Goal: Task Accomplishment & Management: Manage account settings

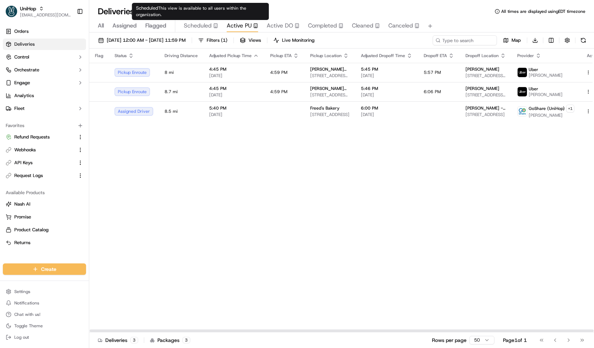
click at [205, 25] on span "Scheduled" at bounding box center [198, 25] width 28 height 9
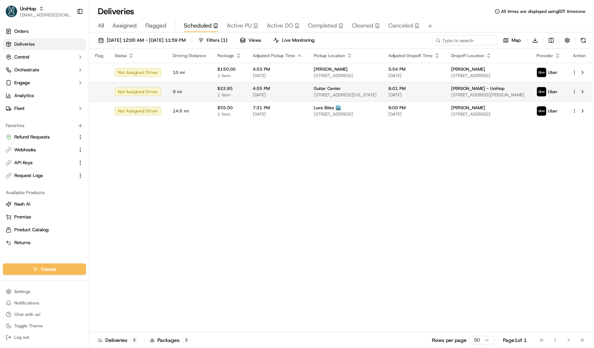
click at [244, 86] on td "$22.85 1 item" at bounding box center [229, 91] width 35 height 19
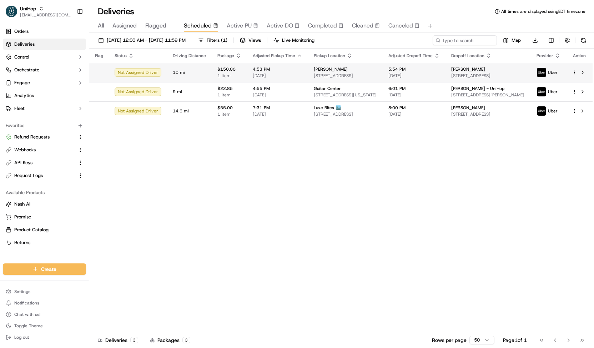
click at [249, 77] on td "4:53 PM [DATE]" at bounding box center [277, 72] width 61 height 19
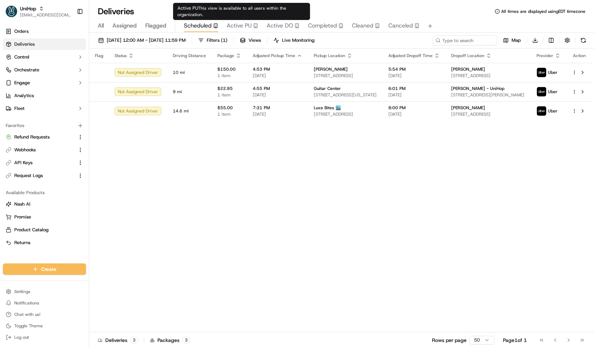
click at [232, 27] on span "Active PU" at bounding box center [239, 25] width 25 height 9
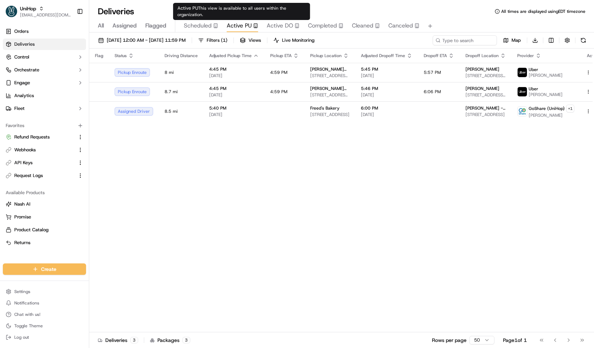
click at [209, 25] on span "Scheduled" at bounding box center [198, 25] width 28 height 9
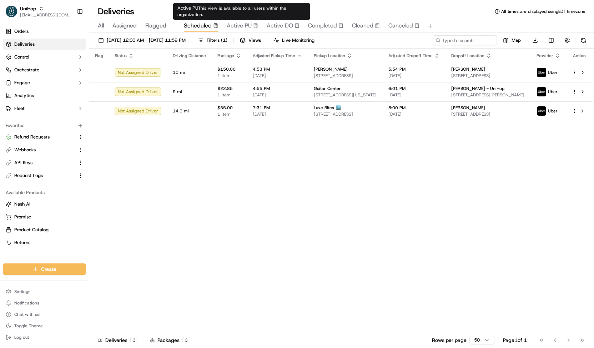
click at [274, 25] on span "Active DO" at bounding box center [280, 25] width 26 height 9
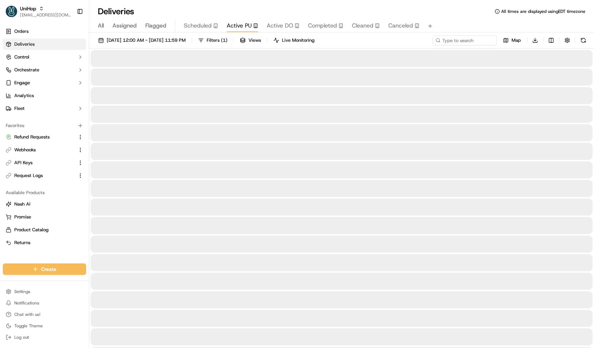
click at [242, 31] on button "Active PU" at bounding box center [242, 26] width 31 height 12
click at [189, 44] on button "Sep 22 2025 12:00 AM - Sep 22 2025 11:59 PM" at bounding box center [142, 40] width 94 height 10
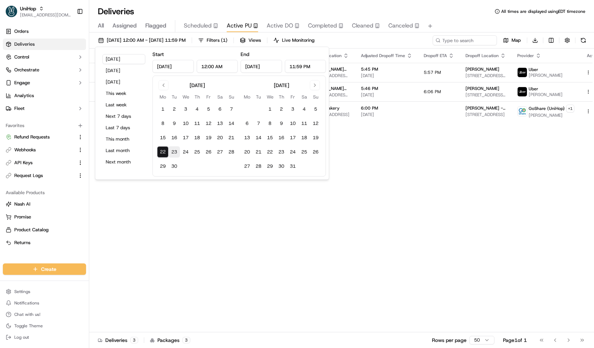
click at [175, 149] on button "23" at bounding box center [174, 151] width 11 height 11
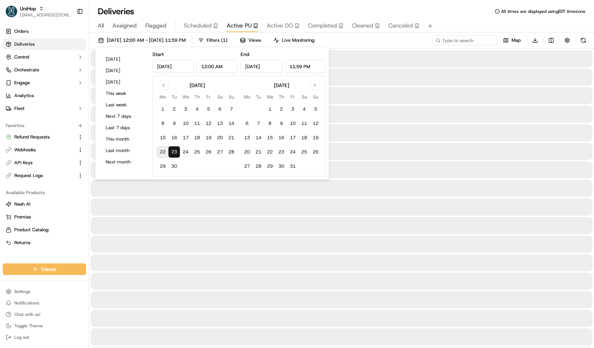
type input "Sep 23, 2025"
click at [175, 149] on button "23" at bounding box center [174, 151] width 11 height 11
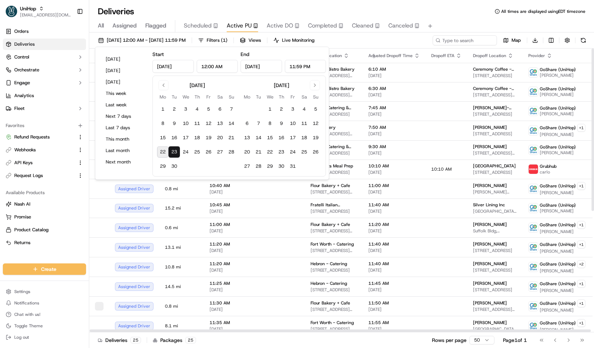
click at [389, 46] on div "Sep 23 2025 12:00 AM - Sep 23 2025 11:59 PM Filters ( 1 ) Views Live Monitoring…" at bounding box center [341, 41] width 505 height 13
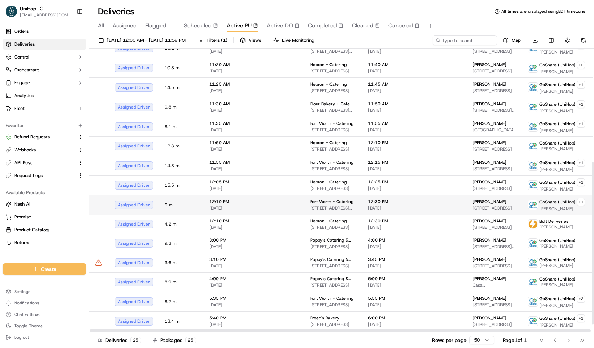
scroll to position [199, 0]
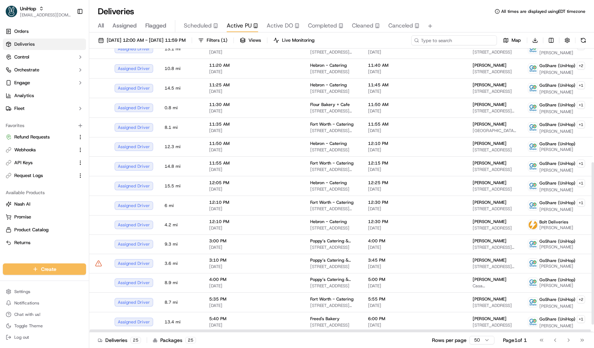
click at [486, 43] on input at bounding box center [454, 40] width 86 height 10
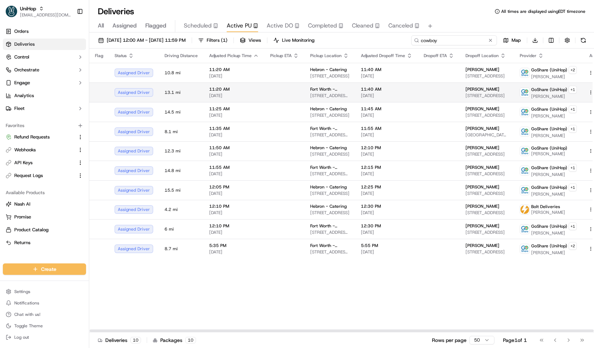
type input "cowboy"
click at [389, 100] on td "11:40 AM Sep 23 2025" at bounding box center [386, 92] width 63 height 20
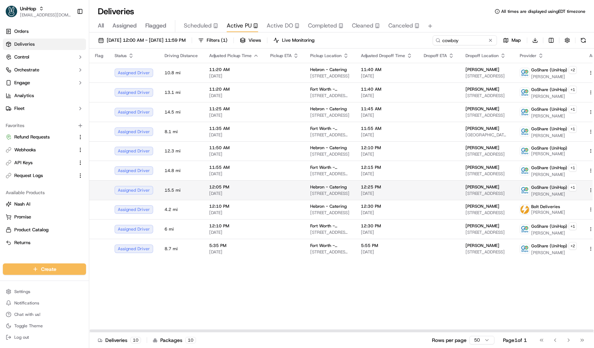
click at [341, 191] on span "3450 E Hebron Pkwy, Carrollton, TX 75010, United States" at bounding box center [329, 194] width 39 height 6
click at [297, 195] on td at bounding box center [285, 190] width 40 height 20
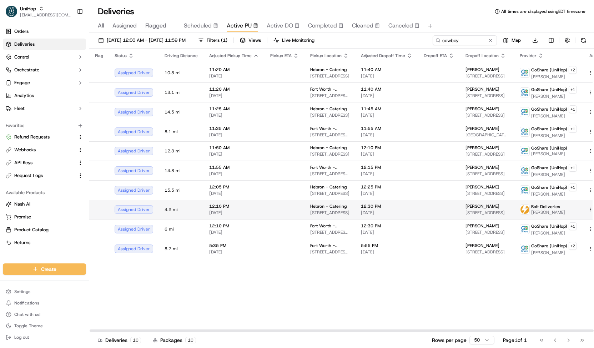
click at [294, 200] on td at bounding box center [285, 209] width 40 height 19
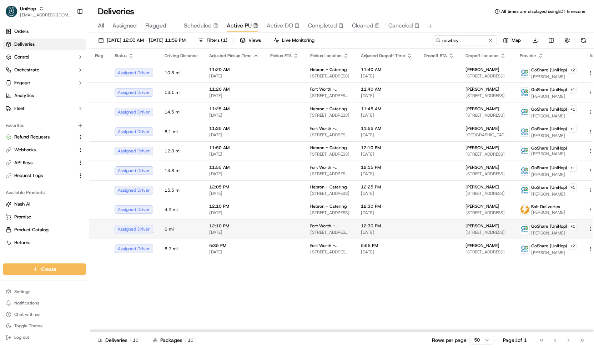
click at [277, 222] on td at bounding box center [285, 229] width 40 height 20
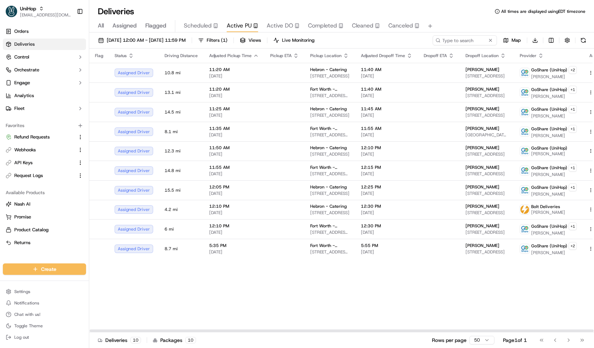
click at [206, 22] on body "UniHop contact@unihop.app Toggle Sidebar Orders Deliveries Control Orchestrate …" at bounding box center [297, 174] width 594 height 348
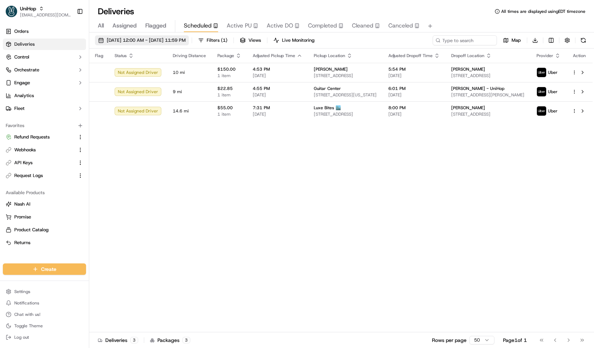
click at [186, 42] on span "Sep 22 2025 12:00 AM - Sep 22 2025 11:59 PM" at bounding box center [146, 40] width 79 height 6
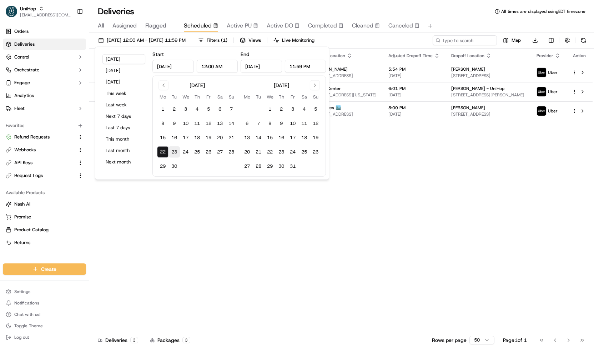
click at [171, 150] on button "23" at bounding box center [174, 151] width 11 height 11
type input "Sep 23, 2025"
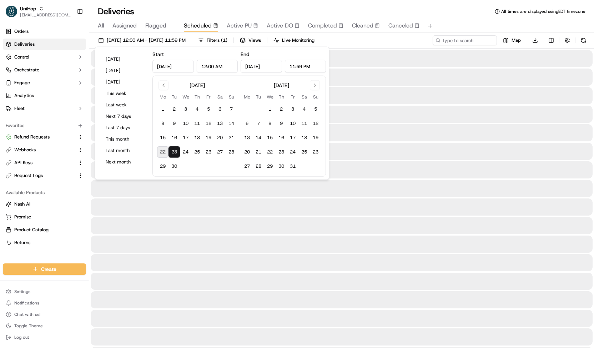
click at [171, 150] on button "23" at bounding box center [174, 151] width 11 height 11
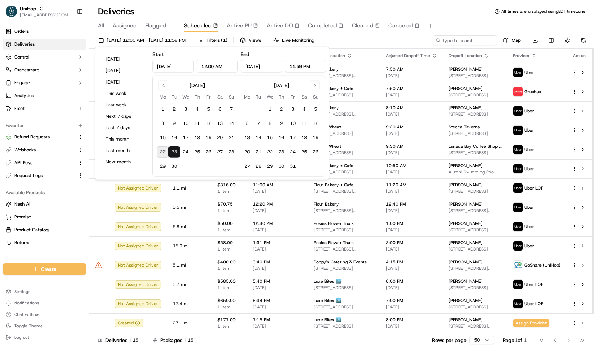
click at [364, 44] on div "Sep 23 2025 12:00 AM - Sep 23 2025 11:59 PM Filters ( 1 ) Views Live Monitoring…" at bounding box center [341, 41] width 505 height 13
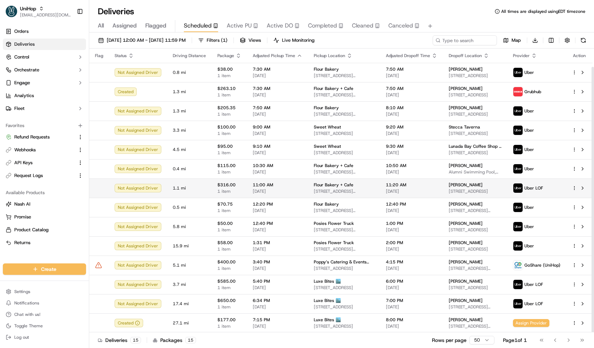
scroll to position [19, 0]
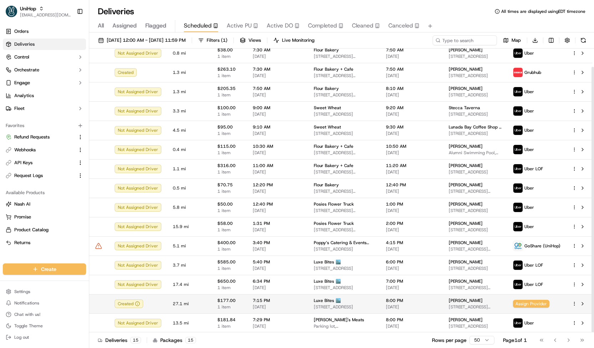
click at [259, 300] on span "7:15 PM" at bounding box center [278, 301] width 50 height 6
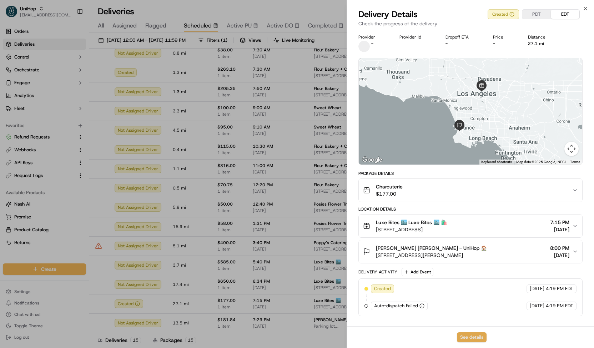
click at [468, 337] on button "See details" at bounding box center [472, 337] width 30 height 10
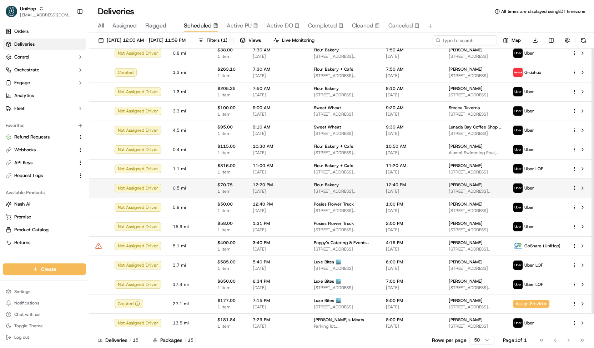
scroll to position [0, 0]
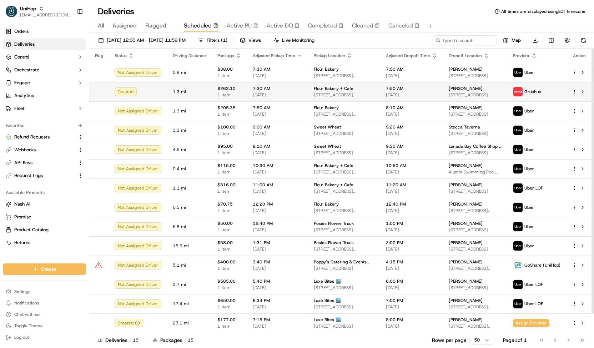
click at [295, 90] on span "7:30 AM" at bounding box center [278, 89] width 50 height 6
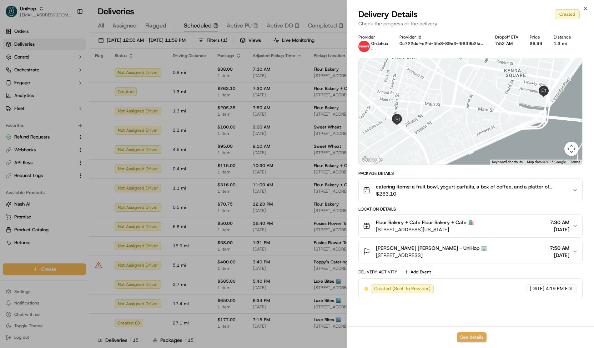
click at [459, 335] on button "See details" at bounding box center [472, 337] width 30 height 10
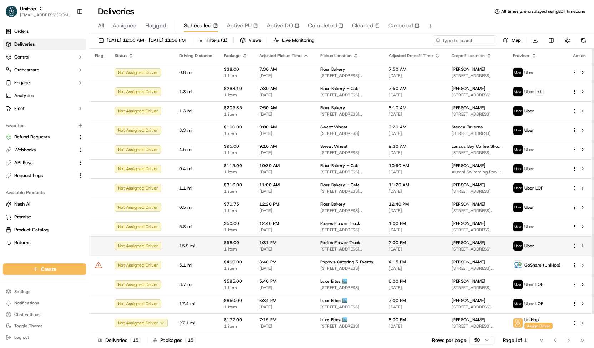
click at [301, 247] on span "Sep 23 2025" at bounding box center [284, 249] width 50 height 6
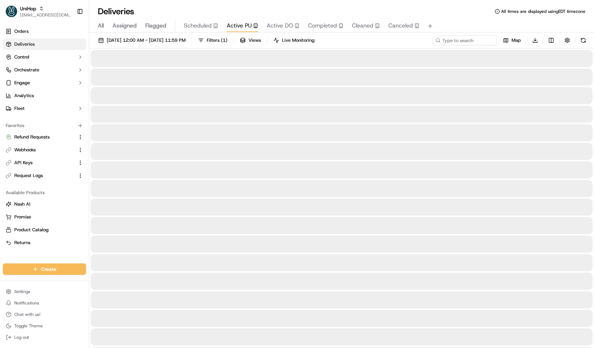
click at [246, 30] on span "Active PU" at bounding box center [239, 25] width 25 height 9
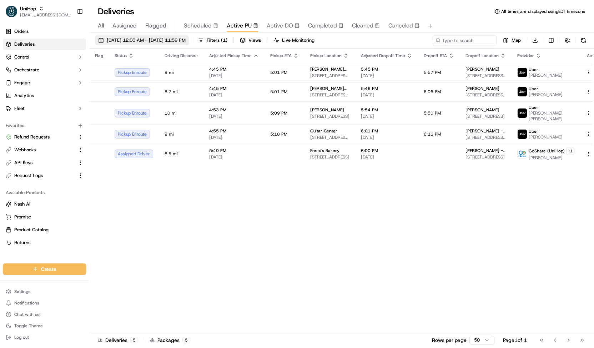
click at [147, 41] on span "Sep 22 2025 12:00 AM - Sep 22 2025 11:59 PM" at bounding box center [146, 40] width 79 height 6
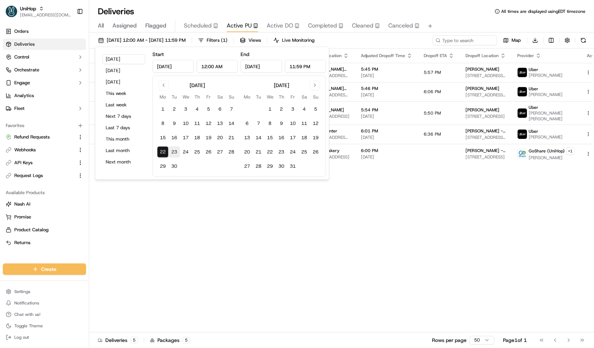
click at [175, 151] on button "23" at bounding box center [174, 151] width 11 height 11
type input "Sep 23, 2025"
click at [175, 151] on button "23" at bounding box center [174, 151] width 11 height 11
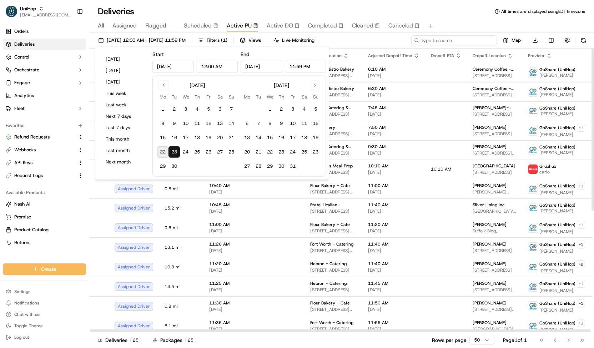
click at [479, 41] on input at bounding box center [454, 40] width 86 height 10
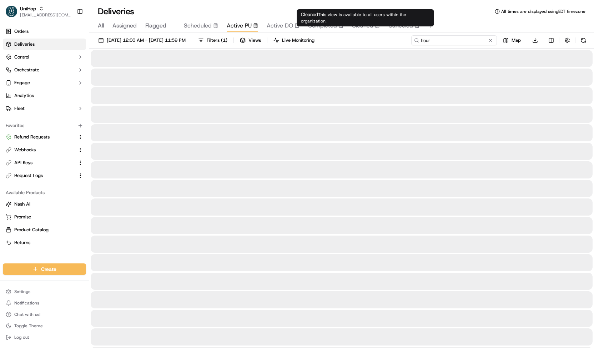
type input "flour"
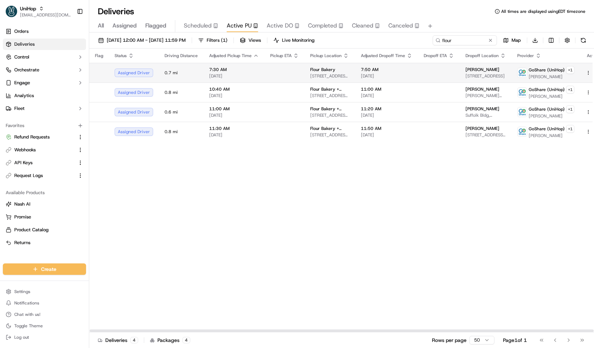
click at [295, 75] on td at bounding box center [285, 73] width 40 height 20
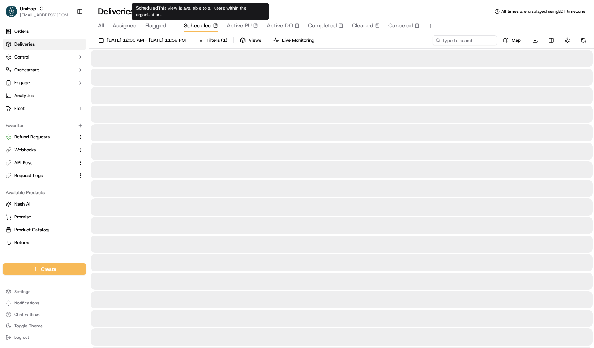
click at [196, 26] on span "Scheduled" at bounding box center [198, 25] width 28 height 9
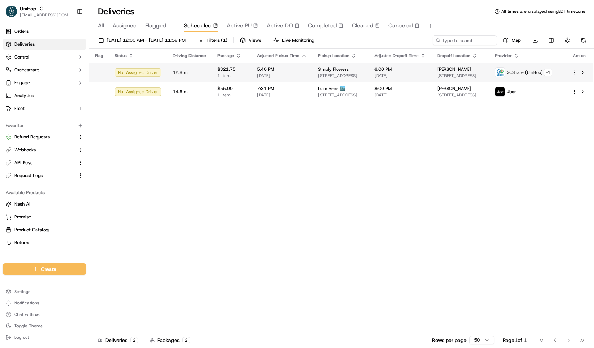
click at [291, 74] on span "[DATE]" at bounding box center [282, 76] width 50 height 6
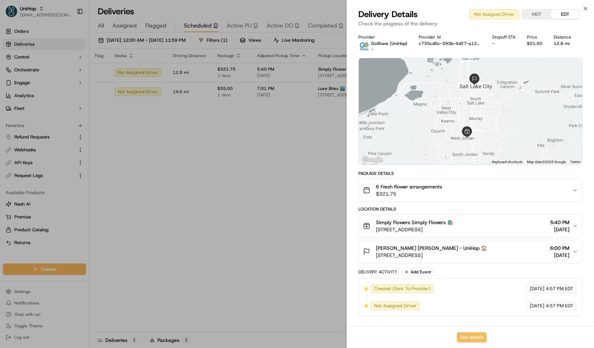
click at [403, 249] on span "Jenny Rojas Jenny Rojas - UniHop 🏠" at bounding box center [431, 248] width 111 height 7
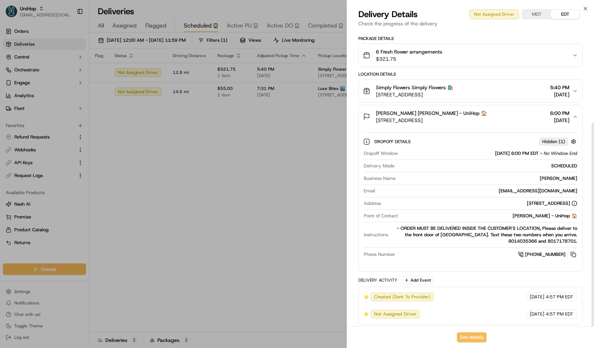
scroll to position [135, 0]
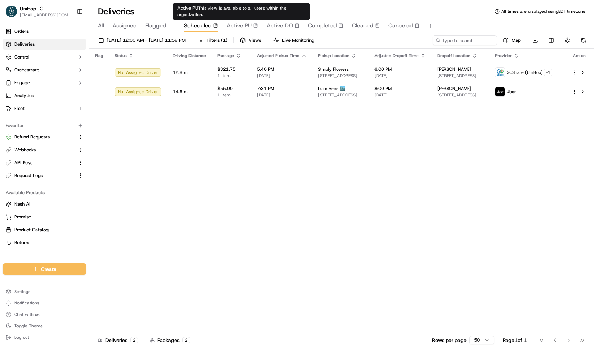
click at [243, 28] on span "Active PU" at bounding box center [239, 25] width 25 height 9
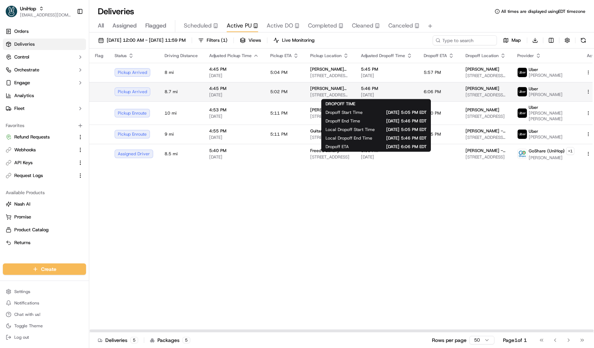
click at [392, 93] on span "[DATE]" at bounding box center [386, 95] width 51 height 6
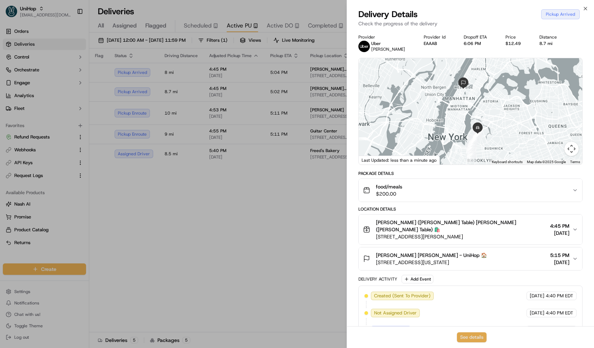
click at [466, 341] on button "See details" at bounding box center [472, 337] width 30 height 10
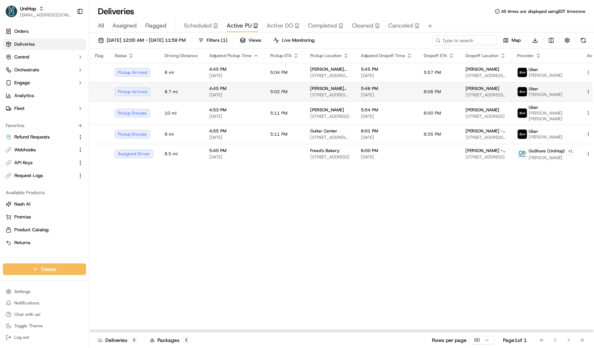
click at [276, 87] on td "5:02 PM" at bounding box center [285, 91] width 40 height 19
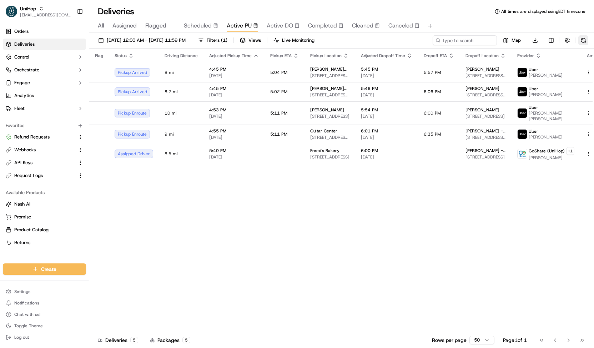
click at [581, 39] on button at bounding box center [584, 40] width 10 height 10
click at [460, 70] on td "Elle Nussbaum Ross 145 W 67th St, New York, NY 10023, USA" at bounding box center [486, 72] width 52 height 19
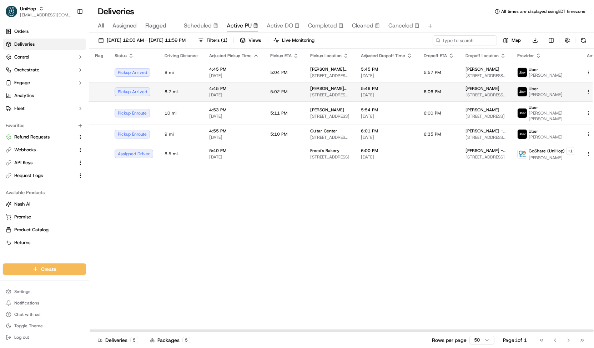
click at [324, 98] on td "Nonna Gaby (Hudson Table) 88 Withers St, Brooklyn, NY 11211, USA" at bounding box center [330, 91] width 51 height 19
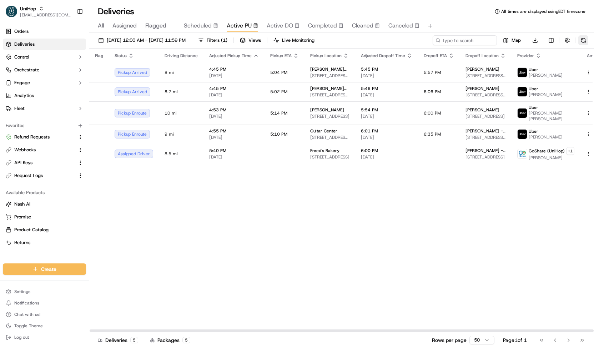
click at [582, 40] on button at bounding box center [584, 40] width 10 height 10
click at [512, 70] on td "Uber Qiahui L." at bounding box center [546, 72] width 69 height 19
click at [586, 42] on button at bounding box center [584, 40] width 10 height 10
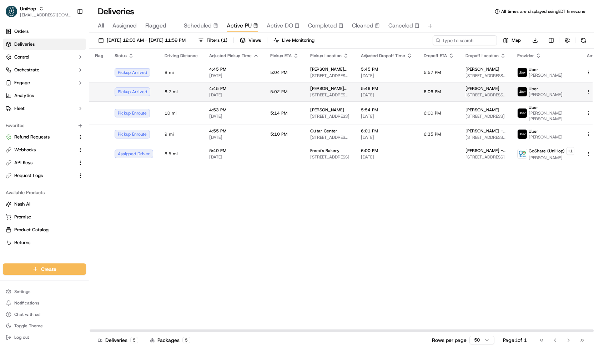
click at [327, 95] on span "88 Withers St, Brooklyn, NY 11211, USA" at bounding box center [329, 95] width 39 height 6
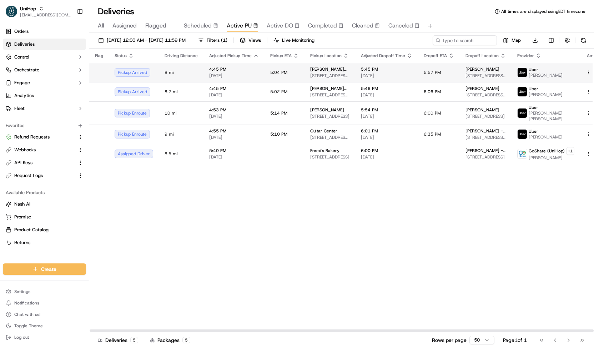
click at [310, 67] on span "Nonna Gaby (Hudson Table)" at bounding box center [329, 69] width 39 height 6
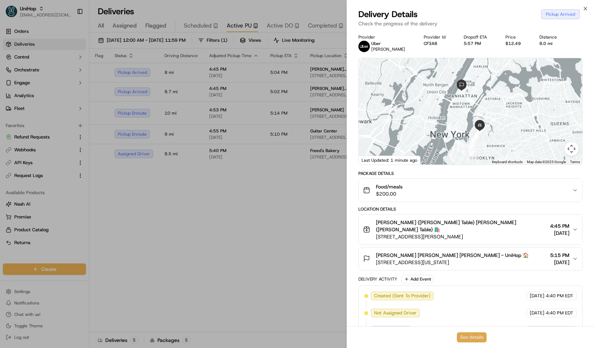
click at [471, 342] on button "See details" at bounding box center [472, 337] width 30 height 10
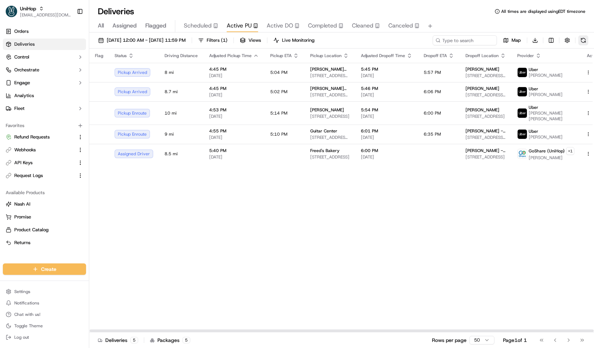
click at [580, 41] on button at bounding box center [584, 40] width 10 height 10
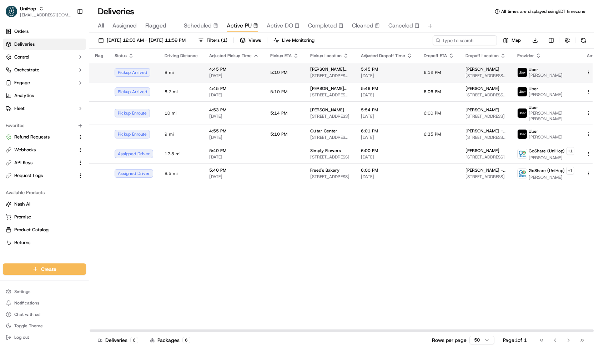
click at [330, 75] on span "88 Withers St, Brooklyn, NY 11211, USA" at bounding box center [329, 76] width 39 height 6
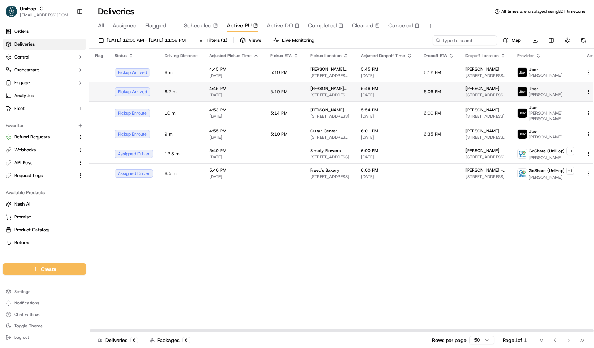
click at [345, 87] on td "Nonna Gaby (Hudson Table) 88 Withers St, Brooklyn, NY 11211, USA" at bounding box center [330, 91] width 51 height 19
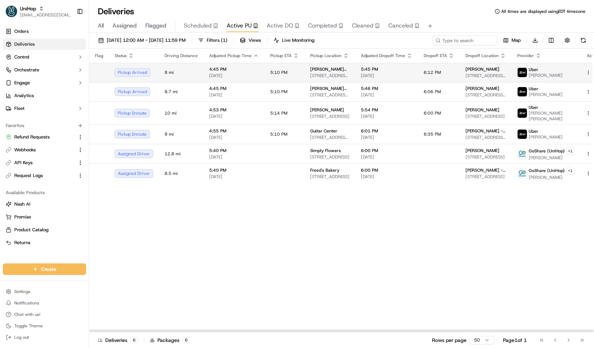
click at [305, 71] on td "Nonna Gaby (Hudson Table) 88 Withers St, Brooklyn, NY 11211, USA" at bounding box center [330, 72] width 51 height 19
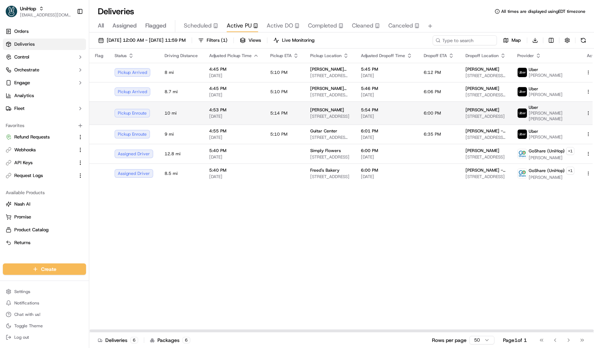
click at [329, 114] on span "581 Belle Station Blvd, Mt Pleasant, SC 29464, USA" at bounding box center [329, 117] width 39 height 6
click at [330, 114] on span "581 Belle Station Blvd, Mt Pleasant, SC 29464, USA" at bounding box center [329, 117] width 39 height 6
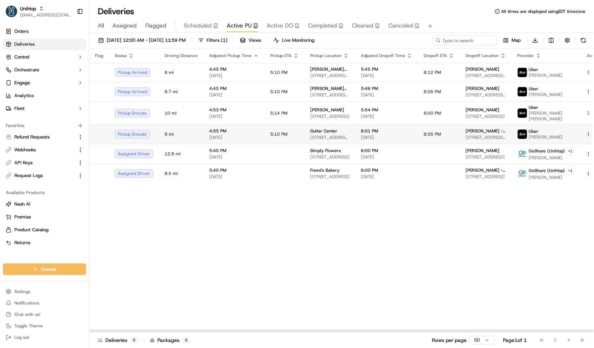
click at [327, 128] on span "Guitar Center" at bounding box center [323, 131] width 27 height 6
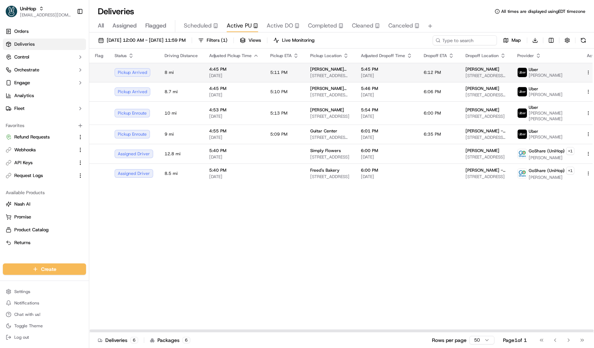
click at [307, 67] on td "Nonna Gaby (Hudson Table) 88 Withers St, Brooklyn, NY 11211, USA" at bounding box center [330, 72] width 51 height 19
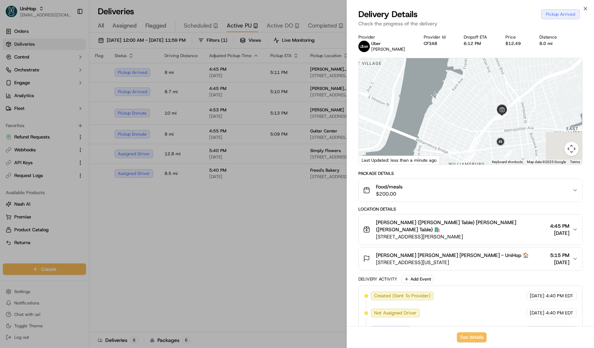
drag, startPoint x: 475, startPoint y: 130, endPoint x: 423, endPoint y: 127, distance: 52.6
click at [423, 127] on div at bounding box center [471, 111] width 224 height 106
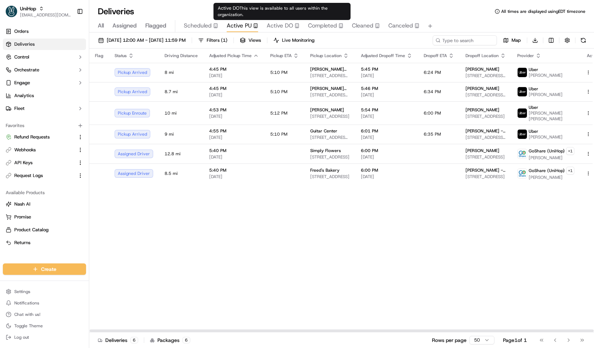
click at [295, 27] on icon "button" at bounding box center [297, 25] width 5 height 5
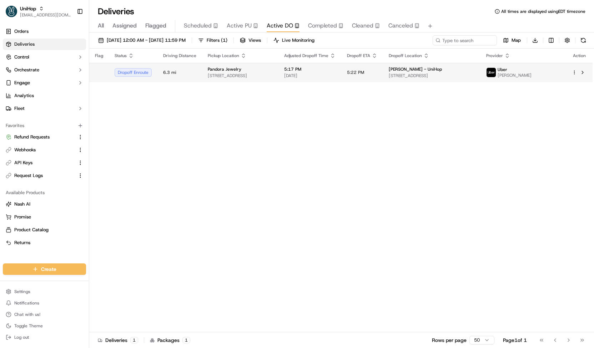
click at [273, 76] on span "1107 Green Acres Rd S, Valley Stream, NY 11581, USA" at bounding box center [240, 76] width 65 height 6
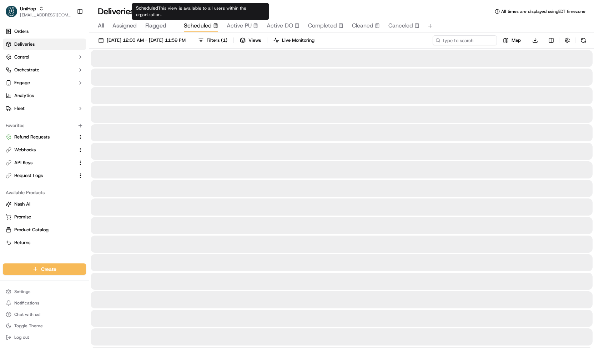
click at [198, 28] on span "Scheduled" at bounding box center [198, 25] width 28 height 9
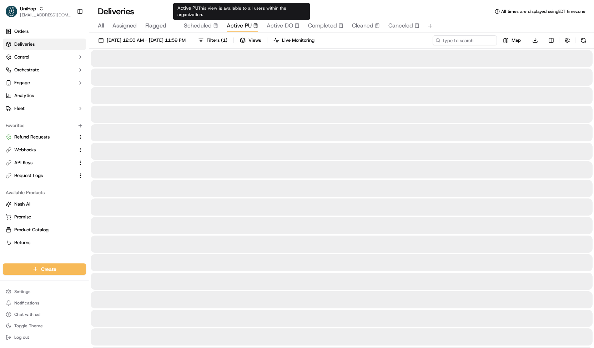
click at [239, 23] on span "Active PU" at bounding box center [239, 25] width 25 height 9
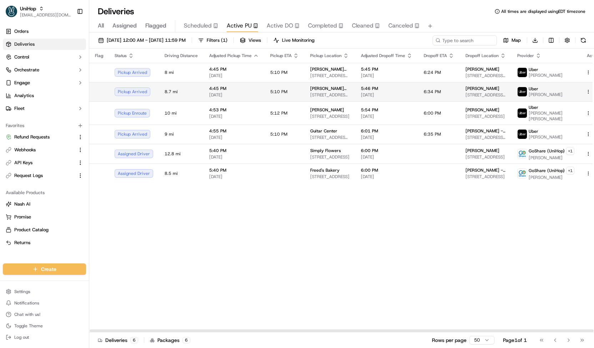
click at [361, 90] on span "5:46 PM" at bounding box center [386, 89] width 51 height 6
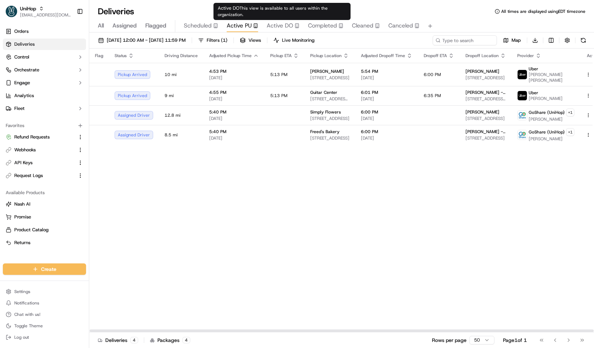
click at [287, 27] on span "Active DO" at bounding box center [280, 25] width 26 height 9
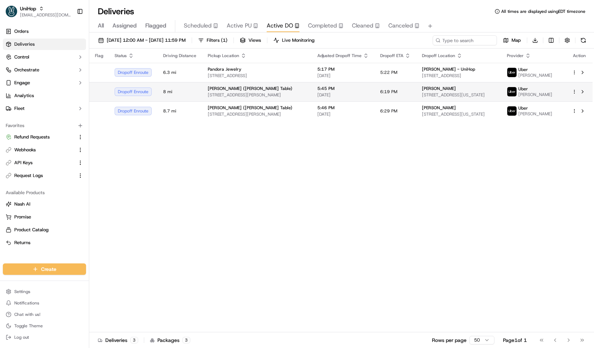
click at [318, 98] on span "[DATE]" at bounding box center [342, 95] width 51 height 6
click at [337, 96] on span "[DATE]" at bounding box center [342, 95] width 51 height 6
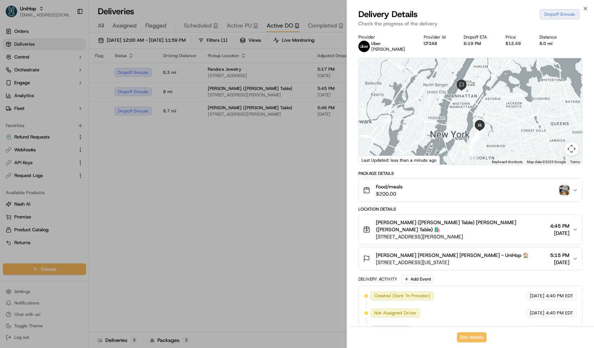
click at [561, 189] on img "button" at bounding box center [565, 190] width 10 height 10
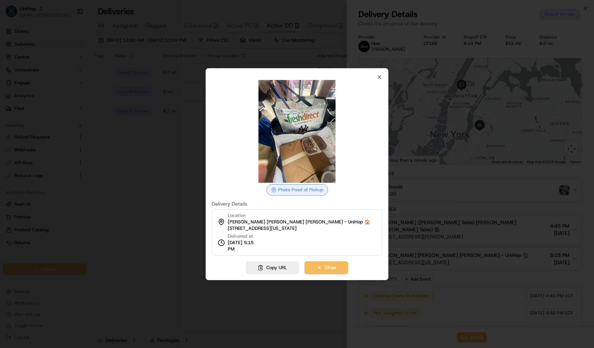
click at [321, 51] on div at bounding box center [297, 174] width 594 height 348
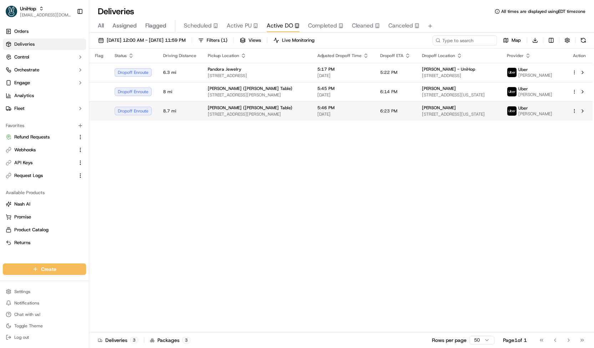
click at [319, 111] on span "5:46 PM" at bounding box center [342, 108] width 51 height 6
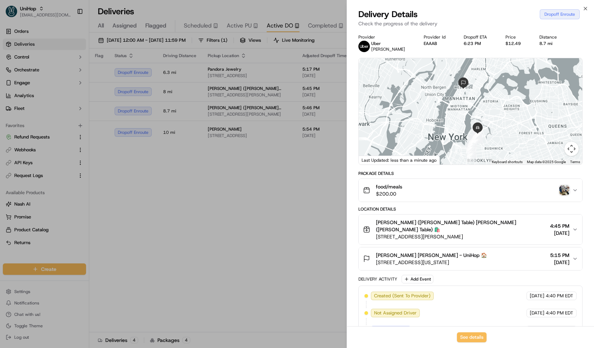
click at [564, 189] on img "button" at bounding box center [565, 190] width 10 height 10
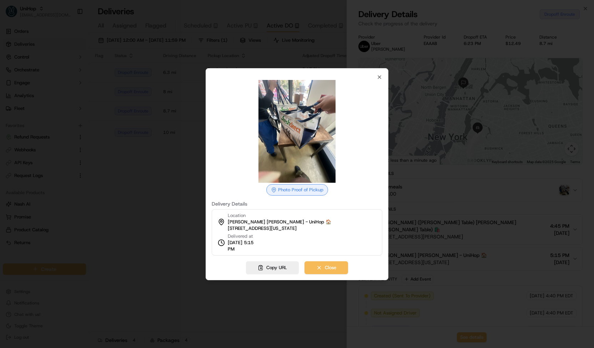
click at [175, 103] on div at bounding box center [297, 174] width 594 height 348
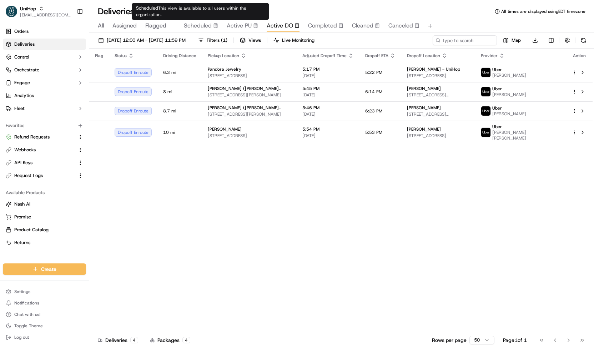
click at [204, 25] on span "Scheduled" at bounding box center [198, 25] width 28 height 9
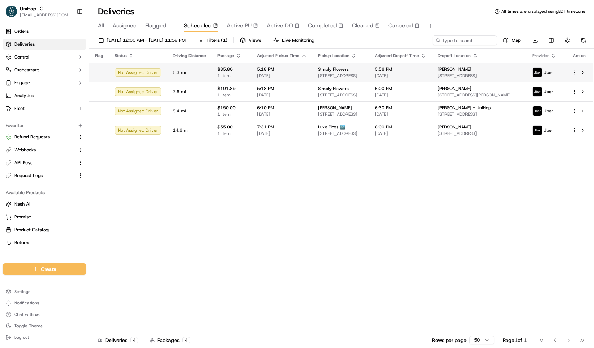
click at [266, 72] on span "5:18 PM" at bounding box center [282, 69] width 50 height 6
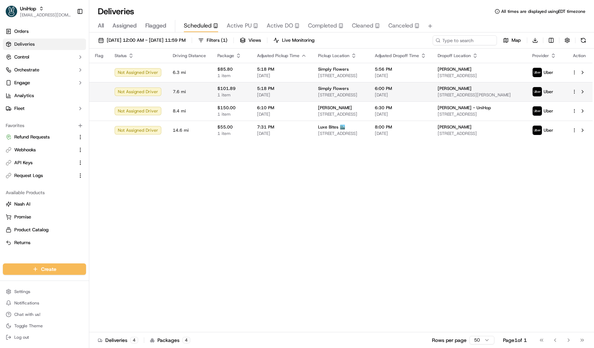
click at [285, 86] on span "5:18 PM" at bounding box center [282, 89] width 50 height 6
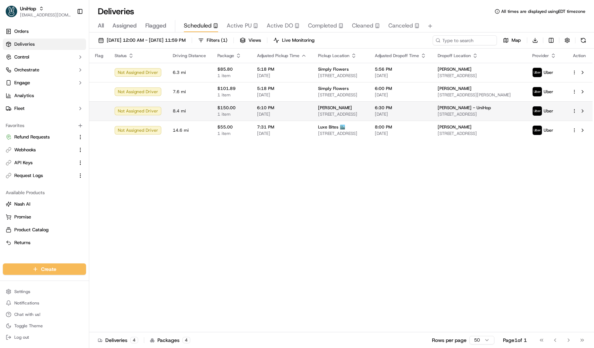
click at [364, 108] on div "James Avery" at bounding box center [340, 108] width 45 height 6
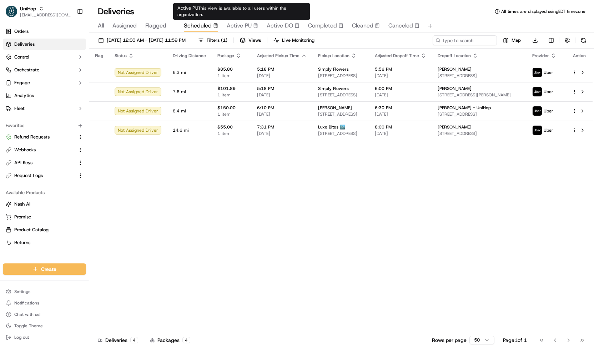
click at [234, 25] on span "Active PU" at bounding box center [239, 25] width 25 height 9
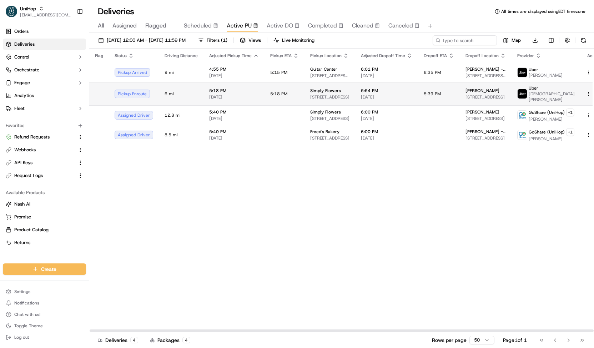
click at [297, 90] on td "5:18 PM" at bounding box center [285, 93] width 40 height 23
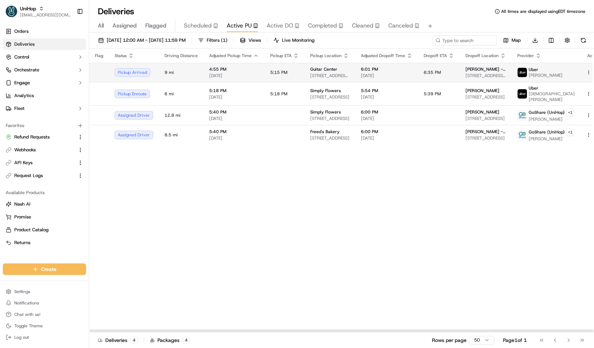
click at [285, 67] on td "5:15 PM" at bounding box center [285, 72] width 40 height 19
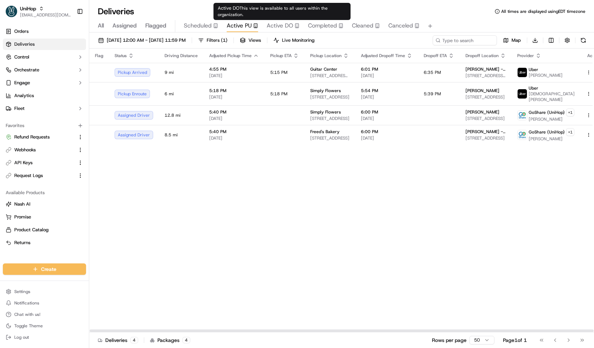
click at [280, 23] on span "Active DO" at bounding box center [280, 25] width 26 height 9
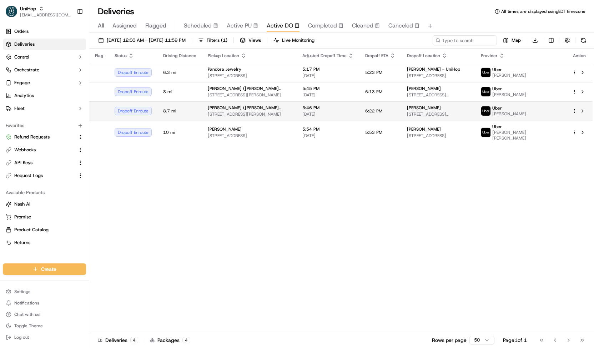
click at [278, 110] on div "[PERSON_NAME] ([PERSON_NAME] Table)" at bounding box center [249, 108] width 83 height 6
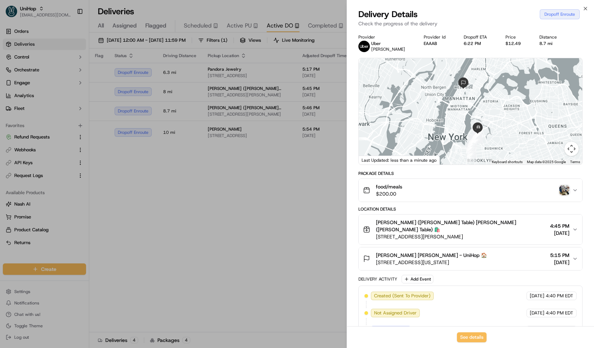
click at [563, 191] on img "button" at bounding box center [565, 190] width 10 height 10
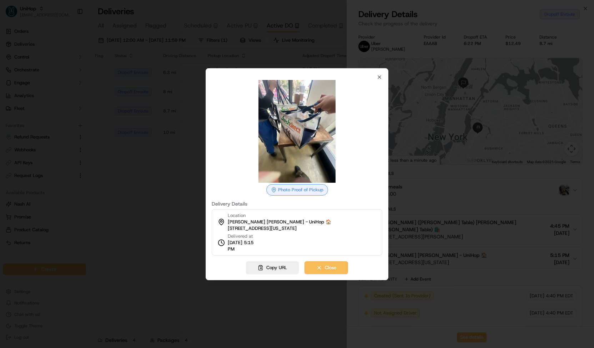
click at [154, 162] on div at bounding box center [297, 174] width 594 height 348
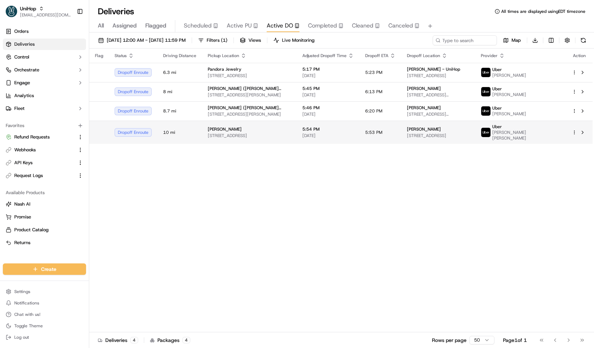
click at [268, 132] on div "Blanche Darby Florist 581 Belle Station Blvd, Mt Pleasant, SC 29464, USA" at bounding box center [249, 132] width 83 height 12
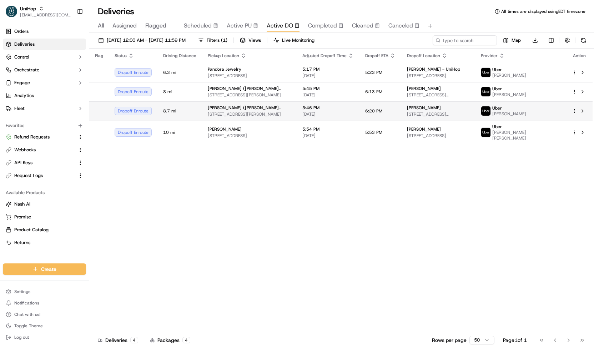
click at [314, 115] on span "[DATE]" at bounding box center [327, 114] width 51 height 6
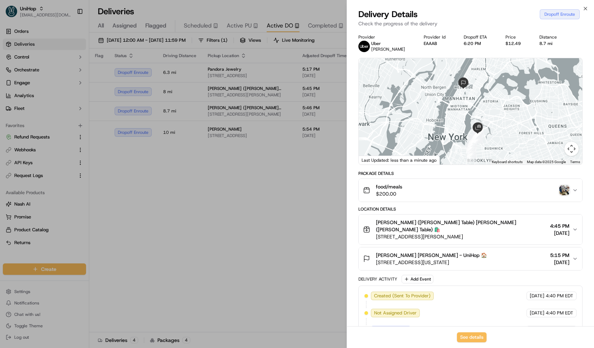
click at [567, 193] on img "button" at bounding box center [565, 190] width 10 height 10
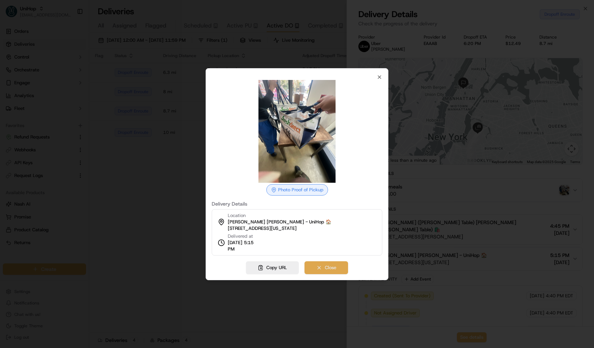
click at [346, 266] on button "Close" at bounding box center [327, 267] width 44 height 13
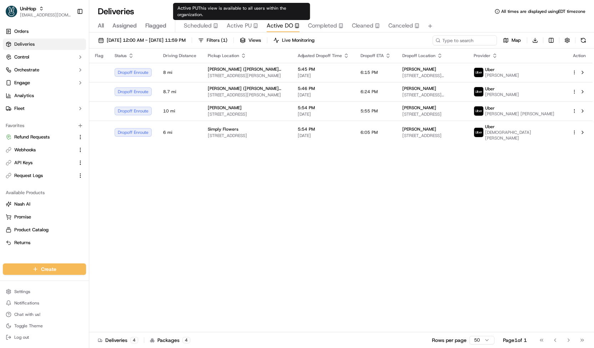
click at [240, 27] on span "Active PU" at bounding box center [239, 25] width 25 height 9
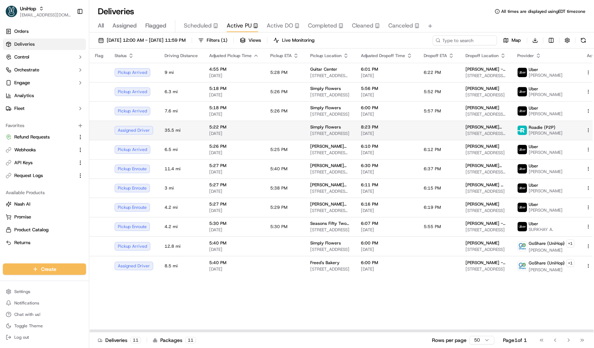
click at [342, 135] on span "[STREET_ADDRESS]" at bounding box center [329, 134] width 39 height 6
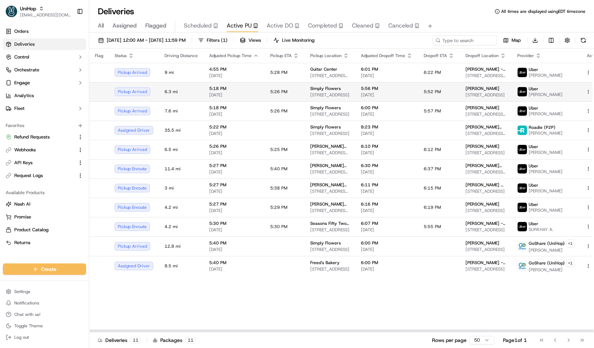
click at [311, 95] on span "[STREET_ADDRESS]" at bounding box center [329, 95] width 39 height 6
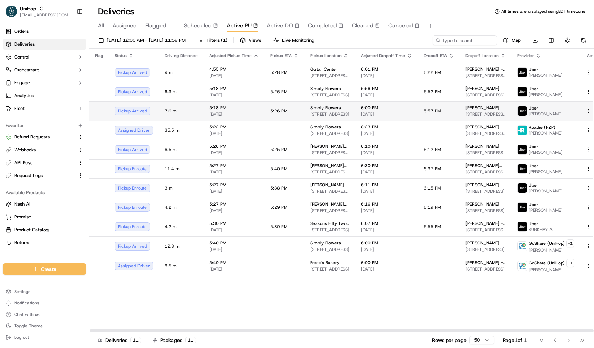
click at [282, 108] on span "5:26 PM" at bounding box center [278, 111] width 17 height 6
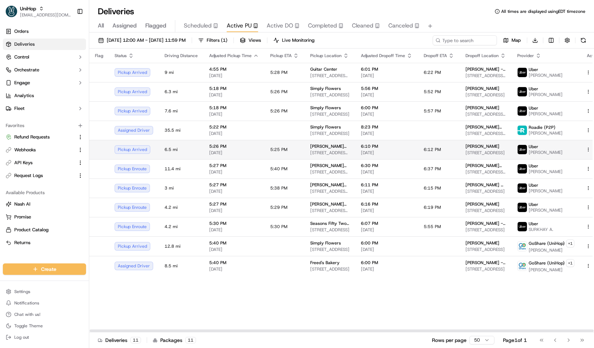
click at [265, 144] on td "5:25 PM" at bounding box center [285, 149] width 40 height 19
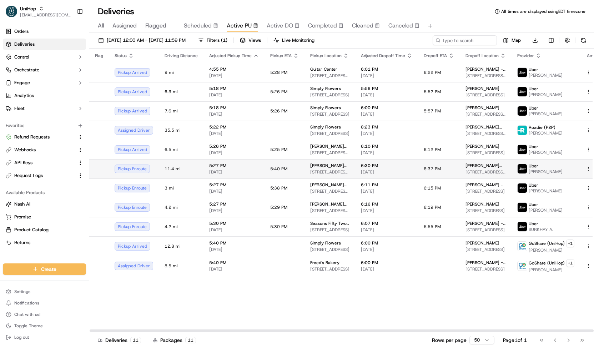
click at [290, 168] on td "5:40 PM" at bounding box center [285, 168] width 40 height 19
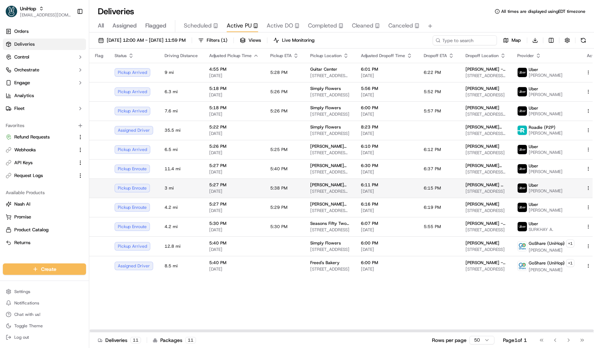
click at [296, 186] on td "5:38 PM" at bounding box center [285, 188] width 40 height 19
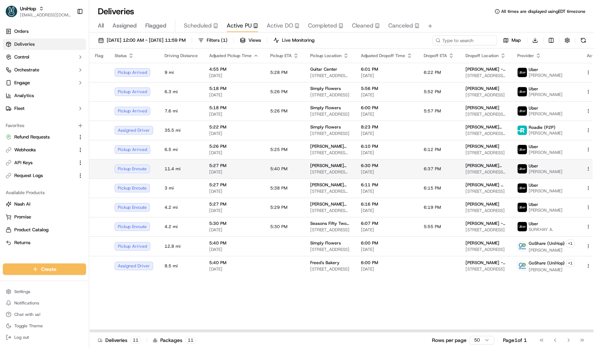
click at [305, 167] on td "Nonna Gaby (Hudson Table) 88 Withers St, Brooklyn, NY 11211, USA" at bounding box center [330, 168] width 51 height 19
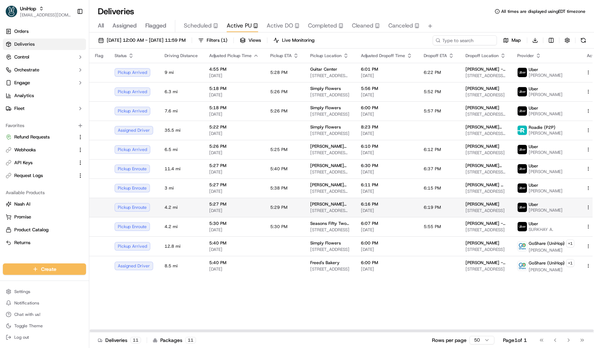
click at [282, 211] on td "5:29 PM" at bounding box center [285, 207] width 40 height 19
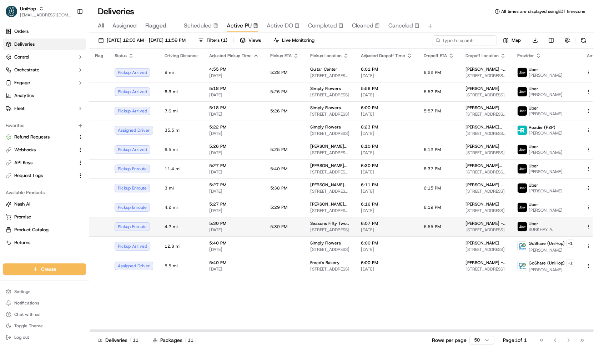
click at [284, 228] on span "5:30 PM" at bounding box center [278, 227] width 17 height 6
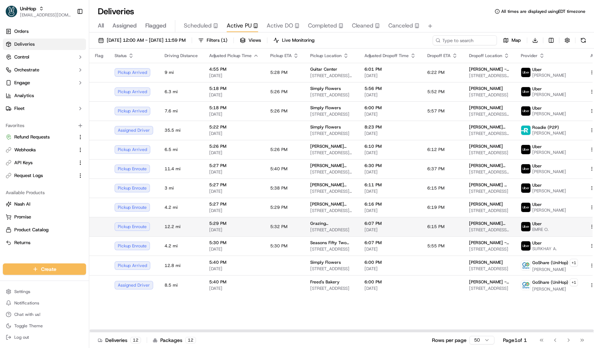
click at [297, 227] on td "5:32 PM" at bounding box center [285, 226] width 40 height 19
click at [206, 22] on span "Scheduled" at bounding box center [198, 25] width 28 height 9
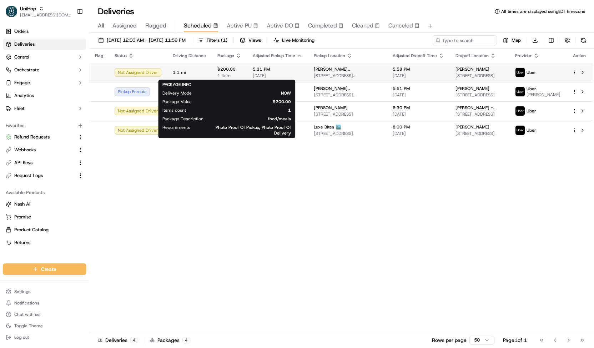
click at [233, 75] on span "1 item" at bounding box center [229, 76] width 24 height 6
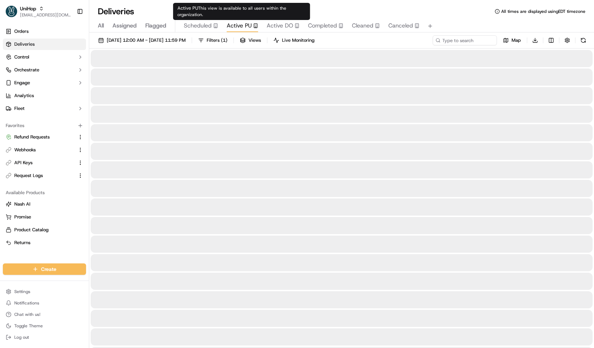
click at [232, 23] on span "Active PU" at bounding box center [239, 25] width 25 height 9
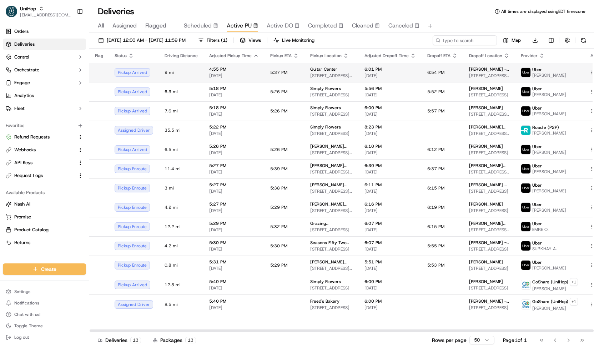
click at [359, 75] on td "6:01 PM Sep 22 2025" at bounding box center [390, 72] width 63 height 19
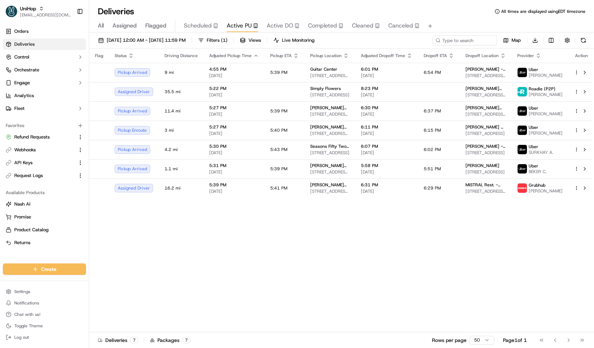
click at [197, 30] on span "Scheduled" at bounding box center [198, 25] width 28 height 9
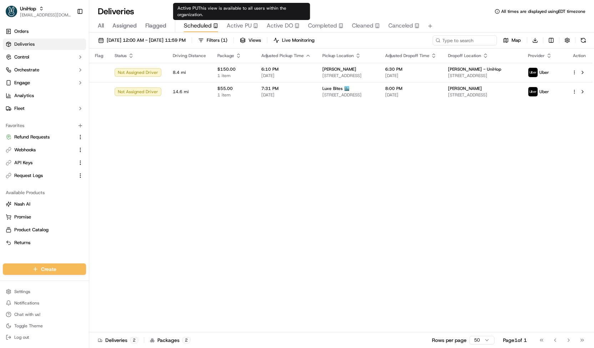
click at [235, 27] on span "Active PU" at bounding box center [239, 25] width 25 height 9
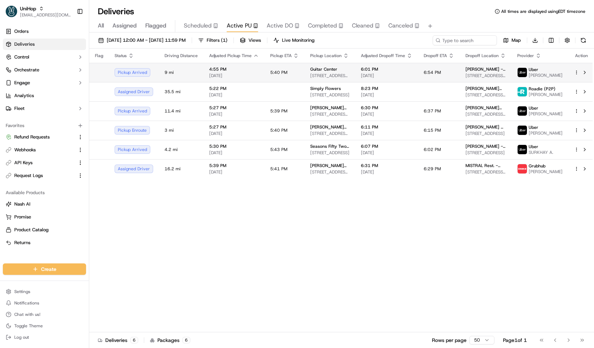
click at [305, 73] on td "Guitar Center 25 W 14th St, New York, NY 10011, USA" at bounding box center [330, 72] width 51 height 19
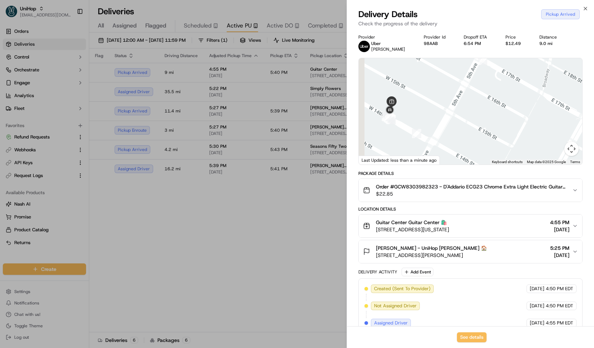
drag, startPoint x: 412, startPoint y: 79, endPoint x: 454, endPoint y: 149, distance: 81.2
click at [454, 149] on div at bounding box center [471, 111] width 224 height 106
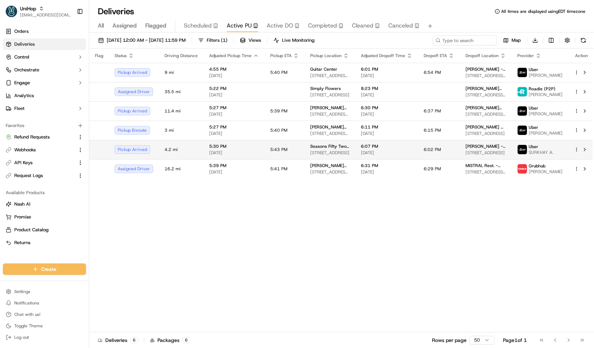
click at [292, 142] on td "5:43 PM" at bounding box center [285, 149] width 40 height 19
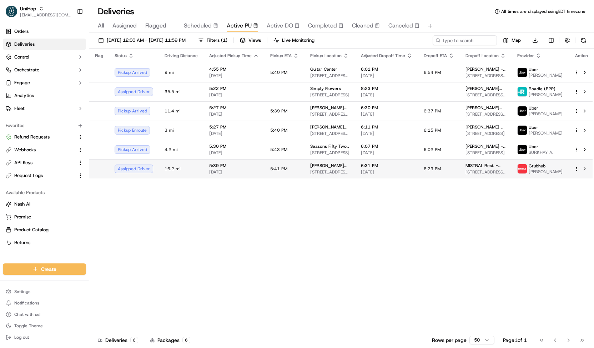
click at [283, 169] on span "5:41 PM" at bounding box center [278, 169] width 17 height 6
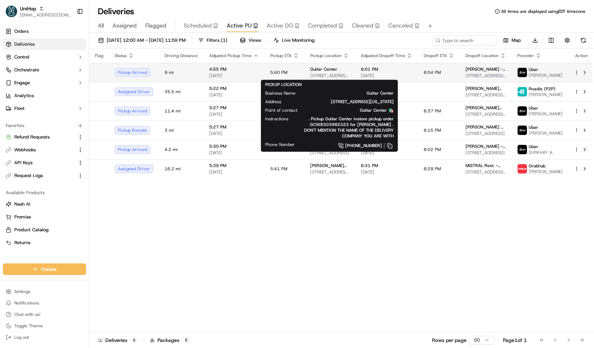
click at [320, 67] on span "Guitar Center" at bounding box center [323, 69] width 27 height 6
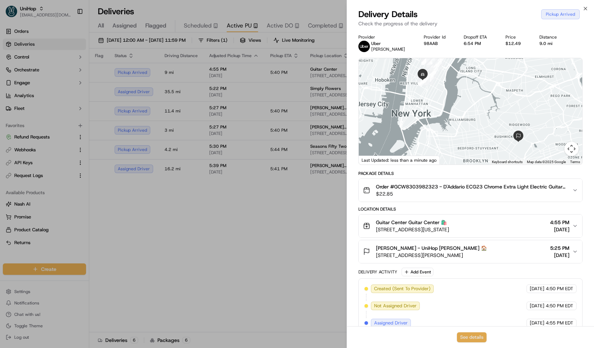
click at [467, 336] on button "See details" at bounding box center [472, 337] width 30 height 10
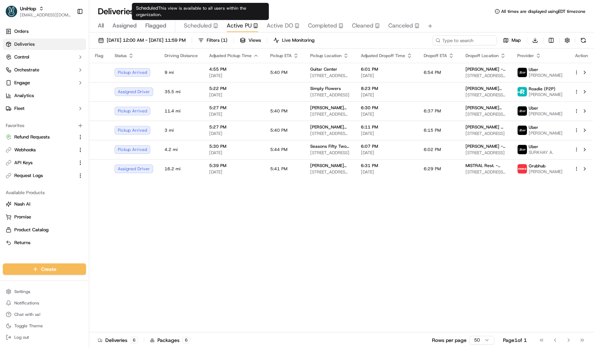
click at [202, 20] on button "Scheduled" at bounding box center [201, 26] width 34 height 12
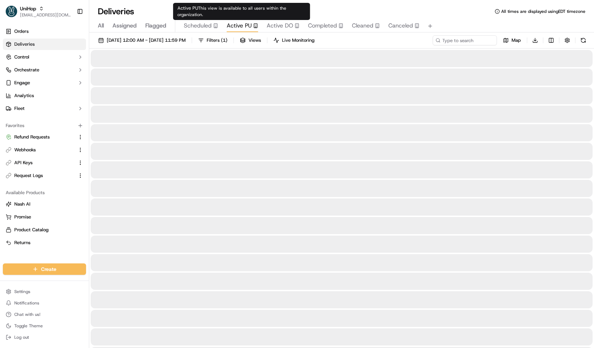
click at [245, 27] on span "Active PU" at bounding box center [239, 25] width 25 height 9
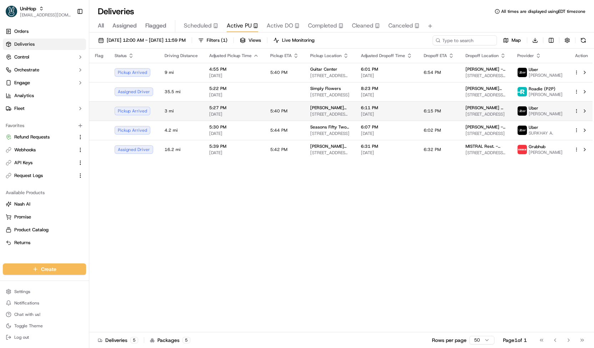
click at [265, 113] on td "5:40 PM" at bounding box center [285, 110] width 40 height 19
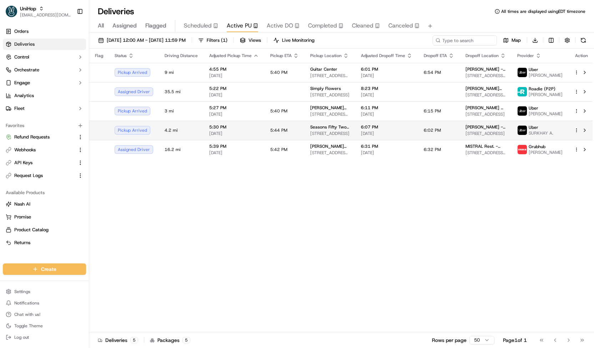
click at [284, 127] on td "5:44 PM" at bounding box center [285, 130] width 40 height 19
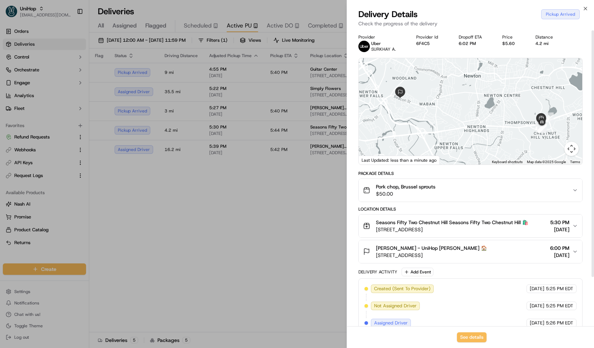
scroll to position [0, 0]
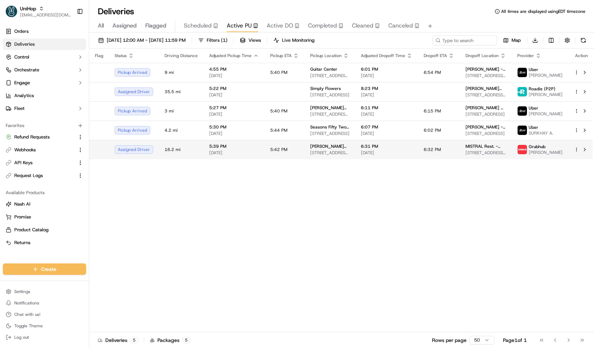
click at [285, 147] on td "5:42 PM" at bounding box center [285, 149] width 40 height 19
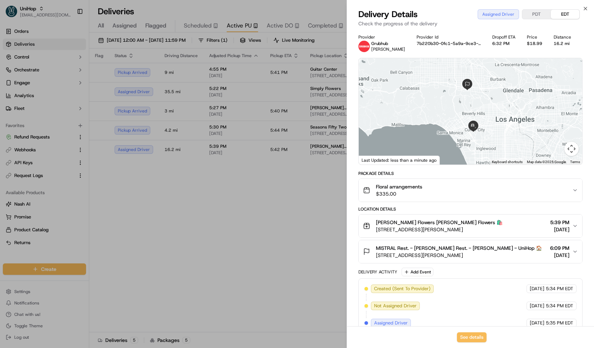
click at [395, 184] on span "Floral arrangements" at bounding box center [399, 186] width 46 height 7
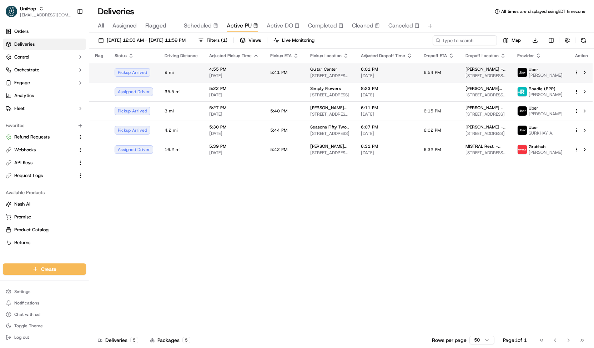
click at [305, 77] on td "Guitar Center 25 W 14th St, New York, NY 10011, USA" at bounding box center [330, 72] width 51 height 19
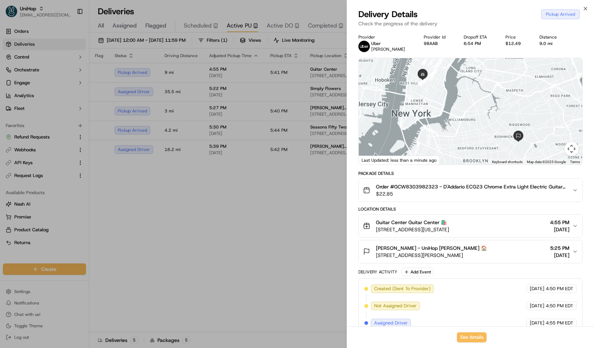
click at [416, 188] on span "Order #GCW8303982323 - D'Addario ECG23 Chrome Extra Light Electric Guitar Strin…" at bounding box center [471, 186] width 191 height 7
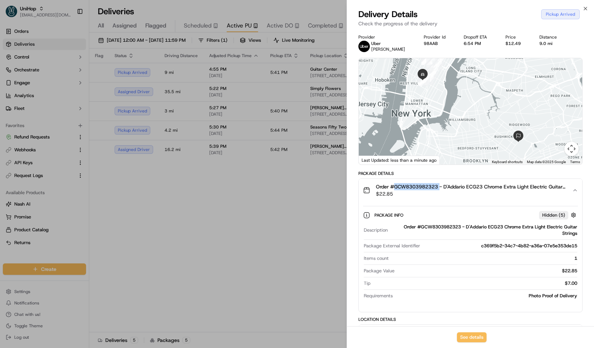
click at [416, 188] on span "Order #GCW8303982323 - D'Addario ECG23 Chrome Extra Light Electric Guitar Strin…" at bounding box center [471, 186] width 191 height 7
copy span "GCW8303982323"
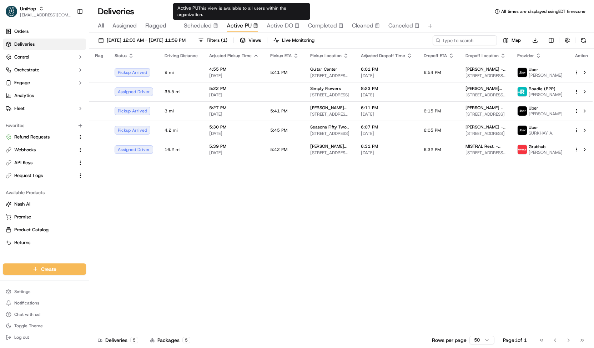
click at [210, 23] on span "Scheduled" at bounding box center [198, 25] width 28 height 9
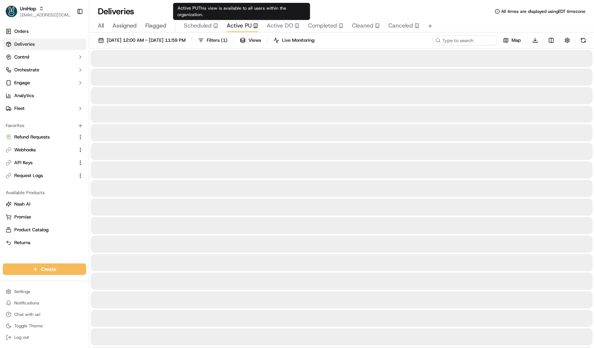
click at [238, 26] on span "Active PU" at bounding box center [239, 25] width 25 height 9
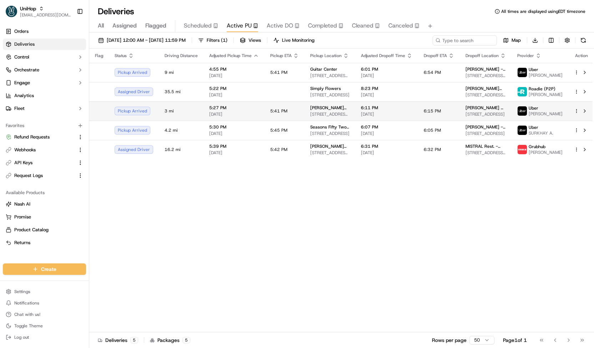
click at [274, 107] on td "5:41 PM" at bounding box center [285, 110] width 40 height 19
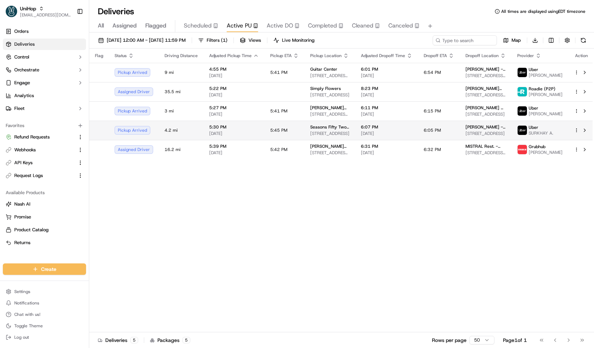
click at [288, 135] on td "5:45 PM" at bounding box center [285, 130] width 40 height 19
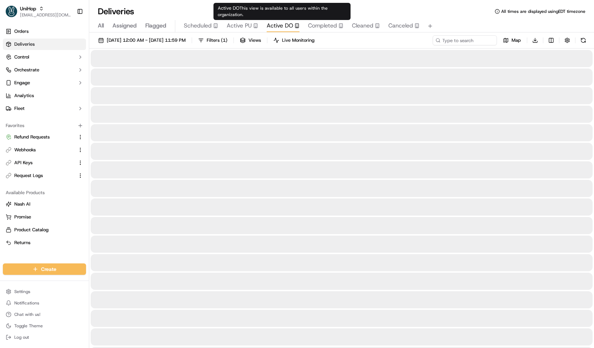
click at [290, 26] on span "Active DO" at bounding box center [280, 25] width 26 height 9
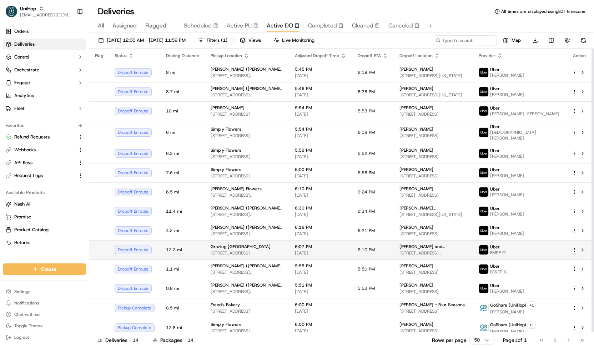
click at [244, 244] on span "Grazing Box San Diego" at bounding box center [241, 247] width 60 height 6
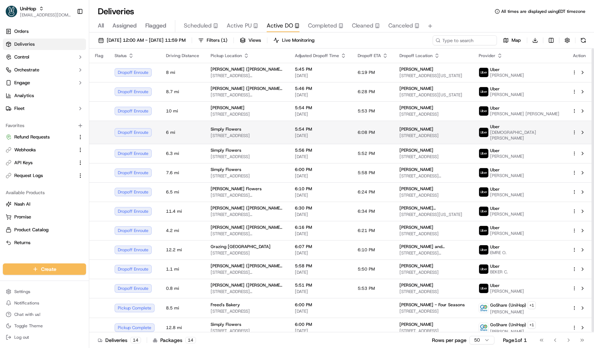
click at [264, 134] on span "[STREET_ADDRESS]" at bounding box center [247, 136] width 73 height 6
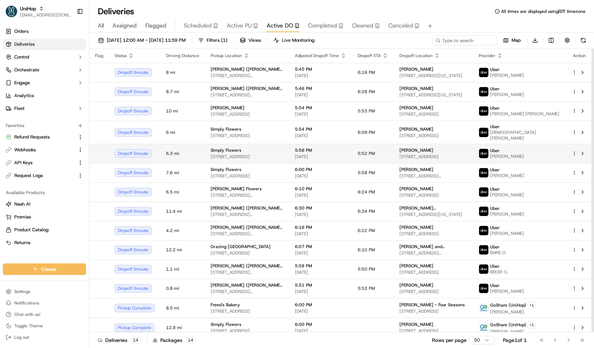
click at [276, 147] on div "Simply Flowers" at bounding box center [247, 150] width 73 height 6
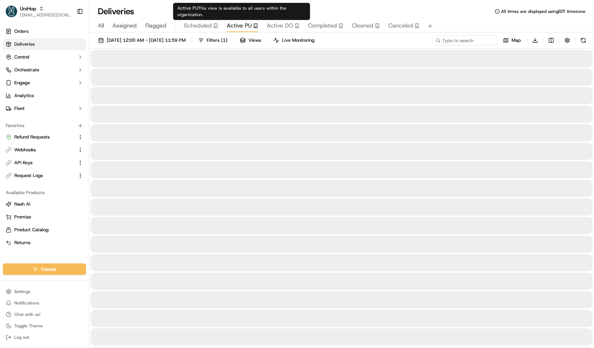
click at [240, 26] on span "Active PU" at bounding box center [239, 25] width 25 height 9
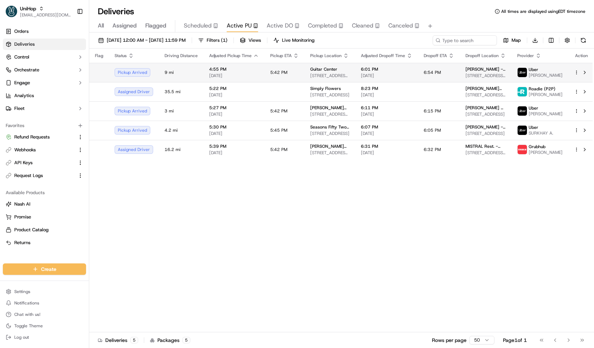
click at [268, 67] on td "5:42 PM" at bounding box center [285, 72] width 40 height 19
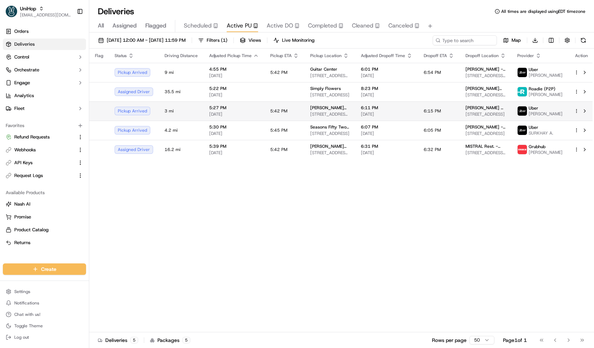
click at [291, 105] on td "5:42 PM" at bounding box center [285, 110] width 40 height 19
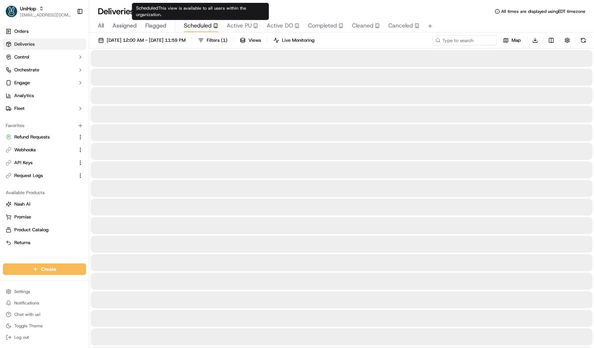
click at [211, 25] on div "Scheduled" at bounding box center [201, 25] width 34 height 9
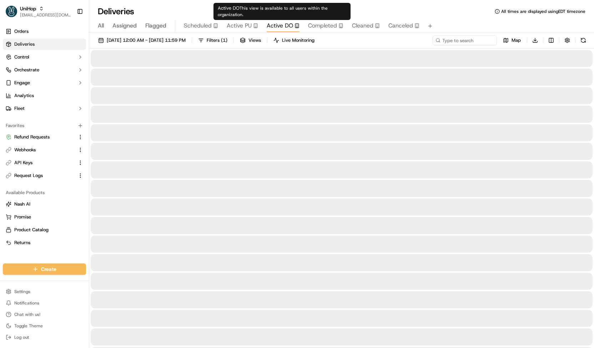
click at [277, 24] on span "Active DO" at bounding box center [280, 25] width 26 height 9
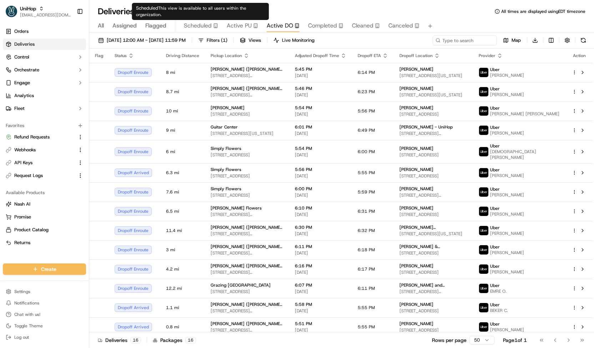
click at [237, 24] on span "Active PU" at bounding box center [239, 25] width 25 height 9
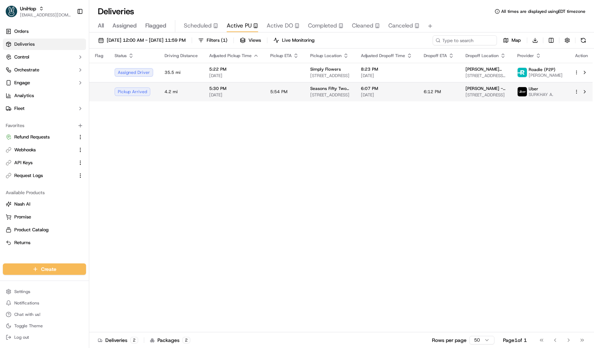
click at [251, 94] on span "[DATE]" at bounding box center [234, 95] width 50 height 6
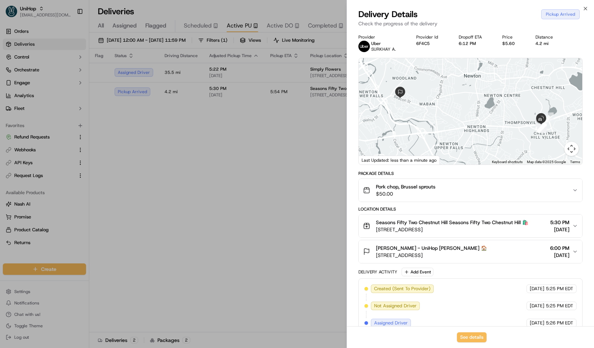
click at [398, 190] on span "Pork chop, Brussel sprouts" at bounding box center [406, 186] width 60 height 7
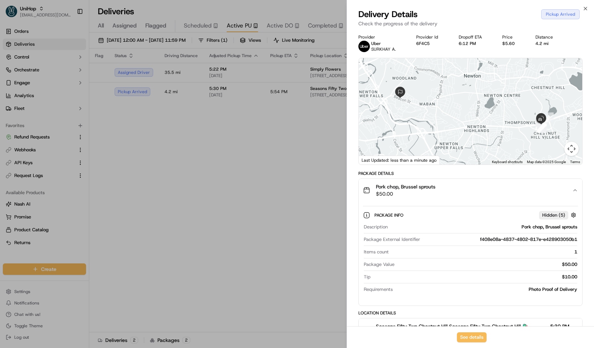
click at [398, 190] on span "Pork chop, Brussel sprouts" at bounding box center [406, 186] width 60 height 7
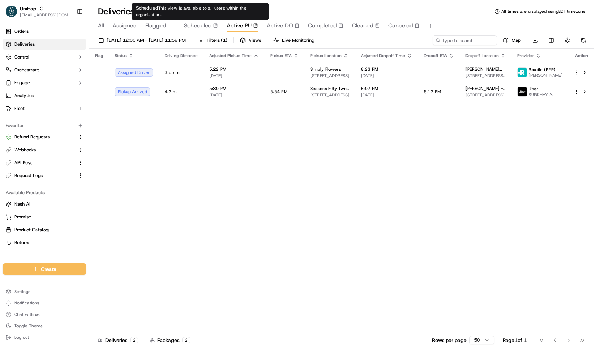
click at [209, 27] on span "Scheduled" at bounding box center [198, 25] width 28 height 9
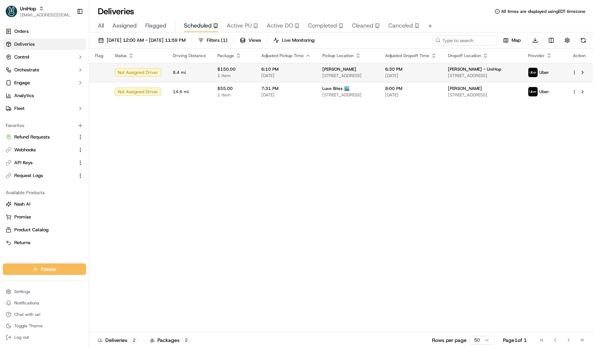
click at [270, 75] on span "[DATE]" at bounding box center [286, 76] width 50 height 6
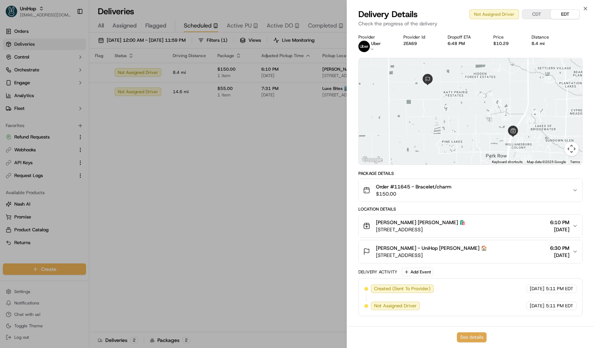
click at [466, 339] on button "See details" at bounding box center [472, 337] width 30 height 10
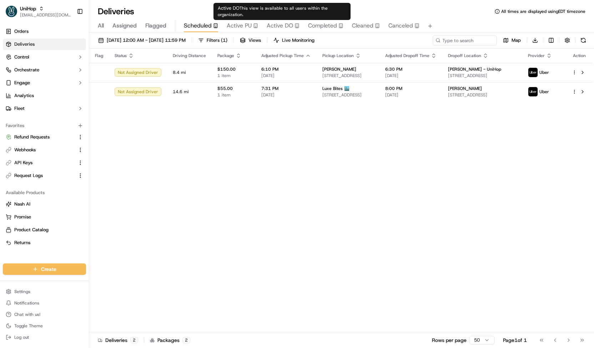
click at [252, 23] on div "Active PU" at bounding box center [242, 25] width 31 height 9
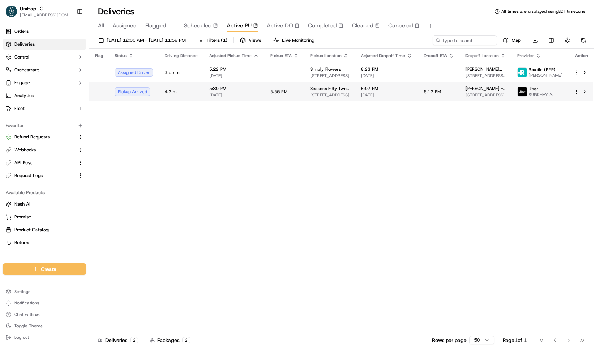
click at [351, 85] on td "Seasons Fifty Two Chestnut Hill 220 Boylston St, Chestnut Hill, MA 02467, USA" at bounding box center [330, 91] width 51 height 19
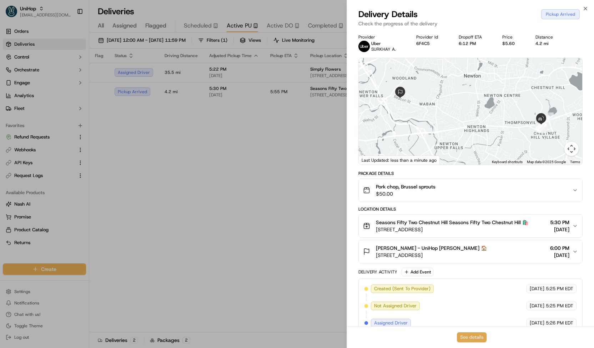
click at [473, 336] on button "See details" at bounding box center [472, 337] width 30 height 10
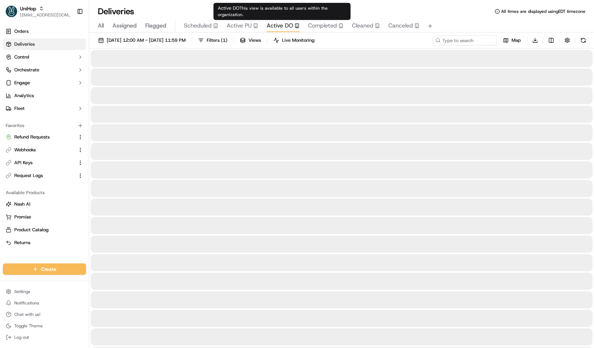
click at [285, 26] on span "Active DO" at bounding box center [280, 25] width 26 height 9
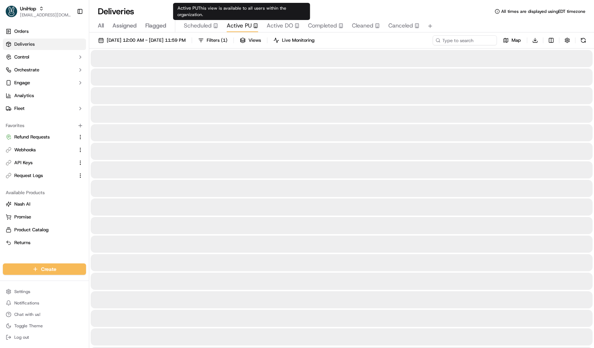
click at [240, 26] on span "Active PU" at bounding box center [239, 25] width 25 height 9
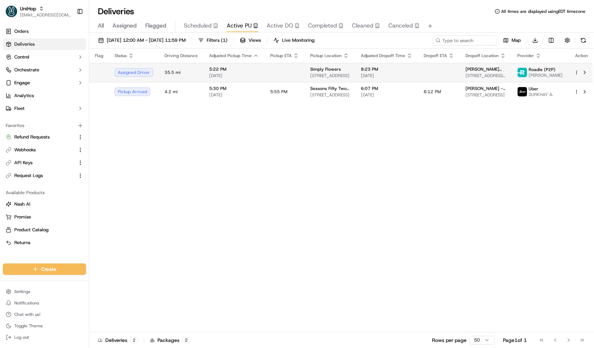
click at [310, 70] on span "Simply Flowers" at bounding box center [325, 69] width 31 height 6
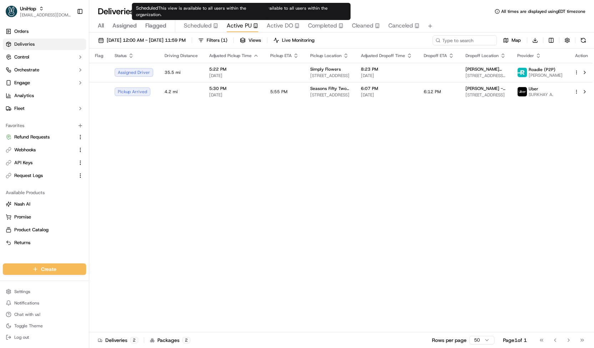
click at [207, 25] on span "Scheduled" at bounding box center [198, 25] width 28 height 9
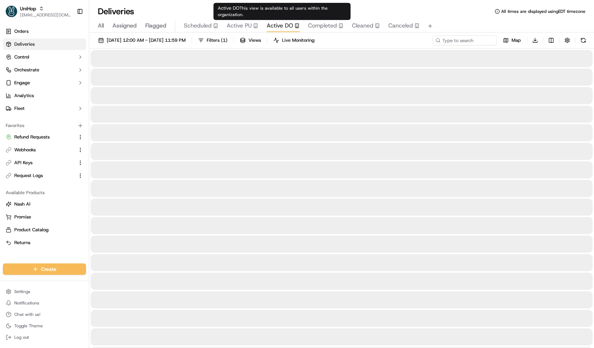
click at [280, 26] on span "Active DO" at bounding box center [280, 25] width 26 height 9
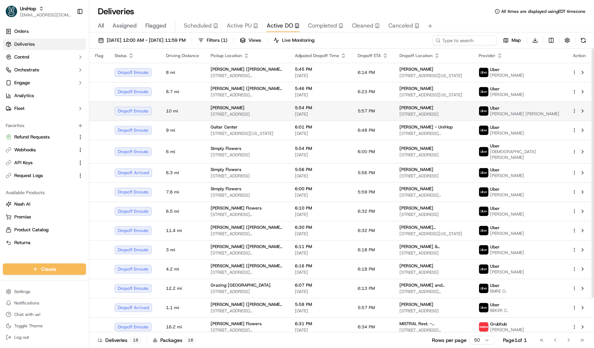
click at [284, 114] on span "[STREET_ADDRESS]" at bounding box center [247, 114] width 73 height 6
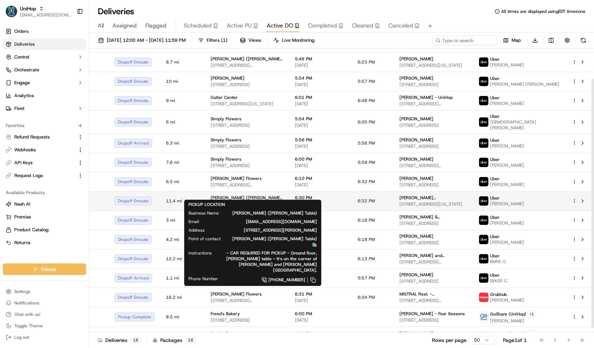
scroll to position [39, 0]
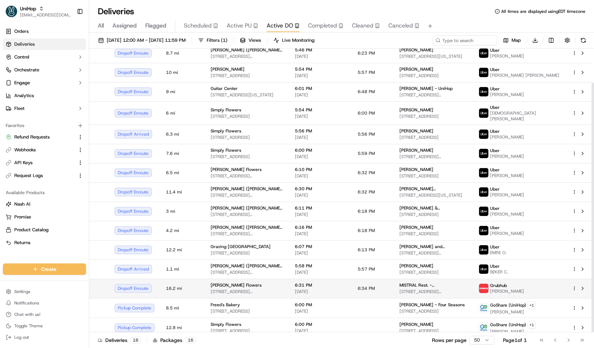
click at [265, 289] on span "[STREET_ADDRESS][PERSON_NAME]" at bounding box center [247, 292] width 73 height 6
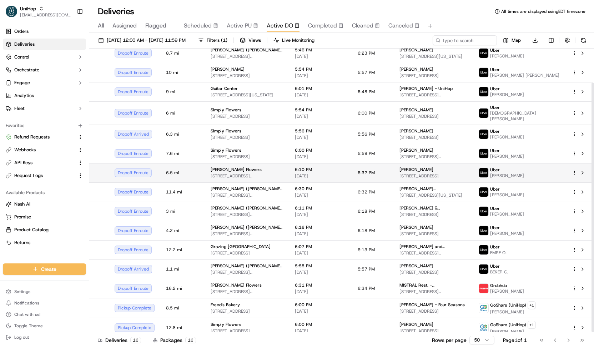
click at [283, 173] on span "[STREET_ADDRESS][PERSON_NAME]" at bounding box center [247, 176] width 73 height 6
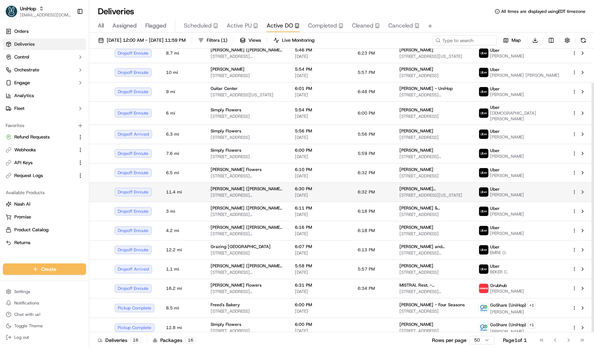
click at [283, 186] on div "Nonna Gaby (Hudson Table)" at bounding box center [247, 189] width 73 height 6
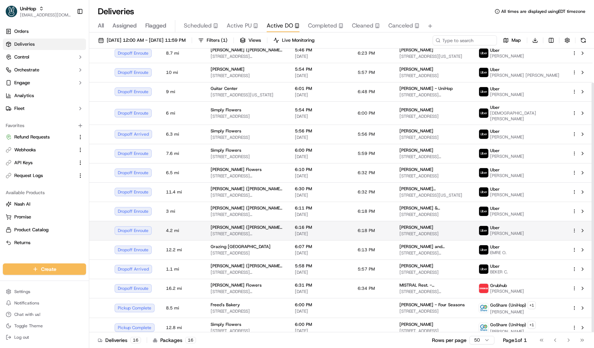
click at [277, 225] on div "Nonna Gaby (Hudson Table)" at bounding box center [247, 228] width 73 height 6
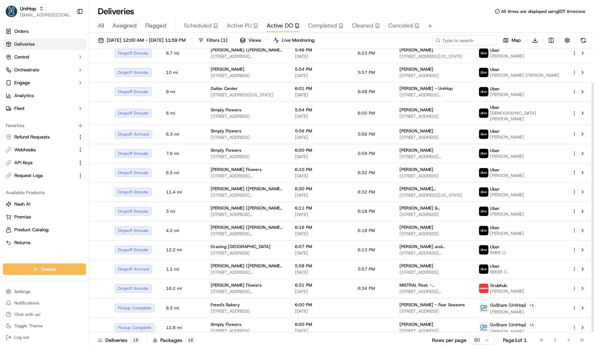
click at [216, 32] on div "Sep 22 2025 12:00 AM - Sep 22 2025 11:59 PM Filters ( 1 ) Views Live Monitoring…" at bounding box center [341, 190] width 505 height 317
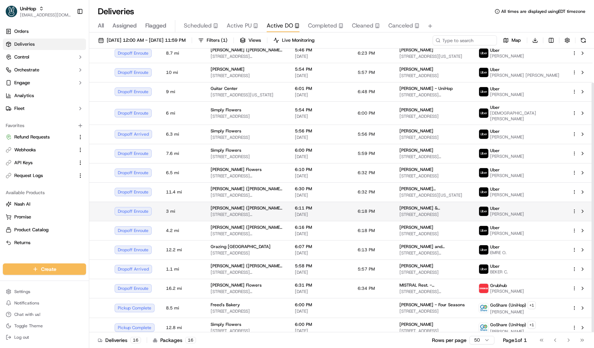
click at [346, 212] on span "[DATE]" at bounding box center [320, 215] width 51 height 6
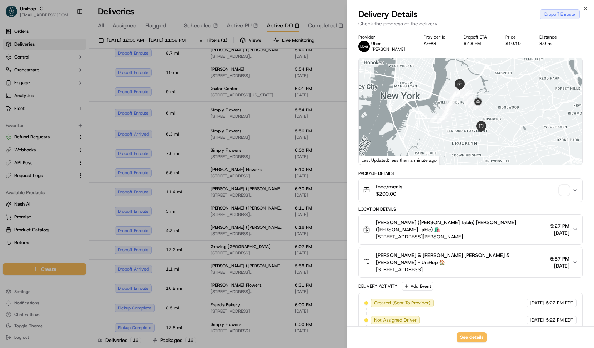
click at [427, 203] on div "Package Details food/meals $200.00 Location Details Nonna Gaby (Hudson Table) N…" at bounding box center [471, 302] width 224 height 263
click at [421, 192] on div "food/meals $200.00" at bounding box center [467, 190] width 209 height 14
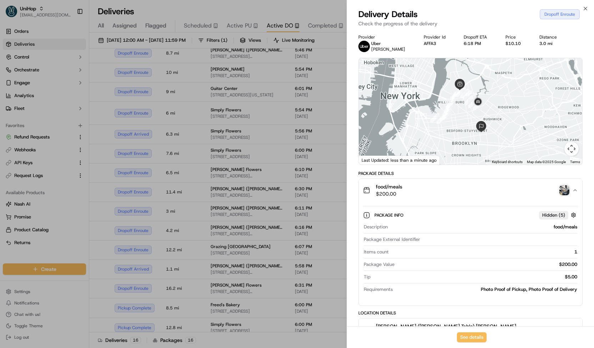
click at [566, 189] on img "button" at bounding box center [565, 190] width 10 height 10
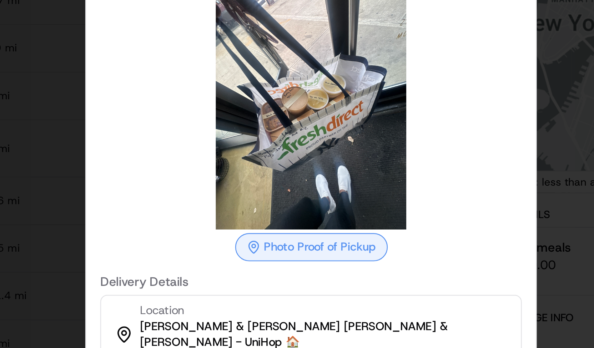
scroll to position [0, 0]
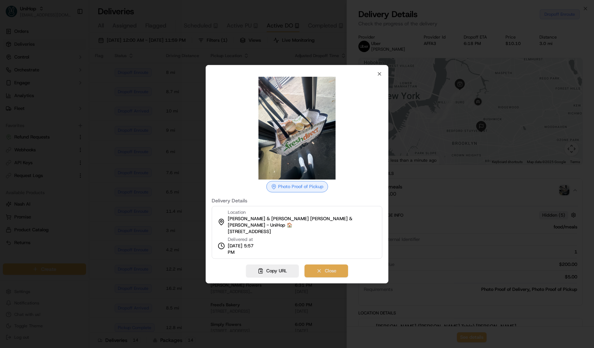
click at [336, 271] on button "Close" at bounding box center [327, 271] width 44 height 13
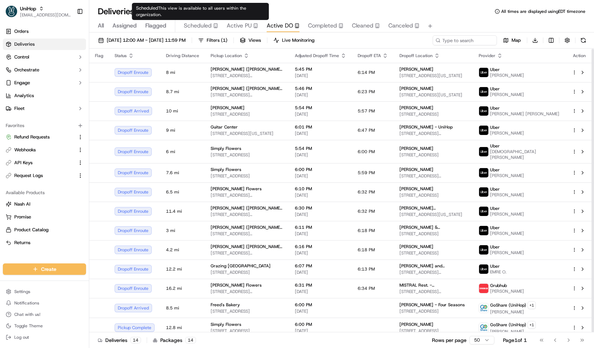
click at [199, 25] on span "Scheduled" at bounding box center [198, 25] width 28 height 9
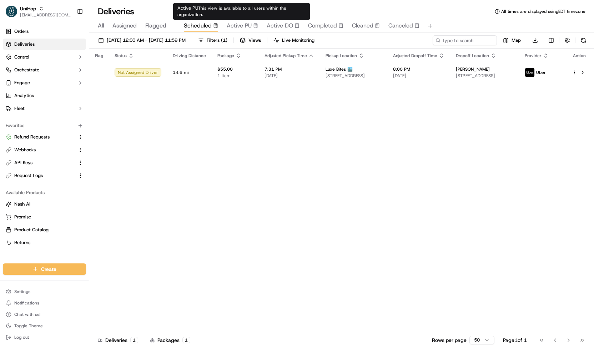
click at [237, 23] on span "Active PU" at bounding box center [239, 25] width 25 height 9
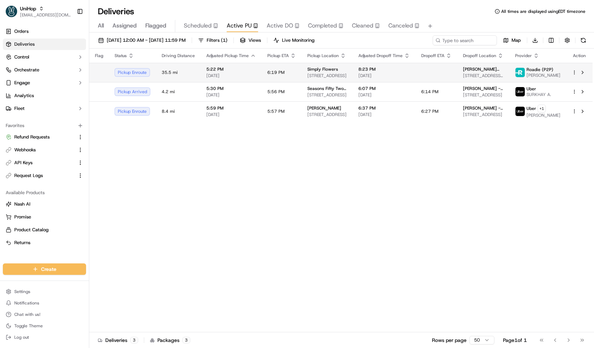
click at [302, 76] on td "Simply Flowers [STREET_ADDRESS]" at bounding box center [327, 72] width 51 height 19
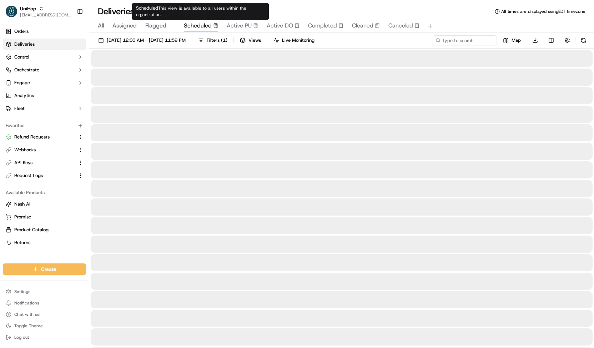
click at [209, 27] on span "Scheduled" at bounding box center [198, 25] width 28 height 9
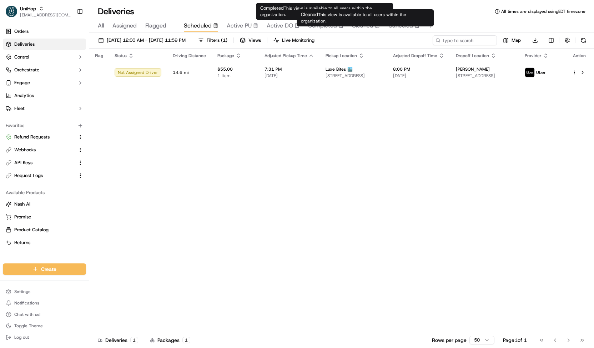
click at [396, 24] on span "Canceled" at bounding box center [401, 25] width 25 height 9
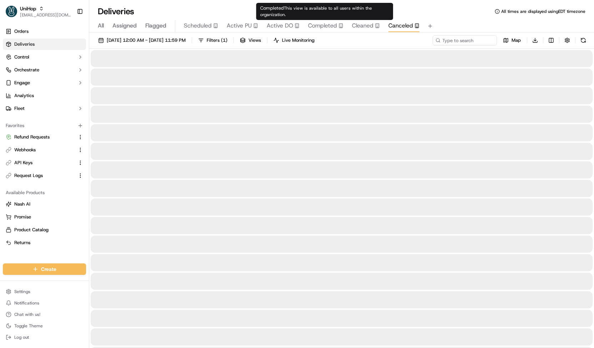
click at [325, 24] on span "Completed" at bounding box center [322, 25] width 29 height 9
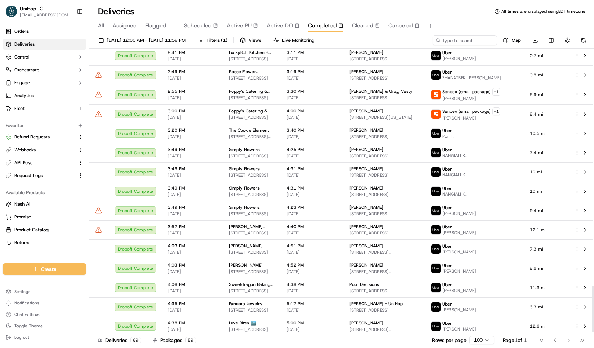
scroll to position [1446, 0]
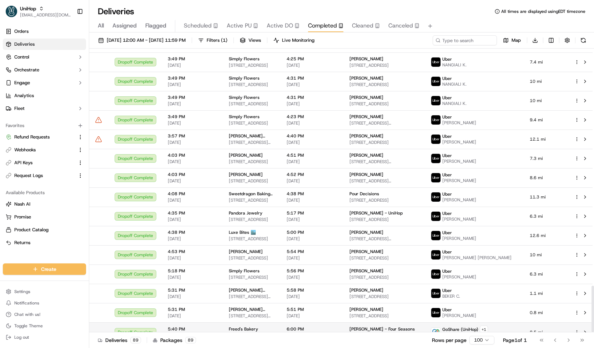
click at [314, 326] on span "6:00 PM" at bounding box center [312, 329] width 51 height 6
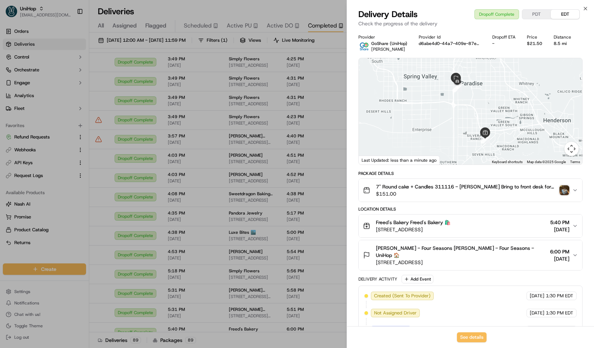
click at [564, 190] on img "button" at bounding box center [565, 190] width 10 height 10
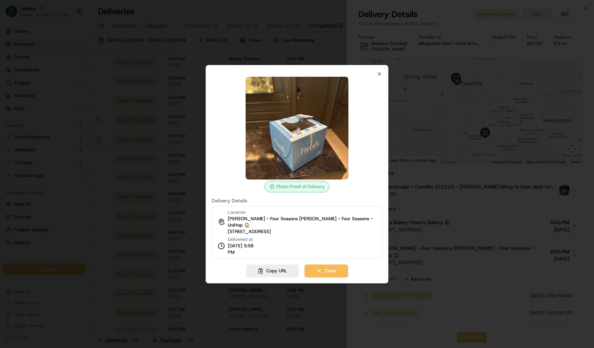
click at [162, 217] on div at bounding box center [297, 174] width 594 height 348
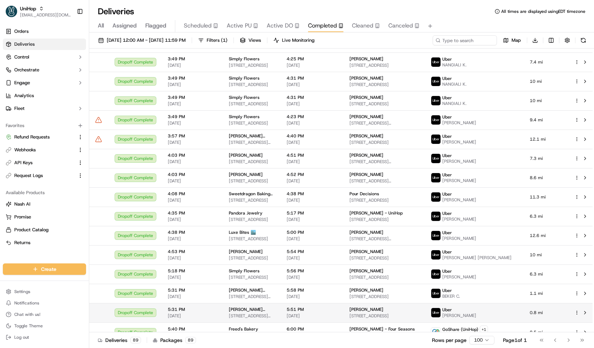
click at [272, 313] on span "88 Withers St, Brooklyn, NY 11211, USA" at bounding box center [252, 316] width 46 height 6
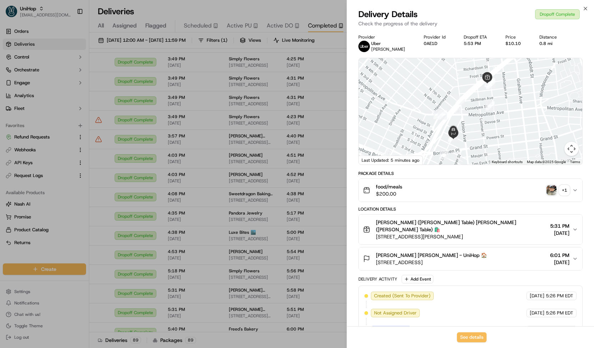
click at [551, 187] on img "button" at bounding box center [552, 190] width 10 height 10
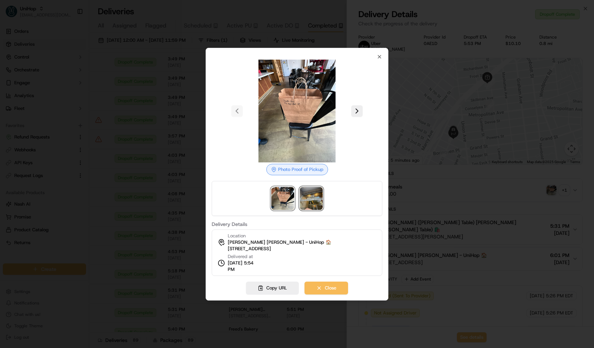
click at [306, 207] on img at bounding box center [311, 198] width 23 height 23
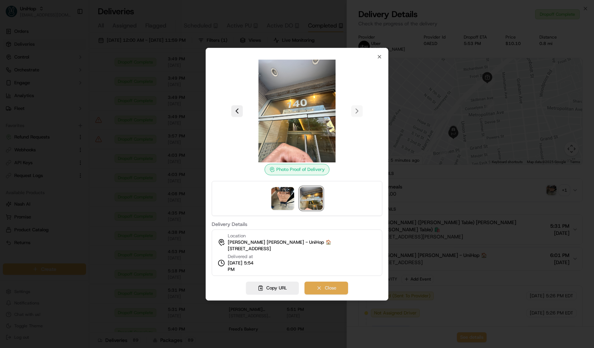
click at [333, 284] on button "Close" at bounding box center [327, 288] width 44 height 13
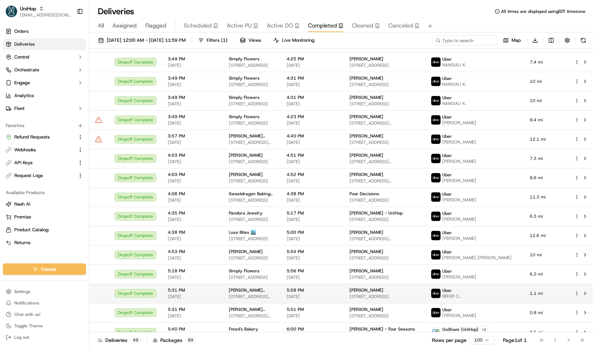
click at [281, 284] on td "Nonna Gaby (Hudson Table) 88 Withers St, Brooklyn, NY 11211, USA" at bounding box center [252, 293] width 58 height 19
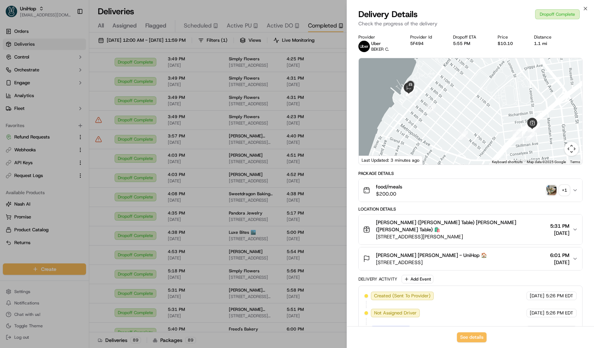
click at [556, 191] on img "button" at bounding box center [552, 190] width 10 height 10
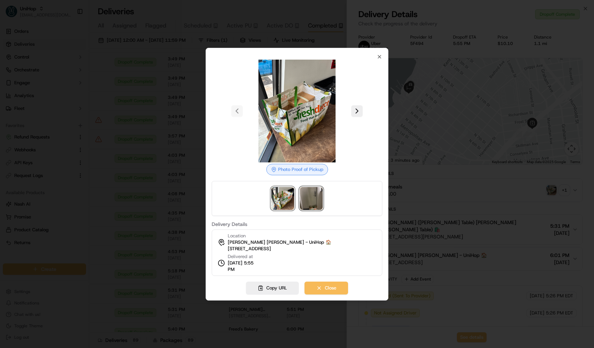
click at [315, 204] on img at bounding box center [311, 198] width 23 height 23
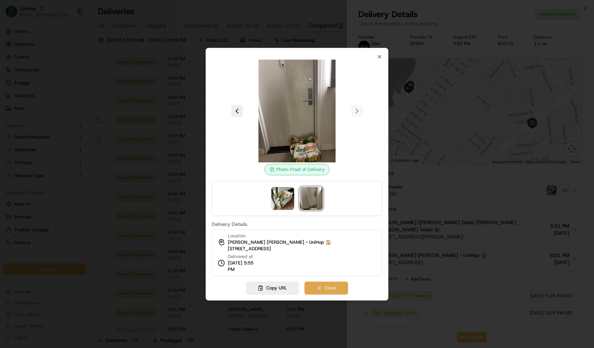
click at [312, 289] on button "Close" at bounding box center [327, 288] width 44 height 13
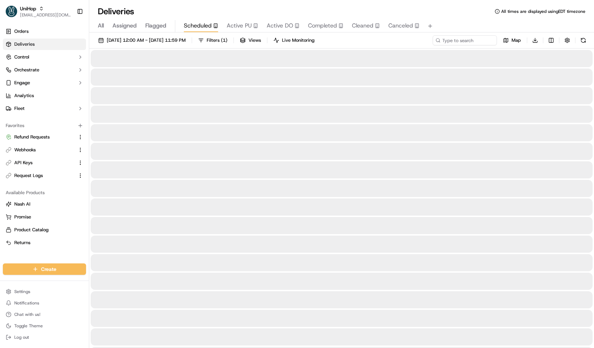
click at [204, 25] on span "Scheduled" at bounding box center [198, 25] width 28 height 9
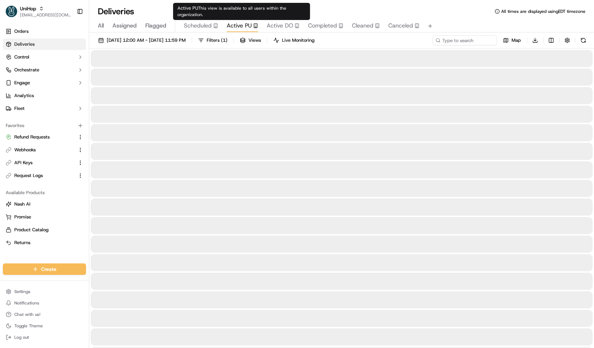
click at [235, 22] on span "Active PU" at bounding box center [239, 25] width 25 height 9
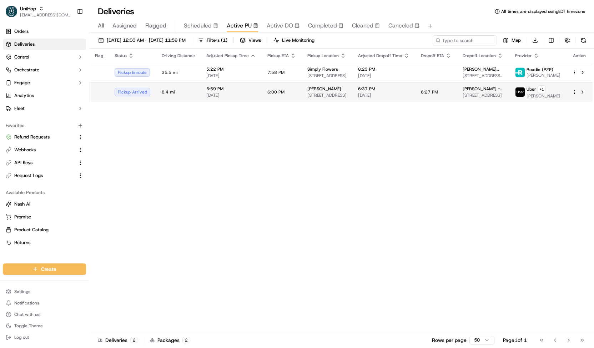
click at [184, 92] on span "8.4 mi" at bounding box center [178, 92] width 33 height 6
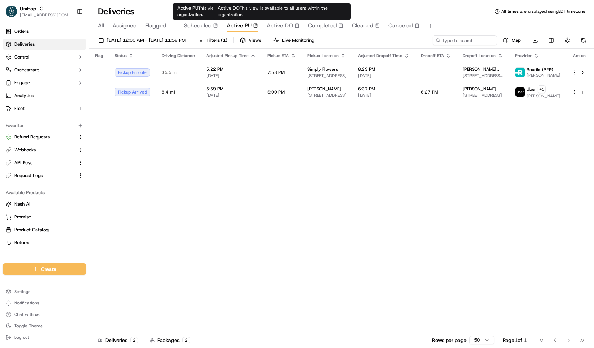
click at [280, 21] on body "UniHop contact@unihop.app Toggle Sidebar Orders Deliveries Control Orchestrate …" at bounding box center [297, 174] width 594 height 348
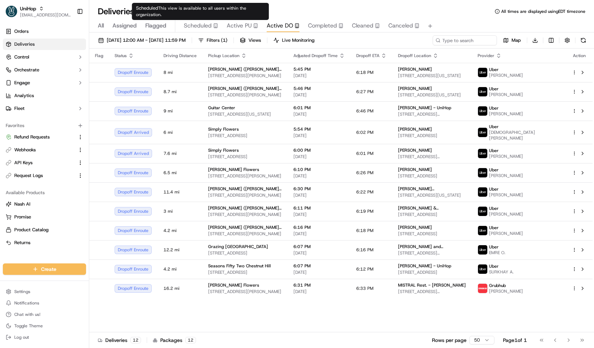
click at [208, 26] on span "Scheduled" at bounding box center [198, 25] width 28 height 9
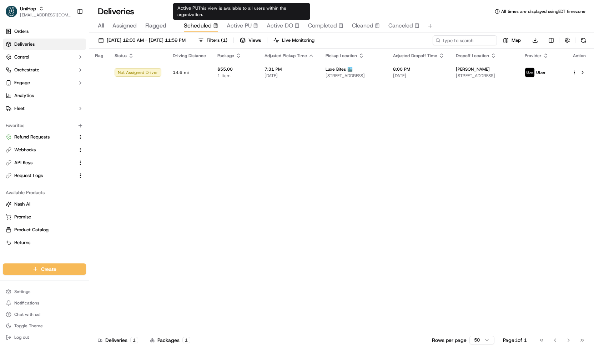
click at [247, 29] on span "Active PU" at bounding box center [239, 25] width 25 height 9
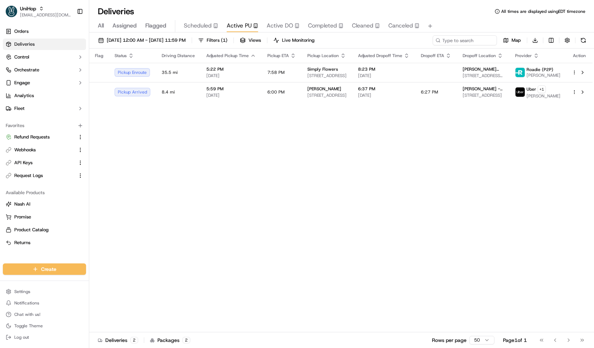
click at [274, 30] on button "Active DO" at bounding box center [283, 26] width 33 height 12
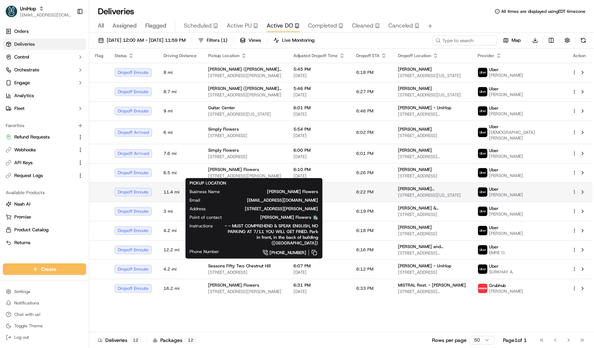
click at [345, 186] on span "6:30 PM" at bounding box center [319, 189] width 51 height 6
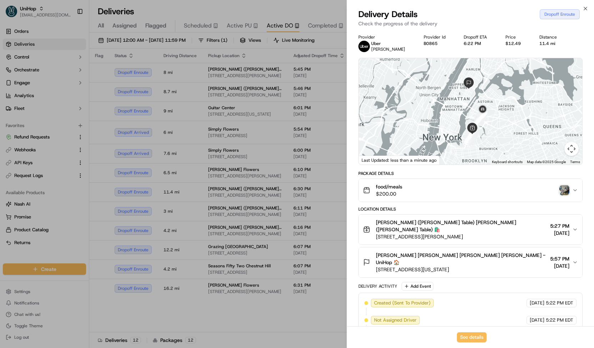
click at [565, 188] on img "button" at bounding box center [565, 190] width 10 height 10
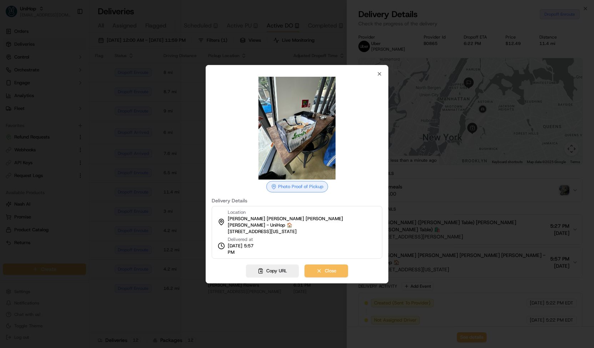
click at [192, 207] on div at bounding box center [297, 174] width 594 height 348
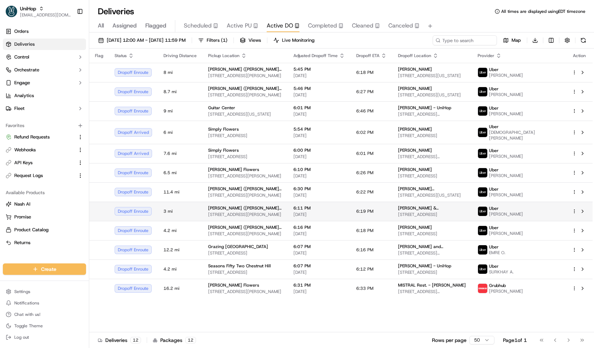
click at [266, 217] on td "Nonna Gaby (Hudson Table) 88 Withers St, Brooklyn, NY 11211, USA" at bounding box center [244, 211] width 85 height 19
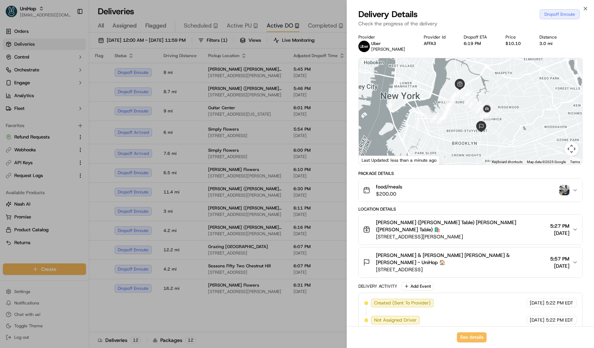
click at [565, 188] on img "button" at bounding box center [565, 190] width 10 height 10
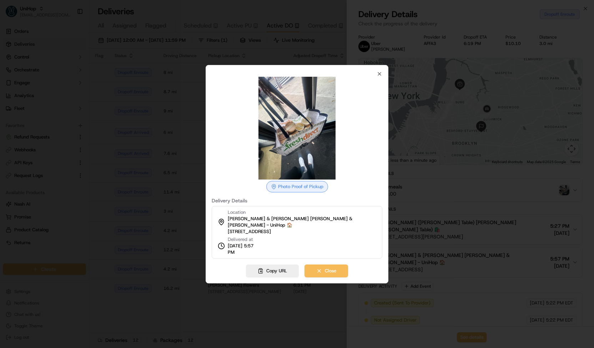
click at [137, 197] on div at bounding box center [297, 174] width 594 height 348
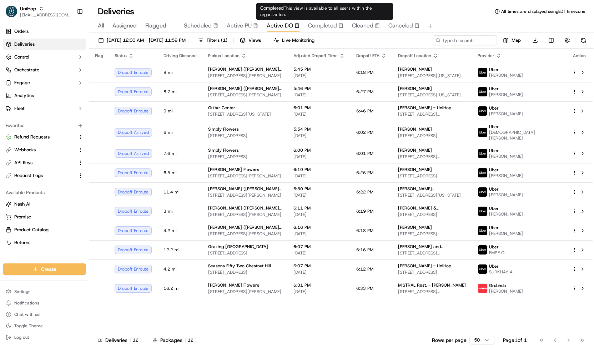
click at [332, 32] on button "Completed" at bounding box center [325, 26] width 35 height 12
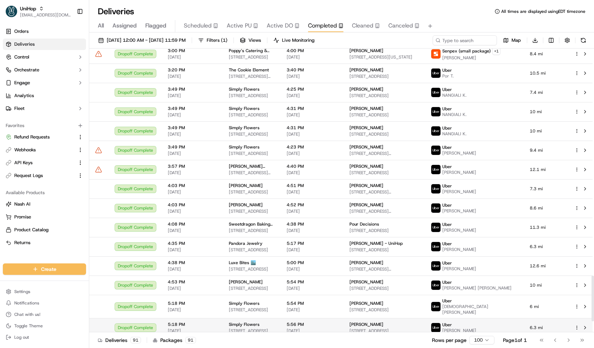
scroll to position [1485, 0]
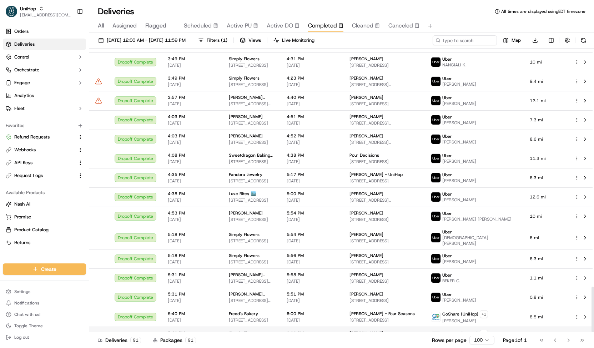
click at [338, 331] on span "6:00 PM" at bounding box center [312, 334] width 51 height 6
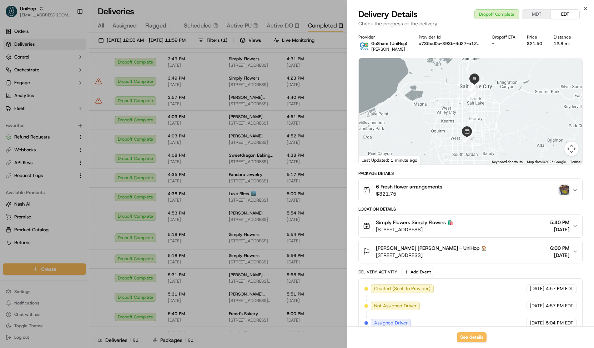
click at [564, 190] on img "button" at bounding box center [565, 190] width 10 height 10
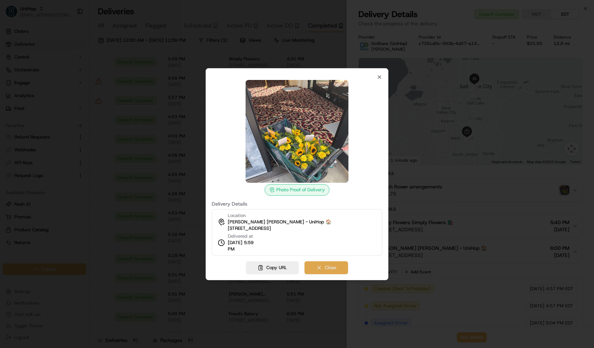
click at [328, 265] on button "Close" at bounding box center [327, 267] width 44 height 13
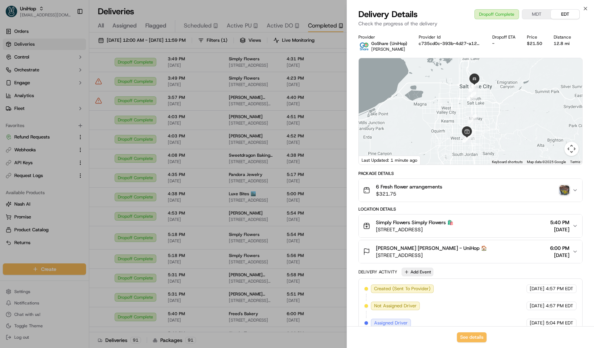
scroll to position [111, 0]
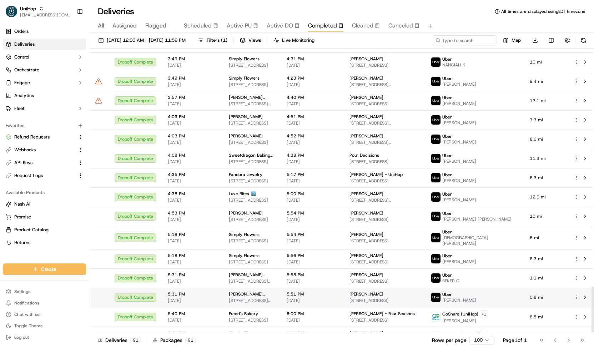
click at [275, 298] on span "88 Withers St, Brooklyn, NY 11211, USA" at bounding box center [252, 301] width 46 height 6
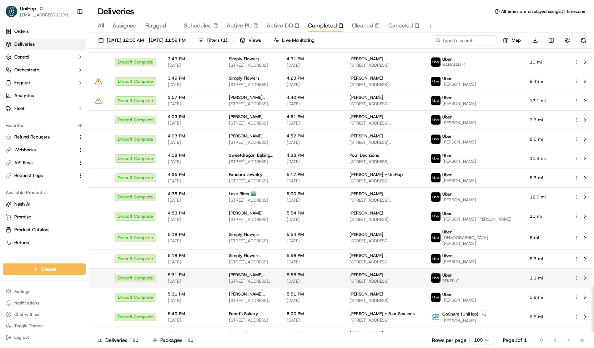
click at [299, 272] on div "5:58 PM Sep 22 2025" at bounding box center [312, 278] width 51 height 12
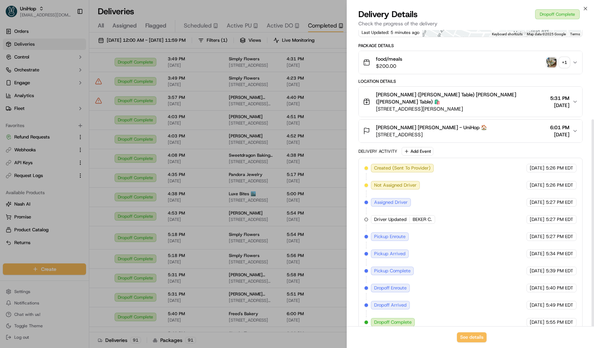
scroll to position [0, 0]
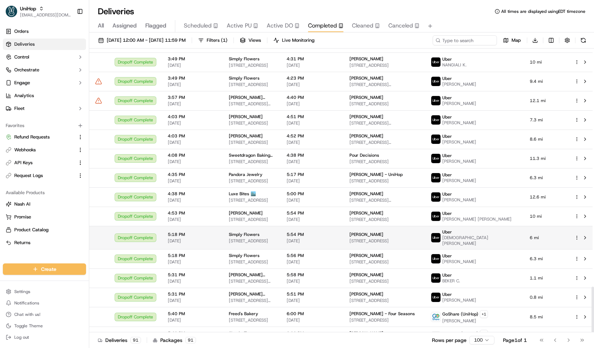
click at [281, 227] on td "Simply Flowers 1100 W 7800 S #9, West Jordan, UT 84088, United States" at bounding box center [252, 237] width 58 height 23
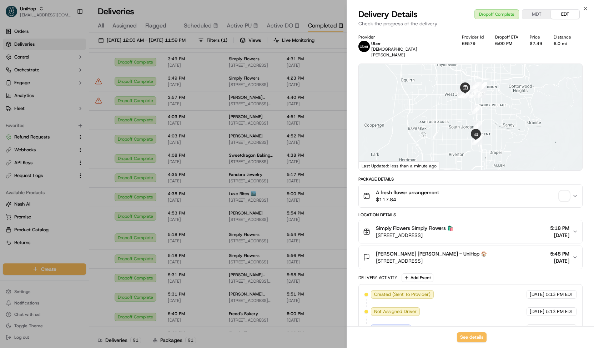
scroll to position [128, 0]
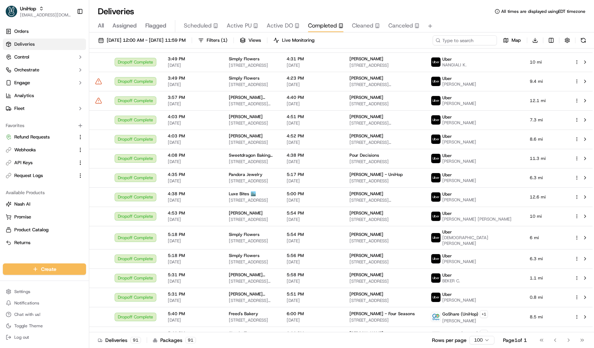
click at [162, 22] on span "Flagged" at bounding box center [155, 25] width 21 height 9
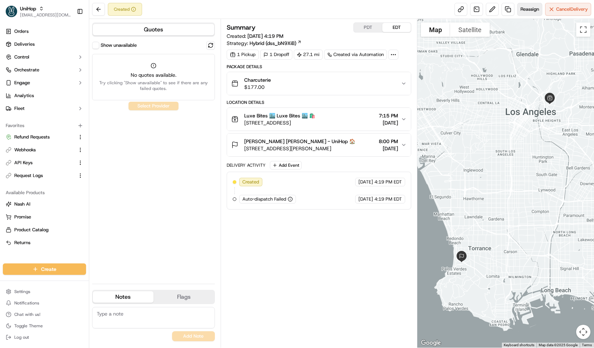
click at [531, 12] on span "Reassign" at bounding box center [530, 9] width 19 height 6
click at [562, 3] on button "Cancel Delivery" at bounding box center [568, 9] width 46 height 13
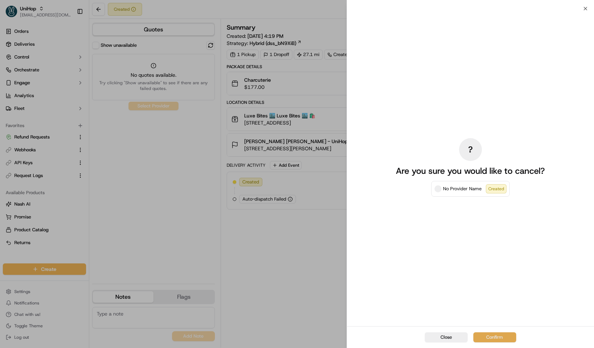
click at [485, 337] on button "Confirm" at bounding box center [495, 337] width 43 height 10
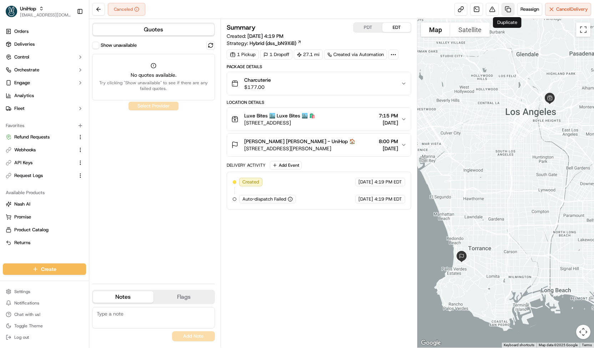
click at [505, 13] on link at bounding box center [508, 9] width 13 height 13
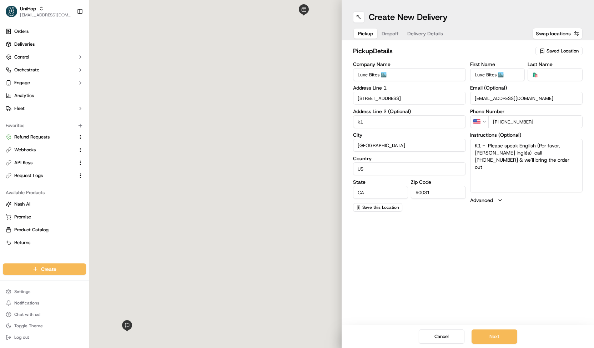
click at [437, 36] on span "Delivery Details" at bounding box center [425, 33] width 36 height 7
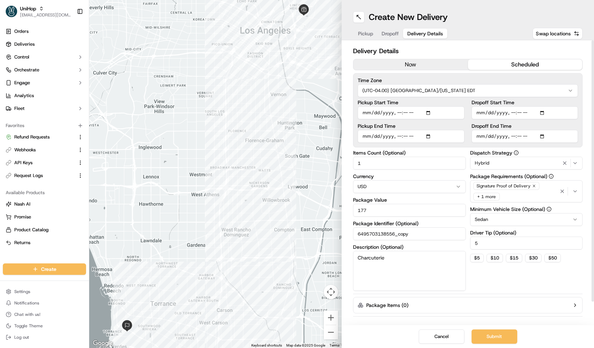
click at [501, 161] on div "Hybrid" at bounding box center [526, 163] width 109 height 9
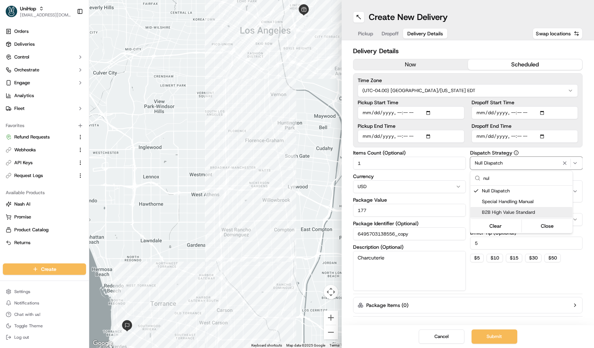
type input "nul"
click at [488, 332] on html "UniHop contact@unihop.app Toggle Sidebar Orders Deliveries Control Orchestrate …" at bounding box center [297, 174] width 594 height 348
click at [492, 333] on button "Submit" at bounding box center [495, 337] width 46 height 14
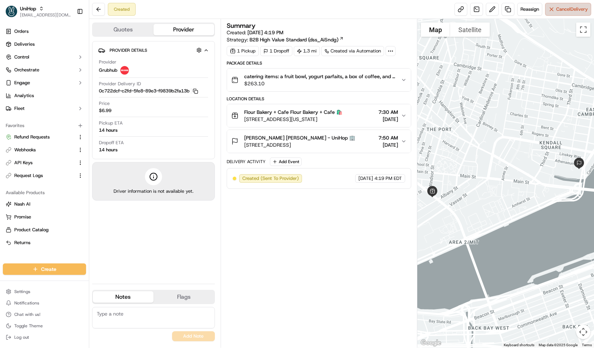
click at [575, 6] on span "Cancel Delivery" at bounding box center [572, 9] width 32 height 6
click at [528, 7] on span "Reassign" at bounding box center [530, 9] width 19 height 6
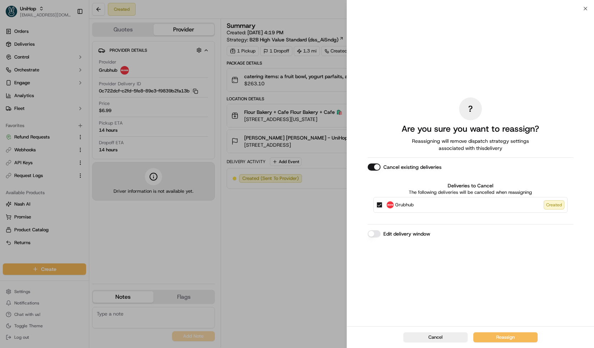
click at [400, 203] on span "Grubhub" at bounding box center [404, 204] width 19 height 7
click at [382, 203] on button "Grubhub Created" at bounding box center [380, 205] width 6 height 6
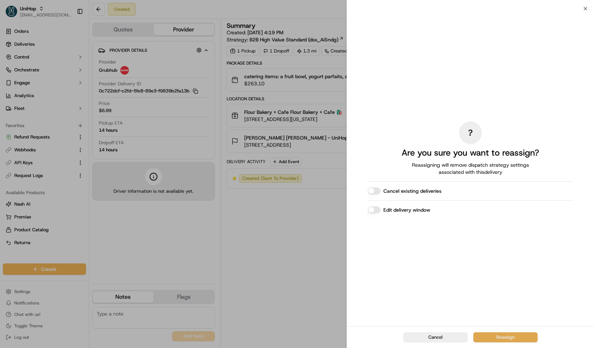
click at [475, 333] on button "Reassign" at bounding box center [506, 337] width 64 height 10
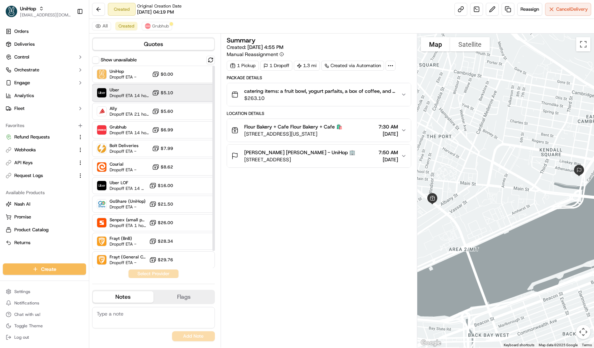
click at [175, 94] on div "Uber Dropoff ETA 14 hours $5.10" at bounding box center [153, 92] width 123 height 17
click at [156, 276] on button "Assign Provider" at bounding box center [153, 274] width 51 height 9
click at [164, 24] on span "Grubhub" at bounding box center [160, 26] width 17 height 6
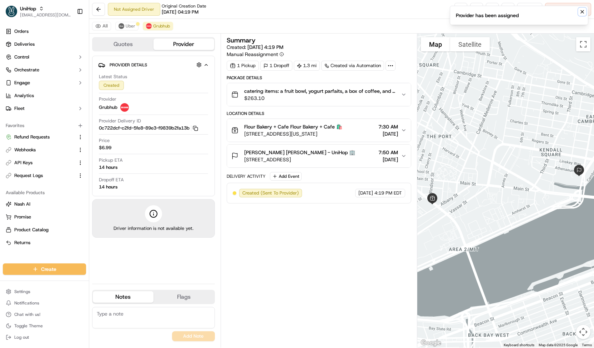
click at [582, 9] on icon "Notifications (F8)" at bounding box center [583, 12] width 6 height 6
click at [579, 8] on span "Cancel Delivery" at bounding box center [572, 9] width 32 height 6
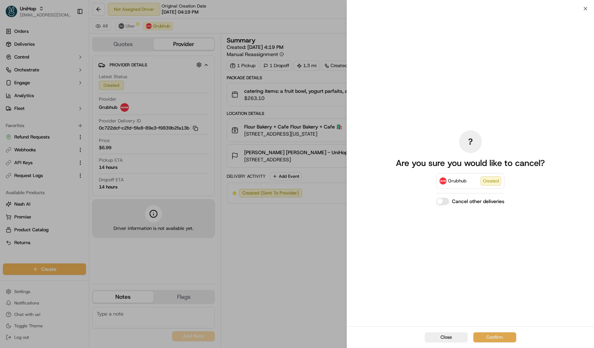
click at [489, 336] on button "Confirm" at bounding box center [495, 337] width 43 height 10
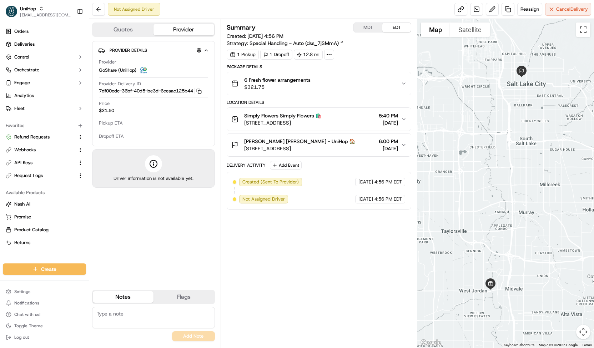
click at [246, 86] on span "$321.75" at bounding box center [277, 87] width 66 height 7
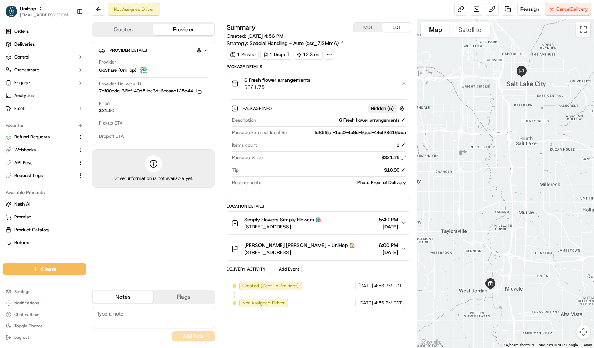
click at [246, 86] on span "$321.75" at bounding box center [277, 87] width 66 height 7
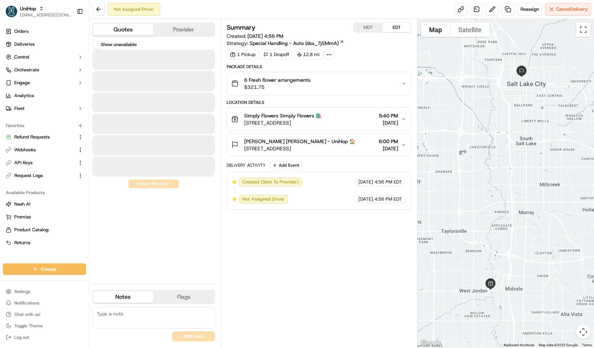
click at [136, 31] on button "Quotes" at bounding box center [123, 29] width 61 height 11
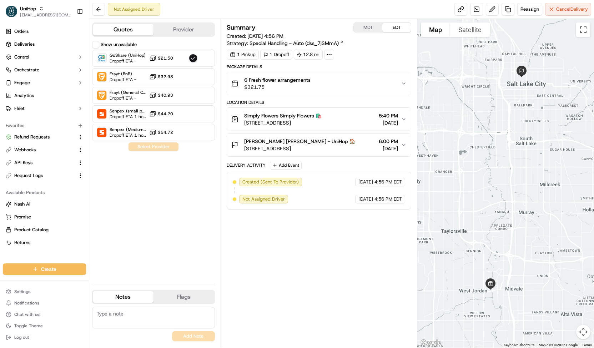
click at [180, 31] on button "Provider" at bounding box center [184, 29] width 61 height 11
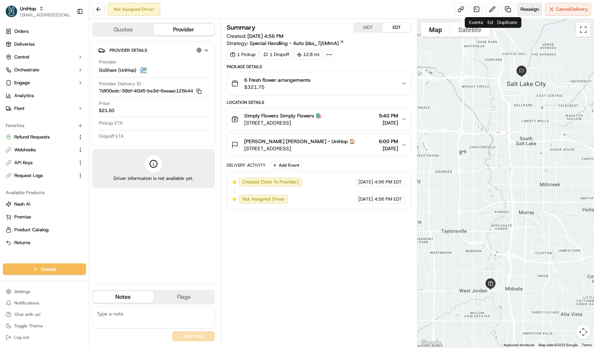
click at [532, 9] on span "Reassign" at bounding box center [530, 9] width 19 height 6
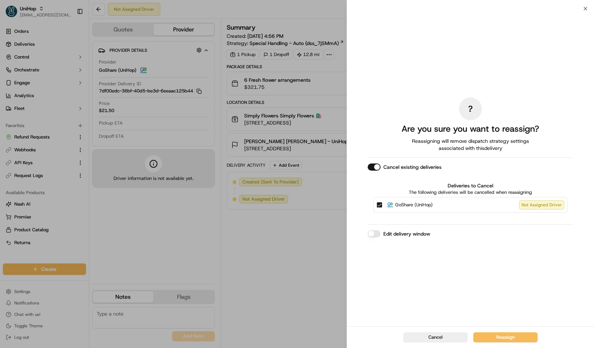
click at [395, 202] on span "GoShare (UniHop)" at bounding box center [413, 204] width 37 height 7
click at [382, 202] on button "GoShare (UniHop) Not Assigned Driver" at bounding box center [380, 205] width 6 height 6
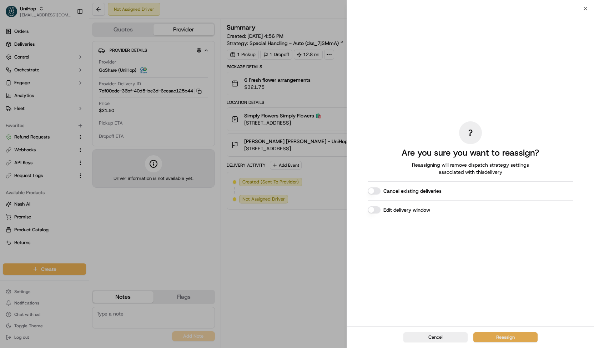
click at [482, 341] on button "Reassign" at bounding box center [506, 337] width 64 height 10
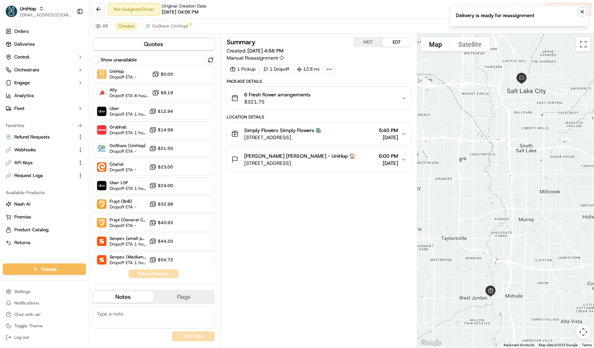
click at [583, 10] on icon "Notifications (F8)" at bounding box center [583, 12] width 6 height 6
click at [486, 9] on button at bounding box center [492, 9] width 13 height 13
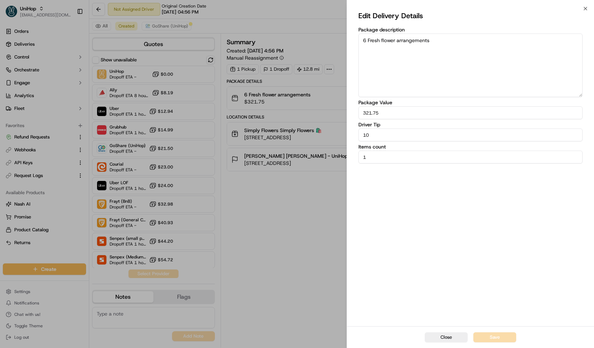
click at [376, 142] on div "Edit Delivery Details Package description 6 Fresh flower arrangements Package V…" at bounding box center [471, 87] width 224 height 154
click at [376, 138] on input "10" at bounding box center [471, 135] width 224 height 13
type input "15"
click at [493, 339] on button "Save" at bounding box center [495, 337] width 43 height 10
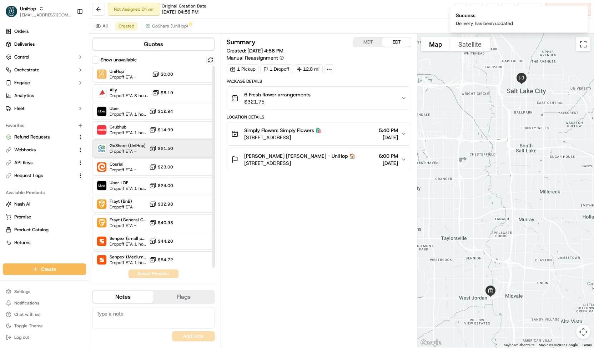
click at [182, 147] on div "GoShare (UniHop) Dropoff ETA - $21.50" at bounding box center [153, 148] width 123 height 17
click at [143, 271] on button "Assign Provider" at bounding box center [153, 274] width 51 height 9
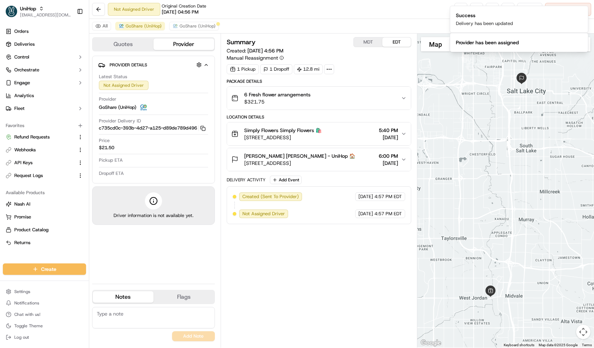
click at [94, 62] on div "Provider Details Hidden ( 2 ) Latest Status Not Assigned Driver Provider GoShar…" at bounding box center [153, 120] width 123 height 128
click at [117, 51] on div "Quotes Provider Provider Details Hidden ( 2 ) Latest Status Not Assigned Driver…" at bounding box center [154, 191] width 131 height 314
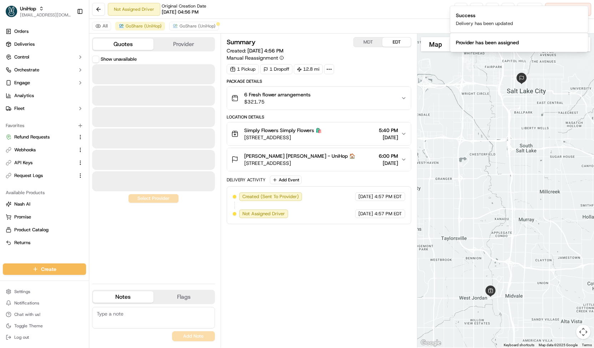
click at [115, 45] on button "Quotes" at bounding box center [123, 44] width 61 height 11
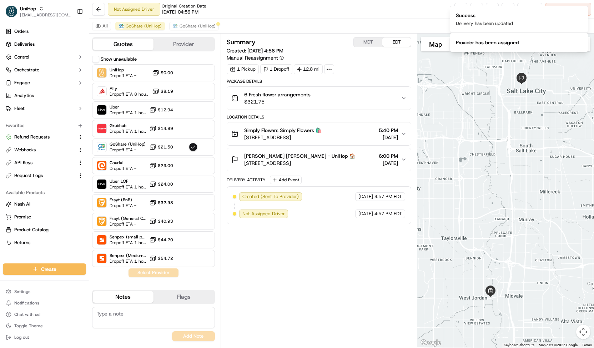
click at [91, 57] on div "Quotes Provider Show unavailable UniHop Dropoff ETA - $0.00 Ally Dropoff ETA 8 …" at bounding box center [154, 191] width 131 height 314
click at [95, 59] on button "Show unavailable" at bounding box center [95, 59] width 7 height 7
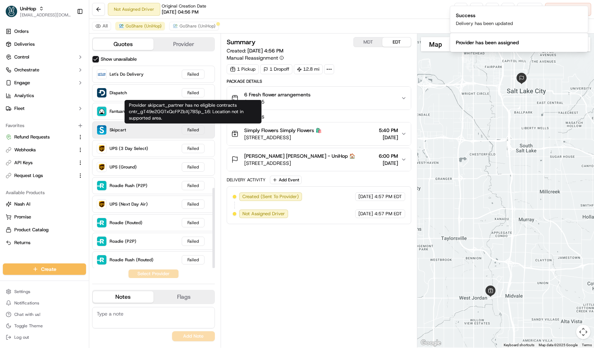
scroll to position [122, 0]
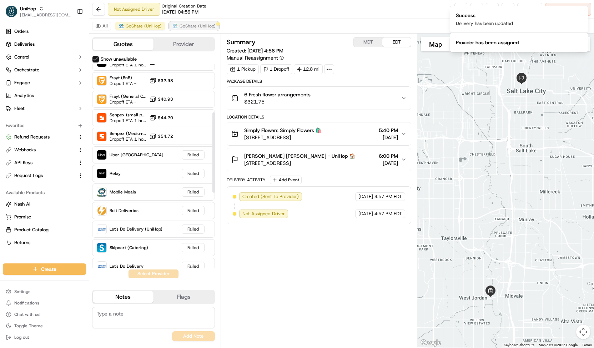
click at [190, 22] on button "GoShare (UniHop)" at bounding box center [194, 26] width 50 height 9
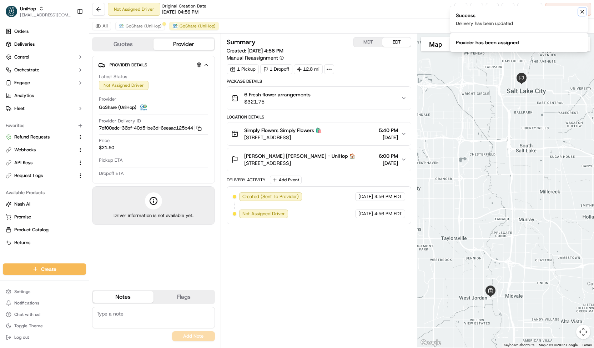
click at [581, 11] on icon "Notifications (F8)" at bounding box center [583, 12] width 6 height 6
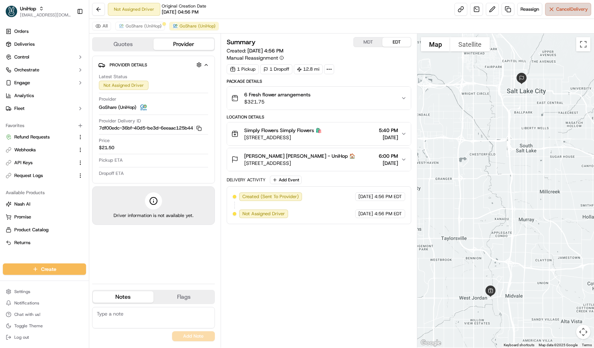
click at [571, 6] on span "Cancel Delivery" at bounding box center [572, 9] width 32 height 6
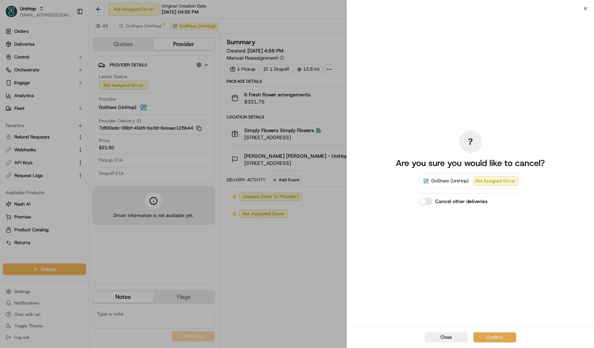
click at [503, 333] on button "Confirm" at bounding box center [495, 337] width 43 height 10
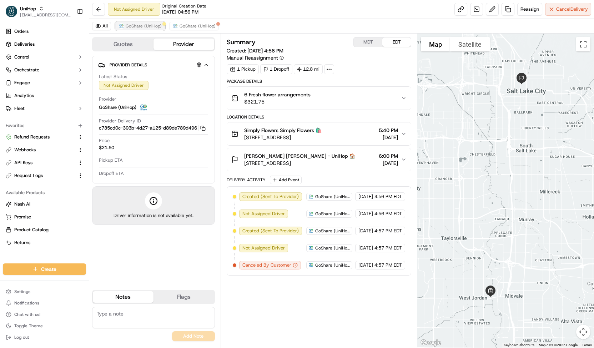
click at [155, 28] on span "GoShare (UniHop)" at bounding box center [144, 26] width 36 height 6
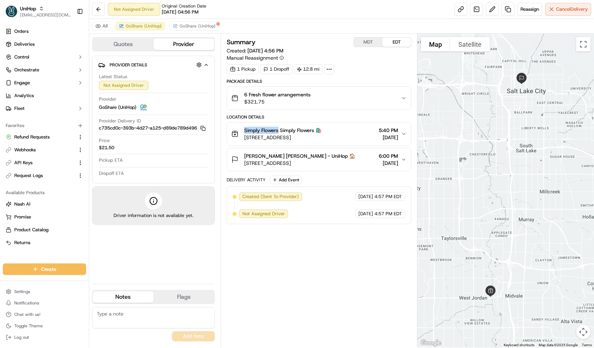
drag, startPoint x: 244, startPoint y: 127, endPoint x: 278, endPoint y: 130, distance: 34.5
click at [278, 130] on span "Simply Flowers Simply Flowers 🛍️" at bounding box center [282, 130] width 77 height 7
copy span "Simply Flowers"
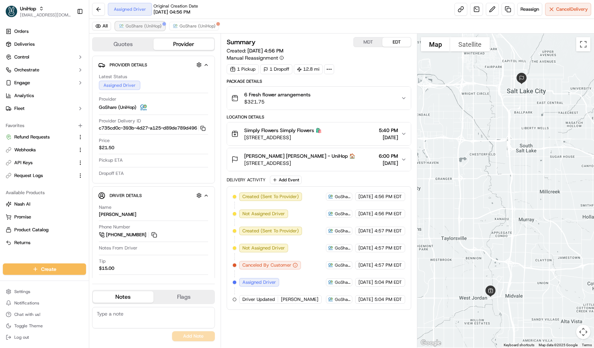
click at [140, 29] on button "GoShare (UniHop)" at bounding box center [140, 26] width 50 height 9
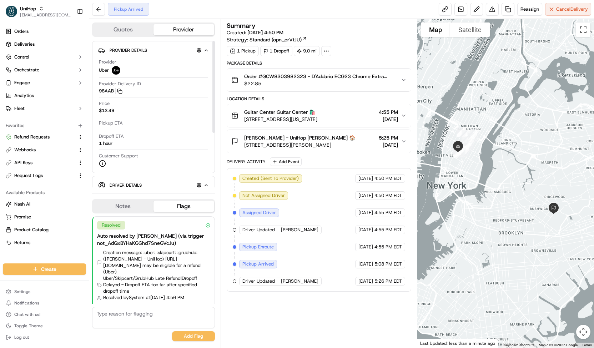
scroll to position [125, 0]
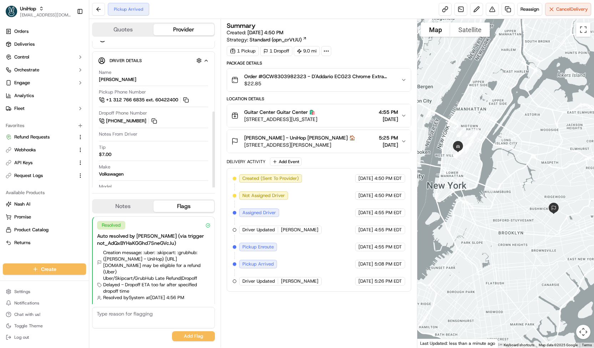
click at [138, 212] on button "Notes" at bounding box center [123, 206] width 61 height 11
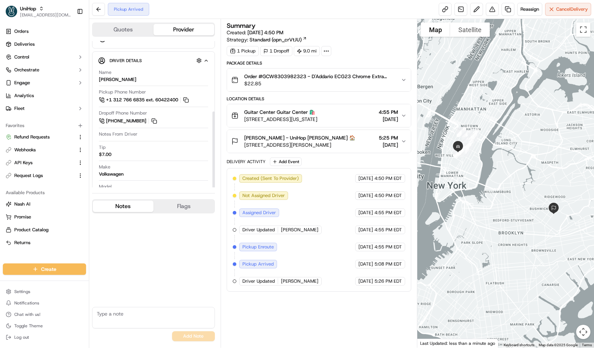
scroll to position [0, 0]
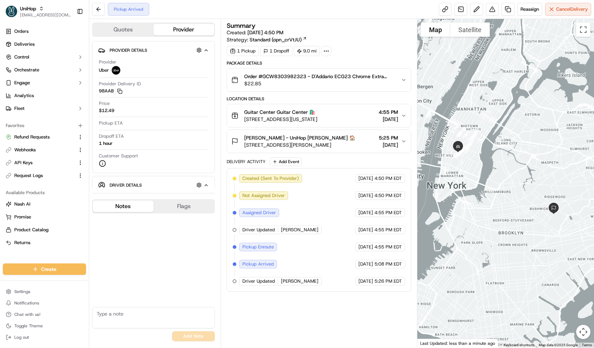
click at [279, 135] on span "Ohad Niceberg - UniHop Ohad Niceberg 🏠" at bounding box center [299, 137] width 111 height 7
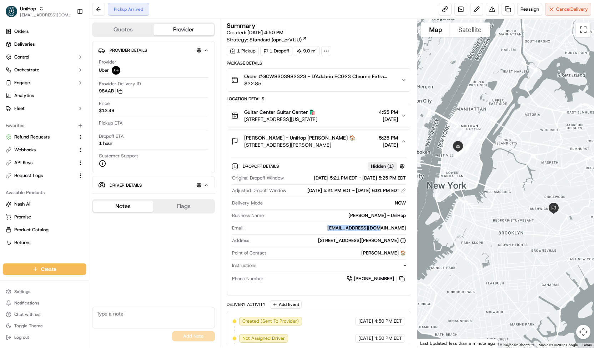
drag, startPoint x: 356, startPoint y: 239, endPoint x: 406, endPoint y: 239, distance: 49.3
click at [406, 231] on div "Nice.ohad@gmail.com" at bounding box center [326, 228] width 160 height 6
copy div "Nice.ohad@gmail.com"
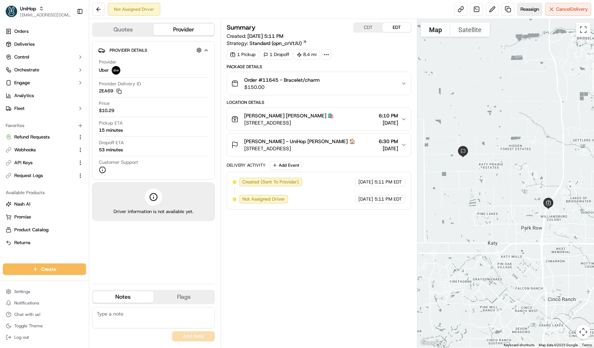
click at [529, 11] on span "Reassign" at bounding box center [530, 9] width 19 height 6
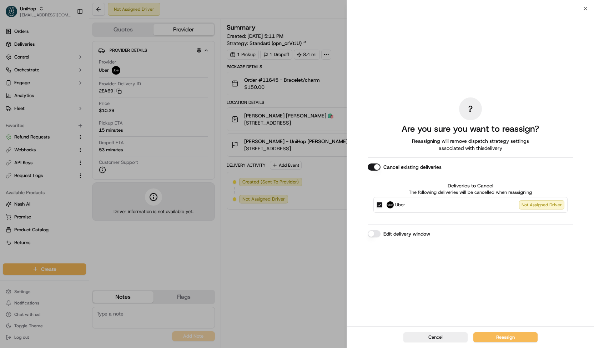
click at [402, 204] on span "Uber" at bounding box center [400, 204] width 10 height 7
click at [382, 204] on button "Uber Not Assigned Driver" at bounding box center [380, 205] width 6 height 6
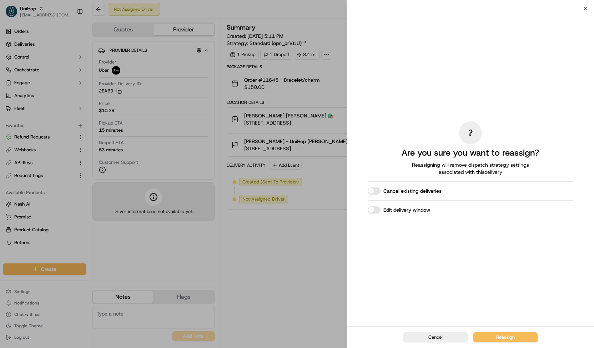
click at [394, 209] on label "Edit delivery window" at bounding box center [407, 209] width 47 height 7
click at [381, 209] on button "Edit delivery window" at bounding box center [374, 209] width 13 height 7
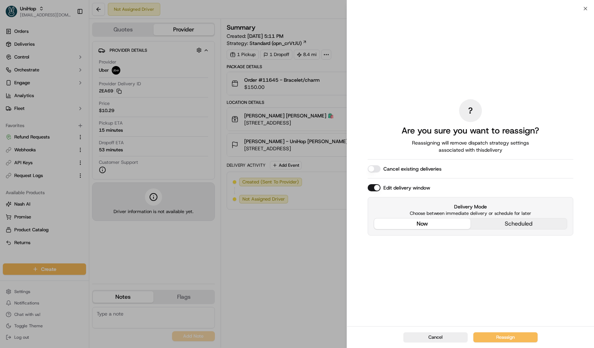
click at [419, 181] on div "? Are you sure you want to reassign? Reassigning will remove dispatch strategy …" at bounding box center [471, 167] width 206 height 315
click at [487, 340] on button "Reassign" at bounding box center [506, 337] width 64 height 10
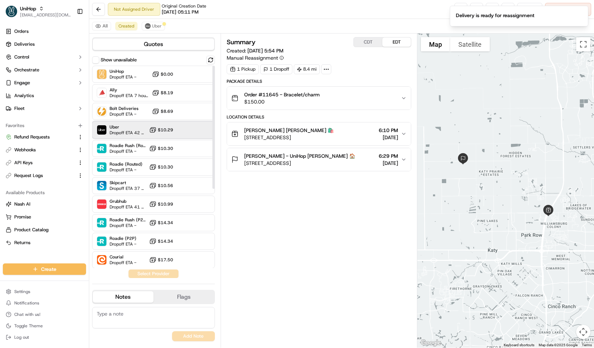
click at [175, 127] on div "Uber Dropoff ETA 42 minutes $10.29" at bounding box center [153, 129] width 123 height 17
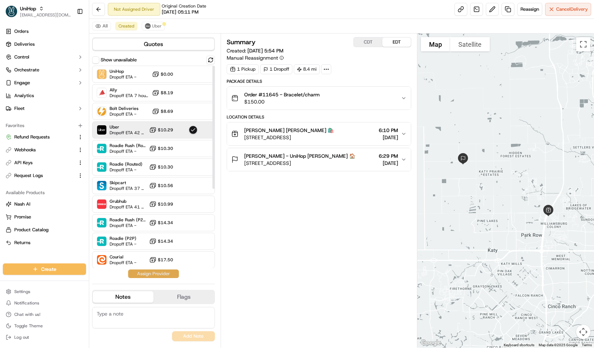
click at [171, 274] on button "Assign Provider" at bounding box center [153, 274] width 51 height 9
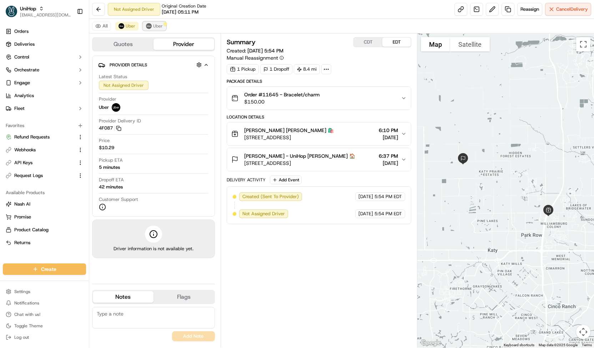
click at [157, 26] on span "Uber" at bounding box center [158, 26] width 10 height 6
click at [550, 9] on button "Cancel Delivery" at bounding box center [568, 9] width 46 height 13
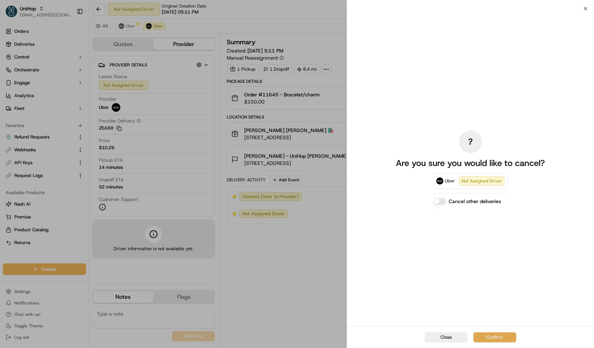
click at [494, 339] on button "Confirm" at bounding box center [495, 337] width 43 height 10
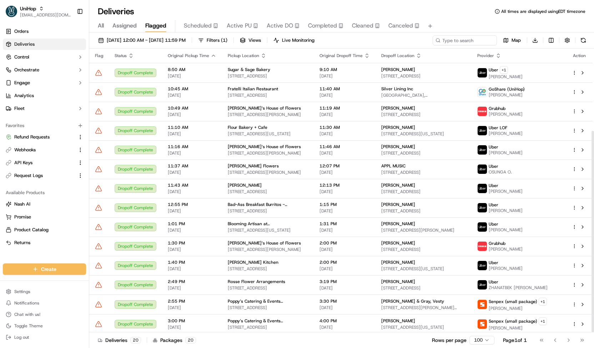
scroll to position [116, 0]
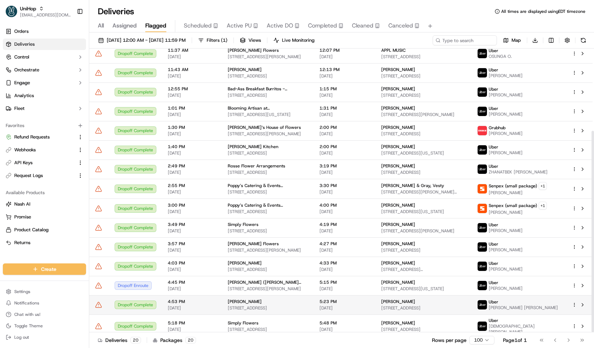
click at [341, 299] on span "5:23 PM" at bounding box center [345, 302] width 50 height 6
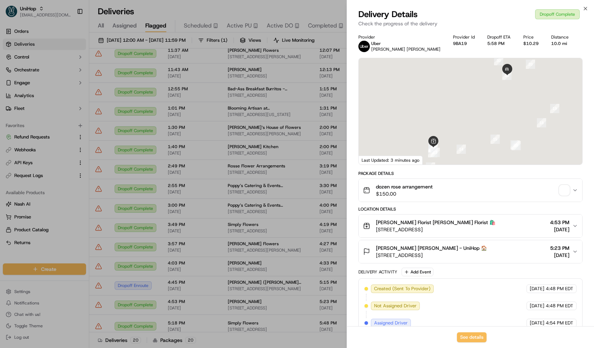
scroll to position [145, 0]
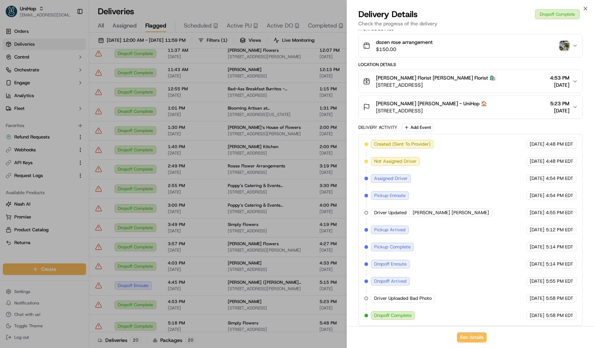
click at [564, 45] on img "button" at bounding box center [565, 46] width 10 height 10
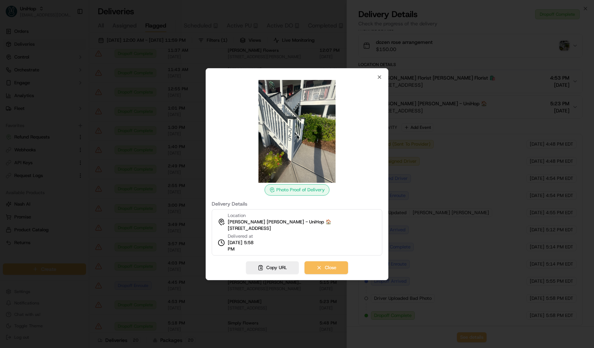
click at [153, 207] on div at bounding box center [297, 174] width 594 height 348
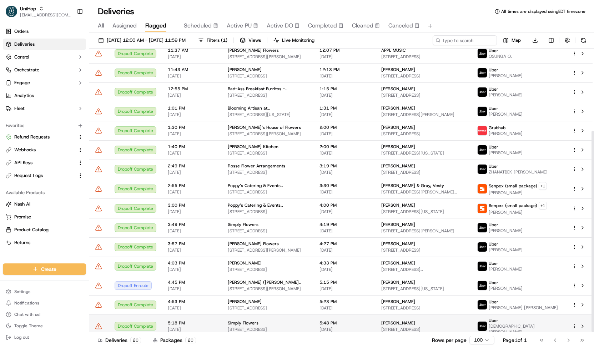
click at [305, 320] on div "Simply Flowers" at bounding box center [268, 323] width 80 height 6
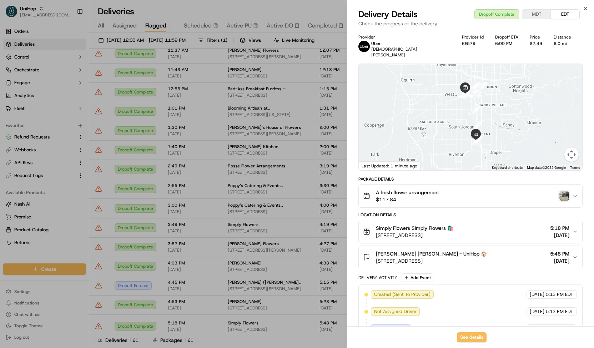
click at [567, 191] on img "button" at bounding box center [565, 196] width 10 height 10
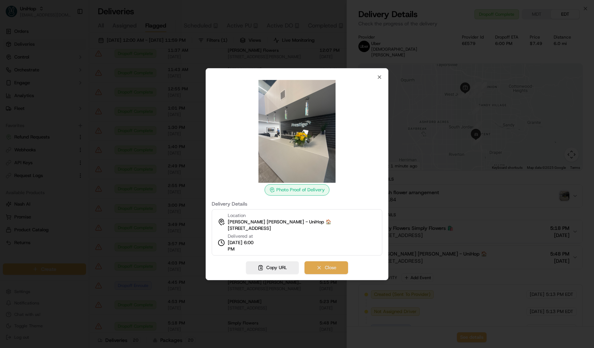
click at [319, 264] on button "Close" at bounding box center [327, 267] width 44 height 13
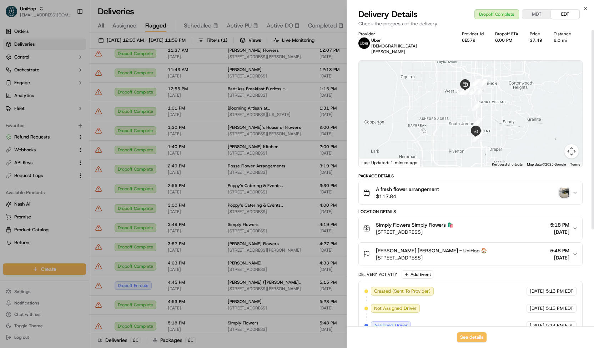
scroll to position [0, 0]
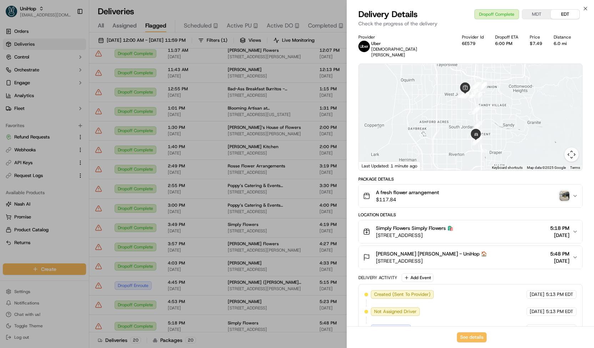
click at [564, 191] on img "button" at bounding box center [565, 196] width 10 height 10
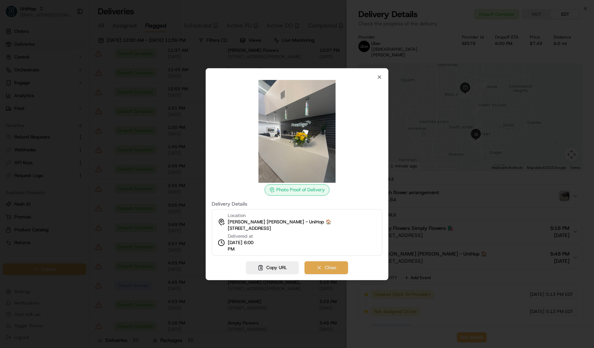
click at [342, 271] on button "Close" at bounding box center [327, 267] width 44 height 13
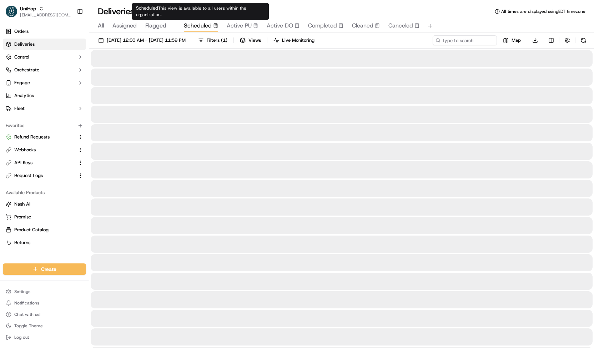
click at [206, 23] on span "Scheduled" at bounding box center [198, 25] width 28 height 9
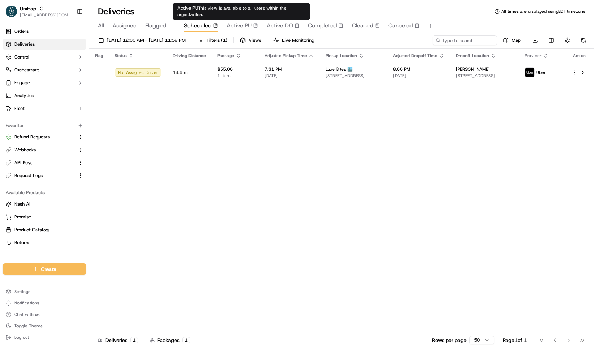
click at [243, 25] on span "Active PU" at bounding box center [239, 25] width 25 height 9
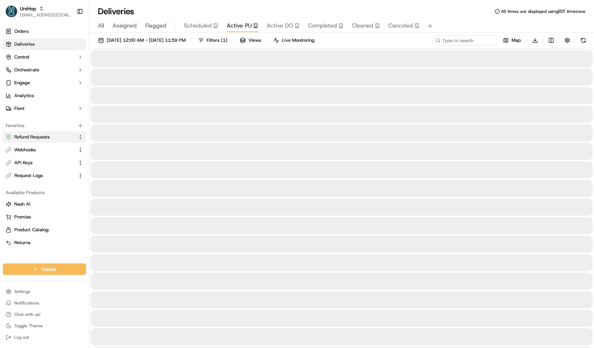
click at [39, 141] on button "Refund Requests" at bounding box center [44, 136] width 83 height 11
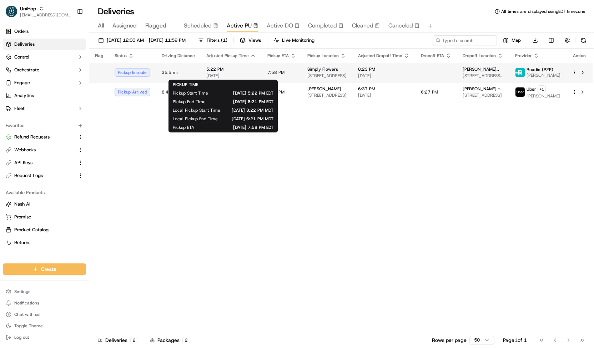
click at [237, 70] on span "5:22 PM" at bounding box center [231, 69] width 50 height 6
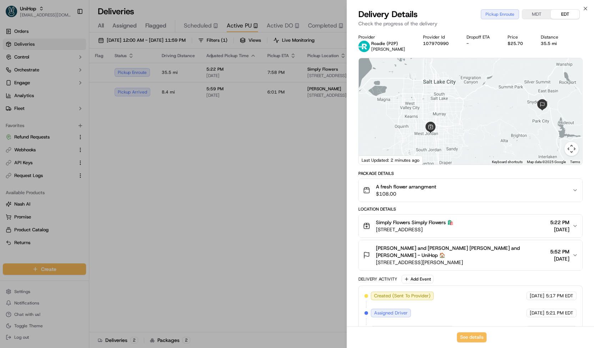
drag, startPoint x: 420, startPoint y: 73, endPoint x: 434, endPoint y: 88, distance: 20.7
click at [434, 88] on div at bounding box center [471, 111] width 224 height 106
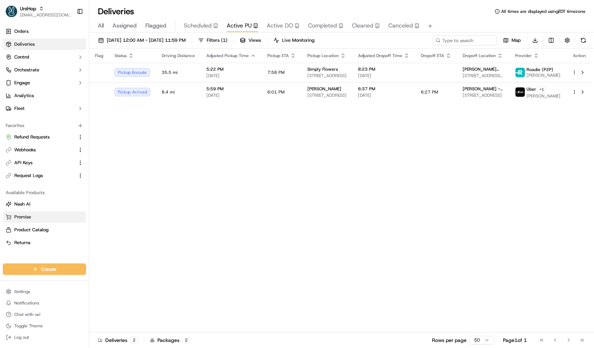
click at [24, 218] on span "Promise" at bounding box center [22, 217] width 17 height 6
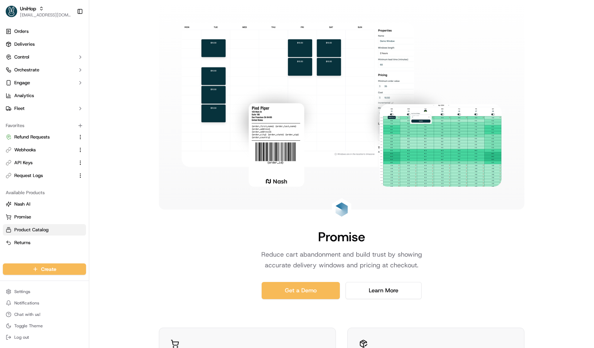
click at [29, 227] on span "Product Catalog" at bounding box center [31, 230] width 34 height 6
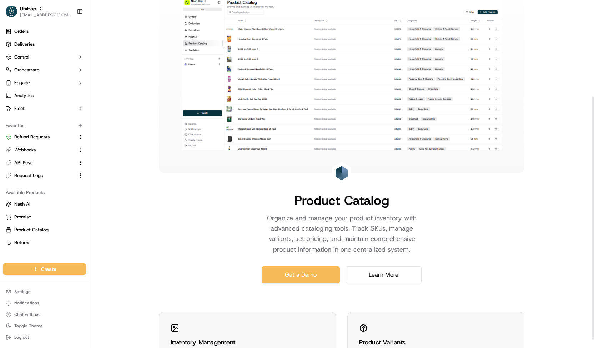
scroll to position [150, 0]
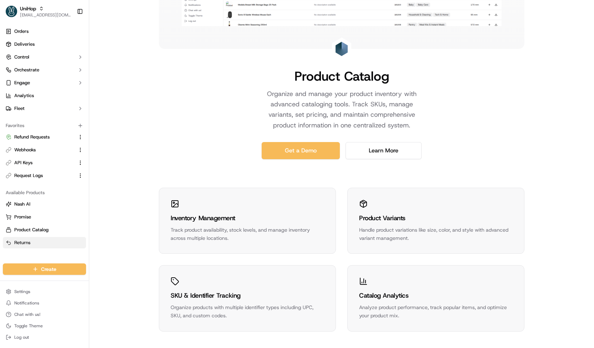
click at [21, 241] on span "Returns" at bounding box center [22, 243] width 16 height 6
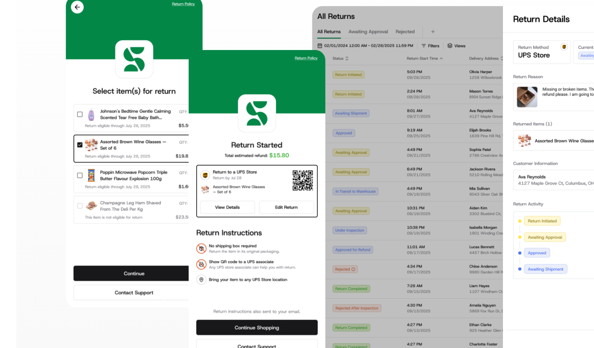
scroll to position [4, 0]
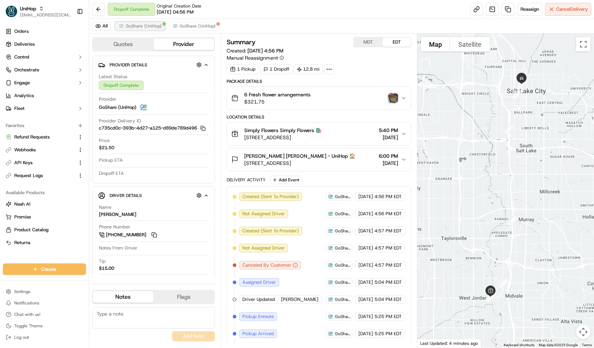
click at [150, 27] on span "GoShare (UniHop)" at bounding box center [144, 26] width 36 height 6
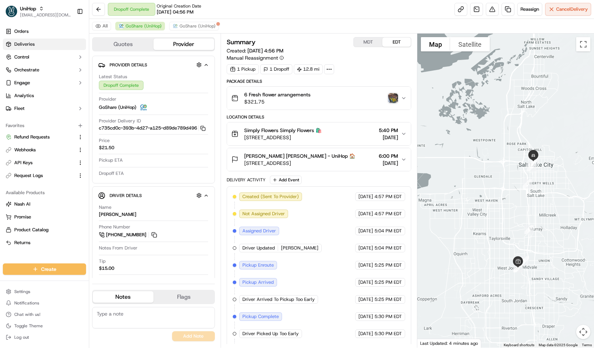
click at [56, 43] on link "Deliveries" at bounding box center [44, 44] width 83 height 11
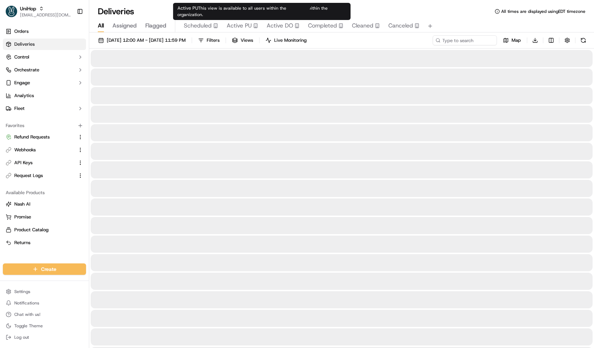
click at [249, 24] on span "Active PU" at bounding box center [239, 25] width 25 height 9
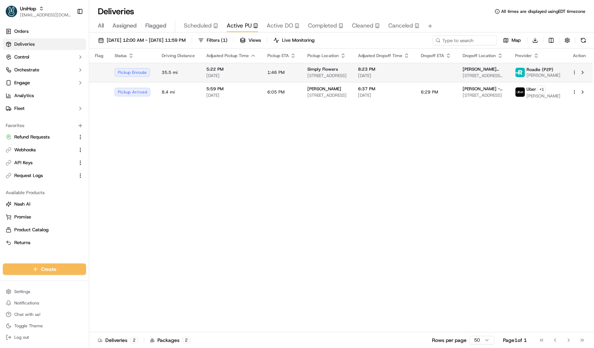
click at [374, 79] on td "8:23 PM Sep 22 2025" at bounding box center [383, 72] width 63 height 19
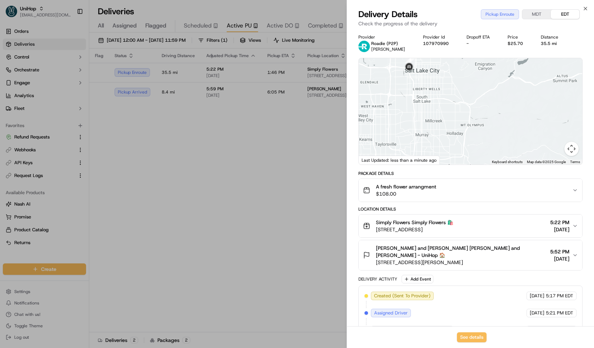
click at [539, 7] on div "Close Delivery Details Pickup Enroute MDT EDT Check the progress of the deliver…" at bounding box center [470, 174] width 247 height 348
click at [538, 10] on button "MDT" at bounding box center [536, 14] width 29 height 9
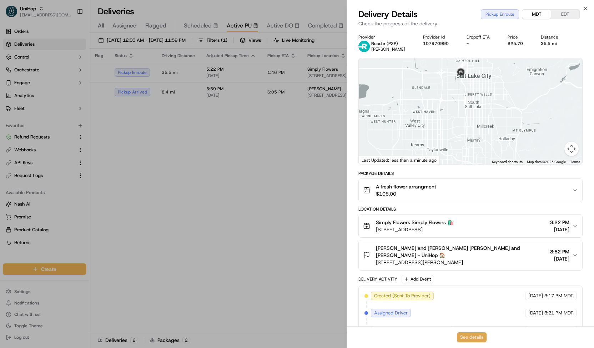
click at [464, 336] on button "See details" at bounding box center [472, 337] width 30 height 10
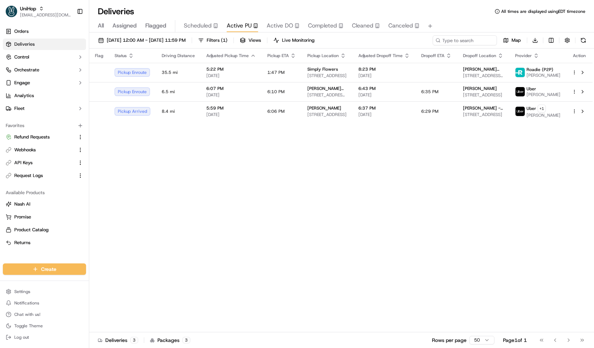
click at [275, 30] on span "Active DO" at bounding box center [280, 25] width 26 height 9
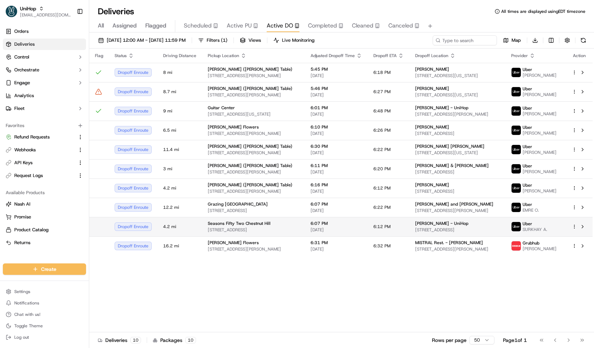
click at [260, 233] on span "220 Boylston St, Chestnut Hill, MA 02467, USA" at bounding box center [253, 230] width 91 height 6
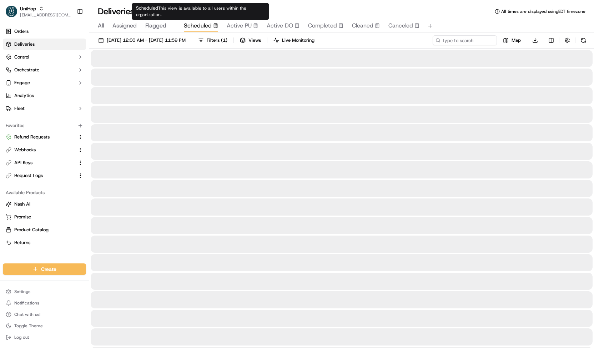
click at [207, 25] on span "Scheduled" at bounding box center [198, 25] width 28 height 9
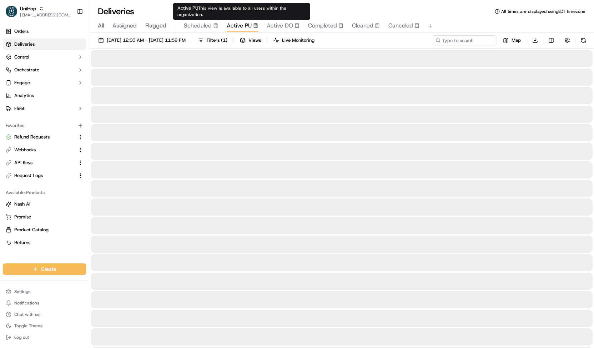
click at [241, 26] on span "Active PU" at bounding box center [239, 25] width 25 height 9
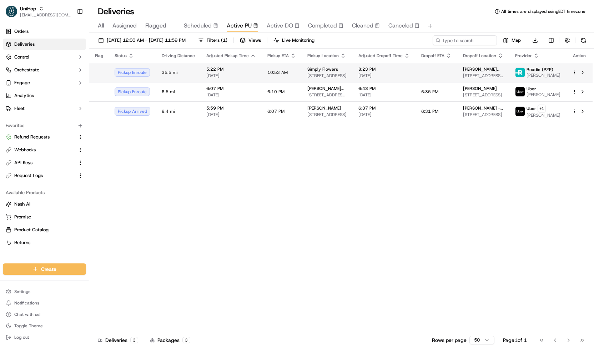
click at [284, 69] on td "10:53 AM" at bounding box center [282, 72] width 40 height 19
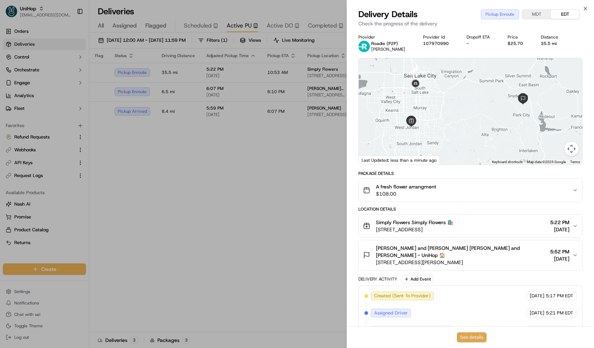
click at [472, 337] on button "See details" at bounding box center [472, 337] width 30 height 10
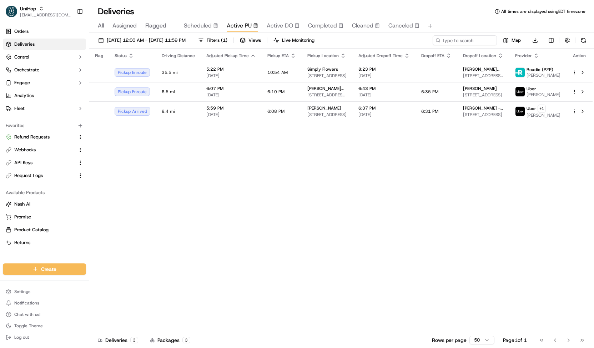
click at [199, 30] on span "Scheduled" at bounding box center [198, 25] width 28 height 9
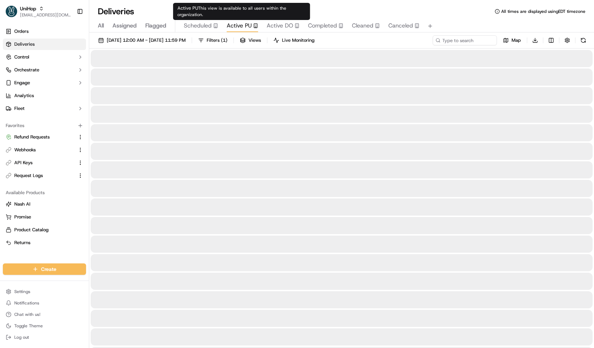
click at [243, 27] on span "Active PU" at bounding box center [239, 25] width 25 height 9
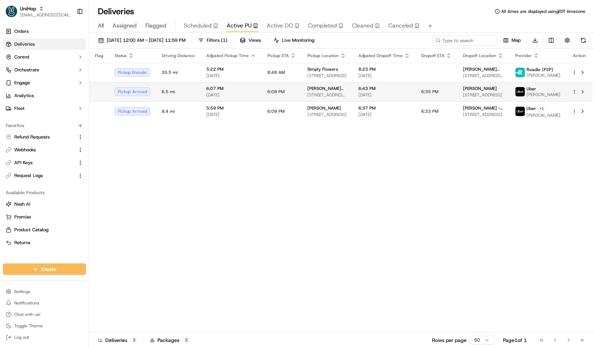
click at [270, 90] on span "6:09 PM" at bounding box center [275, 92] width 17 height 6
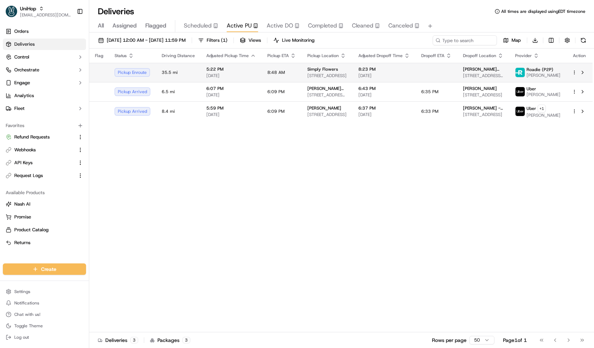
click at [281, 70] on span "8:48 AM" at bounding box center [275, 73] width 17 height 6
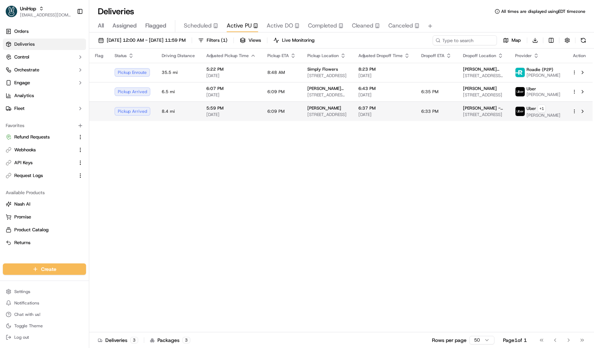
click at [294, 115] on td "6:09 PM" at bounding box center [282, 111] width 40 height 20
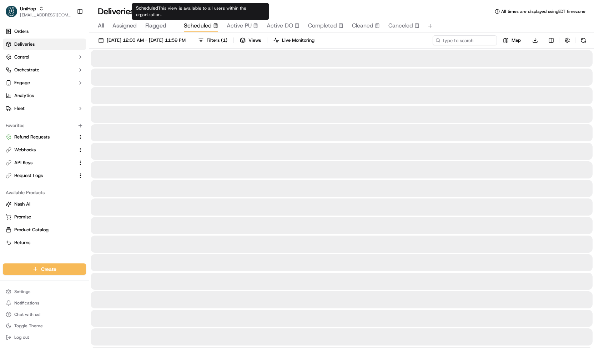
click at [209, 26] on span "Scheduled" at bounding box center [198, 25] width 28 height 9
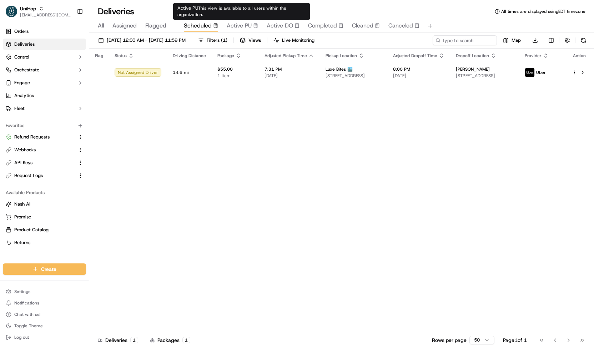
click at [271, 25] on span "Active DO" at bounding box center [280, 25] width 26 height 9
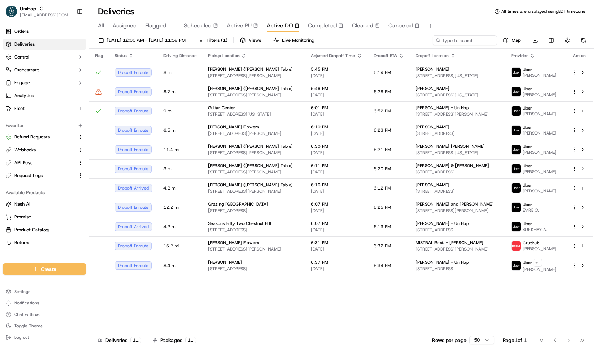
click at [324, 29] on span "Completed" at bounding box center [322, 25] width 29 height 9
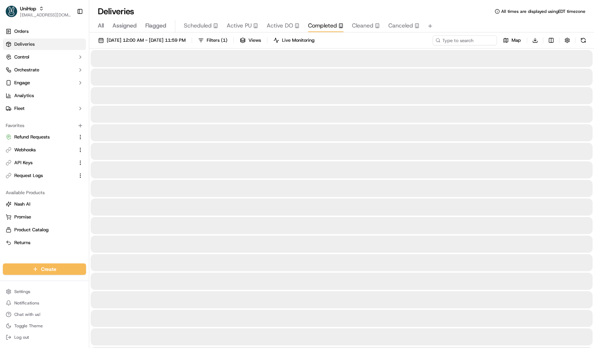
click at [481, 45] on div "Sep 22 2025 12:00 AM - Sep 22 2025 11:59 PM Filters ( 1 ) Views Live Monitoring…" at bounding box center [341, 41] width 505 height 13
click at [476, 42] on input at bounding box center [454, 40] width 86 height 10
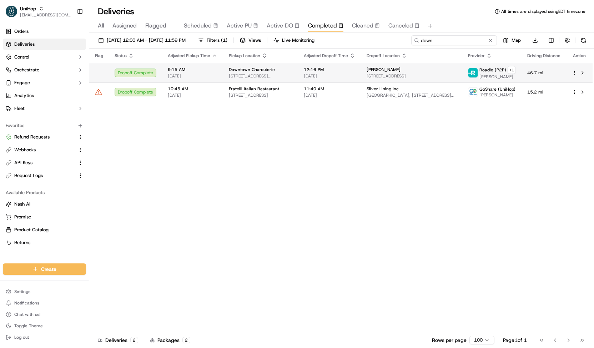
type input "down"
click at [396, 67] on div "Sam Case" at bounding box center [412, 70] width 90 height 6
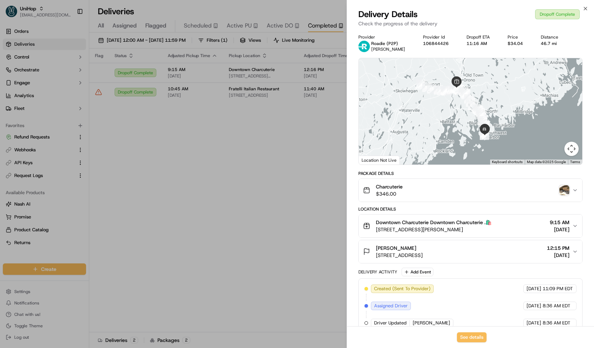
click at [564, 191] on img "button" at bounding box center [565, 190] width 10 height 10
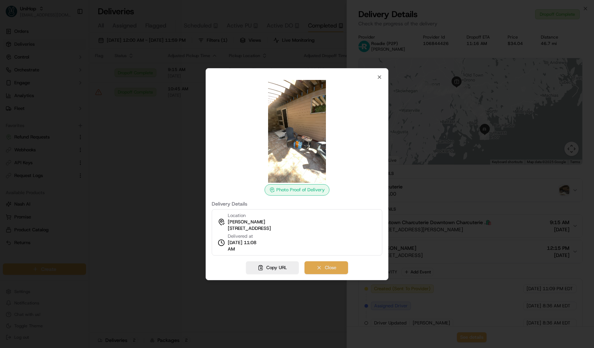
click at [330, 269] on button "Close" at bounding box center [327, 267] width 44 height 13
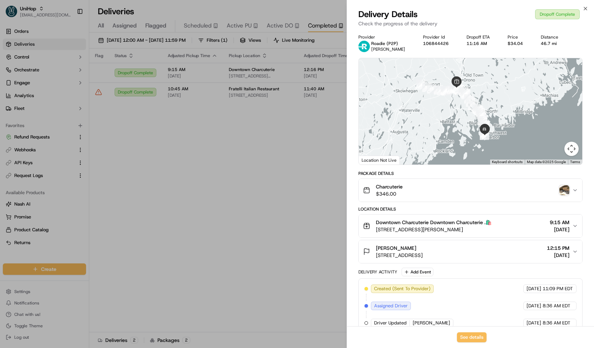
click at [411, 257] on span "83 Freeman Ridge Rd, Southwest Harbor, ME 04679, USA" at bounding box center [399, 255] width 47 height 7
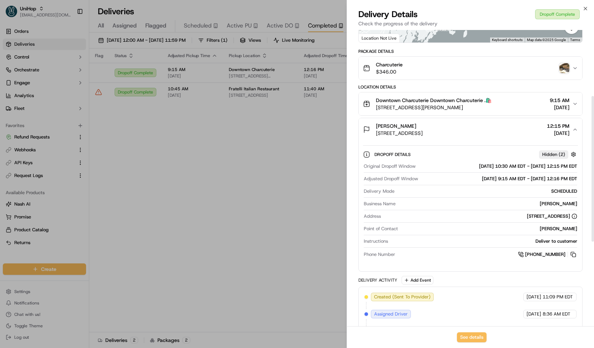
scroll to position [144, 0]
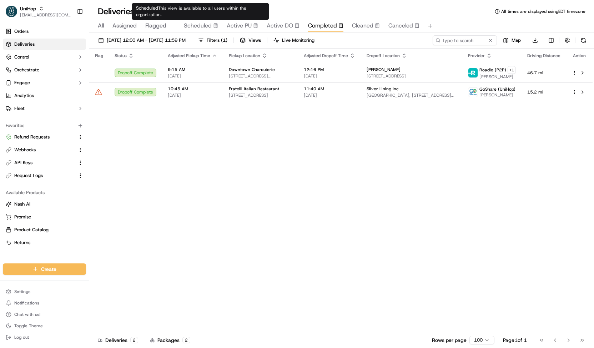
click at [197, 28] on span "Scheduled" at bounding box center [198, 25] width 28 height 9
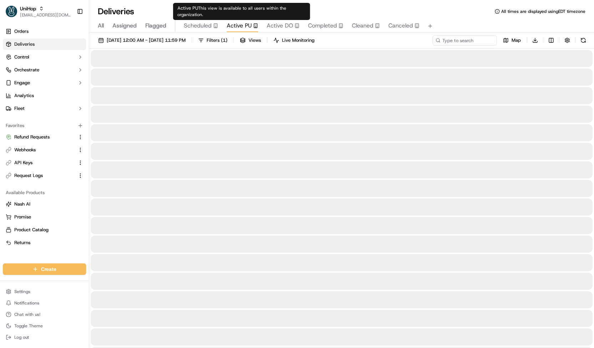
click at [249, 22] on span "Active PU" at bounding box center [239, 25] width 25 height 9
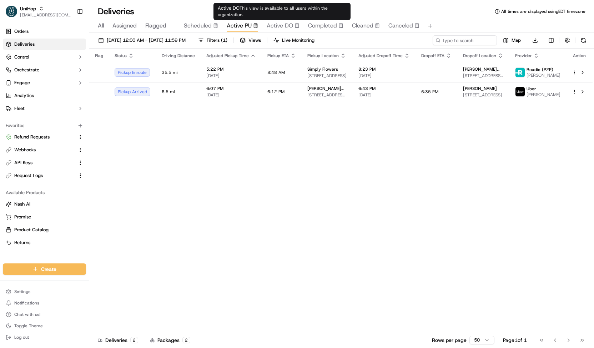
click at [275, 27] on span "Active DO" at bounding box center [280, 25] width 26 height 9
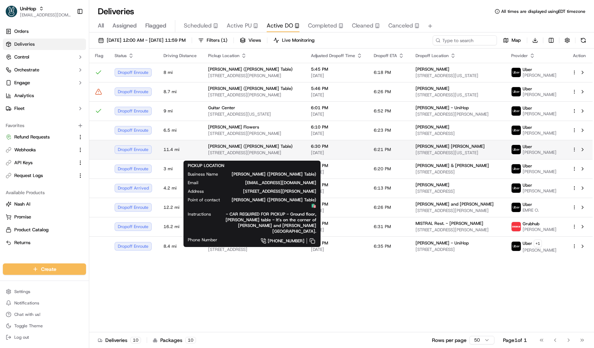
click at [264, 149] on div "Nonna Gaby (Hudson Table)" at bounding box center [253, 147] width 91 height 6
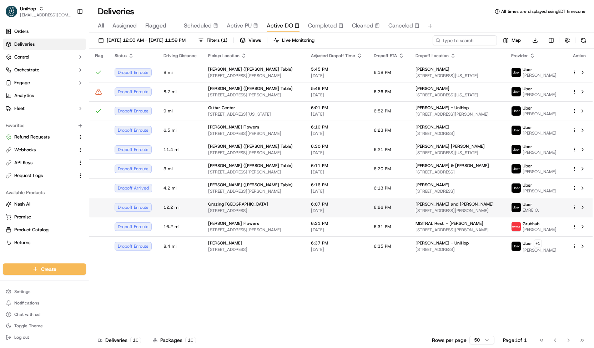
click at [273, 202] on td "Grazing Box San Diego 4919 Emelene St, San Diego, CA 92109, USA" at bounding box center [253, 207] width 103 height 19
click at [274, 230] on div "[PERSON_NAME] Flowers [STREET_ADDRESS][PERSON_NAME]" at bounding box center [253, 227] width 91 height 12
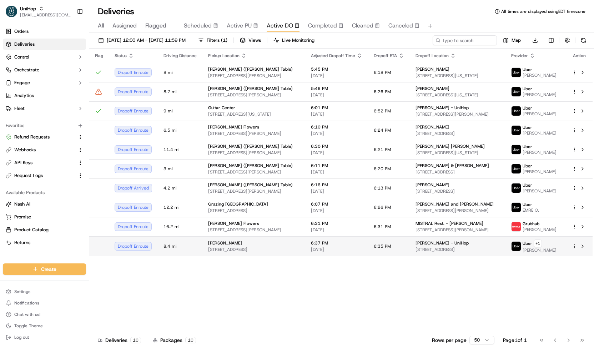
click at [276, 252] on span "[STREET_ADDRESS]" at bounding box center [253, 250] width 91 height 6
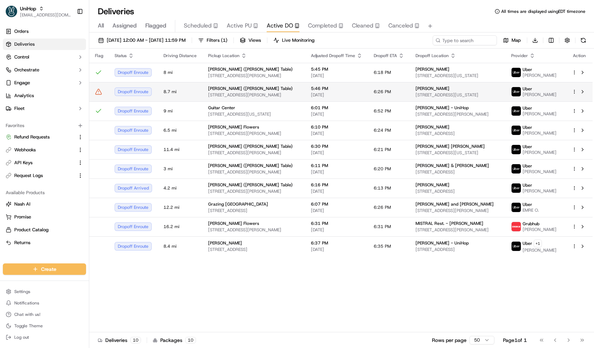
click at [247, 96] on span "[STREET_ADDRESS][PERSON_NAME]" at bounding box center [253, 95] width 91 height 6
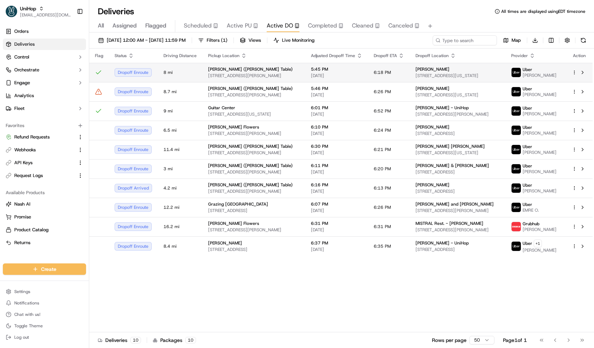
click at [269, 65] on td "[PERSON_NAME] ([PERSON_NAME] Table) [STREET_ADDRESS][PERSON_NAME]" at bounding box center [253, 72] width 103 height 19
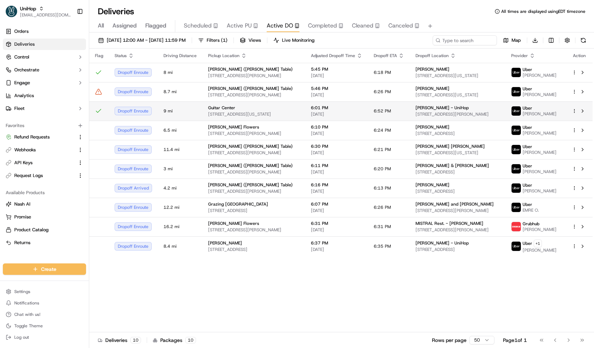
click at [259, 109] on div "Guitar Center" at bounding box center [253, 108] width 91 height 6
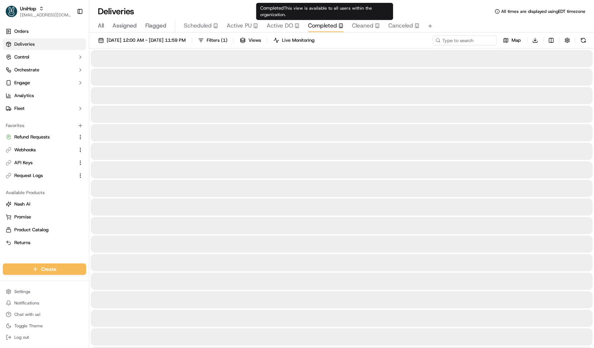
click at [325, 24] on span "Completed" at bounding box center [322, 25] width 29 height 9
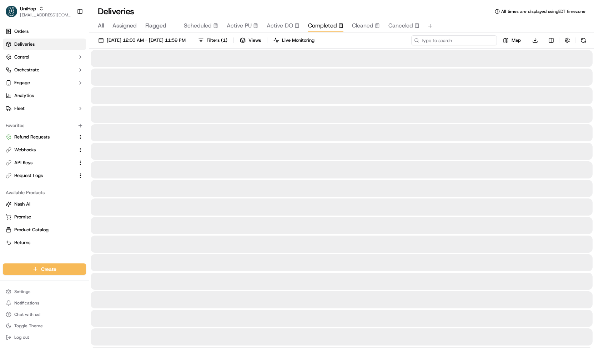
click at [446, 39] on input at bounding box center [454, 40] width 86 height 10
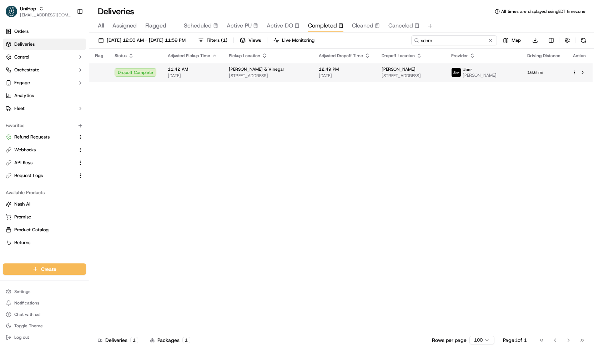
type input "schm"
click at [307, 79] on span "9416 W Irving Park Rd, Schiller Park, IL 60176, USA" at bounding box center [268, 76] width 79 height 6
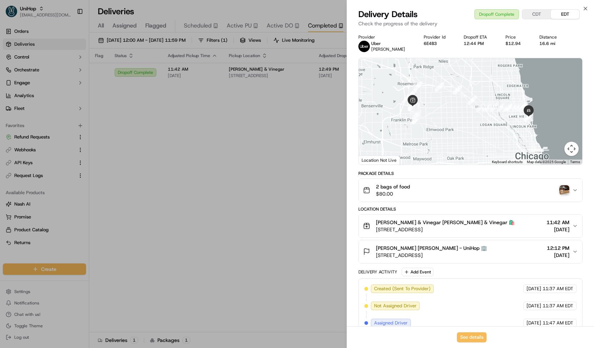
click at [563, 194] on img "button" at bounding box center [565, 190] width 10 height 10
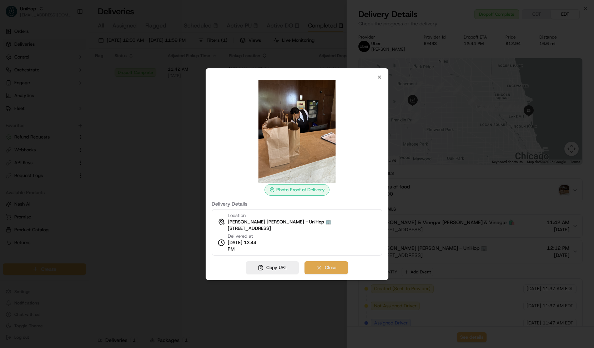
click at [340, 266] on button "Close" at bounding box center [327, 267] width 44 height 13
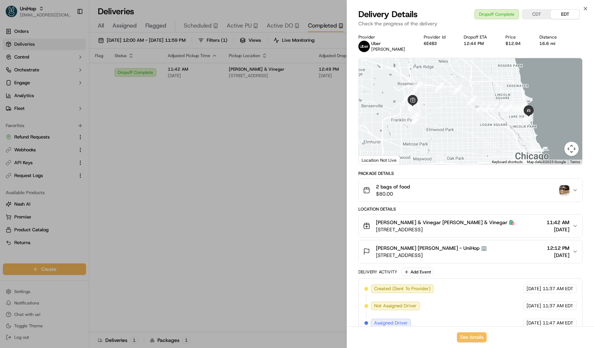
click at [399, 255] on span "3180 N Lake Shore Dr, Chicago, IL 60657, USA" at bounding box center [431, 255] width 111 height 7
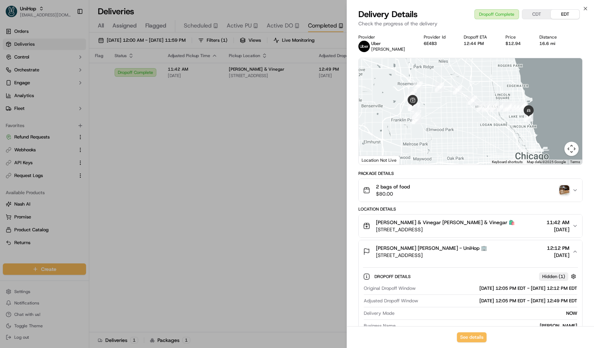
scroll to position [137, 0]
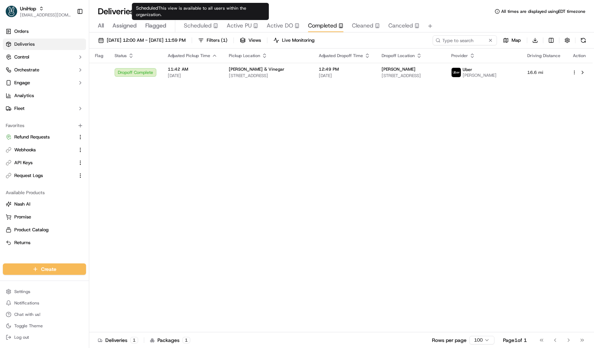
click at [198, 25] on span "Scheduled" at bounding box center [198, 25] width 28 height 9
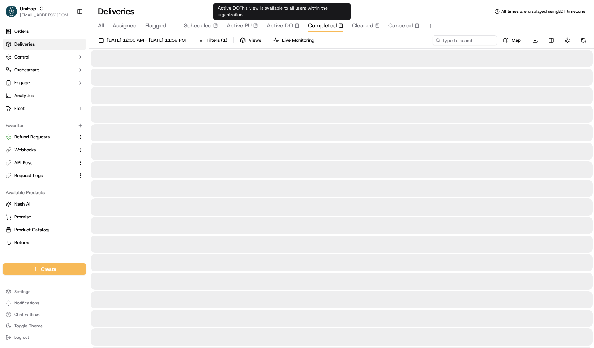
click at [314, 21] on span "Completed" at bounding box center [322, 25] width 29 height 9
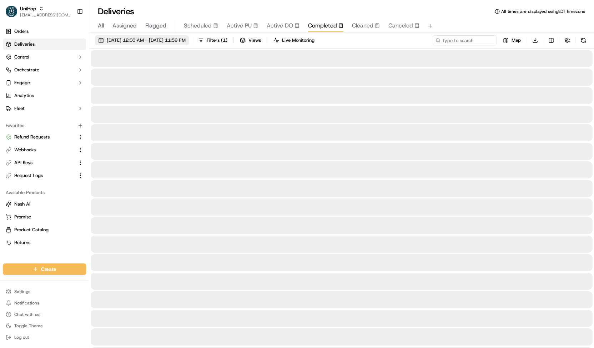
click at [189, 37] on button "[DATE] 12:00 AM - [DATE] 11:59 PM" at bounding box center [142, 40] width 94 height 10
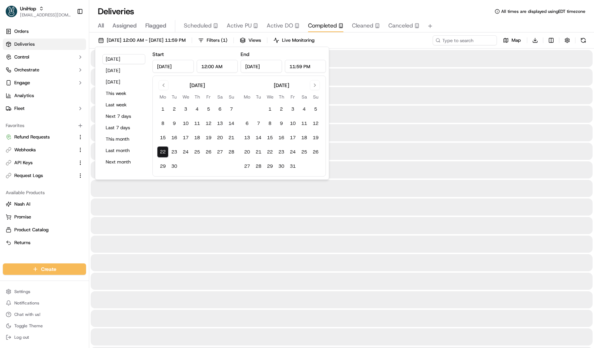
click at [194, 64] on div "Sep 22, 2025 12:00 AM" at bounding box center [194, 66] width 85 height 13
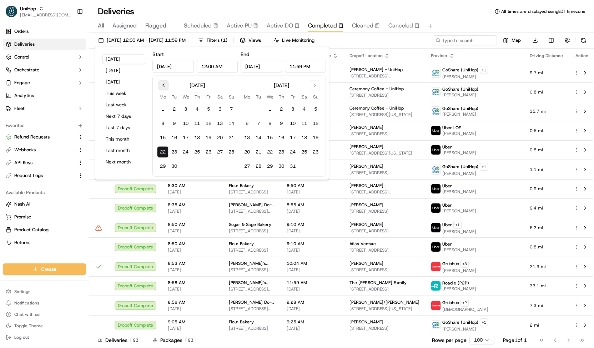
click at [165, 84] on button "Go to previous month" at bounding box center [164, 85] width 10 height 10
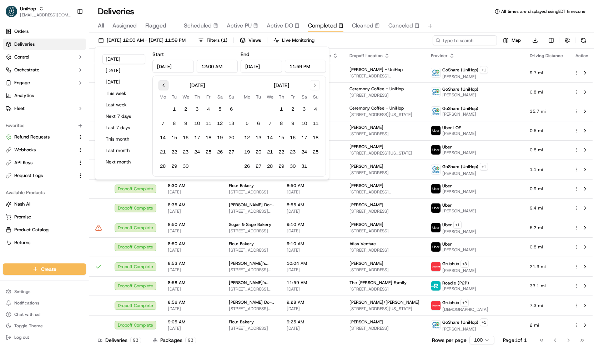
click at [165, 84] on button "Go to previous month" at bounding box center [164, 85] width 10 height 10
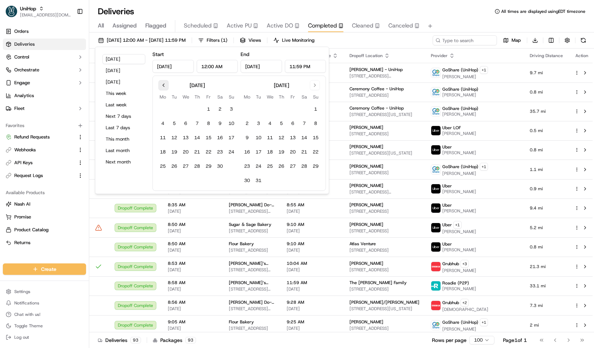
click at [165, 84] on button "Go to previous month" at bounding box center [164, 85] width 10 height 10
click at [315, 82] on button "Go to next month" at bounding box center [315, 85] width 10 height 10
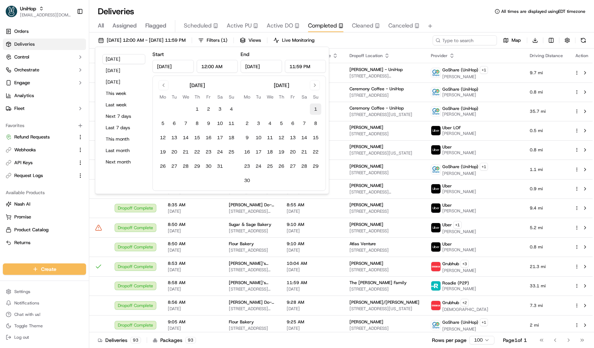
click at [318, 107] on button "1" at bounding box center [315, 109] width 11 height 11
type input "Sep 1, 2024"
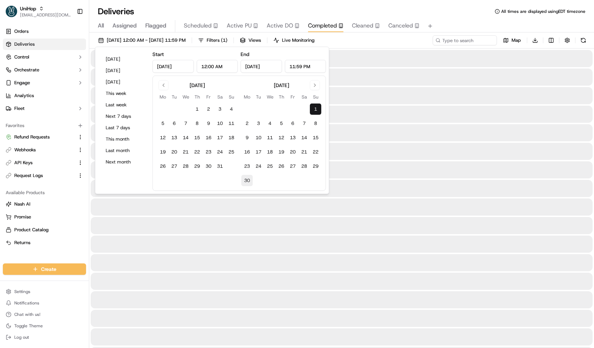
click at [246, 183] on button "30" at bounding box center [246, 180] width 11 height 11
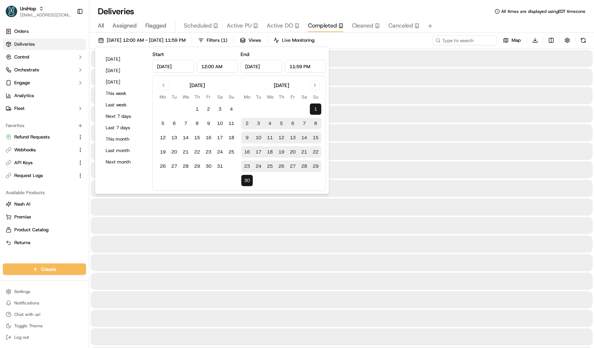
type input "Sep 30, 2024"
click at [461, 40] on input at bounding box center [454, 40] width 86 height 10
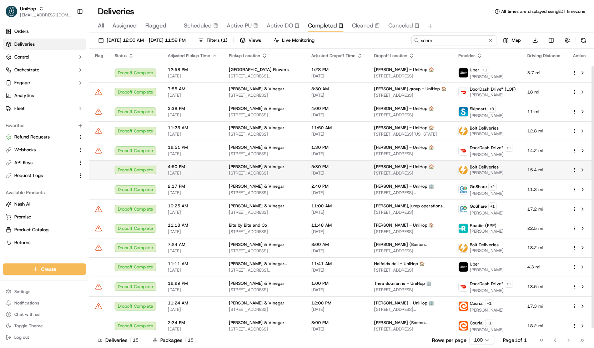
scroll to position [23, 0]
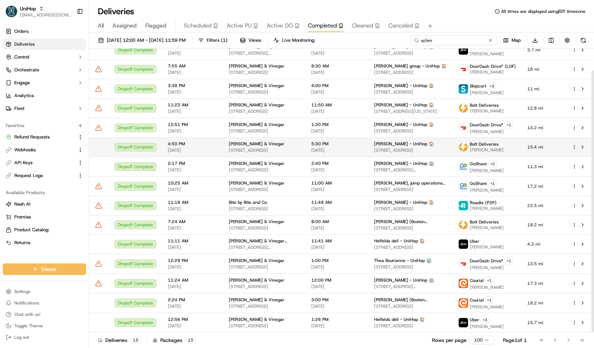
type input "schm"
click at [279, 148] on span "9416 W Irving Park Rd, Schiller Park, IL 60176, USA" at bounding box center [264, 150] width 71 height 6
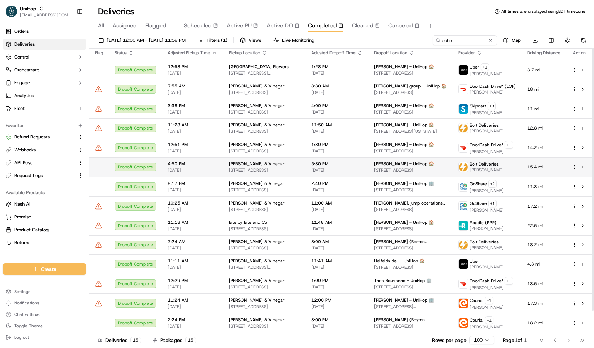
scroll to position [0, 0]
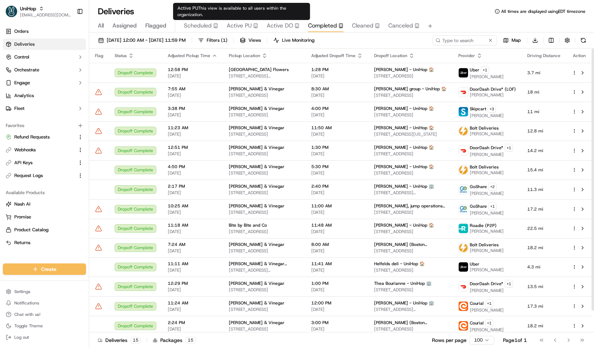
click at [212, 27] on div "Scheduled" at bounding box center [201, 25] width 34 height 9
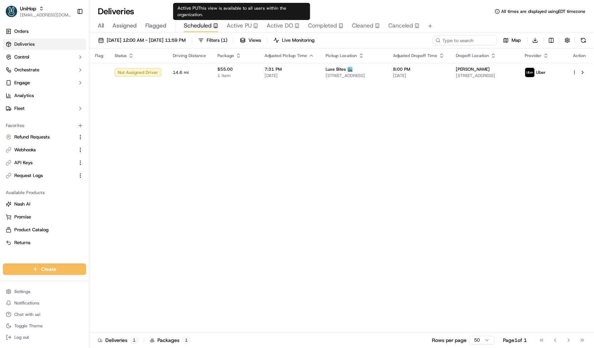
click at [244, 27] on span "Active PU" at bounding box center [239, 25] width 25 height 9
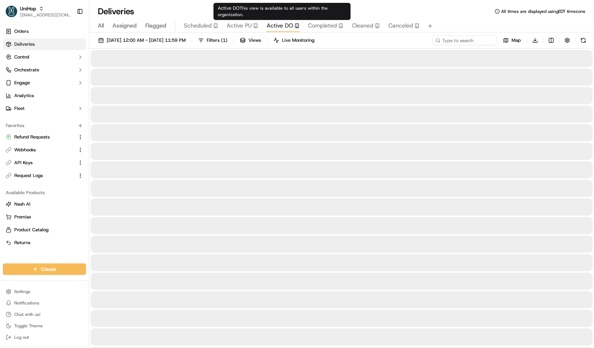
click at [279, 24] on span "Active DO" at bounding box center [280, 25] width 26 height 9
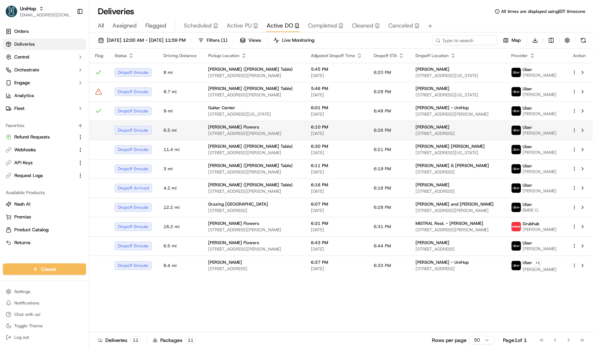
click at [243, 132] on span "[STREET_ADDRESS][PERSON_NAME]" at bounding box center [253, 134] width 91 height 6
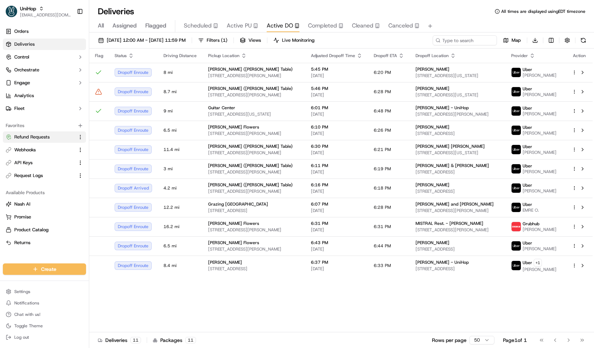
click at [51, 137] on link "Refund Requests" at bounding box center [40, 137] width 69 height 6
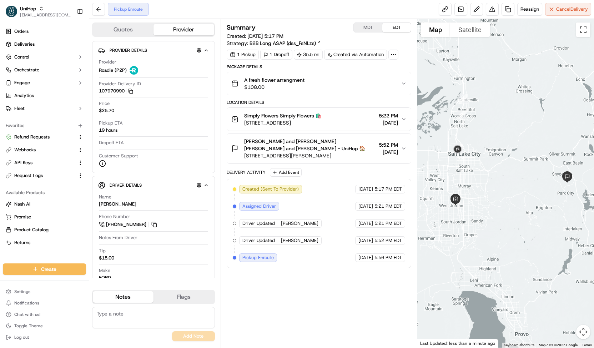
drag, startPoint x: 470, startPoint y: 172, endPoint x: 491, endPoint y: 167, distance: 21.0
click at [491, 167] on div at bounding box center [505, 183] width 177 height 329
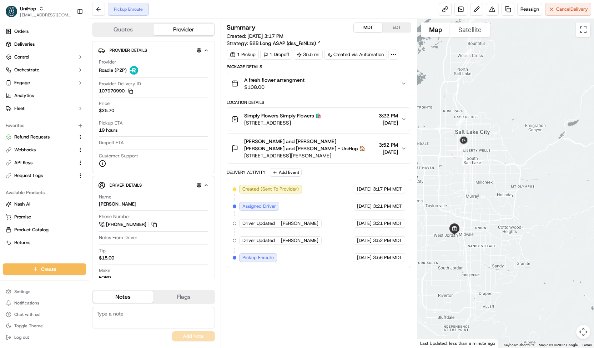
click at [367, 26] on button "MDT" at bounding box center [368, 27] width 29 height 9
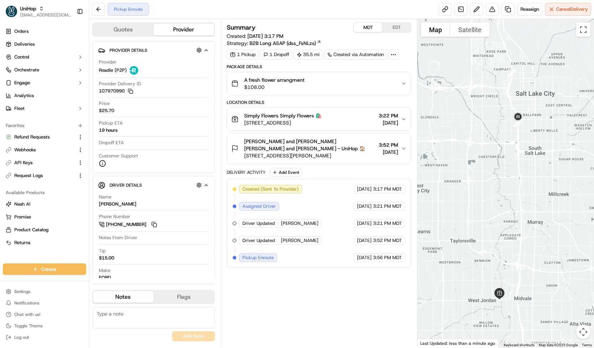
drag, startPoint x: 528, startPoint y: 235, endPoint x: 538, endPoint y: 164, distance: 72.1
click at [538, 164] on div at bounding box center [505, 183] width 177 height 329
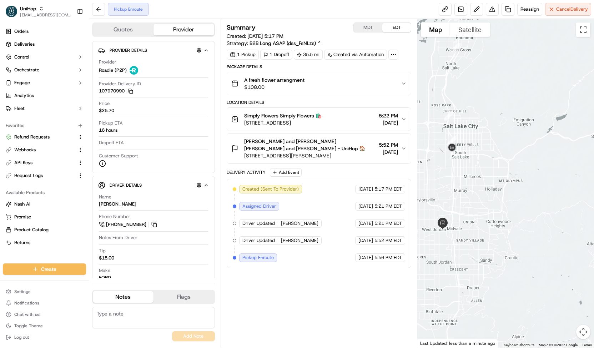
drag, startPoint x: 243, startPoint y: 123, endPoint x: 346, endPoint y: 129, distance: 103.0
click at [346, 129] on button "Simply Flowers Simply Flowers 🛍️ 1100 W 7800 S #9, West Jordan, UT 84088, Unite…" at bounding box center [319, 119] width 184 height 23
copy span "[STREET_ADDRESS]"
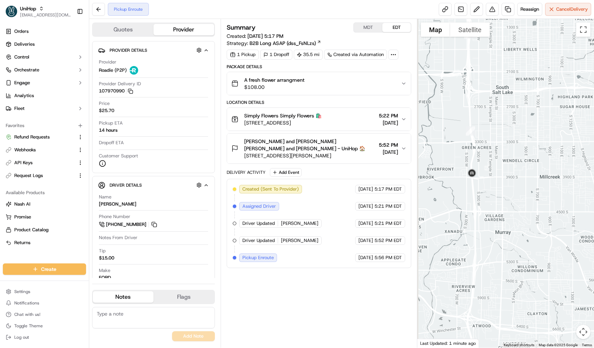
drag, startPoint x: 463, startPoint y: 157, endPoint x: 539, endPoint y: 74, distance: 112.7
click at [539, 74] on div at bounding box center [505, 183] width 177 height 329
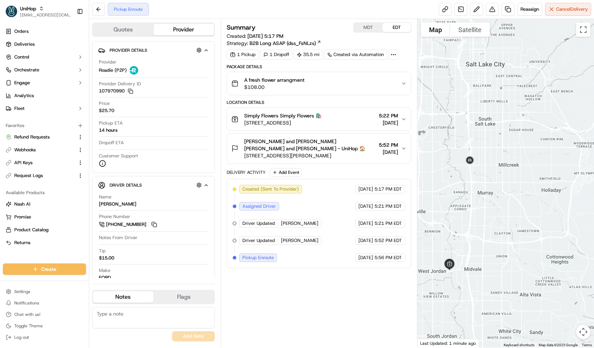
drag, startPoint x: 480, startPoint y: 194, endPoint x: 503, endPoint y: 156, distance: 44.2
click at [503, 156] on div at bounding box center [505, 183] width 177 height 329
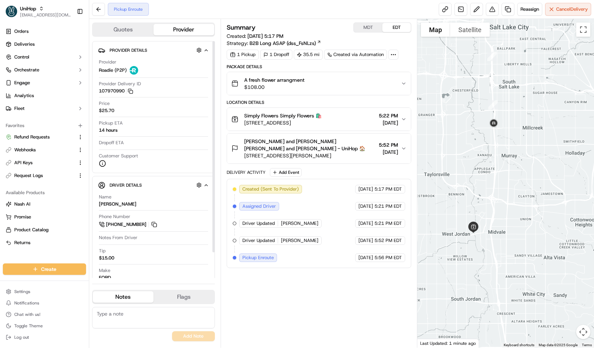
click at [259, 86] on span "$108.00" at bounding box center [274, 87] width 60 height 7
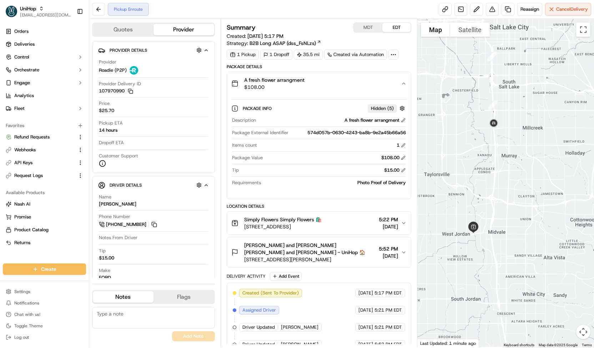
click at [259, 86] on span "$108.00" at bounding box center [274, 87] width 60 height 7
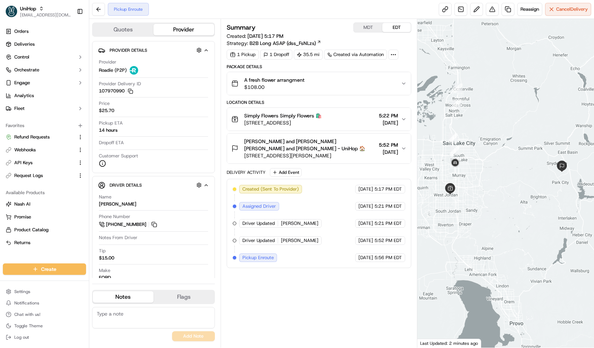
click at [301, 146] on span "[PERSON_NAME] and [PERSON_NAME] [PERSON_NAME] and [PERSON_NAME] - UniHop 🏠" at bounding box center [310, 145] width 132 height 14
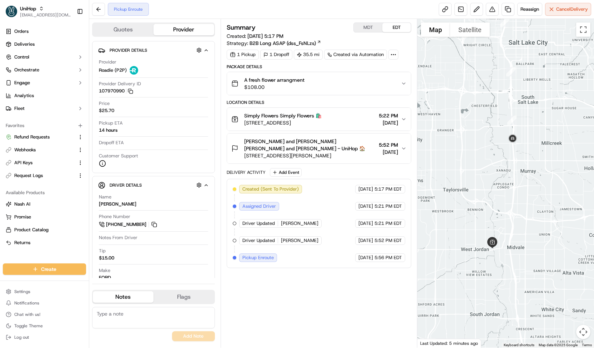
drag, startPoint x: 510, startPoint y: 222, endPoint x: 514, endPoint y: 186, distance: 36.2
click at [514, 186] on div at bounding box center [505, 183] width 177 height 329
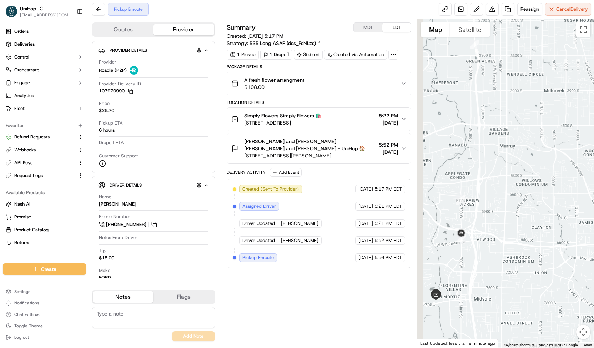
drag, startPoint x: 486, startPoint y: 261, endPoint x: 502, endPoint y: 240, distance: 26.8
click at [502, 240] on div at bounding box center [505, 183] width 177 height 329
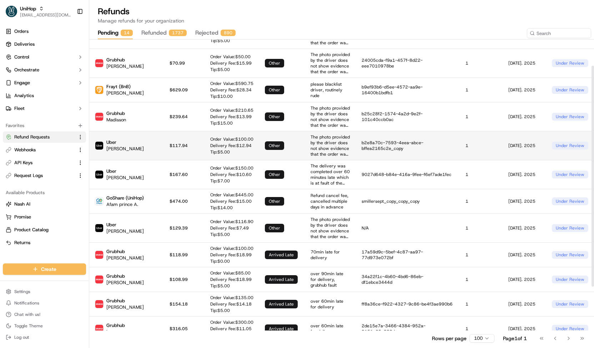
scroll to position [92, 0]
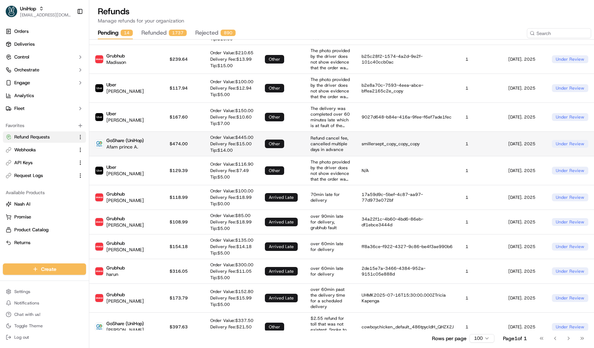
click at [259, 147] on td "other" at bounding box center [282, 143] width 46 height 25
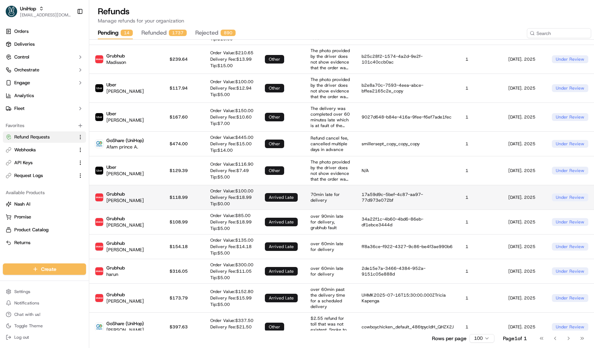
click at [212, 188] on p "Order Value: $ 100.00" at bounding box center [231, 191] width 43 height 6
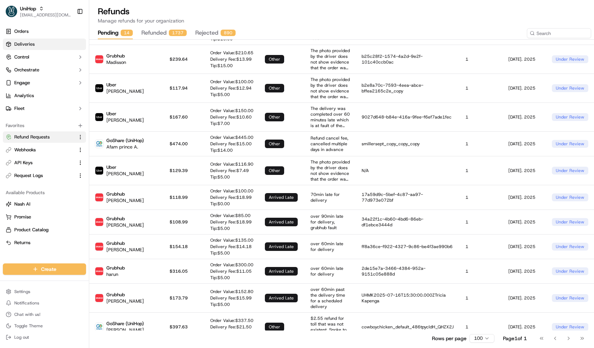
click at [22, 43] on span "Deliveries" at bounding box center [24, 44] width 20 height 6
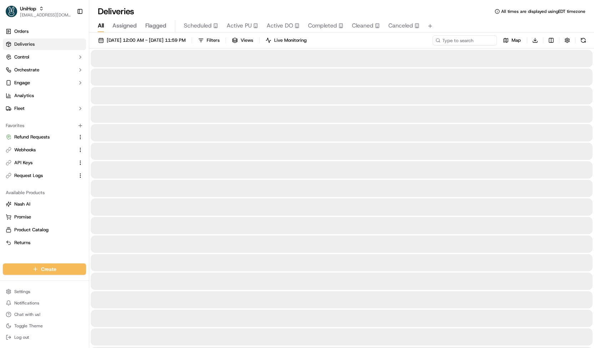
click at [189, 30] on button "Scheduled" at bounding box center [201, 26] width 34 height 12
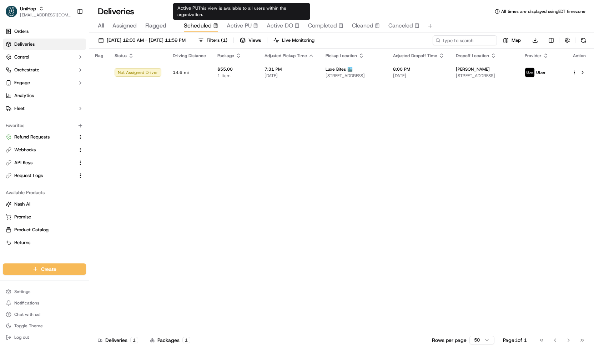
click at [243, 25] on span "Active PU" at bounding box center [239, 25] width 25 height 9
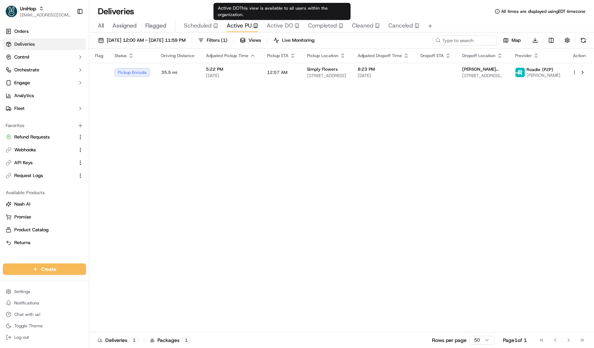
click at [286, 27] on span "Active DO" at bounding box center [280, 25] width 26 height 9
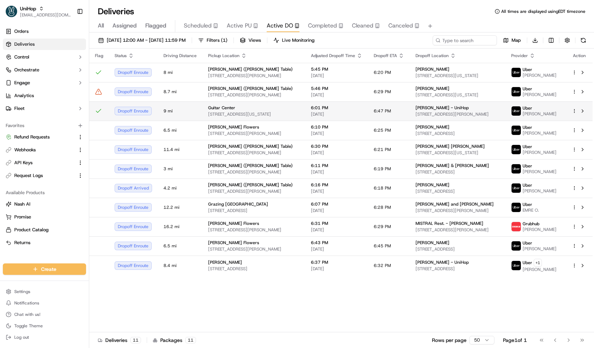
click at [239, 112] on span "[STREET_ADDRESS][US_STATE]" at bounding box center [253, 114] width 91 height 6
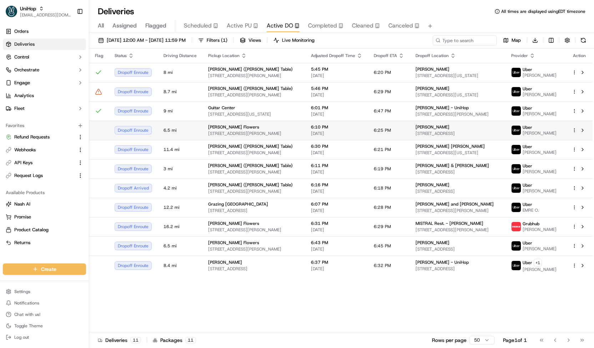
click at [242, 136] on span "[STREET_ADDRESS][PERSON_NAME]" at bounding box center [253, 134] width 91 height 6
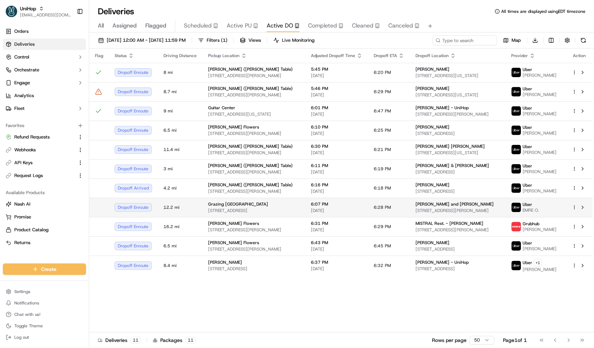
click at [242, 207] on span "Grazing [GEOGRAPHIC_DATA]" at bounding box center [238, 204] width 60 height 6
click at [236, 226] on div "[PERSON_NAME] Flowers" at bounding box center [253, 224] width 91 height 6
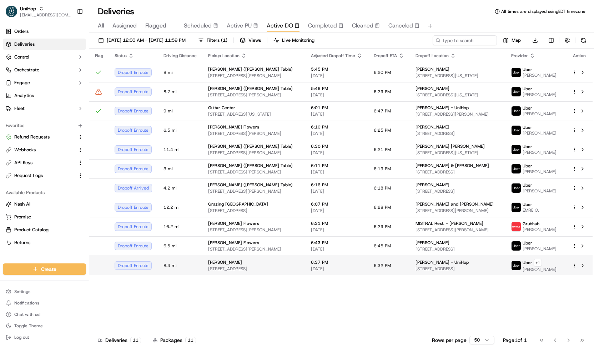
click at [228, 275] on td "James Avery 2716 W Grand Pkwy N Ste 140, Katy, TX 77449, USA" at bounding box center [253, 266] width 103 height 20
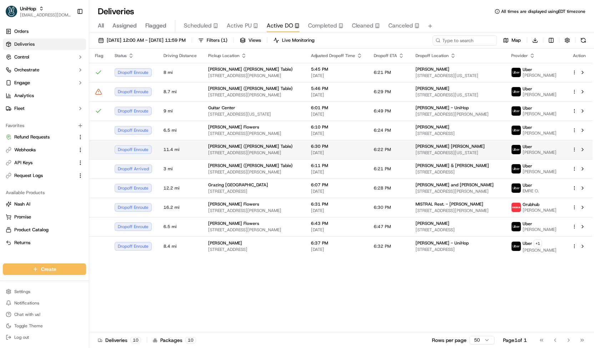
click at [335, 149] on span "6:30 PM" at bounding box center [336, 147] width 51 height 6
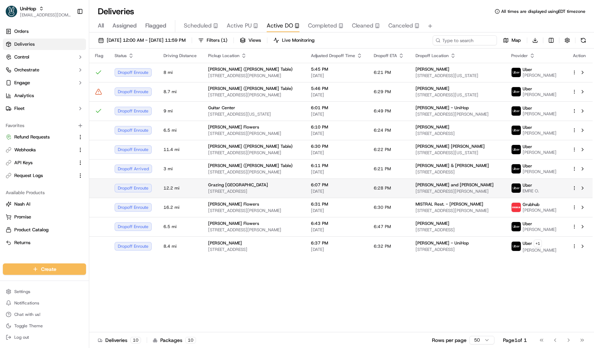
click at [302, 194] on td "Grazing Box San Diego 4919 Emelene St, San Diego, CA 92109, USA" at bounding box center [253, 188] width 103 height 19
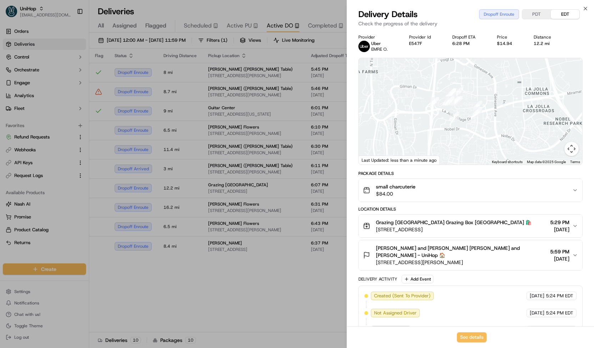
click at [454, 188] on div "small charcuterie $84.00" at bounding box center [467, 190] width 209 height 14
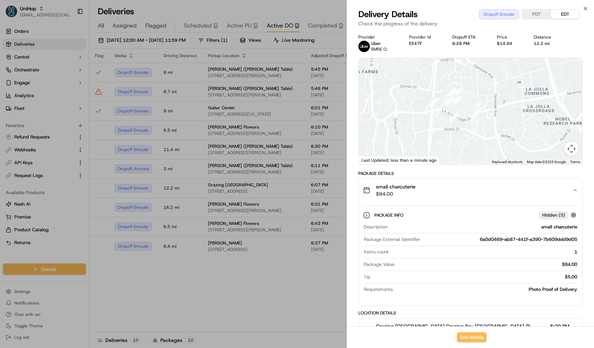
click at [454, 188] on div "small charcuterie $84.00" at bounding box center [467, 190] width 209 height 14
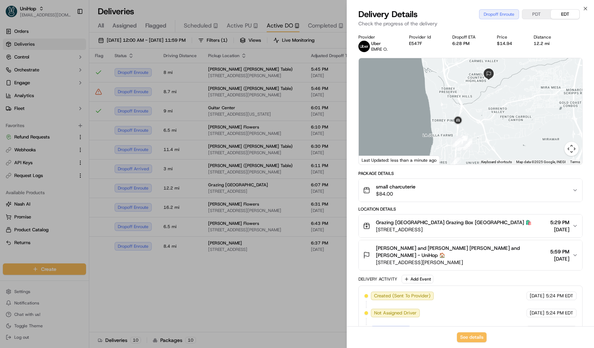
drag, startPoint x: 496, startPoint y: 122, endPoint x: 483, endPoint y: 146, distance: 27.5
click at [483, 146] on div at bounding box center [471, 111] width 224 height 106
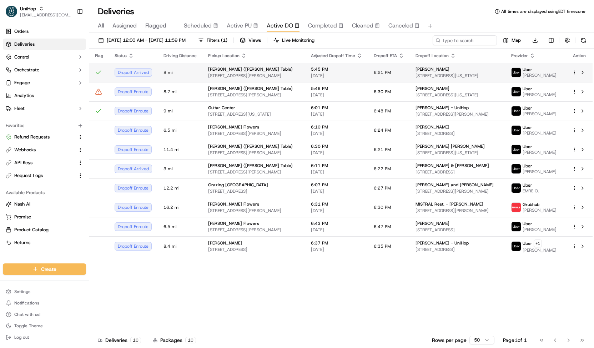
click at [274, 77] on span "88 Withers St, Brooklyn, NY 11211, USA" at bounding box center [253, 76] width 91 height 6
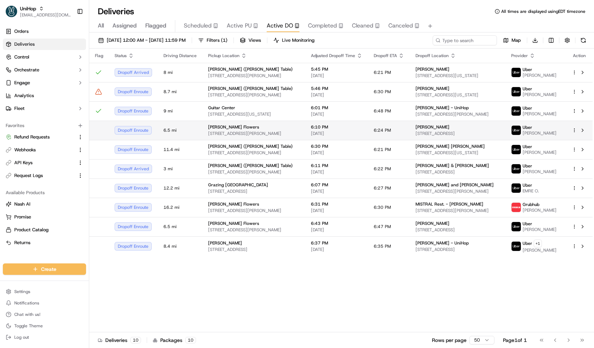
click at [260, 139] on td "[PERSON_NAME] Flowers [STREET_ADDRESS][PERSON_NAME]" at bounding box center [253, 130] width 103 height 19
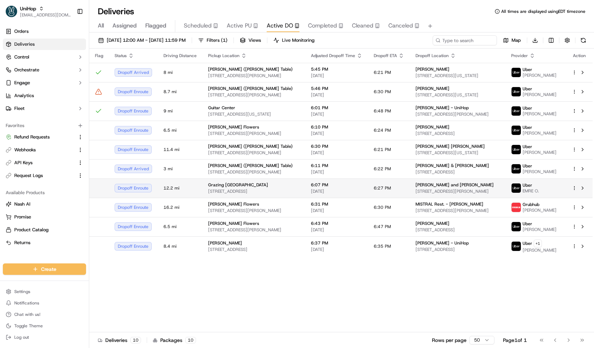
click at [252, 188] on div "Grazing Box San Diego" at bounding box center [253, 185] width 91 height 6
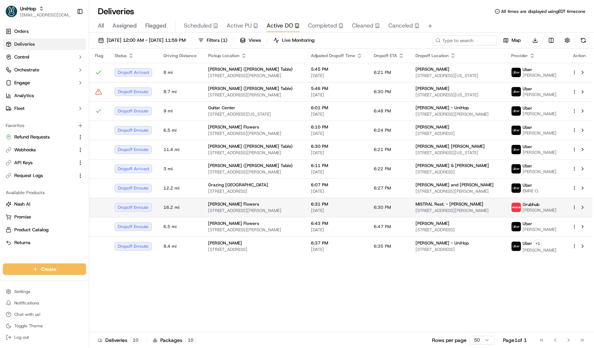
click at [246, 207] on div "[PERSON_NAME] Flowers" at bounding box center [253, 204] width 91 height 6
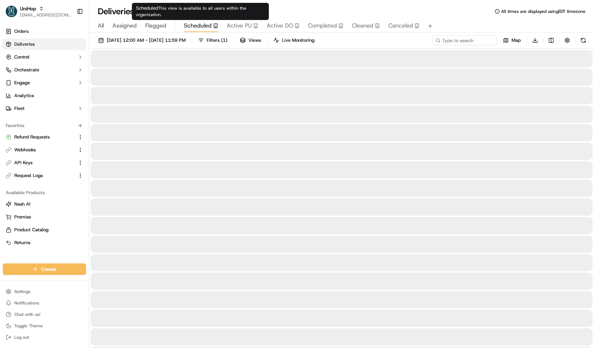
click at [199, 29] on span "Scheduled" at bounding box center [198, 25] width 28 height 9
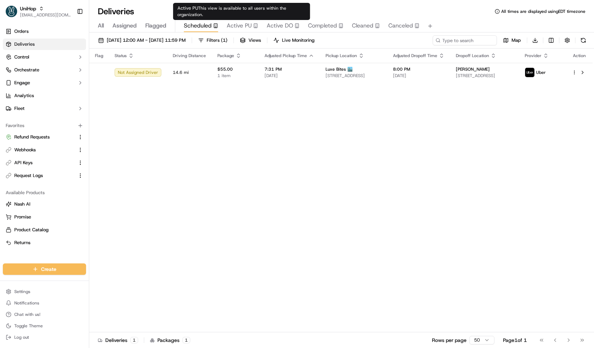
click at [236, 25] on span "Active PU" at bounding box center [239, 25] width 25 height 9
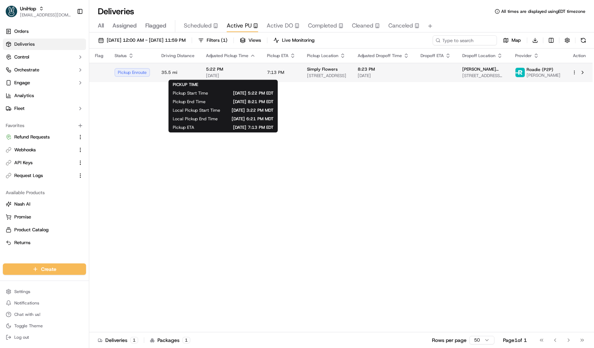
click at [244, 75] on span "[DATE]" at bounding box center [231, 76] width 50 height 6
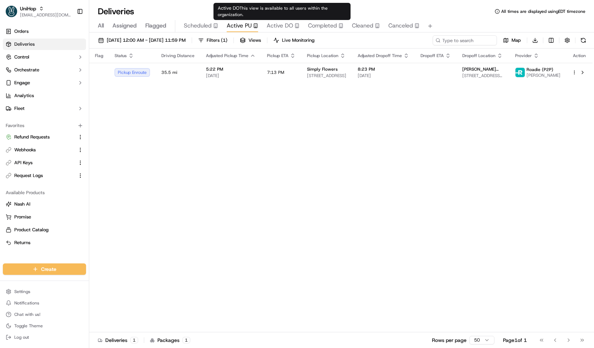
click at [274, 25] on span "Active DO" at bounding box center [280, 25] width 26 height 9
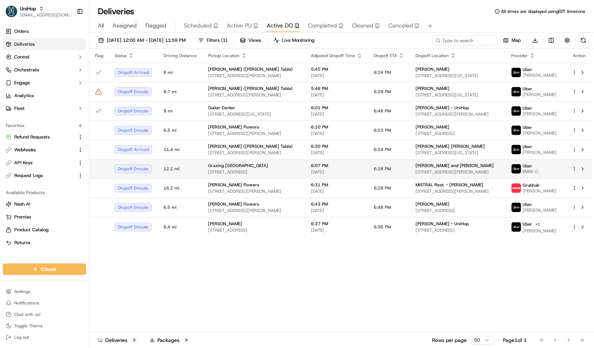
click at [260, 173] on span "4919 Emelene St, San Diego, CA 92109, USA" at bounding box center [253, 172] width 91 height 6
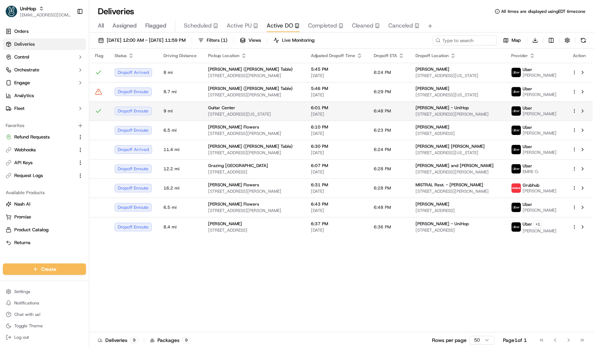
drag, startPoint x: 260, startPoint y: 173, endPoint x: 295, endPoint y: 106, distance: 75.2
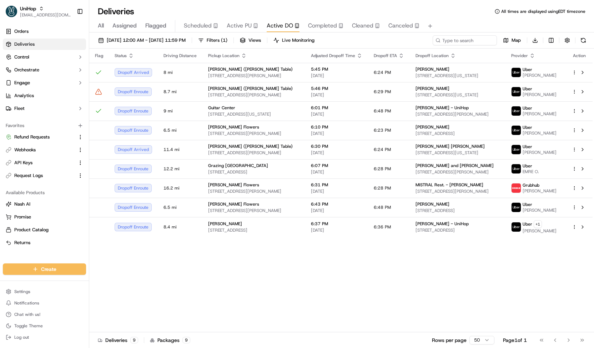
click at [319, 283] on div "Flag Status Driving Distance Pickup Location Adjusted Dropoff Time Dropoff ETA …" at bounding box center [341, 191] width 504 height 284
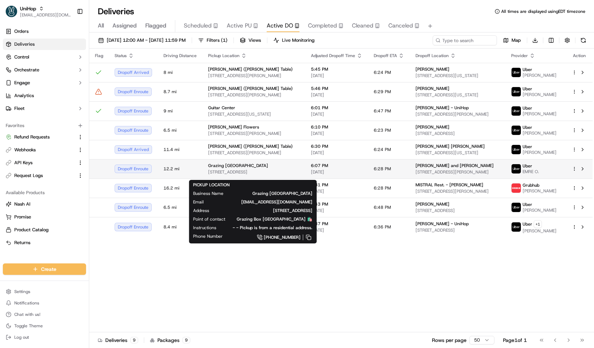
click at [261, 169] on div "Grazing Box San Diego" at bounding box center [253, 166] width 91 height 6
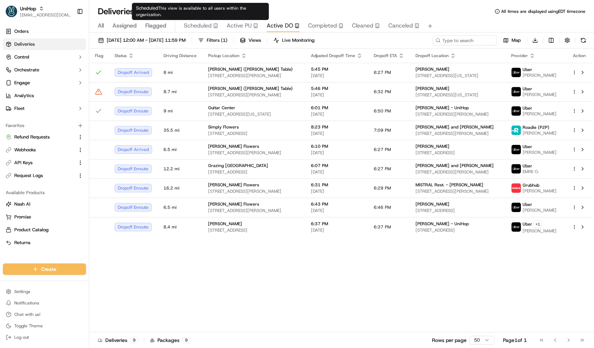
click at [209, 24] on span "Scheduled" at bounding box center [198, 25] width 28 height 9
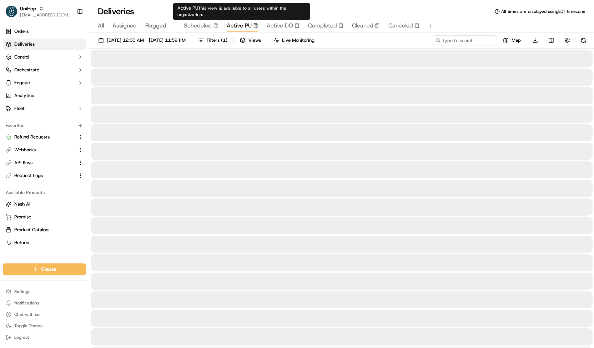
click at [239, 24] on span "Active PU" at bounding box center [239, 25] width 25 height 9
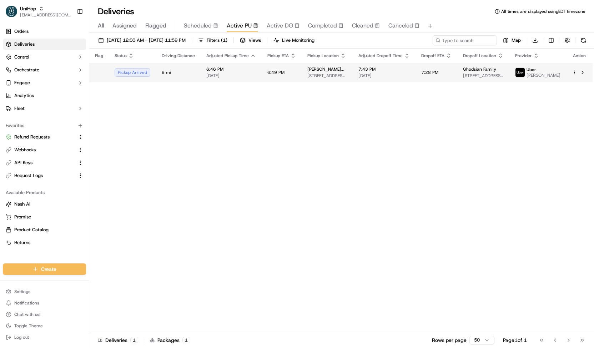
click at [251, 82] on td "6:46 PM Sep 22 2025" at bounding box center [231, 72] width 61 height 19
click at [281, 26] on span "Active DO" at bounding box center [280, 25] width 26 height 9
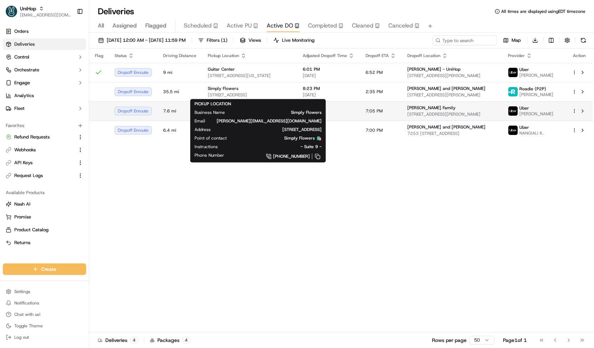
click at [185, 110] on span "7.6 mi" at bounding box center [179, 111] width 33 height 6
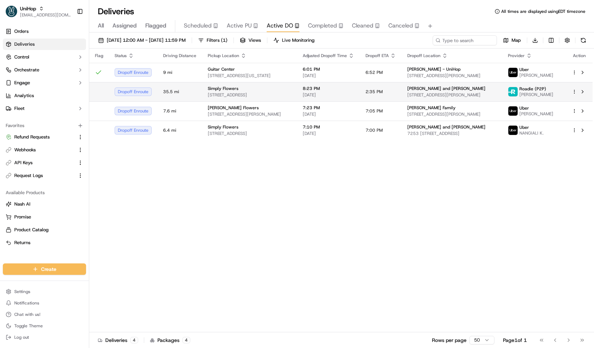
click at [224, 91] on div "Simply Flowers [STREET_ADDRESS]" at bounding box center [250, 92] width 84 height 12
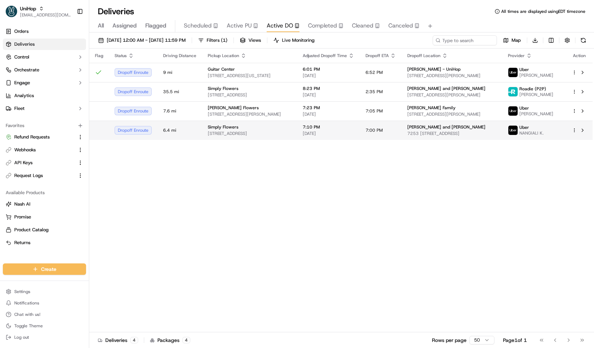
click at [259, 134] on span "[STREET_ADDRESS]" at bounding box center [250, 134] width 84 height 6
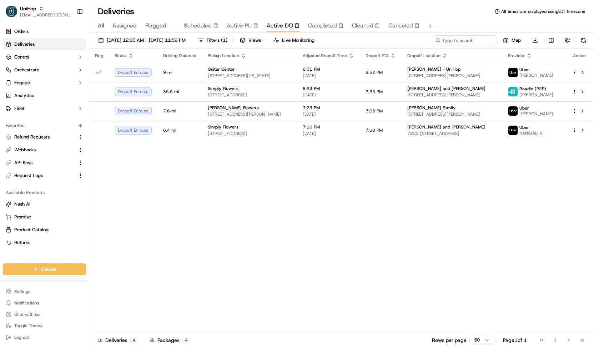
click at [201, 30] on span "Scheduled" at bounding box center [198, 25] width 28 height 9
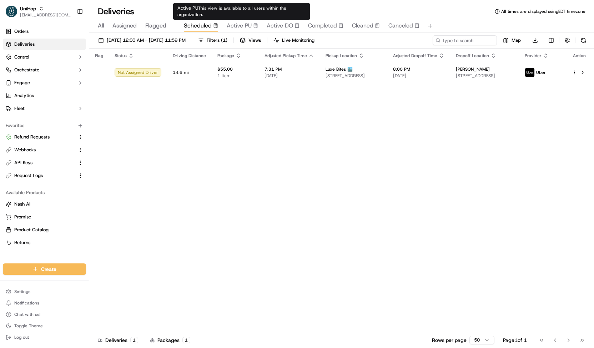
click at [230, 26] on span "Active PU" at bounding box center [239, 25] width 25 height 9
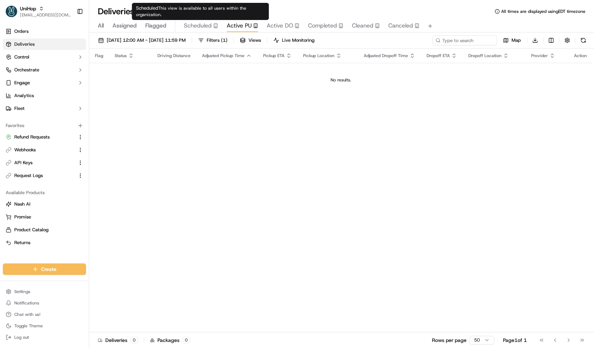
click at [197, 28] on span "Scheduled" at bounding box center [198, 25] width 28 height 9
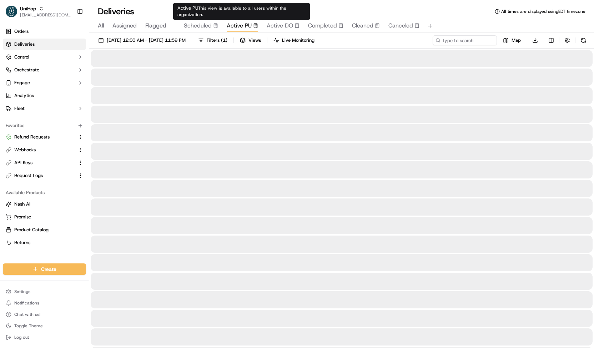
click at [248, 25] on span "Active PU" at bounding box center [239, 25] width 25 height 9
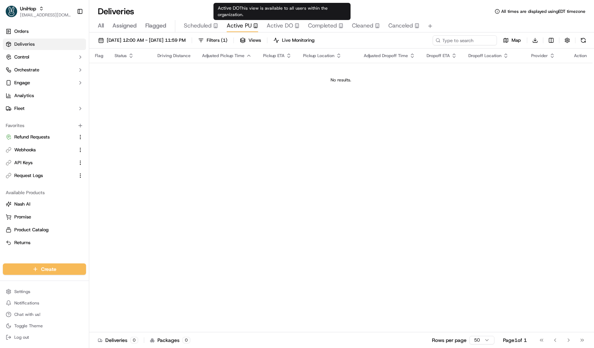
click at [280, 25] on span "Active DO" at bounding box center [280, 25] width 26 height 9
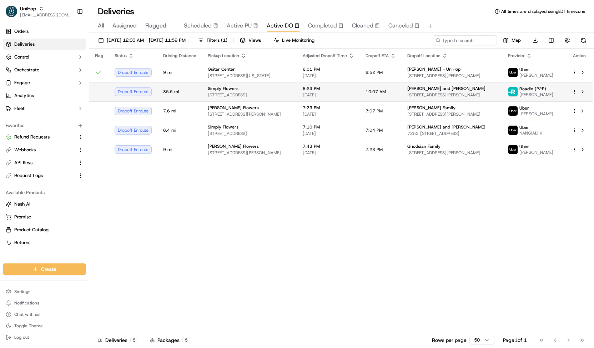
click at [271, 94] on span "1100 W 7800 S #9, West Jordan, UT 84088, United States" at bounding box center [250, 95] width 84 height 6
click at [148, 26] on span "Flagged" at bounding box center [155, 25] width 21 height 9
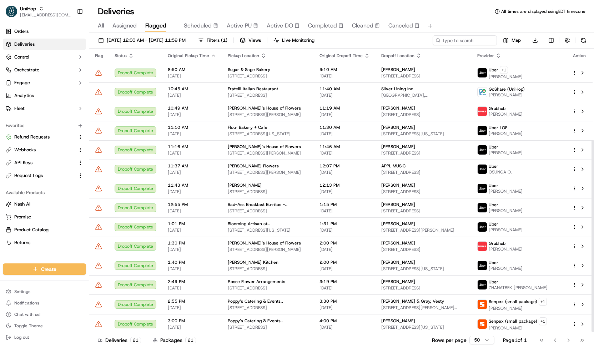
scroll to position [135, 0]
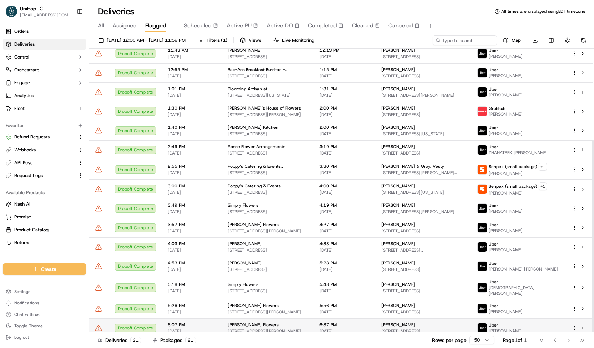
click at [213, 329] on span "[DATE]" at bounding box center [192, 332] width 49 height 6
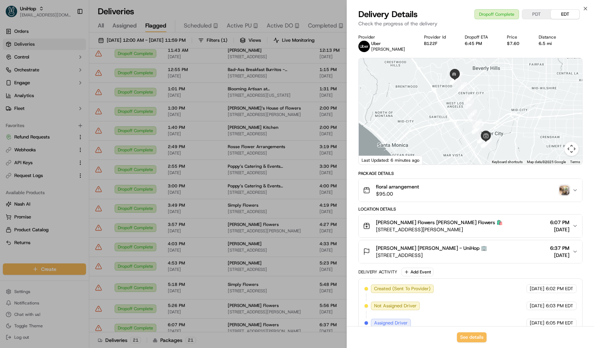
click at [566, 192] on img "button" at bounding box center [565, 190] width 10 height 10
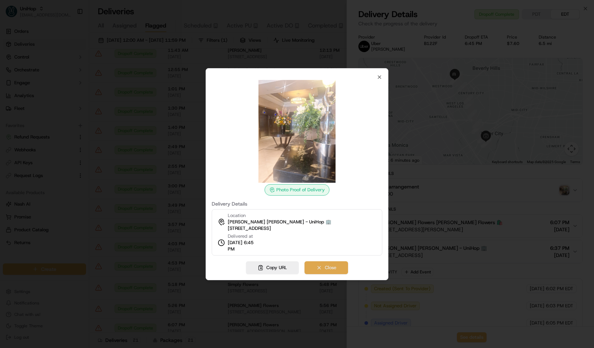
click at [330, 270] on button "Close" at bounding box center [327, 267] width 44 height 13
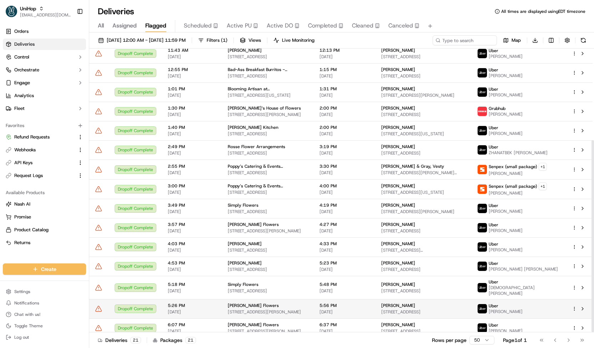
click at [271, 309] on span "[STREET_ADDRESS][PERSON_NAME]" at bounding box center [268, 312] width 80 height 6
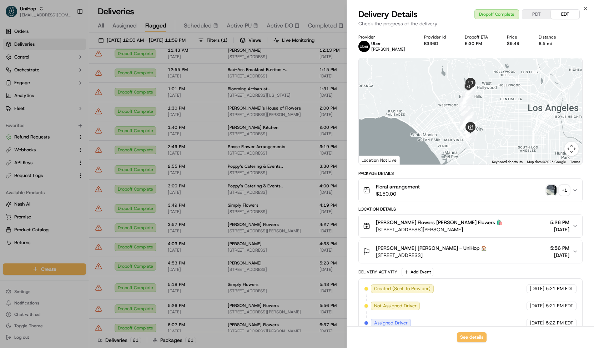
click at [552, 191] on img "button" at bounding box center [552, 190] width 10 height 10
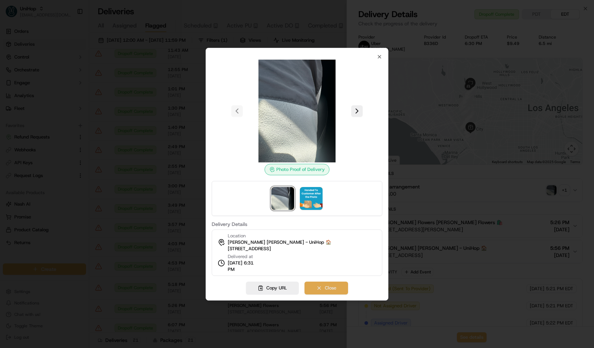
click at [326, 287] on button "Close" at bounding box center [327, 288] width 44 height 13
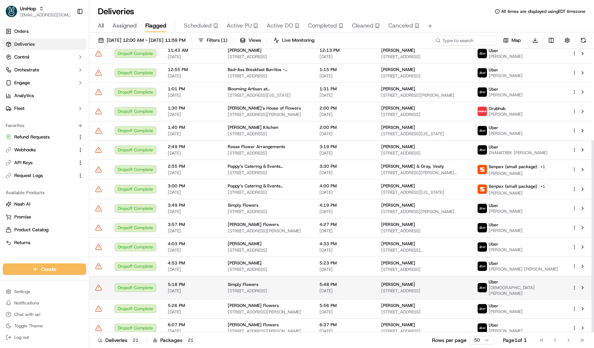
click at [289, 282] on div "Simply Flowers" at bounding box center [268, 285] width 80 height 6
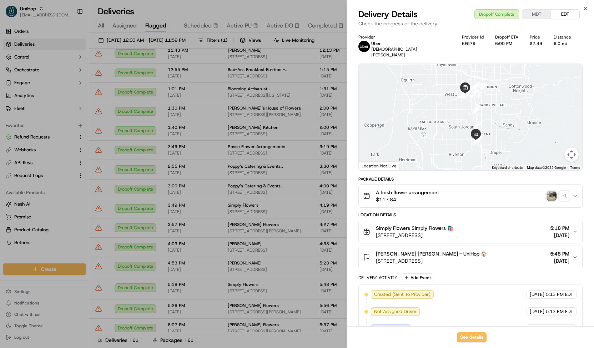
click at [556, 191] on img "button" at bounding box center [552, 196] width 10 height 10
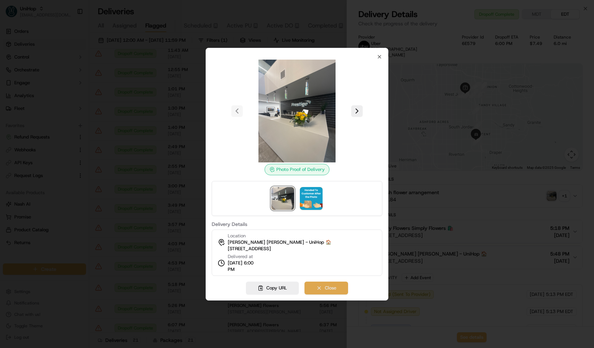
click at [331, 290] on button "Close" at bounding box center [327, 288] width 44 height 13
click at [273, 292] on div at bounding box center [297, 174] width 594 height 348
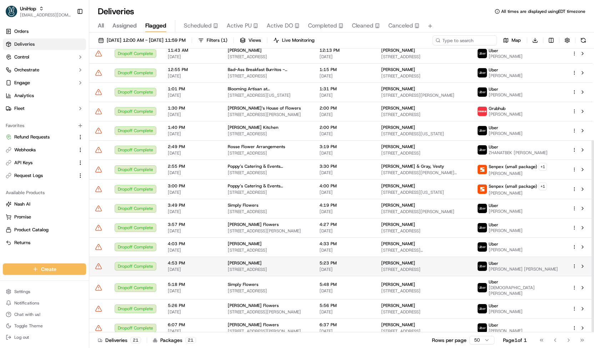
click at [284, 264] on div "Blanche Darby Florist" at bounding box center [268, 263] width 80 height 6
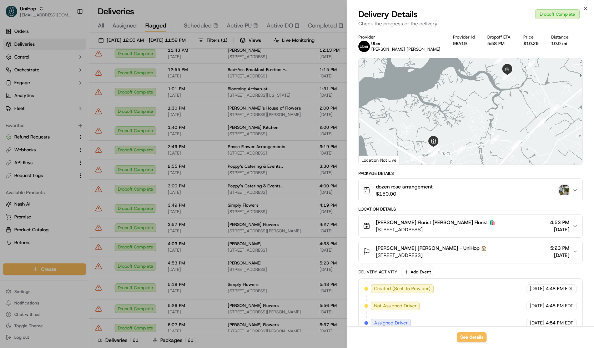
click at [564, 186] on img "button" at bounding box center [565, 190] width 10 height 10
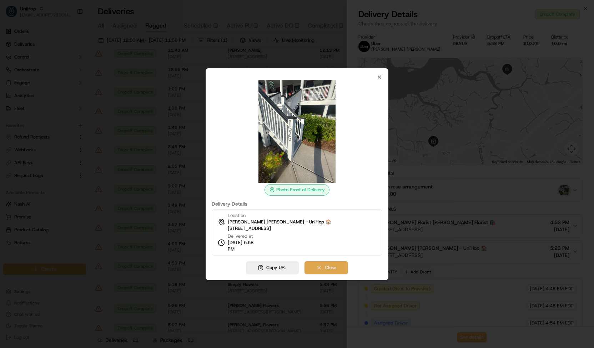
click at [322, 267] on button "Close" at bounding box center [327, 267] width 44 height 13
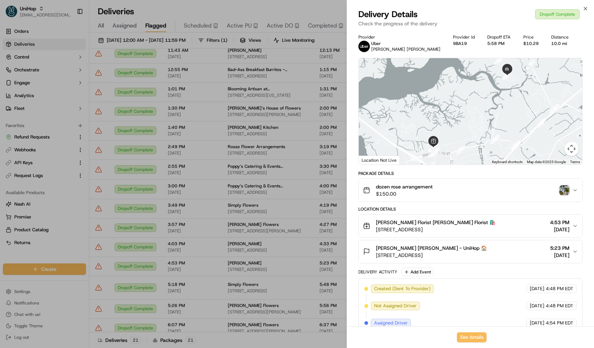
click at [254, 217] on div at bounding box center [297, 174] width 594 height 348
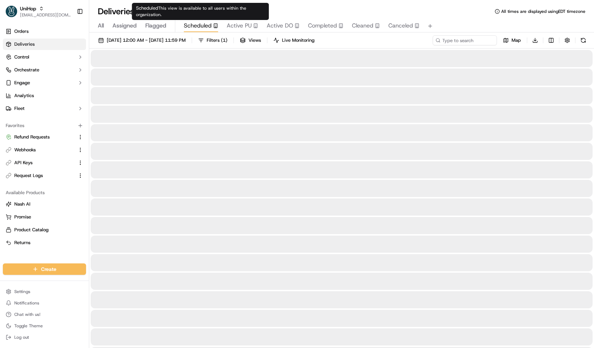
click at [196, 25] on span "Scheduled" at bounding box center [198, 25] width 28 height 9
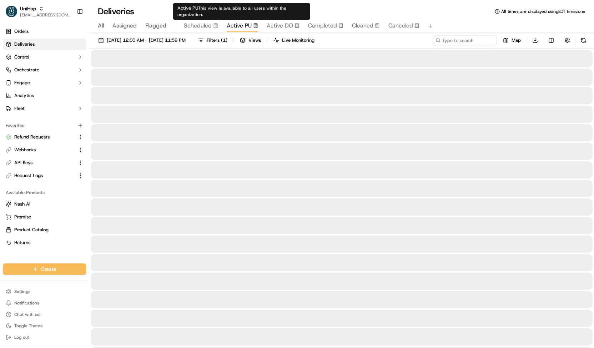
click at [231, 23] on span "Active PU" at bounding box center [239, 25] width 25 height 9
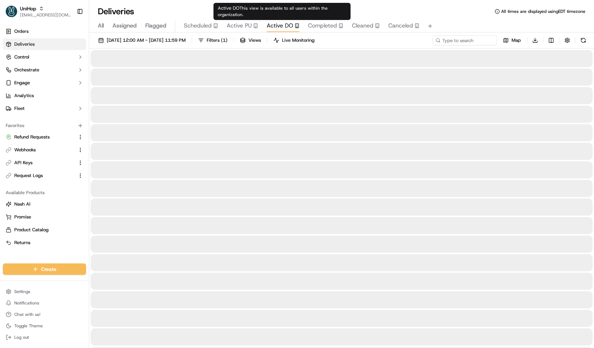
click at [271, 29] on span "Active DO" at bounding box center [280, 25] width 26 height 9
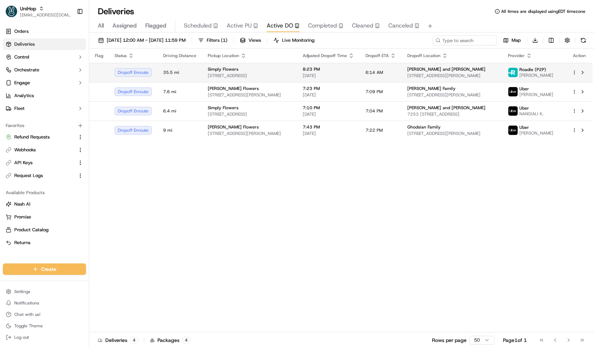
click at [281, 67] on div "Simply Flowers" at bounding box center [250, 69] width 84 height 6
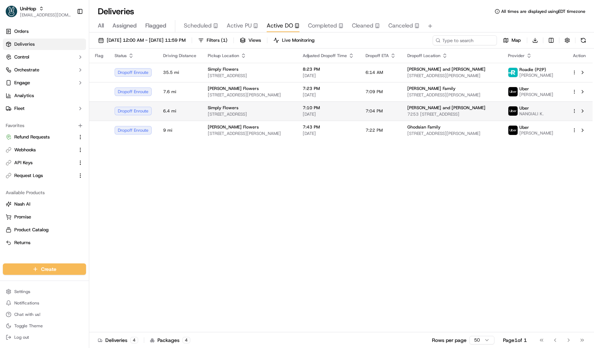
click at [282, 111] on span "1100 W 7800 S #9, West Jordan, UT 84088, United States" at bounding box center [250, 114] width 84 height 6
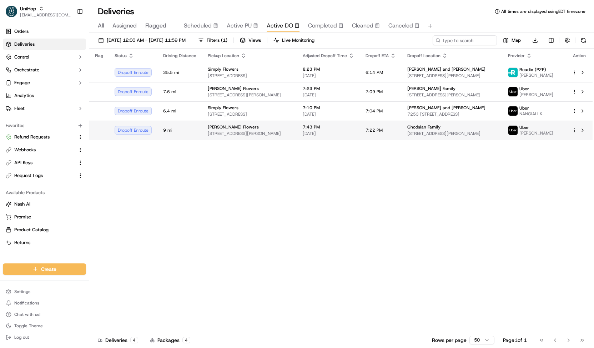
click at [284, 124] on div "Sada's Flowers" at bounding box center [250, 127] width 84 height 6
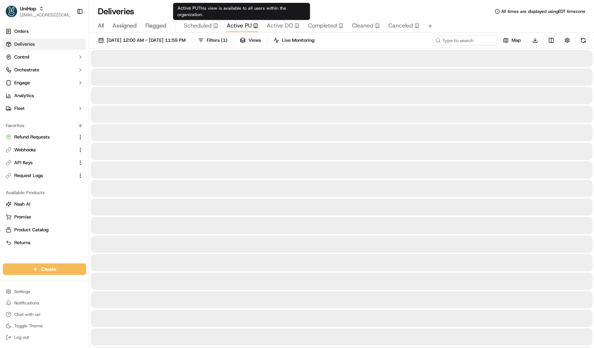
click at [251, 28] on span "Active PU" at bounding box center [239, 25] width 25 height 9
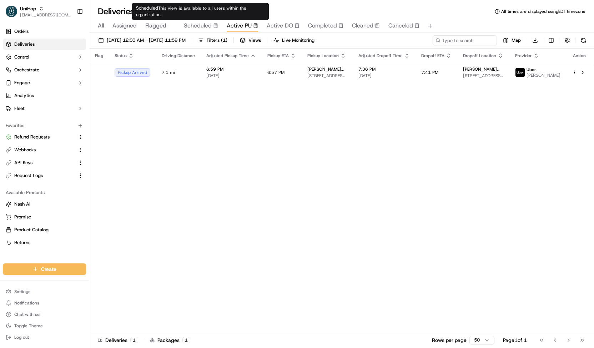
click at [209, 28] on span "Scheduled" at bounding box center [198, 25] width 28 height 9
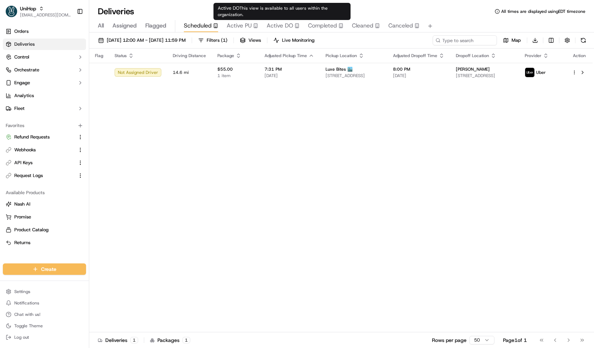
click at [269, 27] on span "Active DO" at bounding box center [280, 25] width 26 height 9
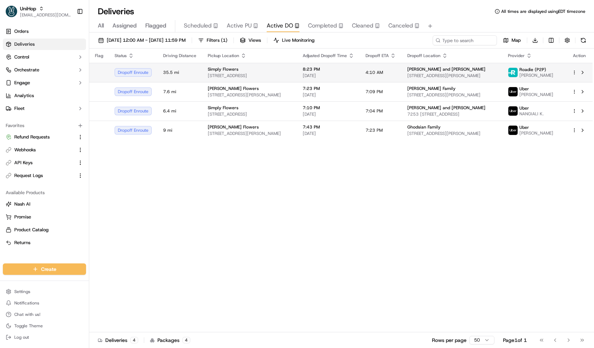
click at [278, 64] on td "Simply Flowers 1100 W 7800 S #9, West Jordan, UT 84088, United States" at bounding box center [249, 72] width 95 height 19
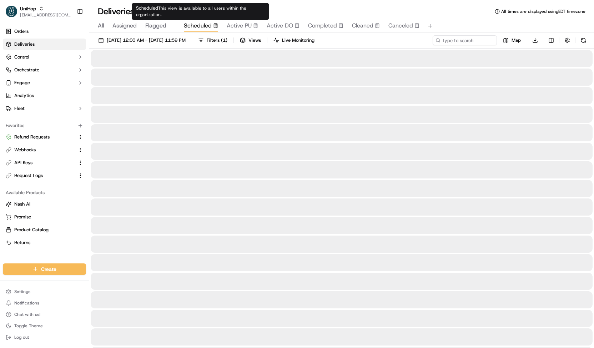
click at [192, 28] on span "Scheduled" at bounding box center [198, 25] width 28 height 9
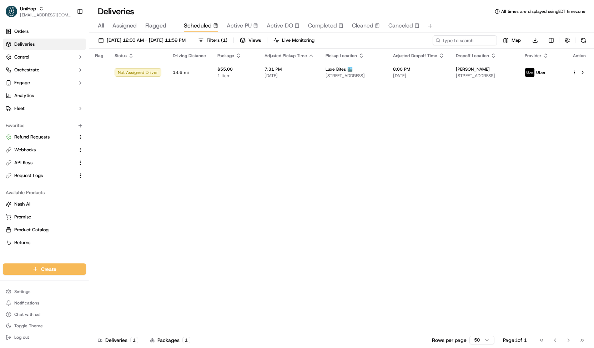
click at [235, 20] on button "Active PU" at bounding box center [242, 26] width 31 height 12
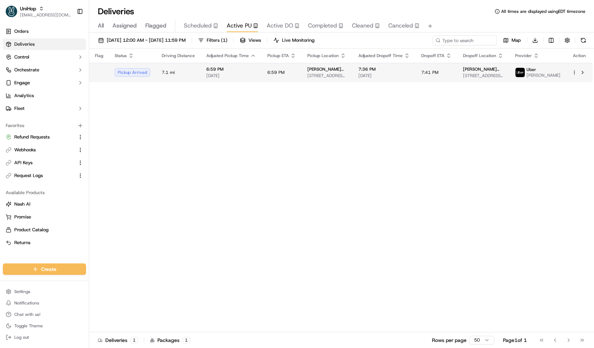
click at [225, 76] on span "[DATE]" at bounding box center [231, 76] width 50 height 6
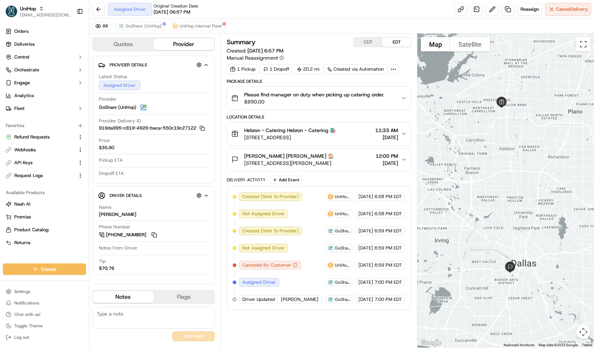
click at [140, 32] on div "All GoShare (UniHop) UniHop Internal Fleet" at bounding box center [341, 26] width 505 height 15
click at [141, 26] on span "GoShare (UniHop)" at bounding box center [144, 26] width 36 height 6
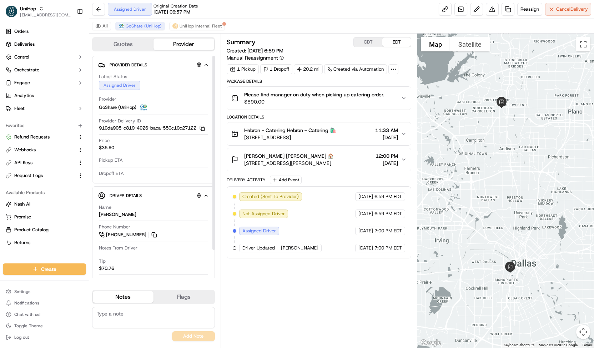
click at [283, 92] on span "Please find manager on duty when picking up catering order." at bounding box center [314, 94] width 140 height 7
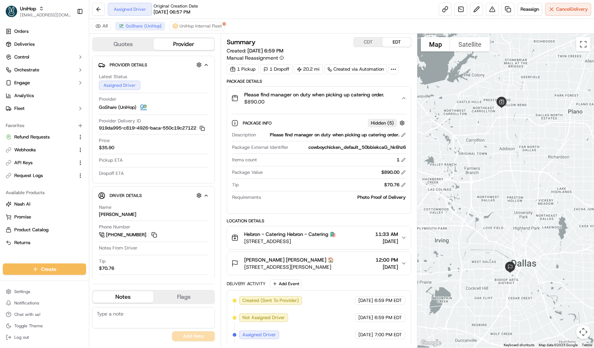
click at [283, 92] on span "Please find manager on duty when picking up catering order." at bounding box center [314, 94] width 140 height 7
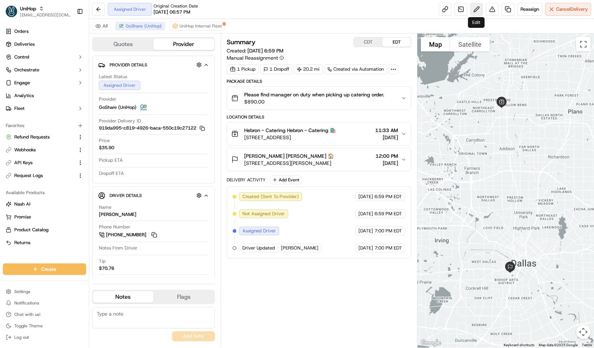
click at [472, 15] on button at bounding box center [476, 9] width 13 height 13
click at [457, 8] on link at bounding box center [461, 9] width 13 height 13
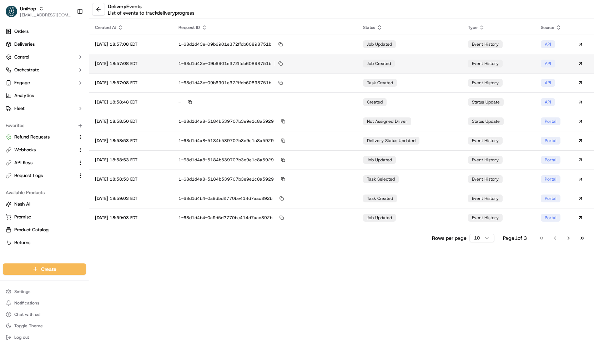
click at [409, 66] on td "job created" at bounding box center [409, 63] width 105 height 19
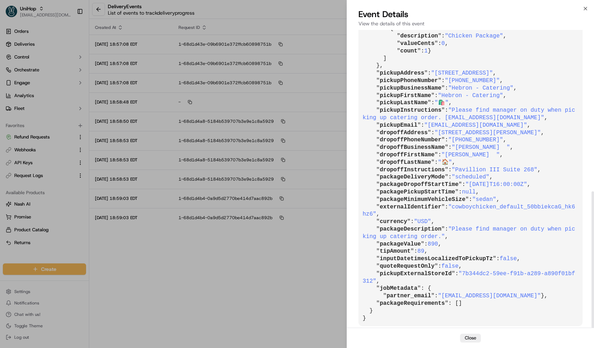
scroll to position [352, 0]
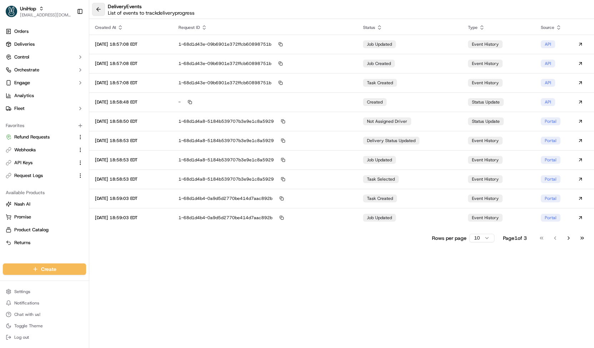
click at [94, 13] on button at bounding box center [98, 9] width 13 height 13
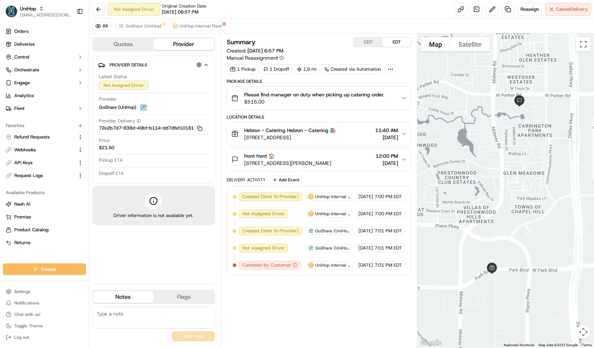
click at [363, 103] on span "$515.00" at bounding box center [314, 101] width 140 height 7
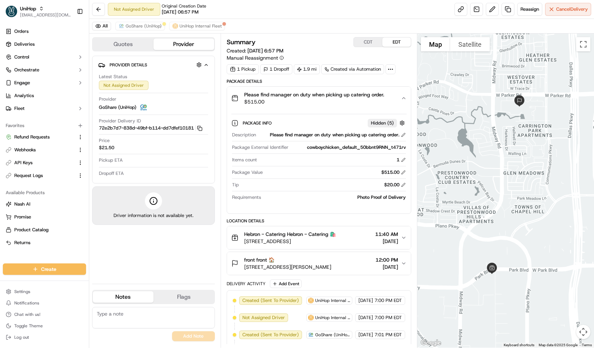
click at [363, 103] on span "$515.00" at bounding box center [314, 101] width 140 height 7
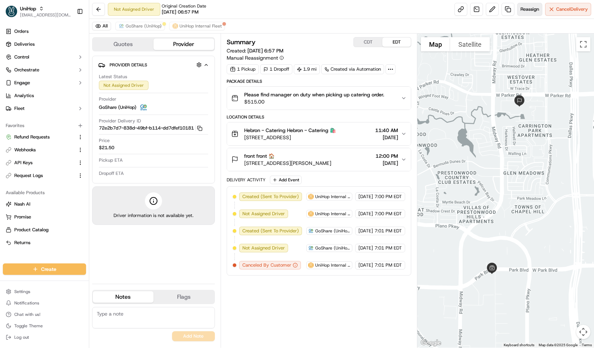
click at [534, 7] on span "Reassign" at bounding box center [530, 9] width 19 height 6
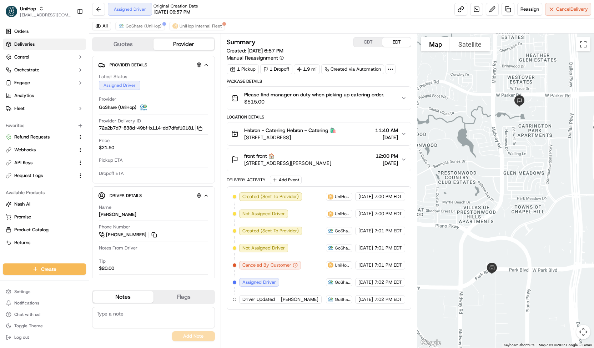
click at [64, 47] on link "Deliveries" at bounding box center [44, 44] width 83 height 11
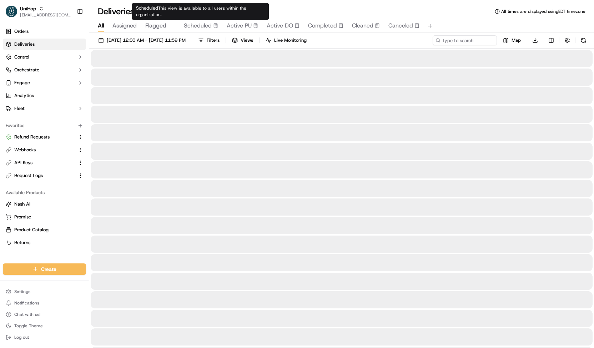
click at [195, 23] on span "Scheduled" at bounding box center [198, 25] width 28 height 9
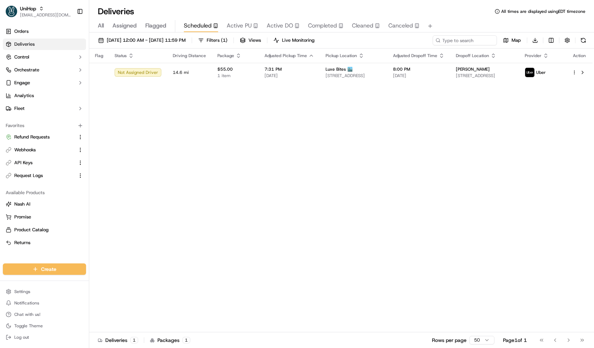
click at [243, 28] on span "Active PU" at bounding box center [239, 25] width 25 height 9
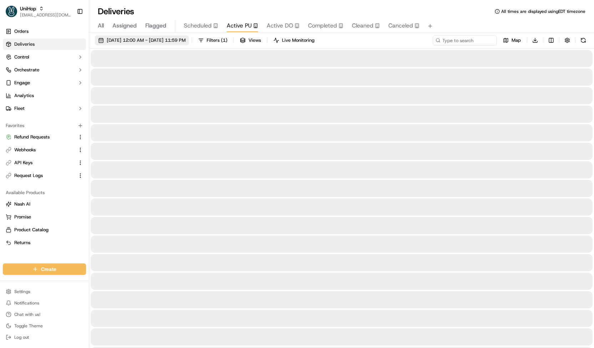
click at [186, 41] on span "[DATE] 12:00 AM - [DATE] 11:59 PM" at bounding box center [146, 40] width 79 height 6
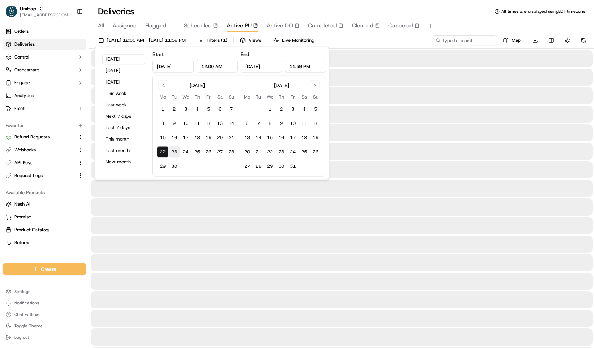
click at [175, 152] on button "23" at bounding box center [174, 151] width 11 height 11
type input "[DATE]"
click at [175, 152] on button "23" at bounding box center [174, 151] width 11 height 11
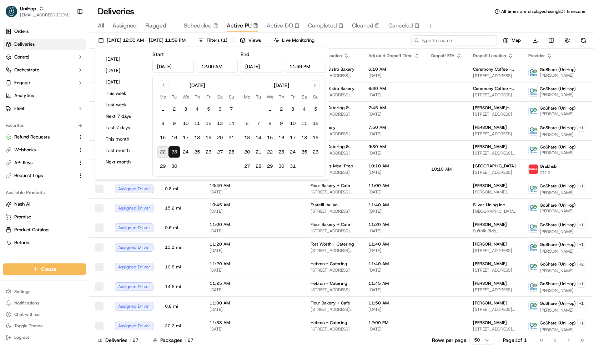
click at [485, 39] on input at bounding box center [454, 40] width 86 height 10
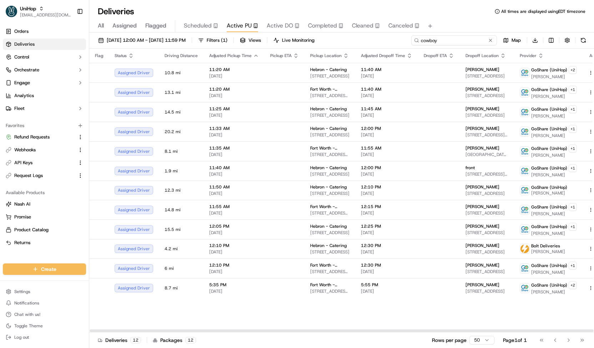
drag, startPoint x: 447, startPoint y: 39, endPoint x: 394, endPoint y: 44, distance: 53.1
click at [394, 44] on div "[DATE] 12:00 AM - [DATE] 11:59 PM Filters ( 1 ) Views Live Monitoring cowboy Ma…" at bounding box center [341, 41] width 505 height 13
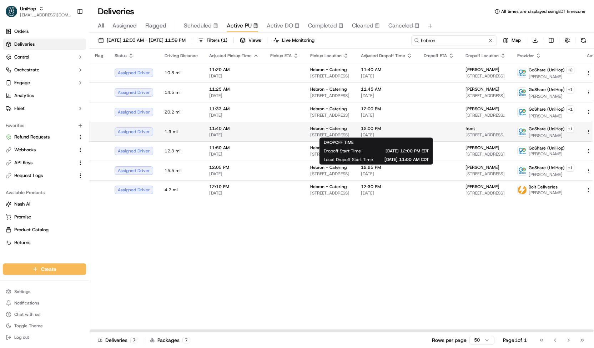
type input "hebron"
click at [369, 134] on span "[DATE]" at bounding box center [386, 135] width 51 height 6
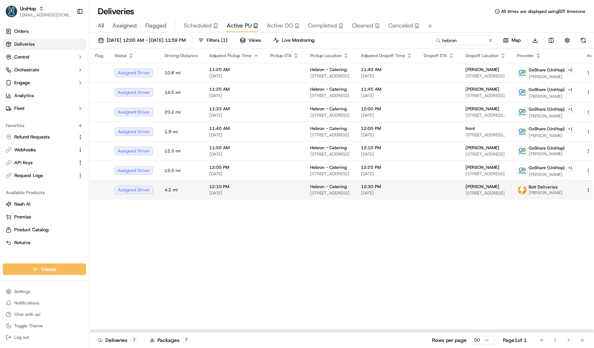
click at [293, 187] on td at bounding box center [285, 189] width 40 height 19
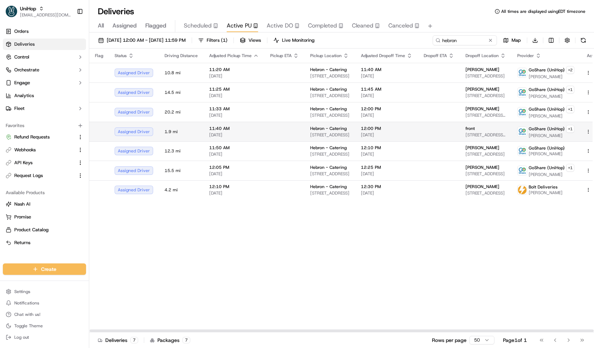
click at [305, 125] on td "Hebron - Catering [STREET_ADDRESS]" at bounding box center [330, 132] width 51 height 20
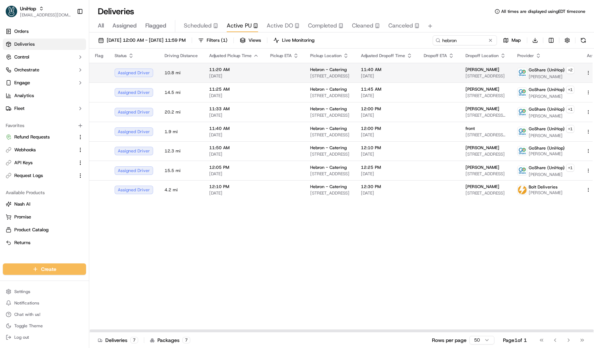
click at [300, 70] on td at bounding box center [285, 73] width 40 height 20
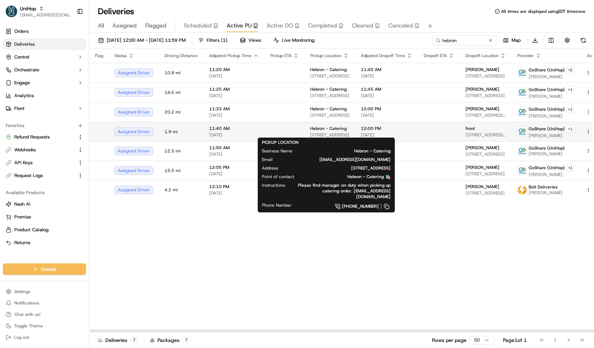
click at [315, 126] on span "Hebron - Catering" at bounding box center [328, 129] width 36 height 6
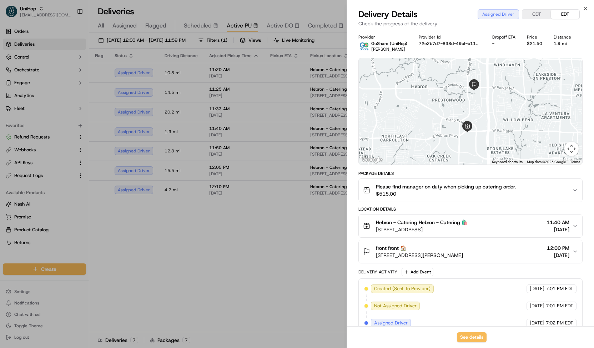
click at [451, 195] on span "$515.00" at bounding box center [446, 193] width 140 height 7
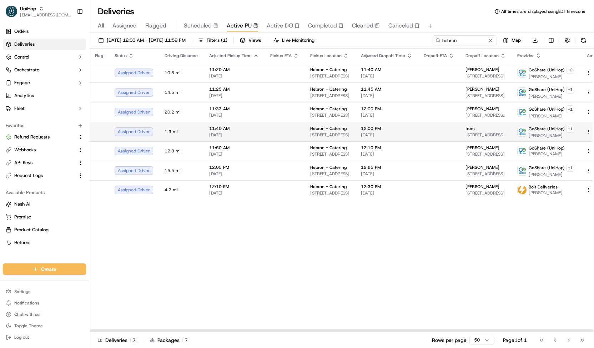
click at [350, 136] on td "Hebron - Catering [STREET_ADDRESS]" at bounding box center [330, 132] width 51 height 20
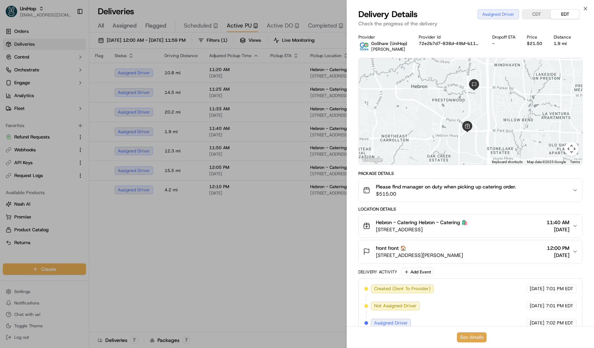
click at [469, 335] on button "See details" at bounding box center [472, 337] width 30 height 10
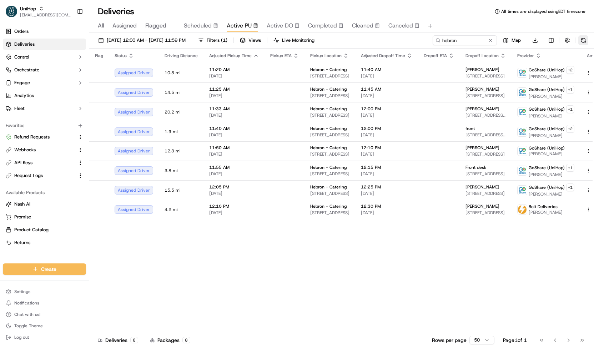
click at [584, 41] on button at bounding box center [584, 40] width 10 height 10
click at [291, 73] on td at bounding box center [285, 73] width 40 height 20
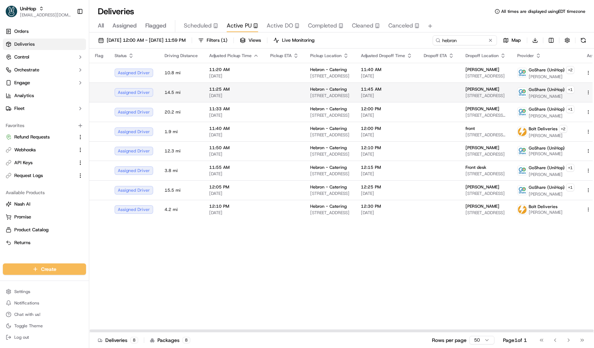
click at [269, 93] on td at bounding box center [285, 92] width 40 height 20
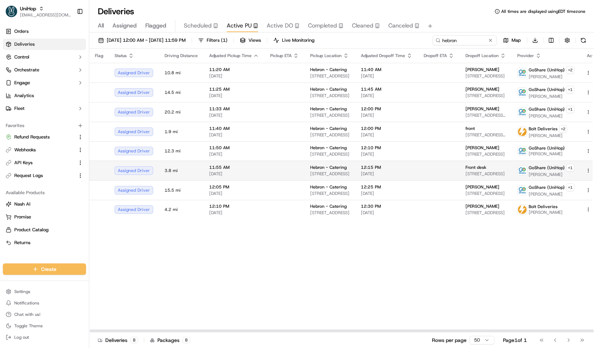
click at [268, 167] on td at bounding box center [285, 171] width 40 height 20
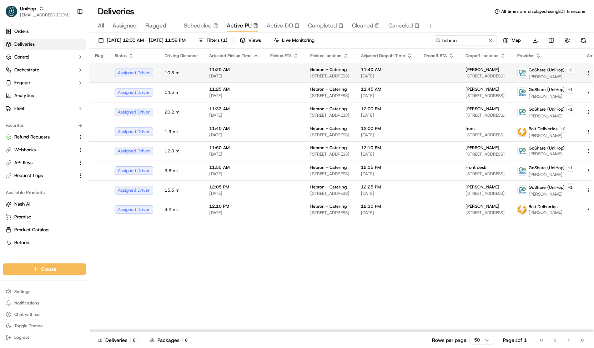
click at [285, 77] on td at bounding box center [285, 73] width 40 height 20
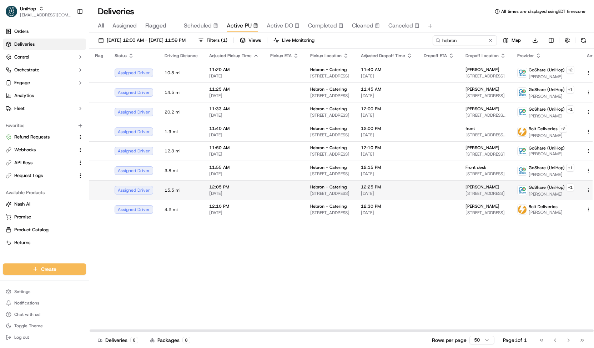
click at [256, 191] on span "[DATE]" at bounding box center [234, 194] width 50 height 6
click at [266, 188] on td at bounding box center [285, 190] width 40 height 20
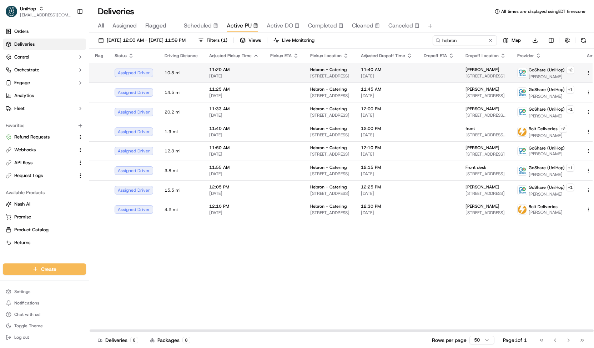
click at [242, 67] on span "11:20 AM" at bounding box center [234, 70] width 50 height 6
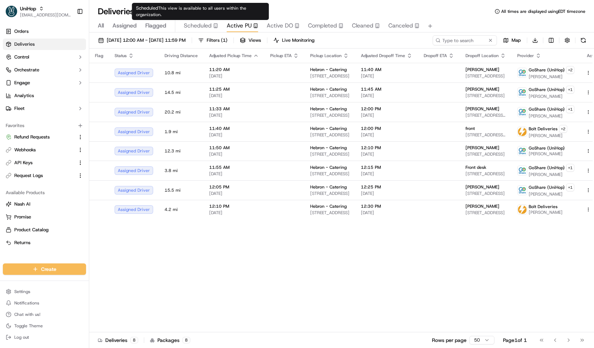
click at [199, 29] on span "Scheduled" at bounding box center [198, 25] width 28 height 9
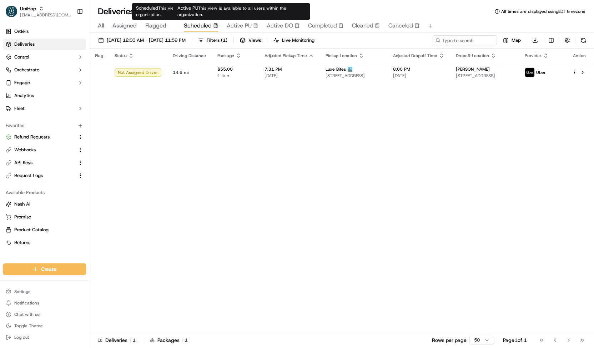
click at [249, 26] on span "Active PU" at bounding box center [239, 25] width 25 height 9
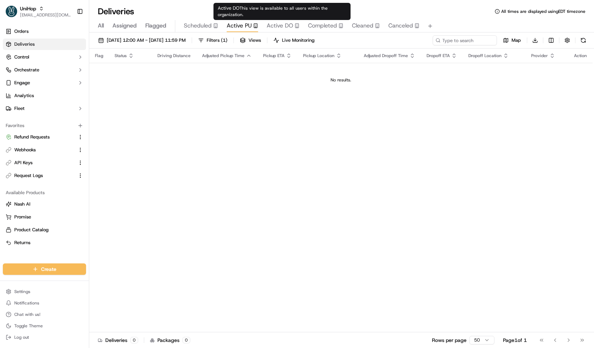
click at [271, 24] on span "Active DO" at bounding box center [280, 25] width 26 height 9
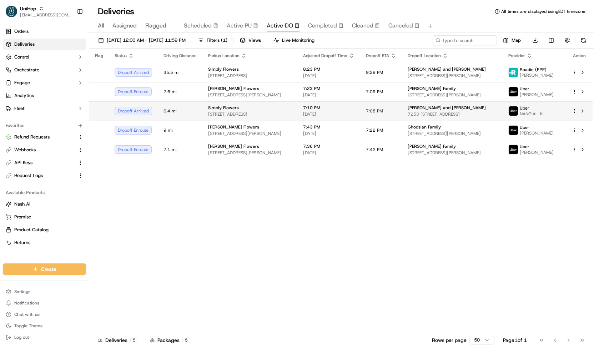
click at [284, 107] on div "Simply Flowers" at bounding box center [250, 108] width 84 height 6
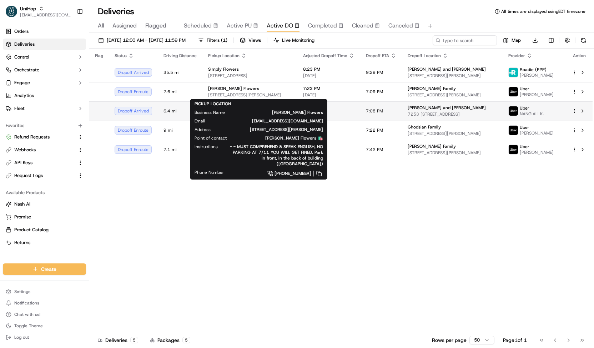
click at [355, 107] on span "7:10 PM" at bounding box center [328, 108] width 51 height 6
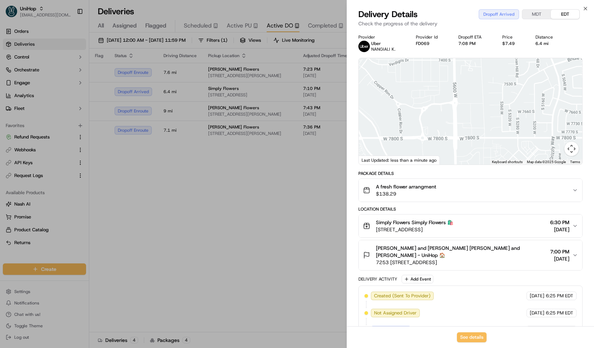
drag, startPoint x: 457, startPoint y: 83, endPoint x: 472, endPoint y: 215, distance: 133.3
click at [472, 215] on div "Provider Uber NANGIALI K. Provider Id FD069 Dropoff ETA 7:08 PM Price $7.49 Dis…" at bounding box center [471, 238] width 224 height 409
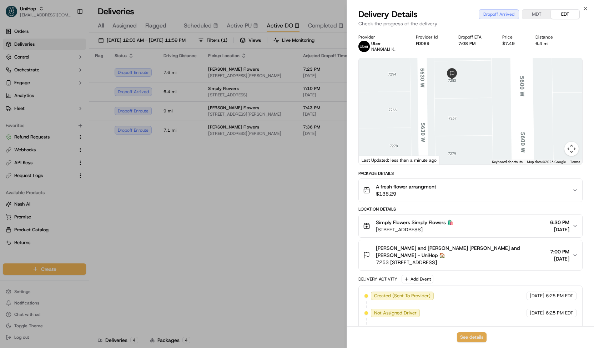
click at [467, 335] on button "See details" at bounding box center [472, 337] width 30 height 10
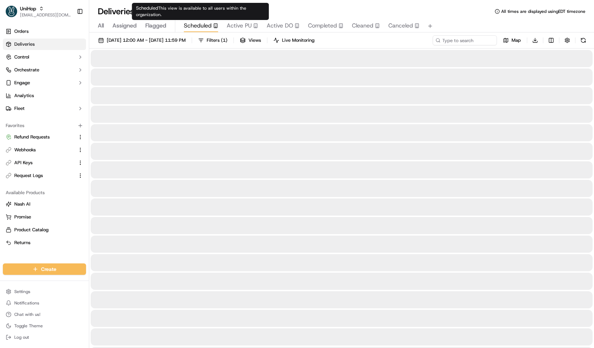
click at [205, 29] on span "Scheduled" at bounding box center [198, 25] width 28 height 9
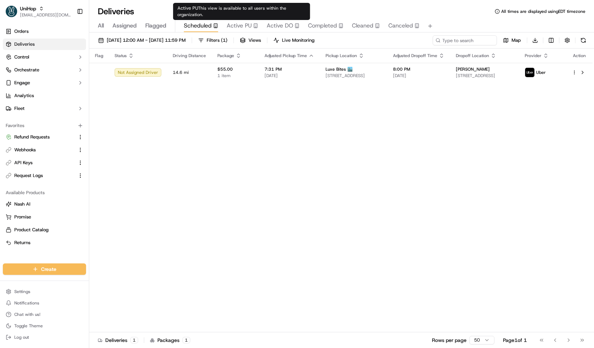
click at [251, 30] on div "Active PU" at bounding box center [242, 25] width 31 height 9
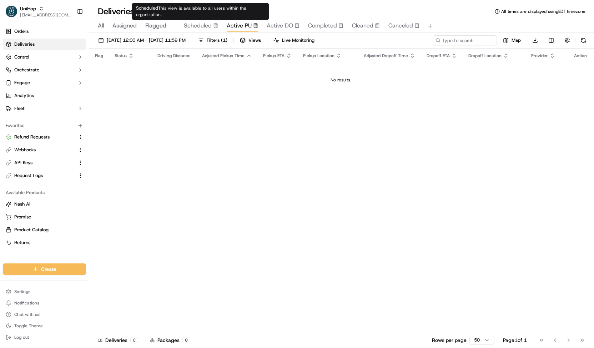
click at [204, 28] on span "Scheduled" at bounding box center [198, 25] width 28 height 9
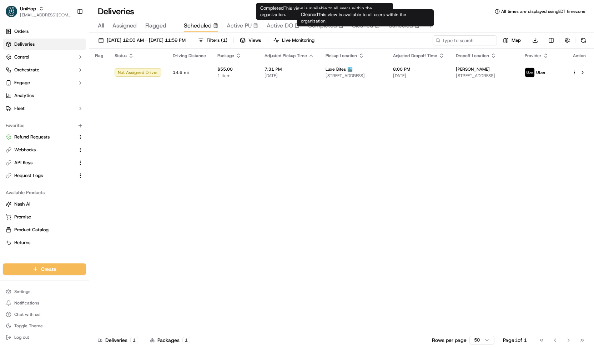
click at [361, 24] on span "Cleaned" at bounding box center [362, 25] width 21 height 9
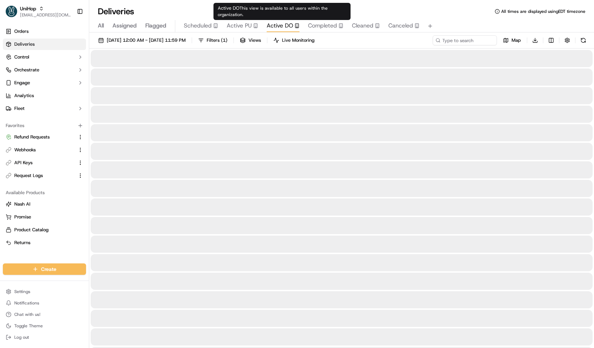
click at [285, 27] on span "Active DO" at bounding box center [280, 25] width 26 height 9
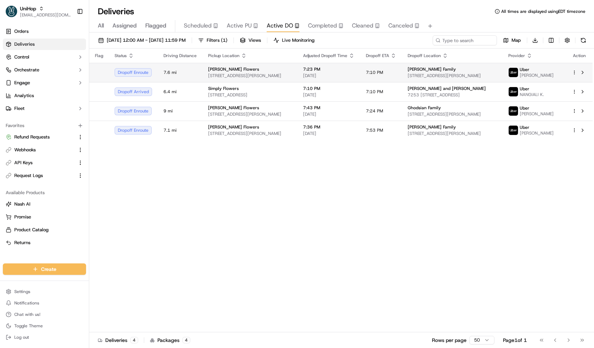
click at [257, 74] on span "[STREET_ADDRESS][PERSON_NAME]" at bounding box center [250, 76] width 84 height 6
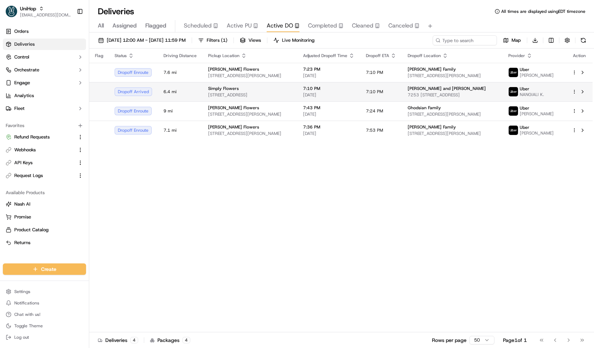
click at [252, 86] on td "Simply Flowers [STREET_ADDRESS]" at bounding box center [249, 91] width 95 height 19
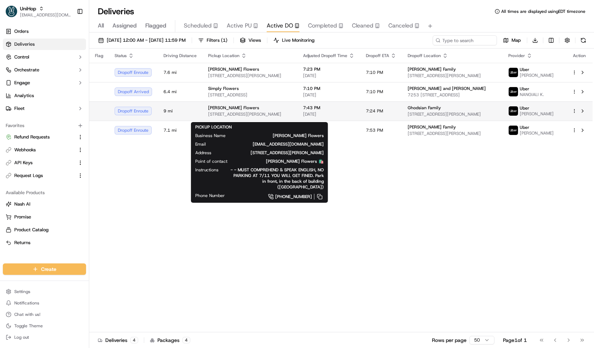
click at [247, 111] on div "[PERSON_NAME] Flowers" at bounding box center [250, 108] width 84 height 6
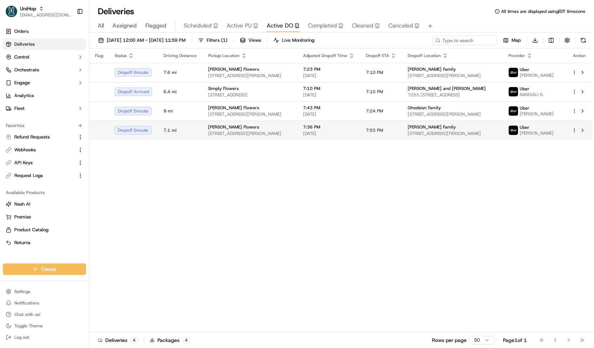
click at [252, 130] on div "[PERSON_NAME] Flowers" at bounding box center [250, 127] width 84 height 6
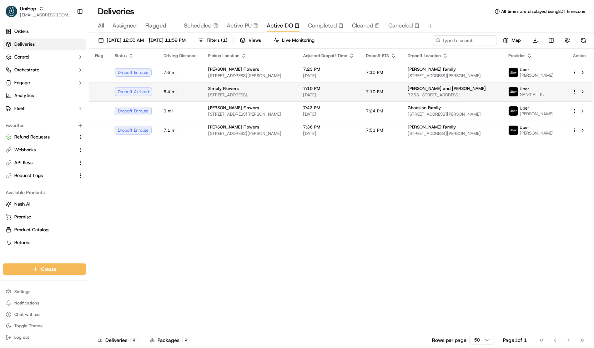
click at [248, 85] on td "Simply Flowers [STREET_ADDRESS]" at bounding box center [249, 91] width 95 height 19
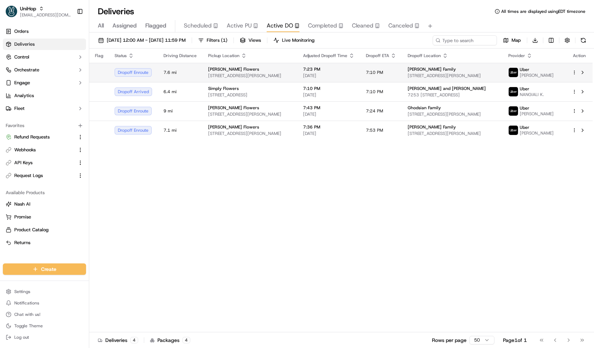
click at [259, 70] on div "[PERSON_NAME] Flowers" at bounding box center [250, 69] width 84 height 6
click at [244, 30] on button "Active PU" at bounding box center [242, 26] width 31 height 12
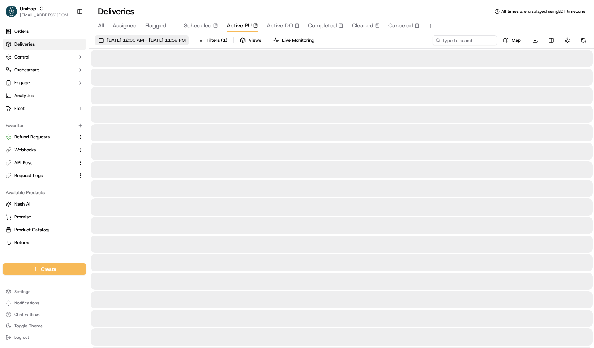
click at [186, 37] on span "[DATE] 12:00 AM - [DATE] 11:59 PM" at bounding box center [146, 40] width 79 height 6
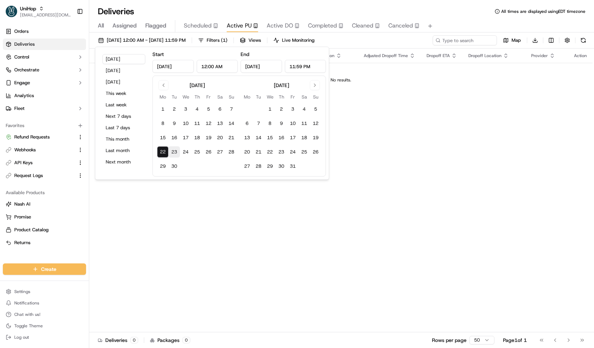
click at [170, 152] on button "23" at bounding box center [174, 151] width 11 height 11
type input "[DATE]"
click at [170, 152] on button "23" at bounding box center [174, 151] width 11 height 11
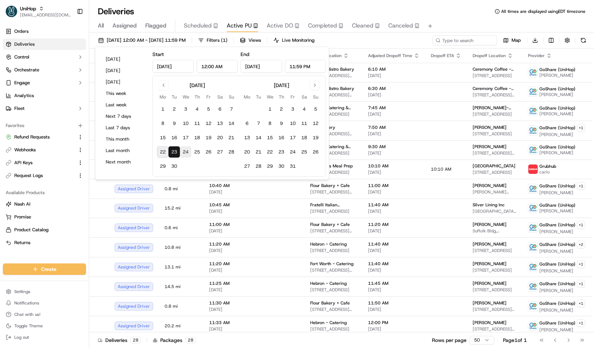
click at [184, 152] on button "24" at bounding box center [185, 151] width 11 height 11
type input "[DATE]"
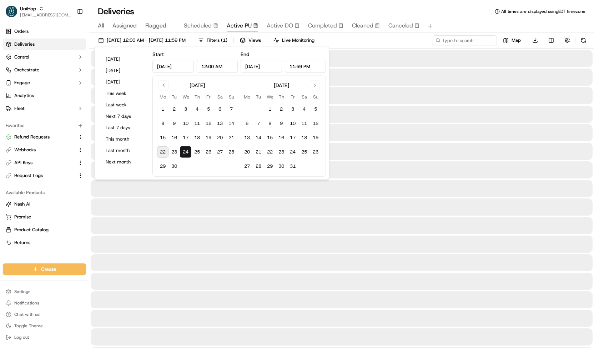
click at [184, 152] on button "24" at bounding box center [185, 151] width 11 height 11
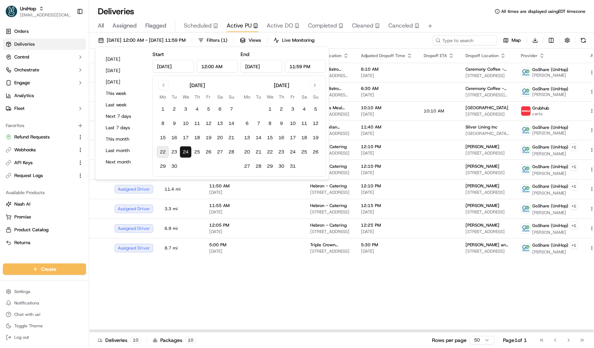
click at [372, 43] on div "[DATE] 12:00 AM - [DATE] 11:59 PM Filters ( 1 ) Views Live Monitoring Map Downl…" at bounding box center [341, 41] width 505 height 13
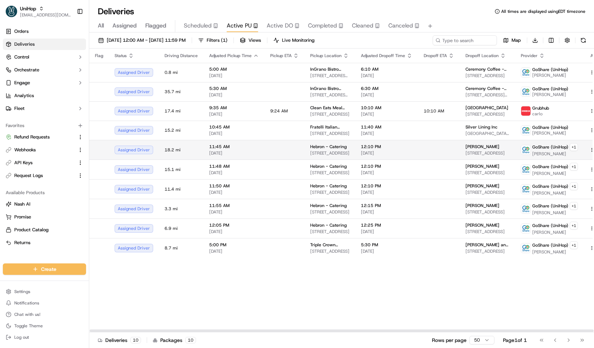
click at [323, 156] on td "Hebron - Catering [STREET_ADDRESS]" at bounding box center [330, 150] width 51 height 20
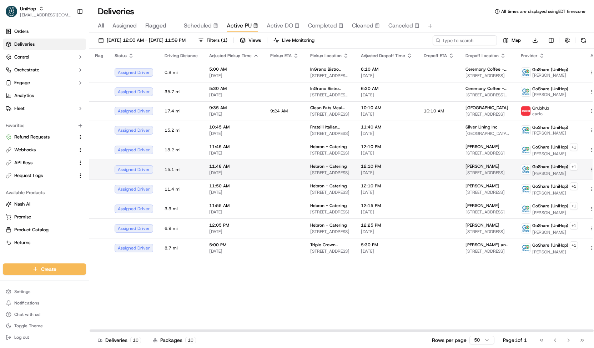
click at [320, 164] on span "Hebron - Catering" at bounding box center [328, 167] width 36 height 6
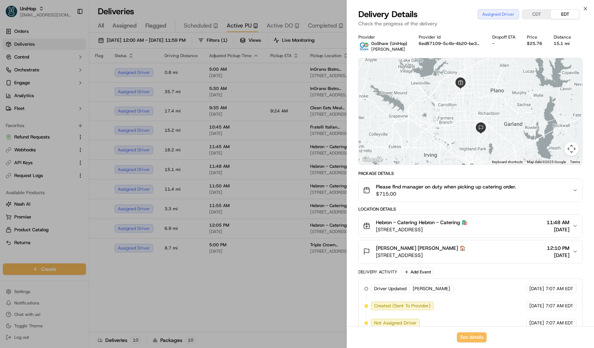
click at [429, 193] on span "$715.00" at bounding box center [446, 193] width 140 height 7
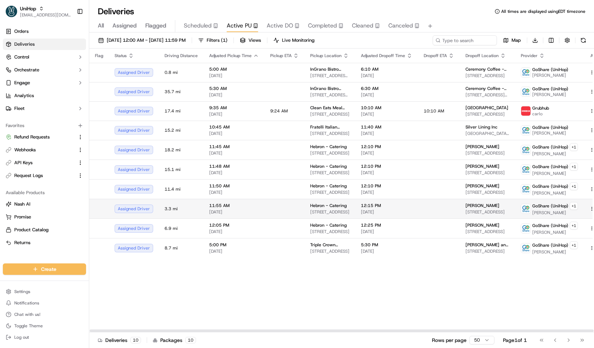
click at [331, 203] on span "Hebron - Catering" at bounding box center [328, 206] width 36 height 6
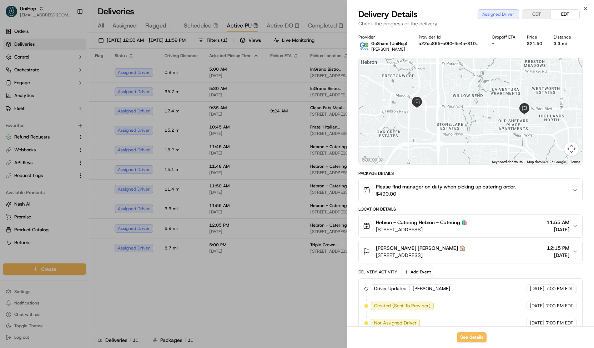
click at [406, 185] on span "Please find manager on duty when picking up catering order." at bounding box center [446, 186] width 140 height 7
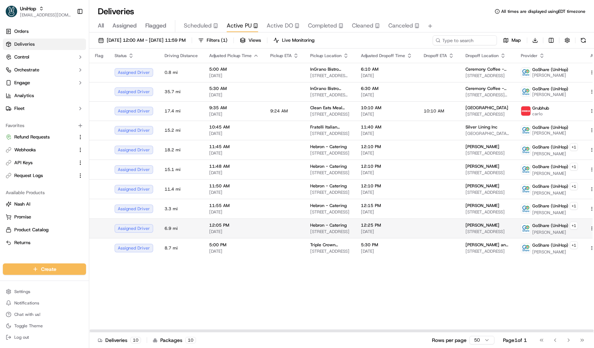
click at [305, 223] on td "Hebron - Catering [STREET_ADDRESS]" at bounding box center [330, 229] width 51 height 20
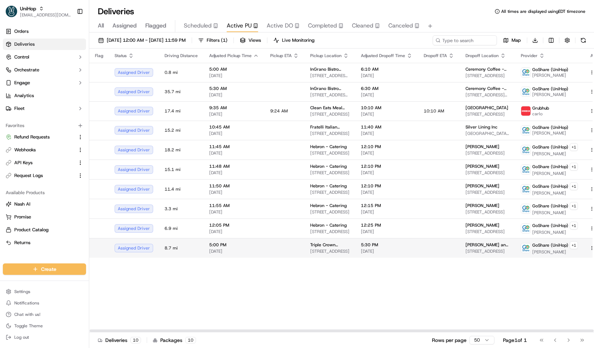
click at [307, 249] on td "Triple Crown Bakery [STREET_ADDRESS]" at bounding box center [330, 248] width 51 height 20
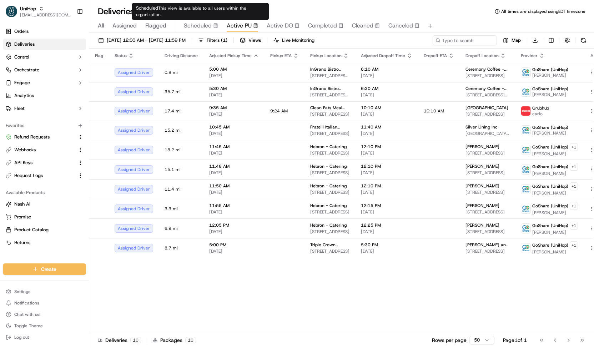
click at [209, 27] on span "Scheduled" at bounding box center [198, 25] width 28 height 9
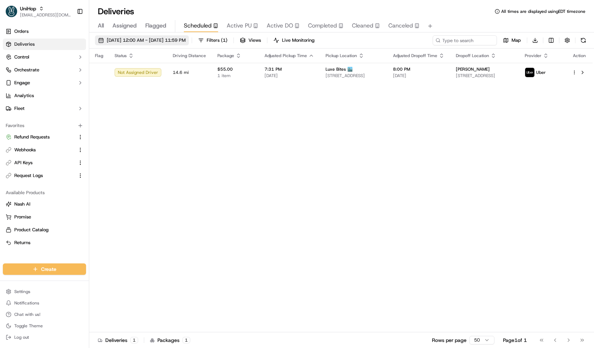
click at [186, 37] on span "[DATE] 12:00 AM - [DATE] 11:59 PM" at bounding box center [146, 40] width 79 height 6
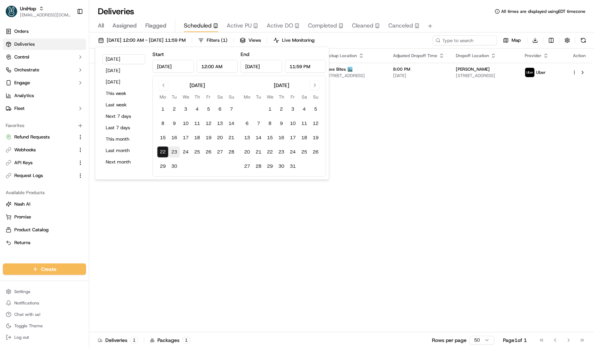
click at [176, 152] on button "23" at bounding box center [174, 151] width 11 height 11
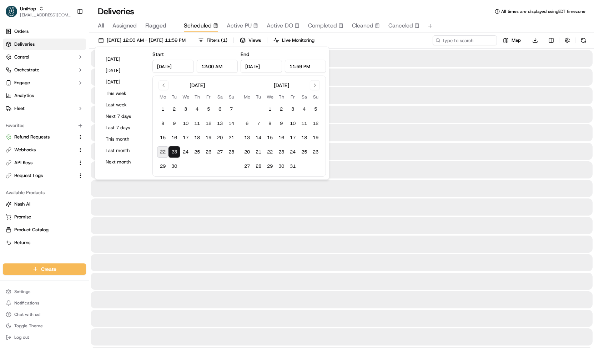
type input "[DATE]"
click at [176, 152] on button "23" at bounding box center [174, 151] width 11 height 11
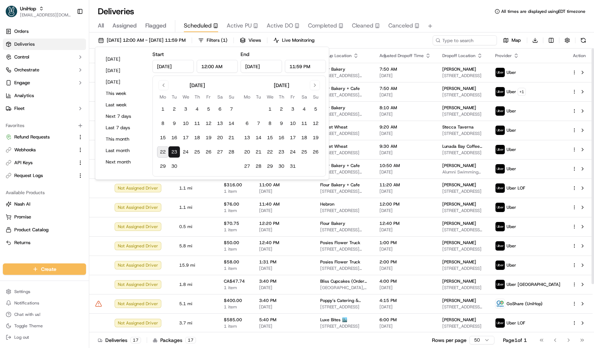
click at [375, 45] on div "[DATE] 12:00 AM - [DATE] 11:59 PM Filters ( 1 ) Views Live Monitoring Map Downl…" at bounding box center [341, 41] width 505 height 13
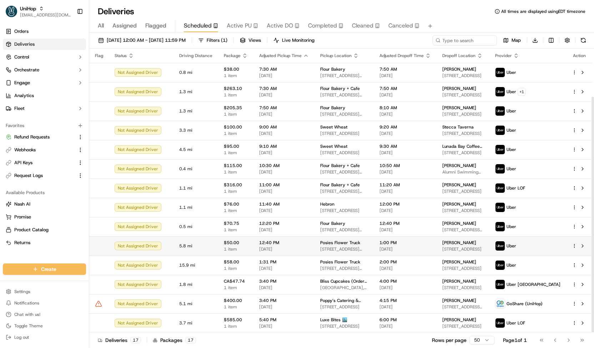
scroll to position [58, 0]
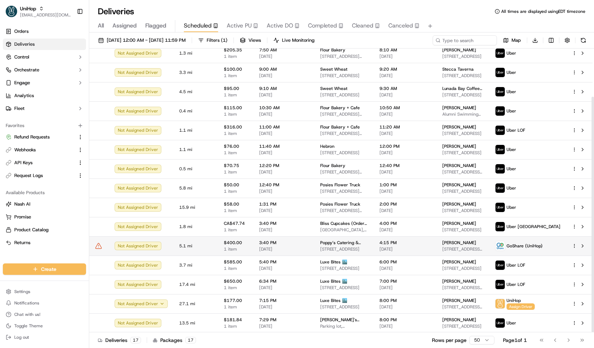
click at [398, 240] on span "4:15 PM" at bounding box center [405, 243] width 51 height 6
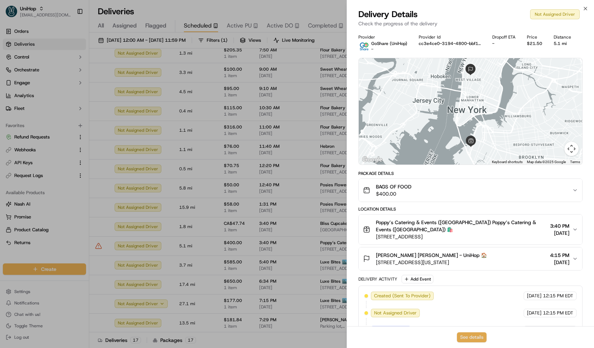
click at [467, 335] on button "See details" at bounding box center [472, 337] width 30 height 10
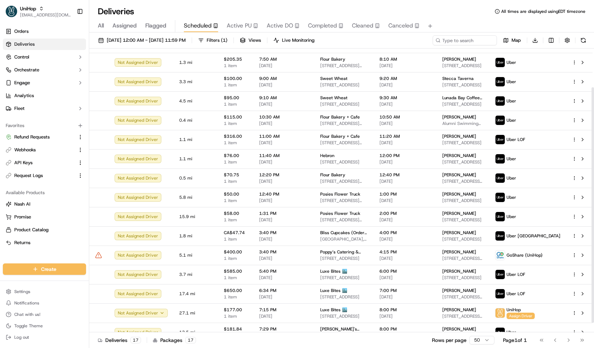
scroll to position [0, 0]
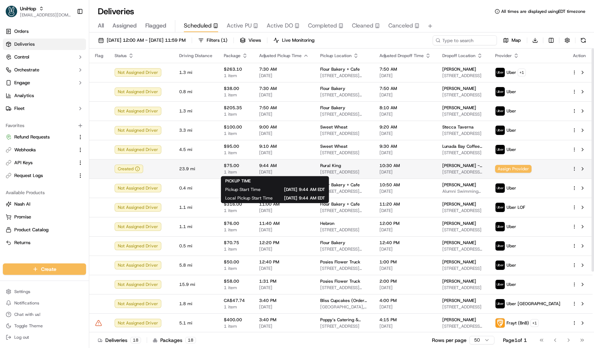
click at [291, 170] on span "[DATE]" at bounding box center [284, 172] width 50 height 6
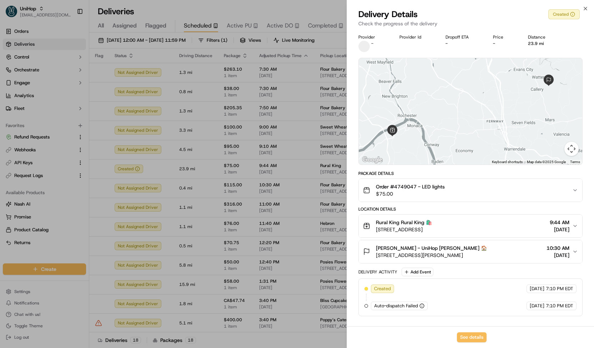
click at [400, 188] on span "Order #4749047 - LED lights" at bounding box center [410, 186] width 69 height 7
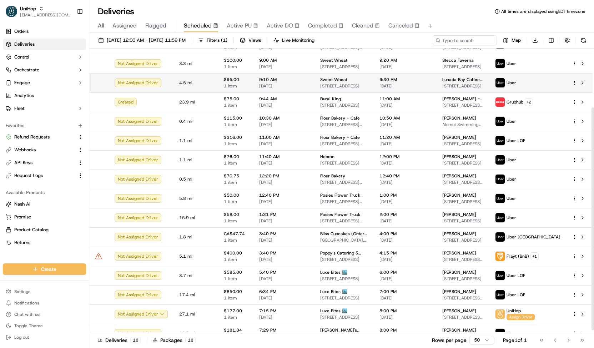
scroll to position [75, 0]
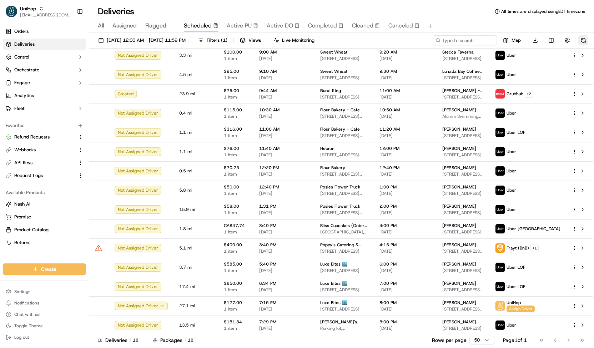
click at [584, 41] on button at bounding box center [584, 40] width 10 height 10
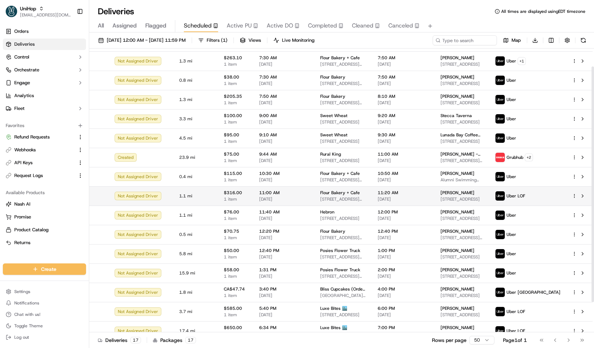
scroll to position [0, 0]
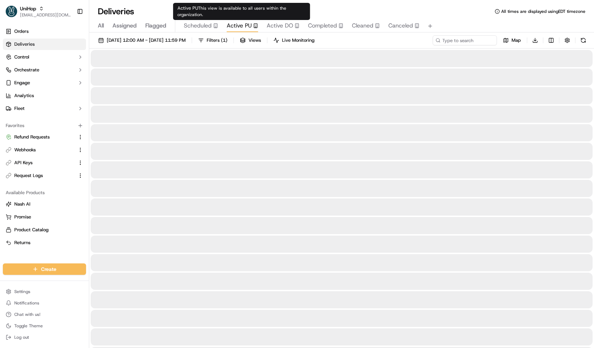
click at [248, 22] on span "Active PU" at bounding box center [239, 25] width 25 height 9
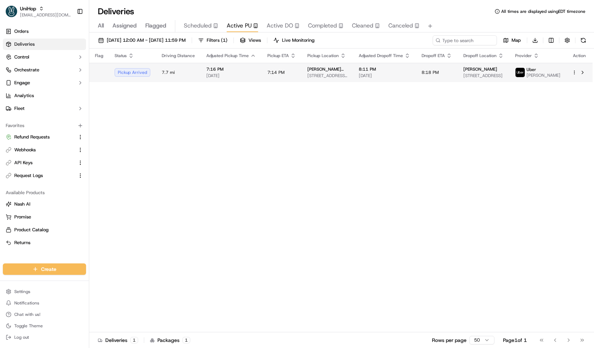
click at [267, 82] on td "7:14 PM" at bounding box center [282, 72] width 40 height 19
click at [273, 70] on td "7:14 PM" at bounding box center [282, 72] width 40 height 19
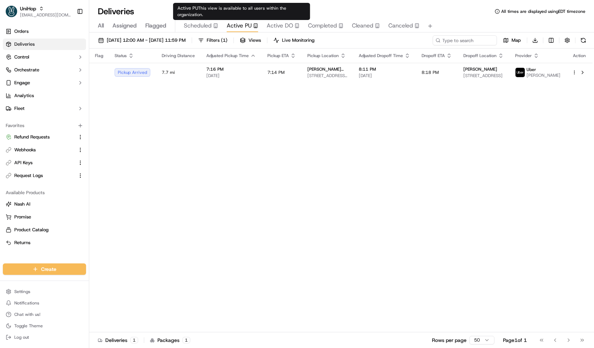
click at [203, 19] on div "Active PU This view is available to all users within the organization. Active P…" at bounding box center [241, 11] width 137 height 17
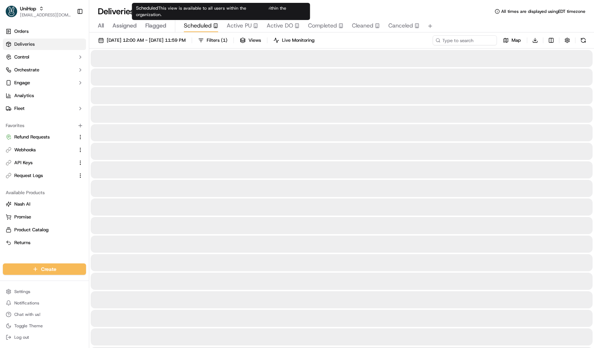
click at [203, 22] on span "Scheduled" at bounding box center [198, 25] width 28 height 9
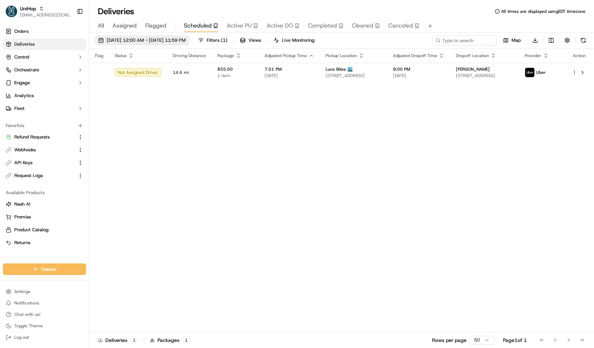
click at [186, 41] on span "[DATE] 12:00 AM - [DATE] 11:59 PM" at bounding box center [146, 40] width 79 height 6
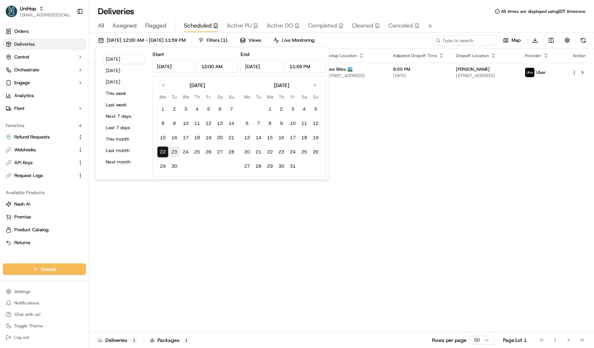
click at [175, 155] on button "23" at bounding box center [174, 151] width 11 height 11
type input "[DATE]"
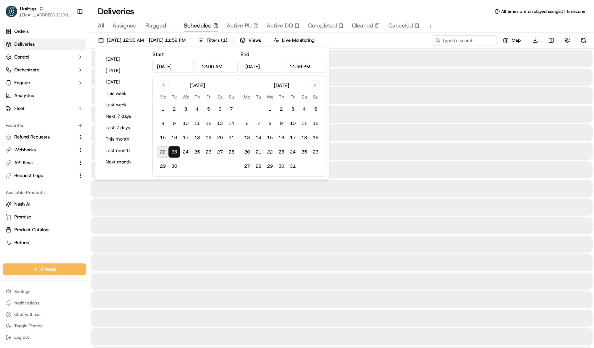
click at [175, 155] on button "23" at bounding box center [174, 151] width 11 height 11
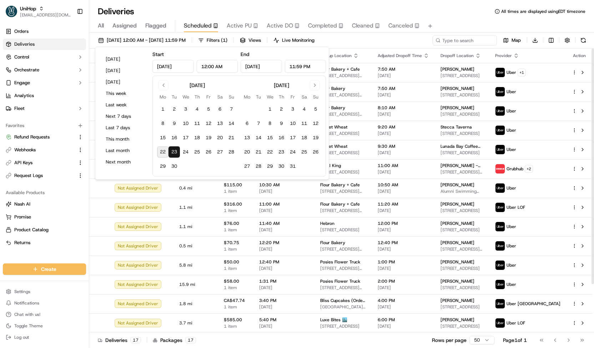
click at [386, 40] on div "[DATE] 12:00 AM - [DATE] 11:59 PM Filters ( 1 ) Views Live Monitoring Map Downl…" at bounding box center [341, 41] width 505 height 13
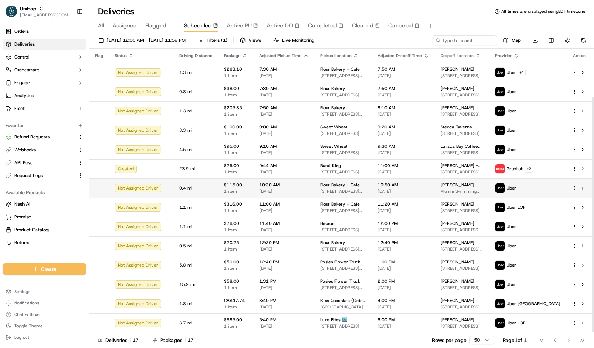
scroll to position [58, 0]
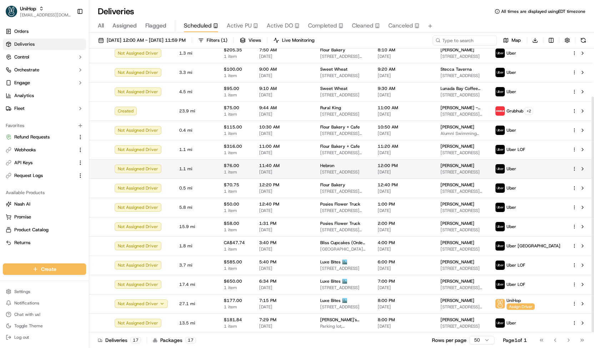
click at [281, 167] on span "11:40 AM" at bounding box center [284, 166] width 50 height 6
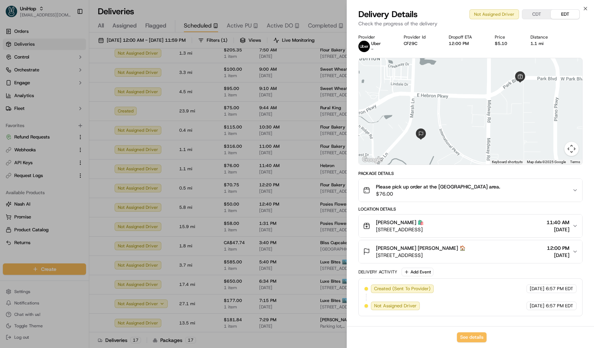
click at [423, 198] on button "Please pick up order at the [GEOGRAPHIC_DATA] area. $76.00" at bounding box center [471, 190] width 224 height 23
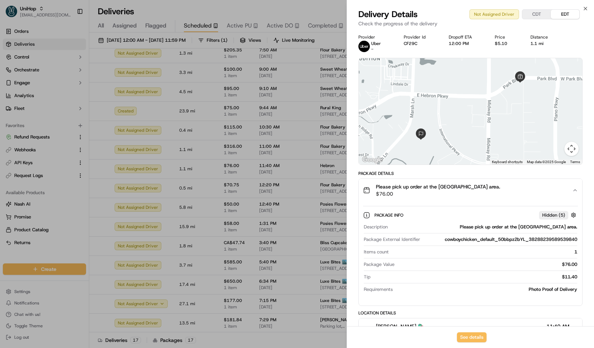
scroll to position [96, 0]
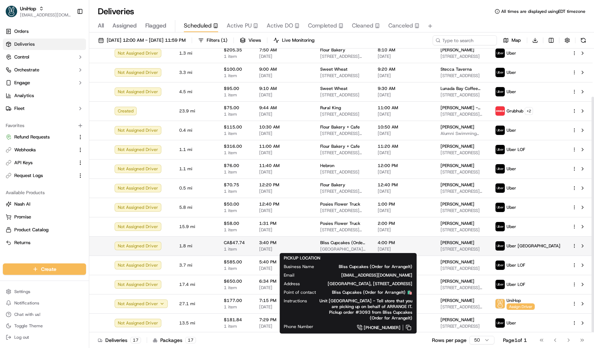
click at [324, 241] on span "Bliss Cupcakes (Order for ArrangeIt)" at bounding box center [343, 243] width 46 height 6
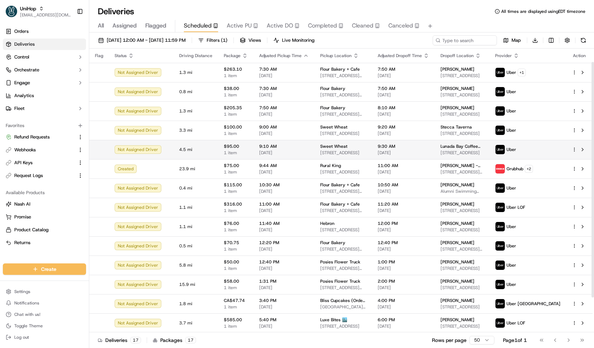
scroll to position [58, 0]
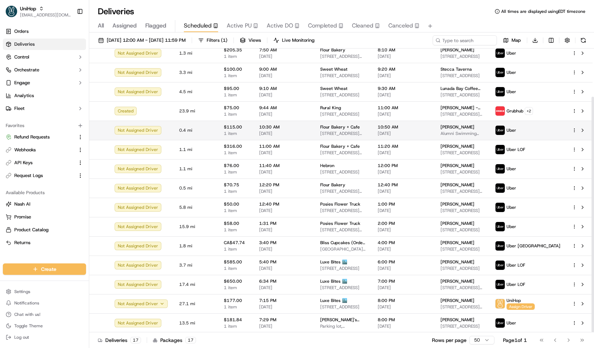
click at [342, 132] on span "[STREET_ADDRESS][US_STATE]" at bounding box center [343, 134] width 46 height 6
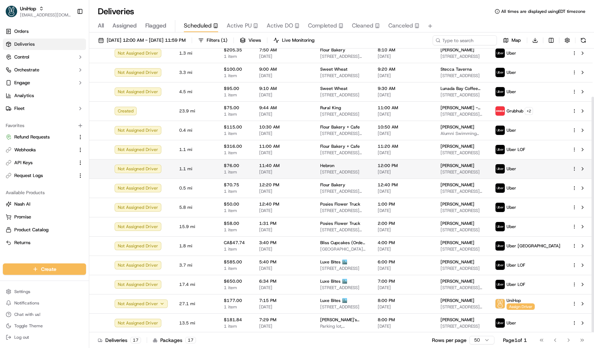
click at [316, 165] on td "Hebron [STREET_ADDRESS]" at bounding box center [343, 168] width 57 height 19
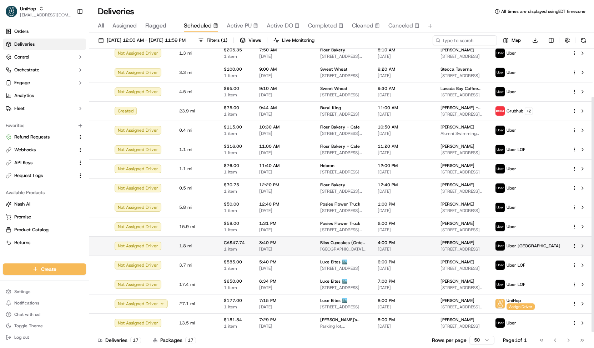
click at [329, 252] on td "Bliss Cupcakes (Order for ArrangeIt) [GEOGRAPHIC_DATA], [STREET_ADDRESS]" at bounding box center [343, 245] width 57 height 19
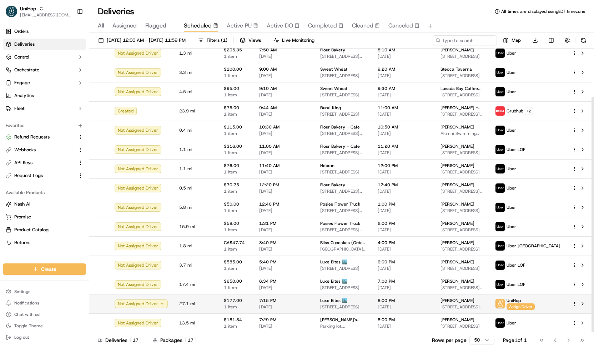
click at [336, 302] on span "Luxe Bites 🏙️" at bounding box center [333, 301] width 27 height 6
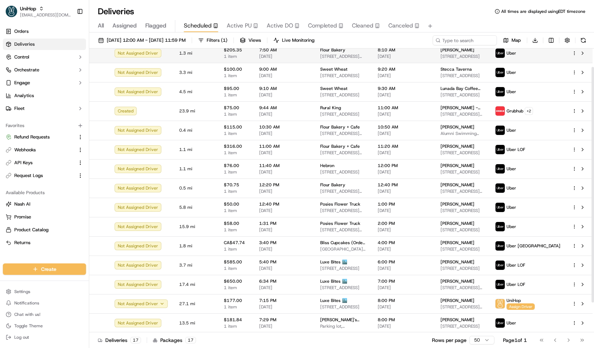
scroll to position [0, 0]
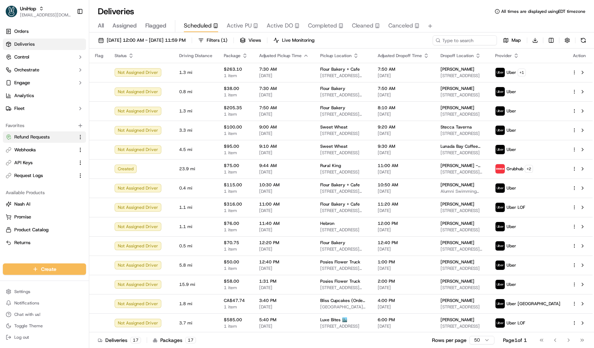
click at [45, 137] on span "Refund Requests" at bounding box center [31, 137] width 35 height 6
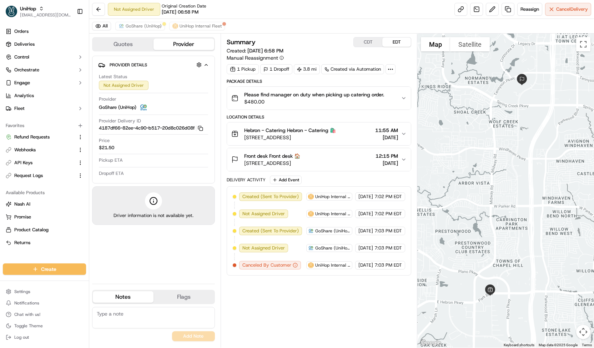
click at [294, 93] on span "Please find manager on duty when picking up catering order." at bounding box center [314, 94] width 140 height 7
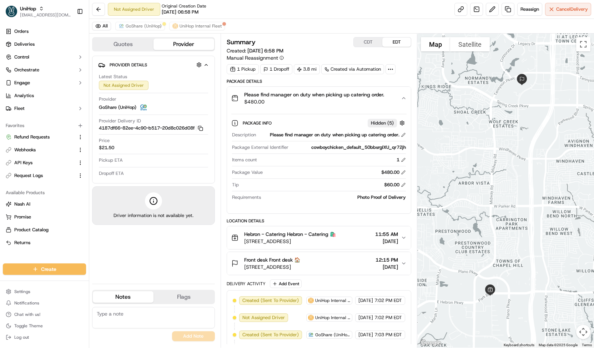
click at [294, 93] on span "Please find manager on duty when picking up catering order." at bounding box center [314, 94] width 140 height 7
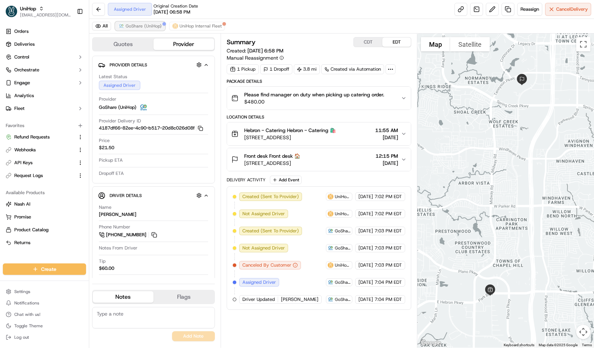
click at [149, 25] on span "GoShare (UniHop)" at bounding box center [144, 26] width 36 height 6
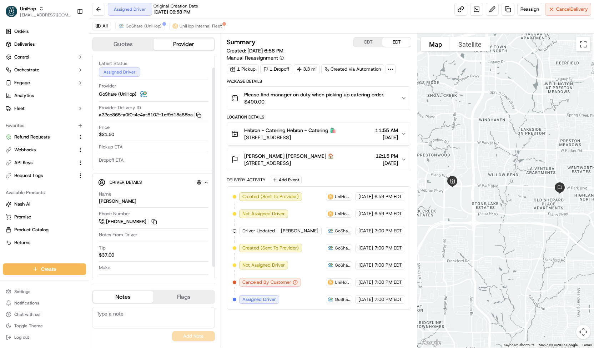
scroll to position [26, 0]
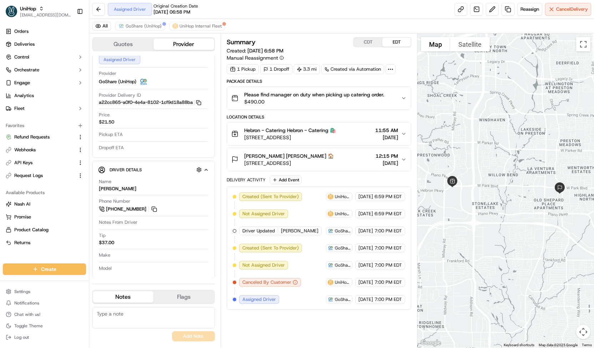
click at [254, 99] on span "$490.00" at bounding box center [314, 101] width 140 height 7
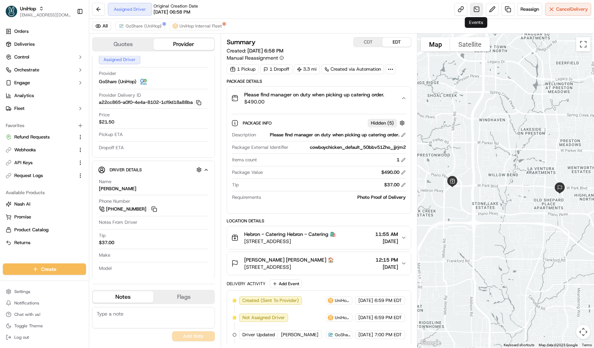
click at [473, 8] on link at bounding box center [476, 9] width 13 height 13
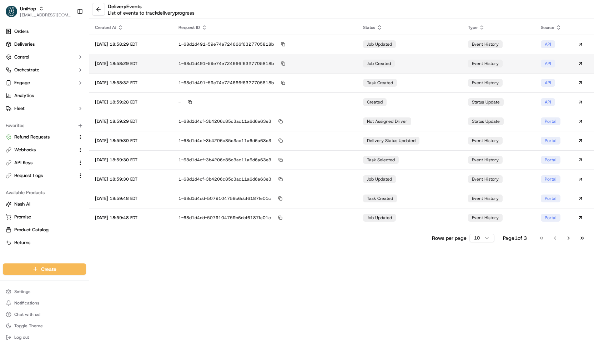
click at [391, 65] on span "job created" at bounding box center [379, 64] width 24 height 6
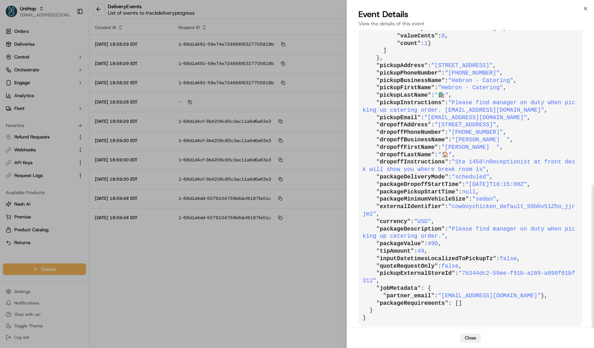
scroll to position [322, 0]
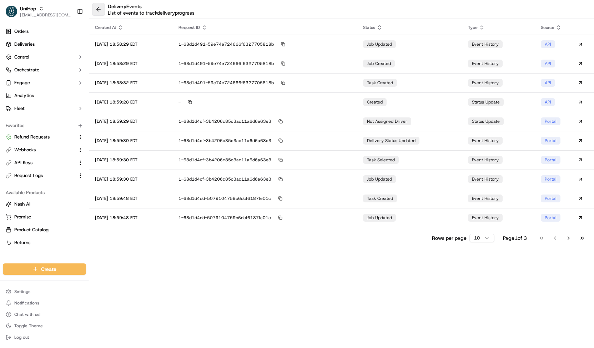
click at [97, 5] on button at bounding box center [98, 9] width 13 height 13
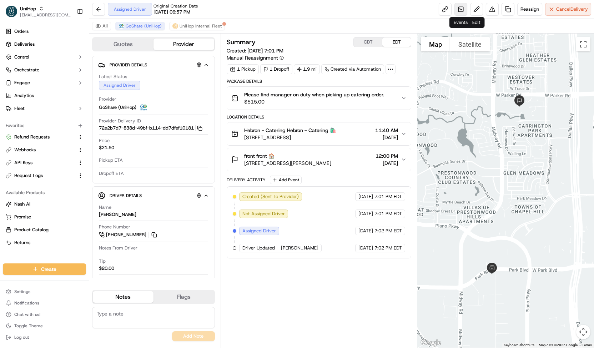
click at [460, 12] on link at bounding box center [461, 9] width 13 height 13
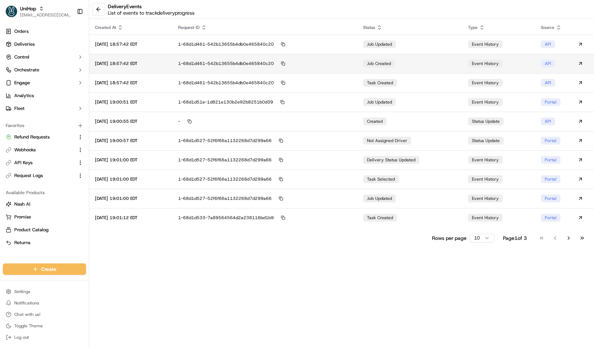
click at [434, 62] on td "job created" at bounding box center [409, 63] width 105 height 19
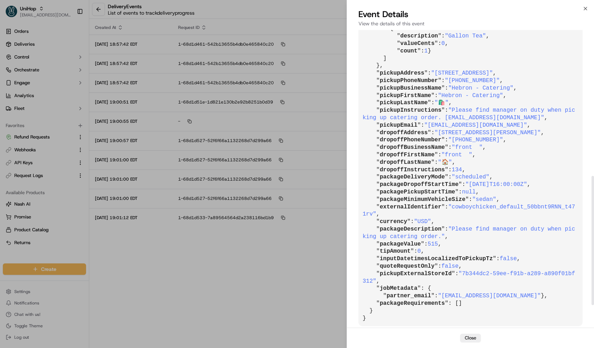
scroll to position [389, 0]
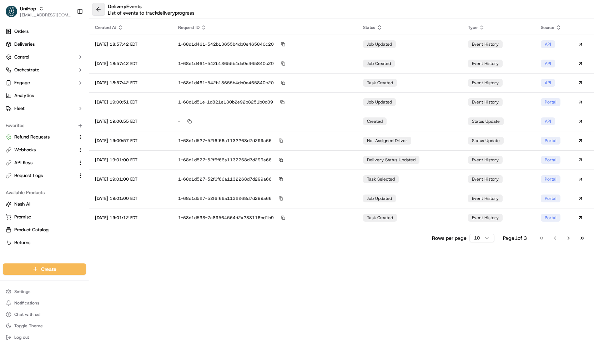
click at [100, 8] on button at bounding box center [98, 9] width 13 height 13
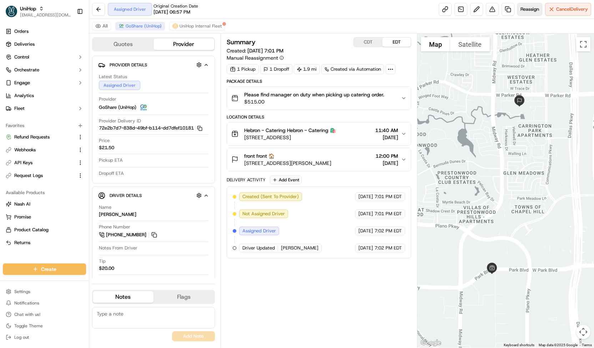
click at [535, 12] on button "Reassign" at bounding box center [529, 9] width 25 height 13
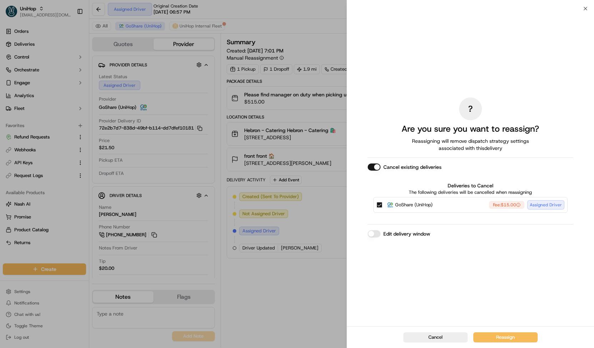
click at [379, 205] on button "GoShare (UniHop) Fee: $15.00 Assigned Driver" at bounding box center [380, 205] width 6 height 6
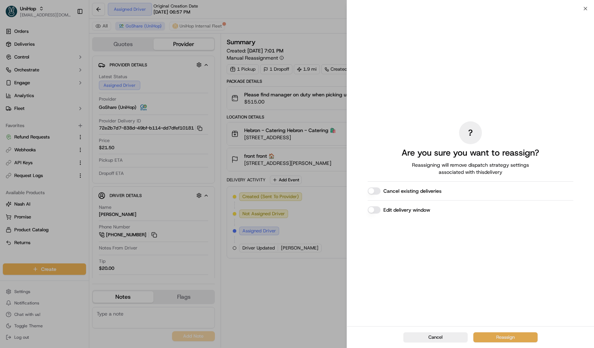
click at [504, 335] on button "Reassign" at bounding box center [506, 337] width 64 height 10
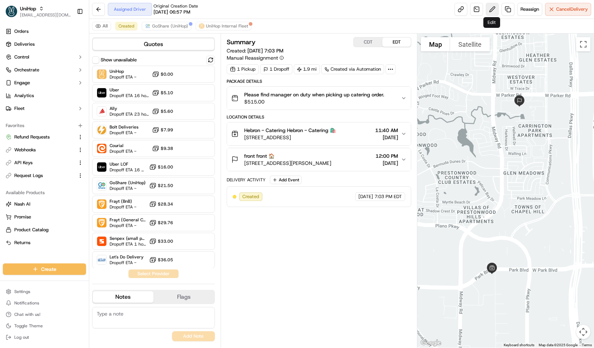
click at [488, 14] on button at bounding box center [492, 9] width 13 height 13
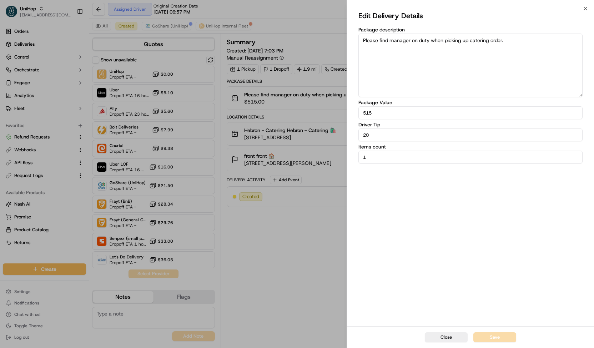
drag, startPoint x: 374, startPoint y: 137, endPoint x: 355, endPoint y: 141, distance: 19.3
click at [355, 141] on div "Edit Delivery Details Package description Please find manager on duty when pick…" at bounding box center [470, 168] width 247 height 318
type input "35"
click at [489, 335] on button "Save" at bounding box center [495, 337] width 43 height 10
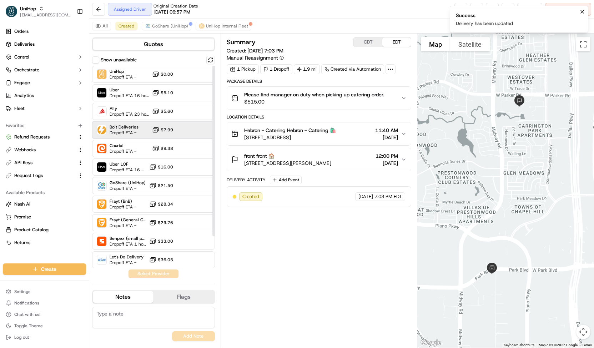
click at [184, 134] on div "Bolt Deliveries Dropoff ETA - $7.99" at bounding box center [153, 129] width 123 height 17
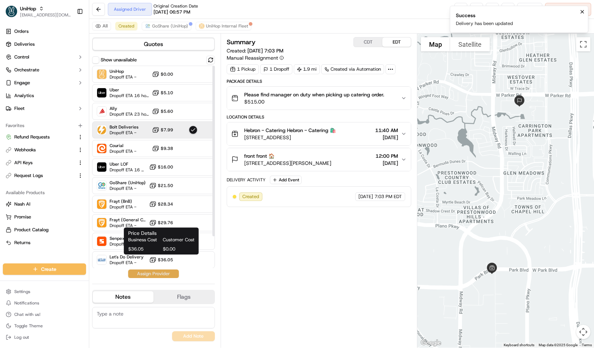
click at [150, 275] on button "Assign Provider" at bounding box center [153, 274] width 51 height 9
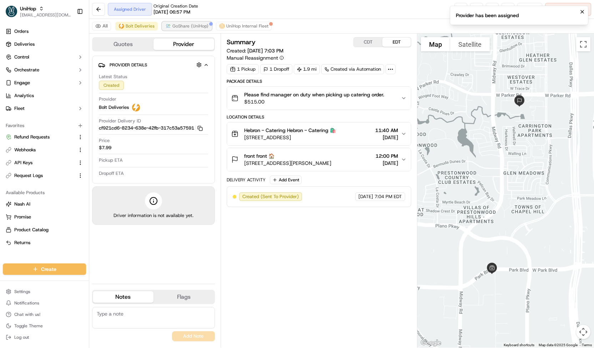
click at [200, 27] on span "GoShare (UniHop)" at bounding box center [190, 26] width 36 height 6
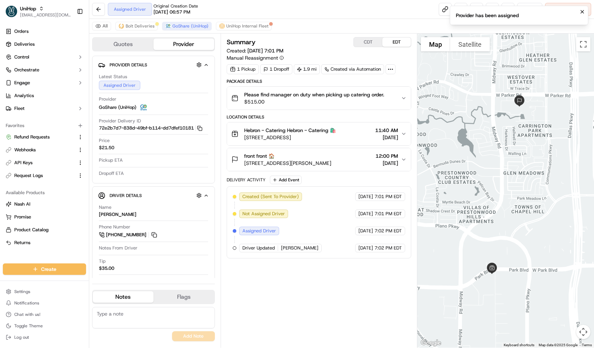
click at [270, 96] on span "Please find manager on duty when picking up catering order." at bounding box center [314, 94] width 140 height 7
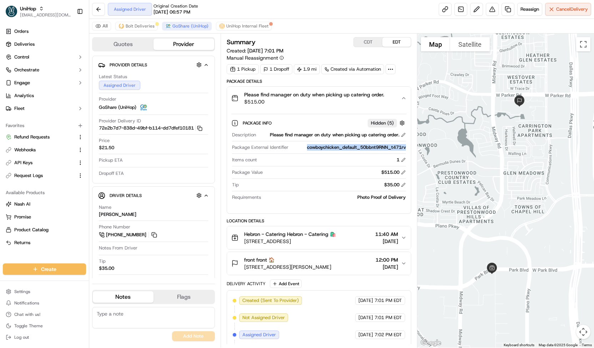
drag, startPoint x: 305, startPoint y: 145, endPoint x: 409, endPoint y: 151, distance: 103.7
click at [409, 151] on div "Package Info Hidden ( 5 ) Description Please find manager on duty when picking …" at bounding box center [319, 159] width 184 height 98
copy div "cowboychicken_default_50bbnt9RNN_t471rv"
click at [147, 24] on span "Bolt Deliveries" at bounding box center [140, 26] width 29 height 6
click at [169, 24] on button "GoShare (UniHop)" at bounding box center [187, 26] width 50 height 9
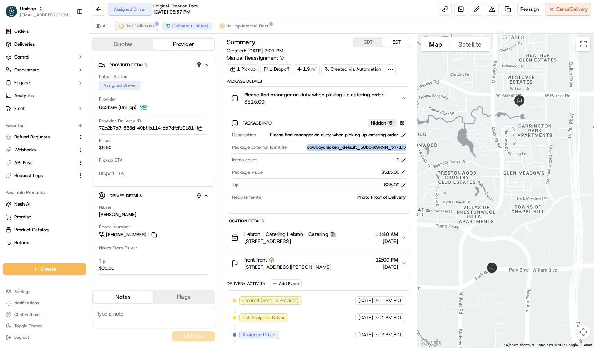
click at [149, 26] on span "Bolt Deliveries" at bounding box center [140, 26] width 29 height 6
click at [181, 24] on span "GoShare (UniHop)" at bounding box center [190, 26] width 36 height 6
click at [144, 27] on span "Bolt Deliveries" at bounding box center [140, 26] width 29 height 6
click at [189, 25] on span "GoShare (UniHop)" at bounding box center [190, 26] width 36 height 6
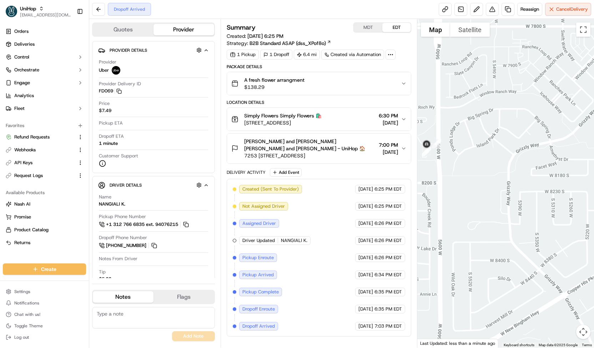
drag, startPoint x: 439, startPoint y: 165, endPoint x: 484, endPoint y: 191, distance: 51.9
click at [484, 191] on div at bounding box center [505, 183] width 177 height 329
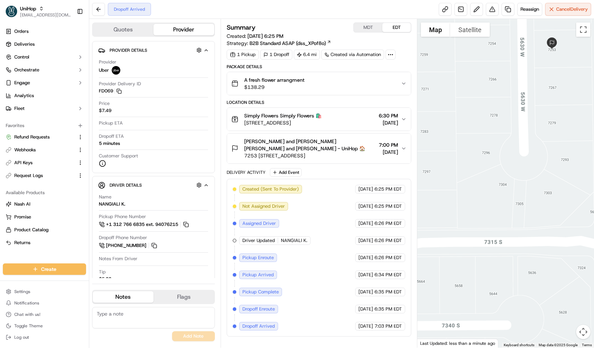
drag, startPoint x: 529, startPoint y: 81, endPoint x: 576, endPoint y: 95, distance: 48.4
click at [576, 95] on div at bounding box center [505, 183] width 177 height 329
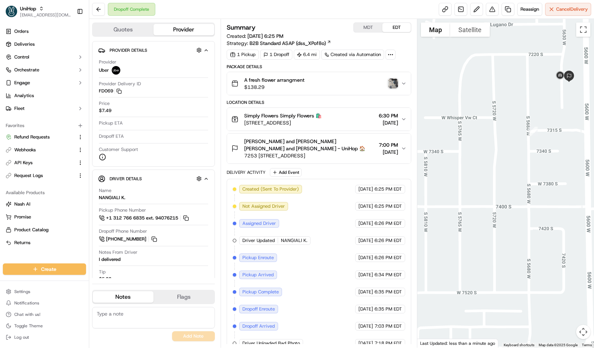
click at [393, 84] on img "button" at bounding box center [393, 84] width 10 height 10
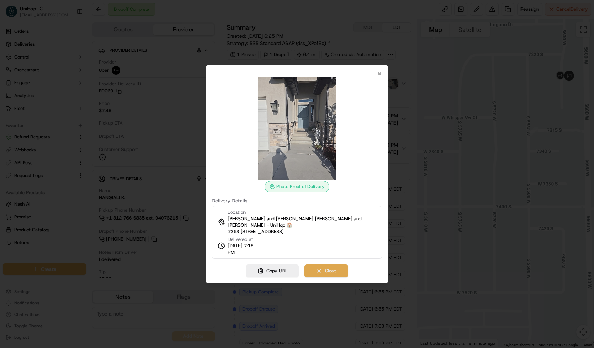
click at [340, 266] on button "Close" at bounding box center [327, 271] width 44 height 13
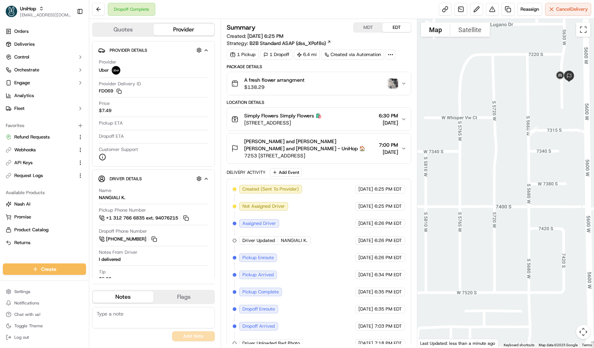
scroll to position [23, 0]
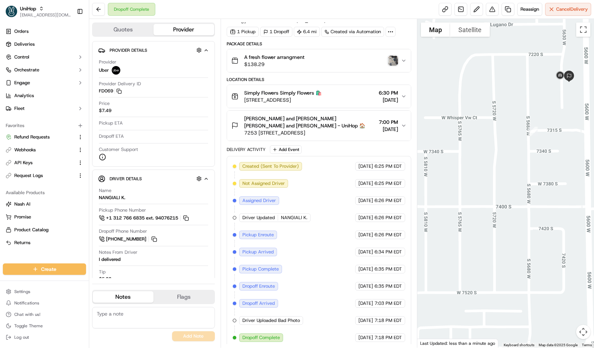
click at [394, 61] on img "button" at bounding box center [393, 61] width 10 height 10
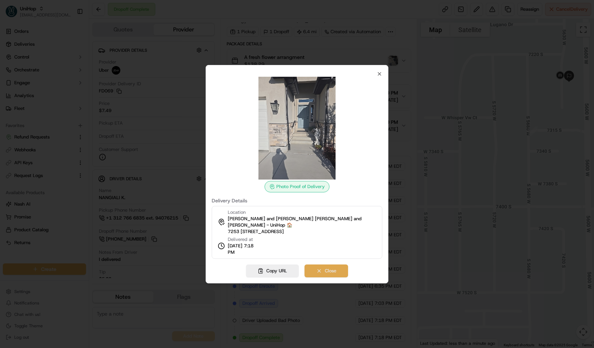
click at [317, 266] on button "Close" at bounding box center [327, 271] width 44 height 13
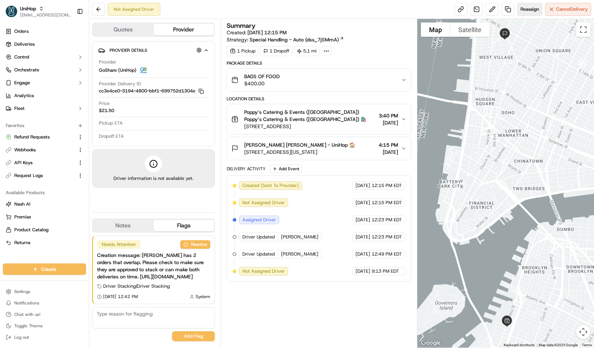
click at [536, 8] on span "Reassign" at bounding box center [530, 9] width 19 height 6
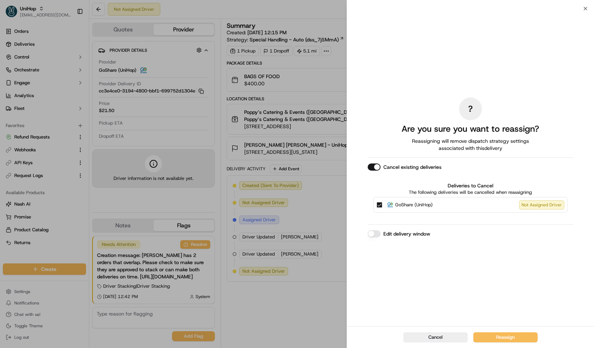
click at [412, 206] on span "GoShare (UniHop)" at bounding box center [413, 204] width 37 height 7
click at [382, 206] on button "GoShare (UniHop) Not Assigned Driver" at bounding box center [380, 205] width 6 height 6
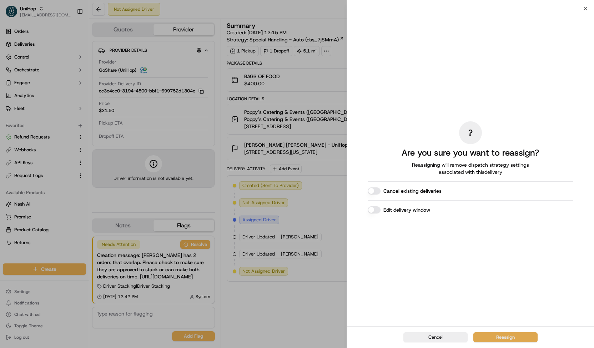
click at [480, 338] on button "Reassign" at bounding box center [506, 337] width 64 height 10
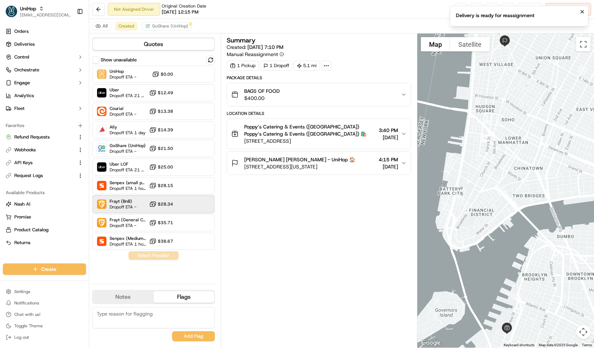
click at [195, 212] on div "Frayt (BnB) Dropoff ETA - $28.34" at bounding box center [153, 204] width 123 height 17
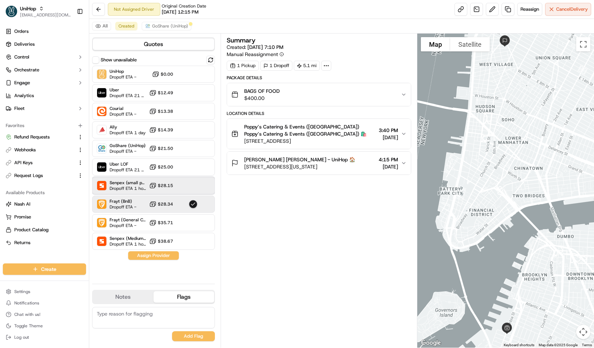
click at [180, 190] on div "Senpex (small package) Dropoff ETA 1 hour $28.15" at bounding box center [153, 185] width 123 height 17
click at [185, 200] on div "Frayt (BnB) Dropoff ETA - $28.34" at bounding box center [153, 204] width 123 height 17
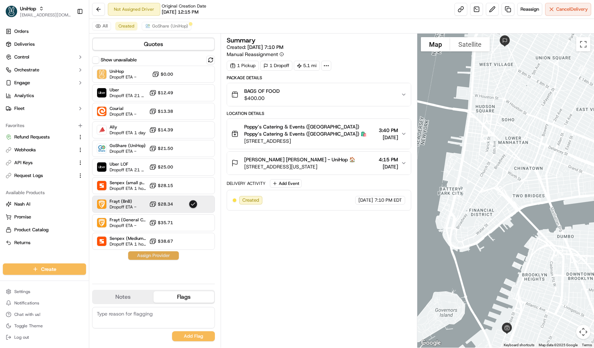
click at [159, 257] on button "Assign Provider" at bounding box center [153, 255] width 51 height 9
click at [170, 27] on span "GoShare (UniHop)" at bounding box center [170, 26] width 36 height 6
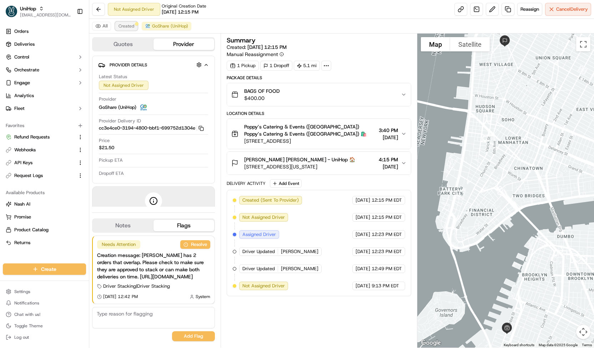
click at [130, 29] on span "Created" at bounding box center [127, 26] width 16 height 6
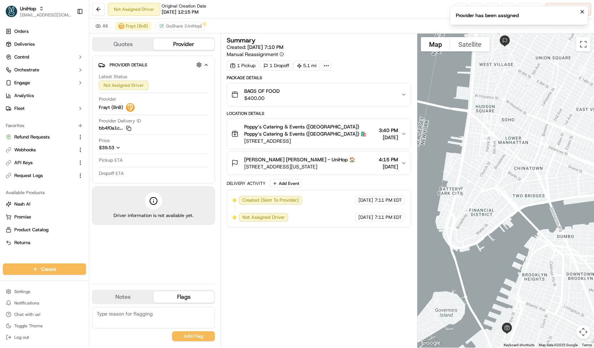
click at [121, 147] on icon "button" at bounding box center [118, 147] width 5 height 5
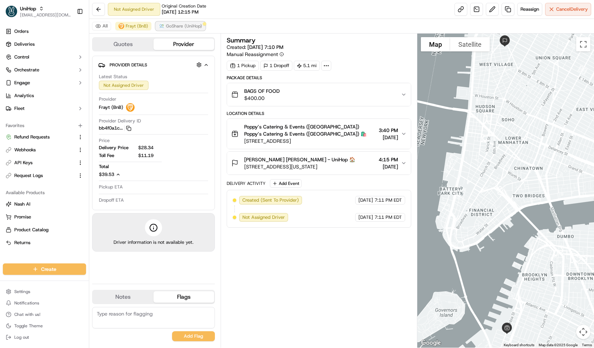
click at [194, 29] on button "GoShare (UniHop)" at bounding box center [181, 26] width 50 height 9
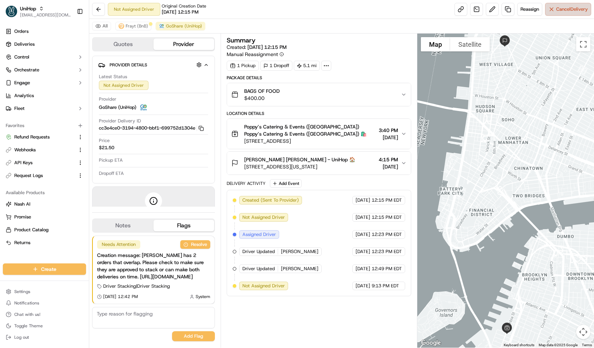
click at [561, 5] on button "Cancel Delivery" at bounding box center [568, 9] width 46 height 13
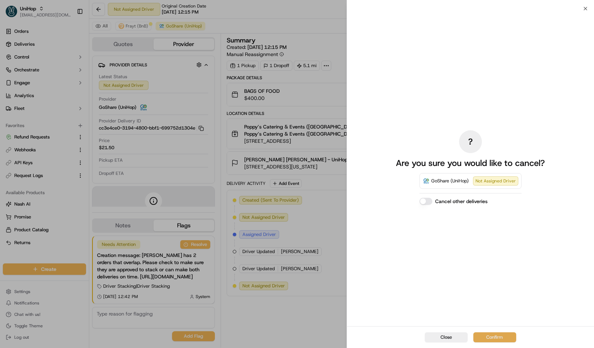
click at [484, 336] on button "Confirm" at bounding box center [495, 337] width 43 height 10
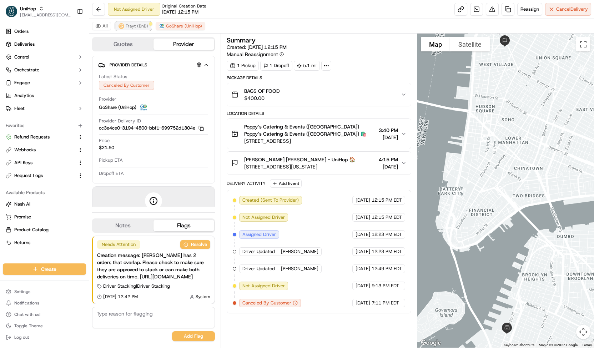
click at [149, 24] on div at bounding box center [151, 24] width 4 height 4
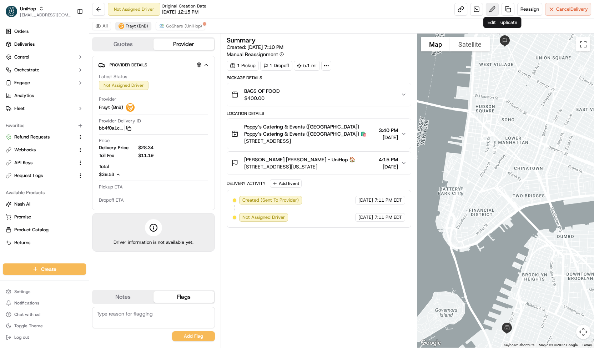
click at [495, 12] on button at bounding box center [492, 9] width 13 height 13
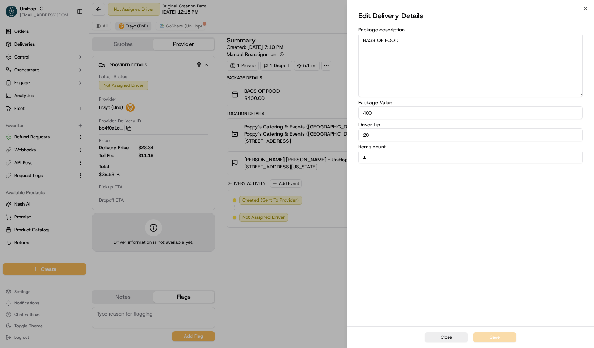
click at [530, 63] on textarea "BAGS OF FOOD" at bounding box center [471, 66] width 224 height 64
type textarea "BAGS OF FOOD"
click at [489, 338] on button "Save" at bounding box center [495, 337] width 43 height 10
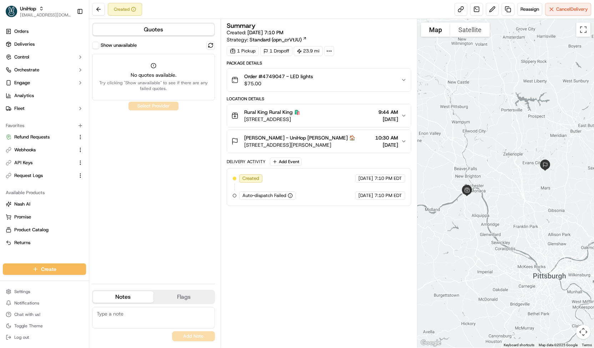
click at [94, 47] on button "Show unavailable" at bounding box center [95, 45] width 7 height 7
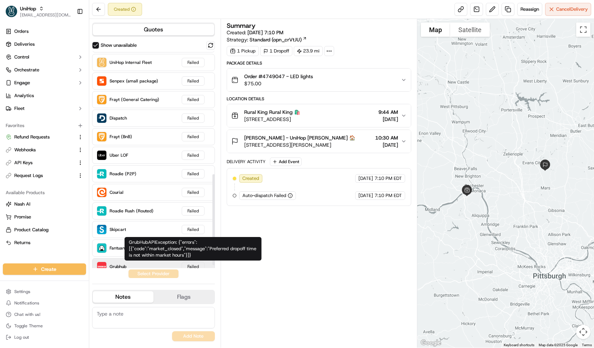
scroll to position [301, 0]
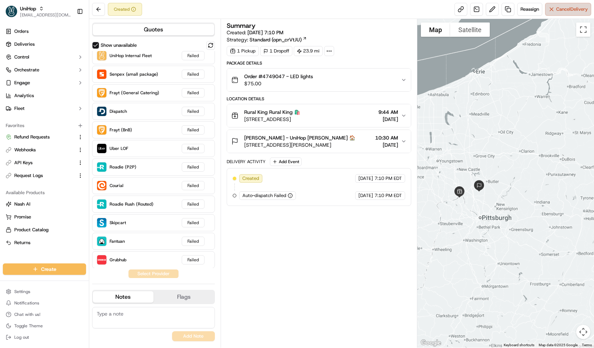
click at [567, 8] on span "Cancel Delivery" at bounding box center [572, 9] width 32 height 6
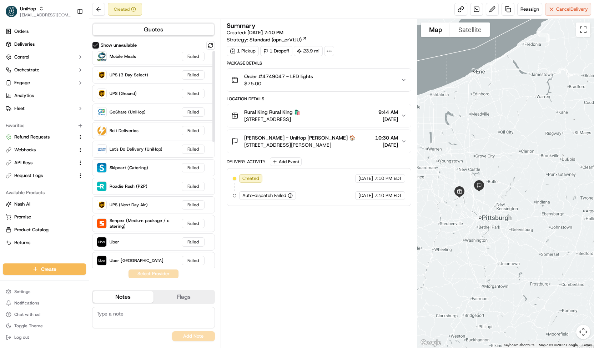
scroll to position [0, 0]
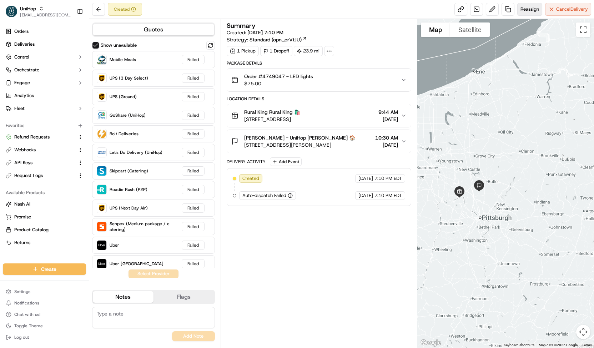
click at [521, 12] on span "Reassign" at bounding box center [530, 9] width 19 height 6
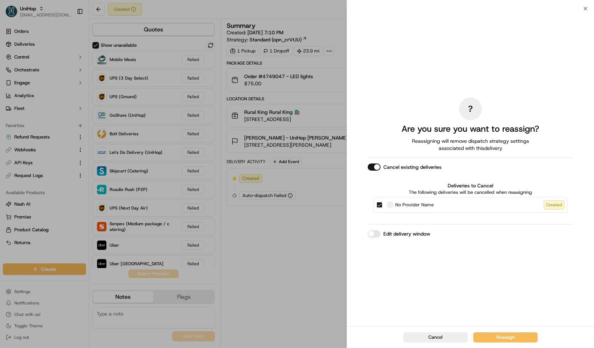
click at [372, 233] on button "Edit delivery window" at bounding box center [374, 233] width 13 height 7
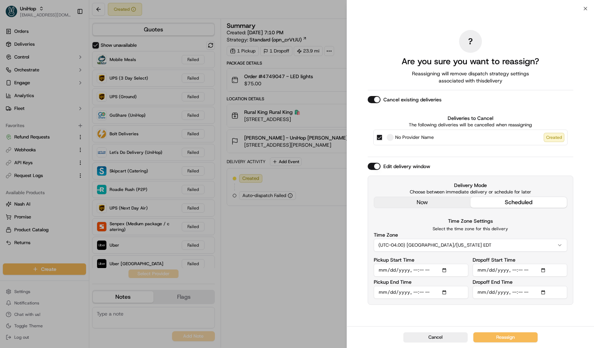
click at [513, 271] on input "Dropoff Start Time" at bounding box center [520, 270] width 95 height 13
type input "[DATE]T11:00"
click at [446, 269] on input "Pickup Start Time" at bounding box center [421, 270] width 95 height 13
click at [500, 335] on button "Reassign" at bounding box center [506, 337] width 64 height 10
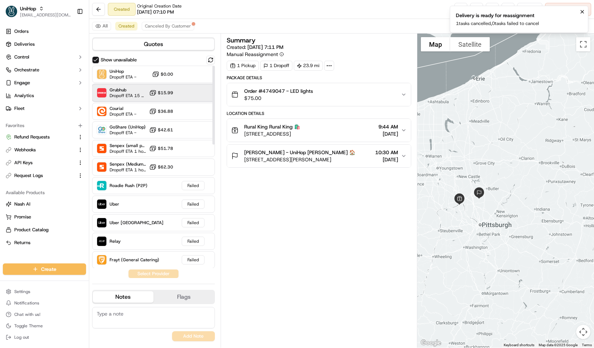
click at [177, 90] on div "Grubhub Dropoff ETA 15 hours $15.99" at bounding box center [153, 92] width 123 height 17
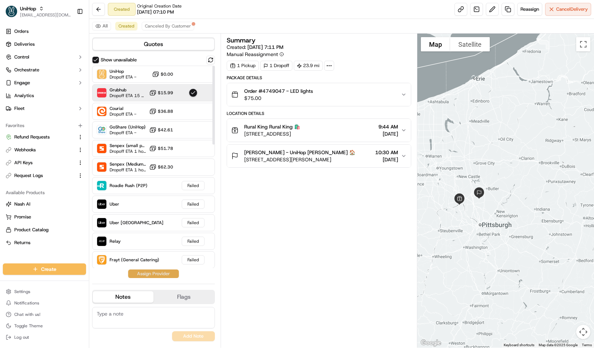
click at [157, 276] on button "Assign Provider" at bounding box center [153, 274] width 51 height 9
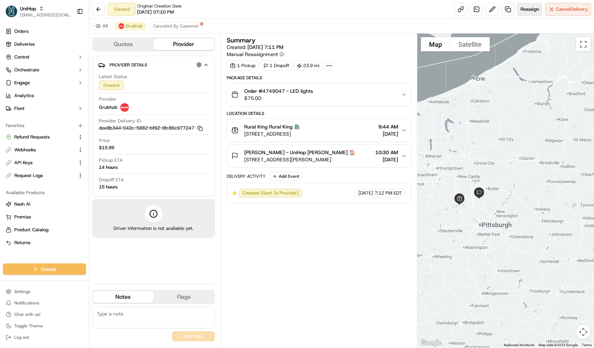
click at [533, 9] on span "Reassign" at bounding box center [530, 9] width 19 height 6
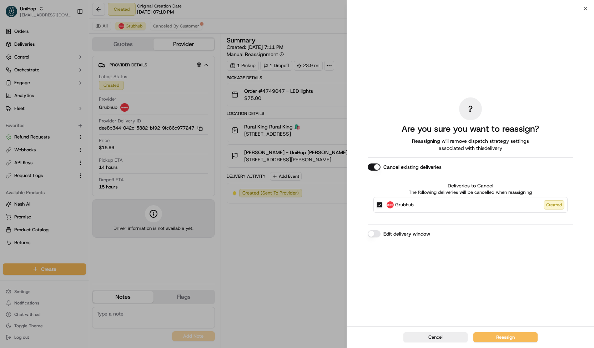
click at [407, 207] on span "Grubhub" at bounding box center [404, 204] width 19 height 7
click at [382, 207] on button "Grubhub Created" at bounding box center [380, 205] width 6 height 6
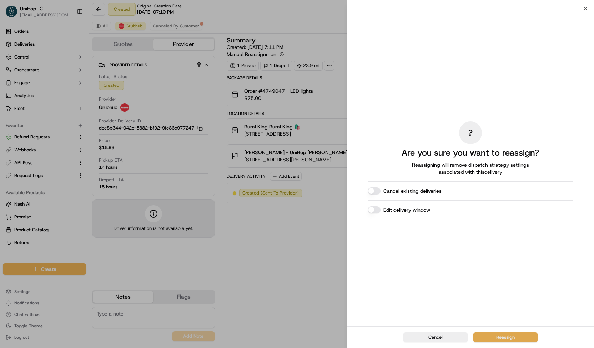
click at [491, 335] on button "Reassign" at bounding box center [506, 337] width 64 height 10
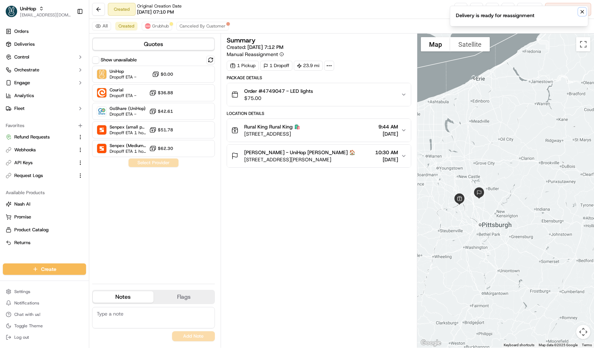
click at [584, 10] on icon "Notifications (F8)" at bounding box center [583, 12] width 6 height 6
click at [495, 9] on button at bounding box center [492, 9] width 13 height 13
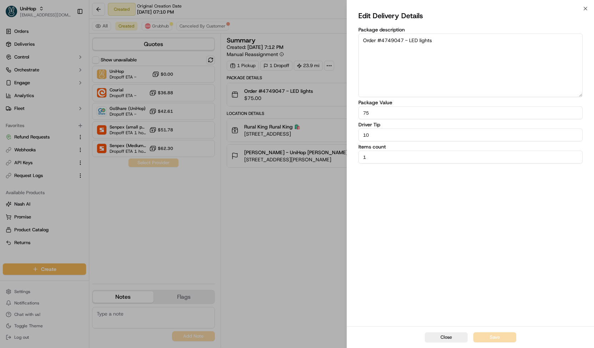
drag, startPoint x: 376, startPoint y: 137, endPoint x: 311, endPoint y: 147, distance: 65.1
click at [311, 147] on body "UniHop contact@unihop.app Toggle Sidebar Orders Deliveries Control Orchestrate …" at bounding box center [297, 174] width 594 height 348
type input "5"
click at [482, 337] on button "Save" at bounding box center [495, 337] width 43 height 10
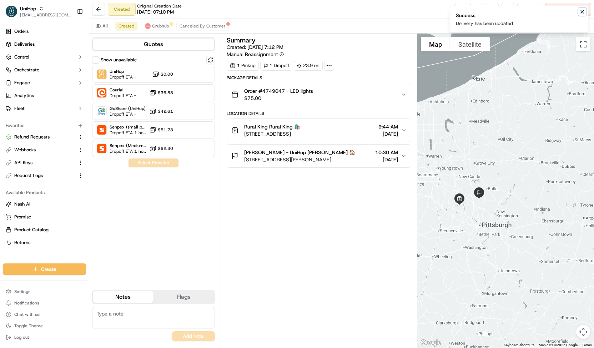
click at [581, 7] on button "Notifications (F8)" at bounding box center [582, 11] width 9 height 9
click at [575, 6] on span "Cancel Delivery" at bounding box center [572, 9] width 32 height 6
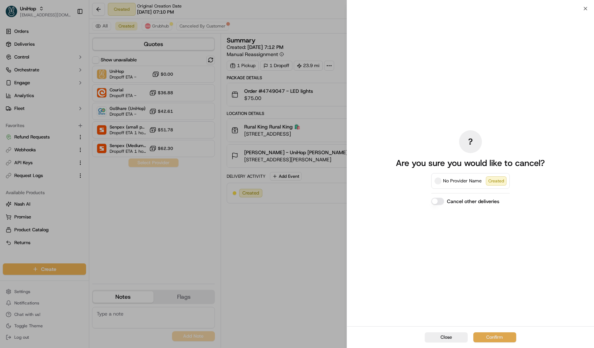
click at [496, 335] on button "Confirm" at bounding box center [495, 337] width 43 height 10
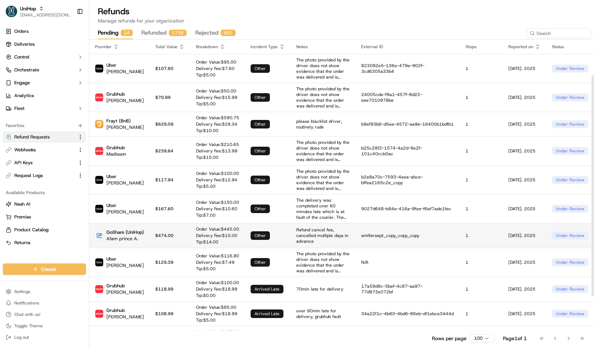
scroll to position [92, 0]
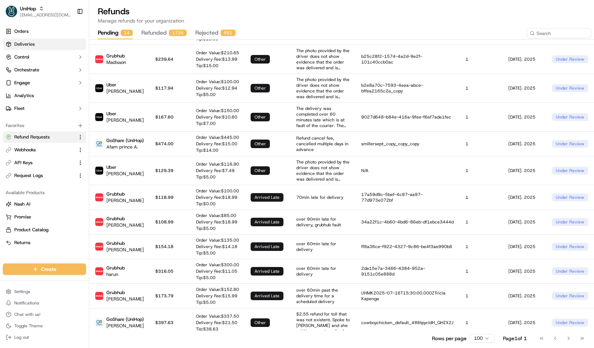
click at [53, 49] on link "Deliveries" at bounding box center [44, 44] width 83 height 11
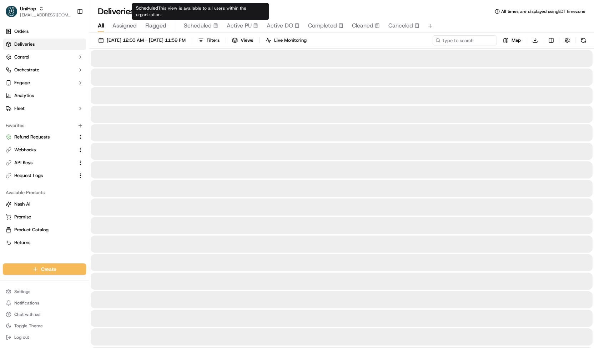
click at [209, 28] on span "Scheduled" at bounding box center [198, 25] width 28 height 9
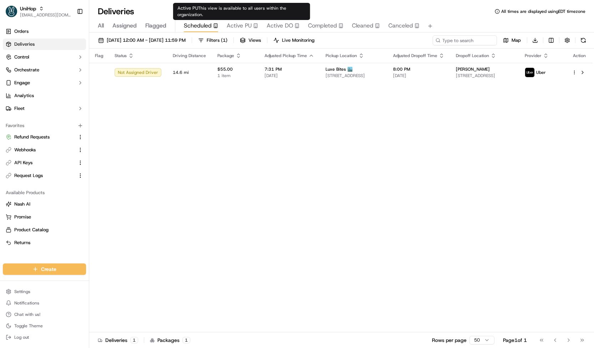
click at [237, 27] on span "Active PU" at bounding box center [239, 25] width 25 height 9
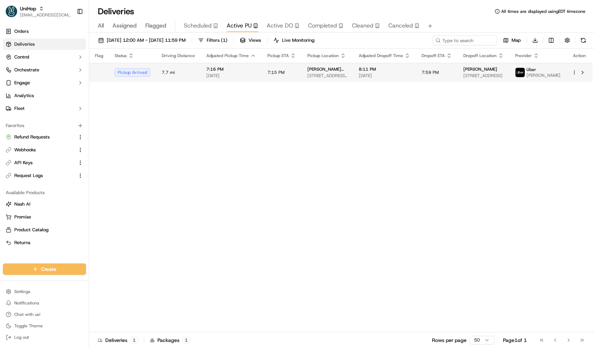
click at [262, 67] on td "7:15 PM" at bounding box center [282, 72] width 40 height 19
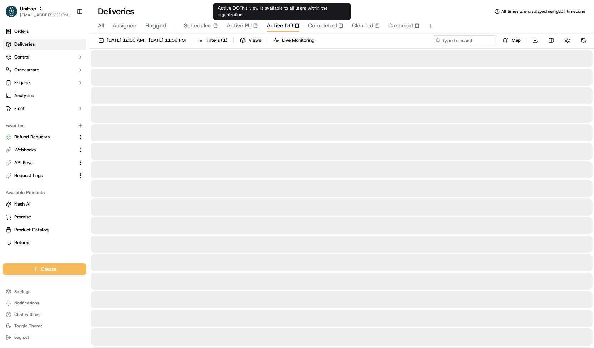
click at [279, 27] on span "Active DO" at bounding box center [280, 25] width 26 height 9
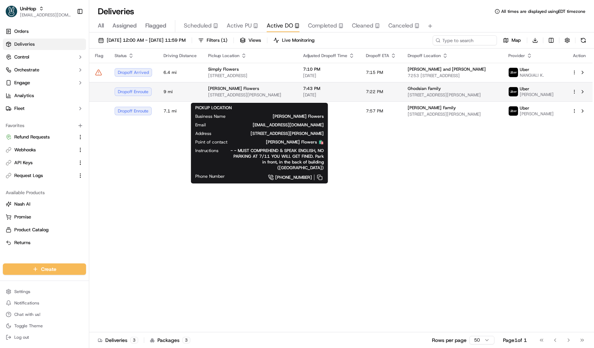
click at [292, 91] on div "[PERSON_NAME] Flowers" at bounding box center [250, 89] width 84 height 6
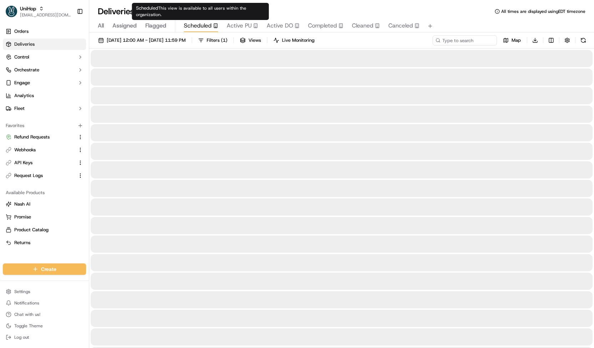
click at [196, 26] on span "Scheduled" at bounding box center [198, 25] width 28 height 9
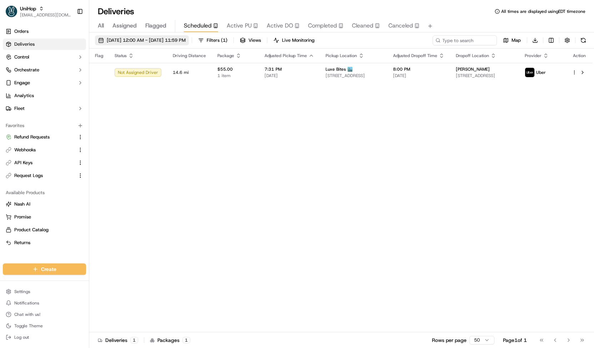
click at [186, 40] on span "[DATE] 12:00 AM - [DATE] 11:59 PM" at bounding box center [146, 40] width 79 height 6
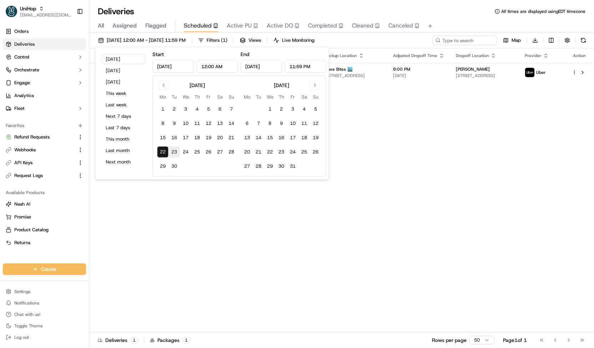
click at [172, 153] on button "23" at bounding box center [174, 151] width 11 height 11
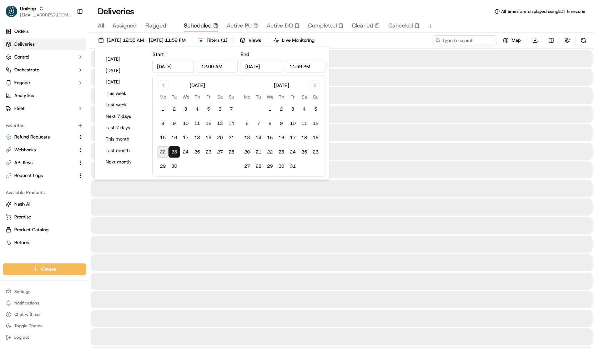
type input "[DATE]"
click at [172, 153] on button "23" at bounding box center [174, 151] width 11 height 11
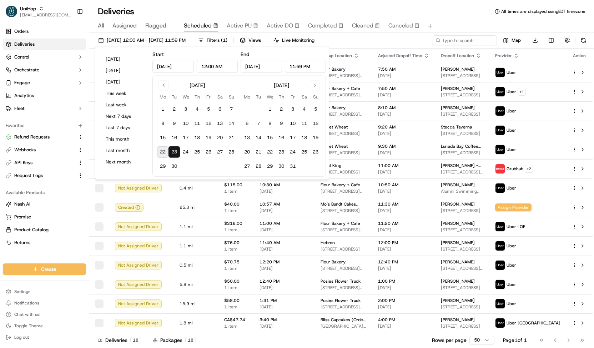
click at [373, 47] on div "[DATE] 12:00 AM - [DATE] 11:59 PM Filters ( 1 ) Views Live Monitoring Map Downl…" at bounding box center [341, 41] width 505 height 13
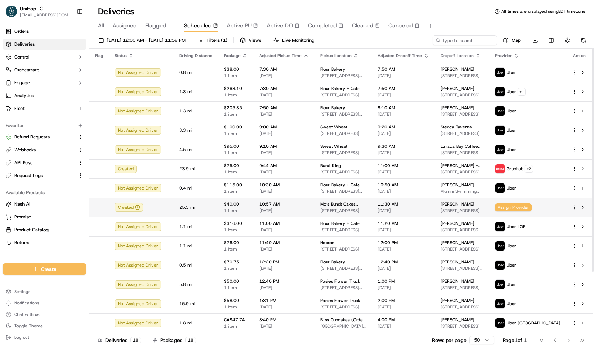
click at [315, 208] on td "Mo’s Bundt Cakes (Lovely's) 1622 NW 62nd St, Miami, FL 33147, USA" at bounding box center [343, 207] width 57 height 19
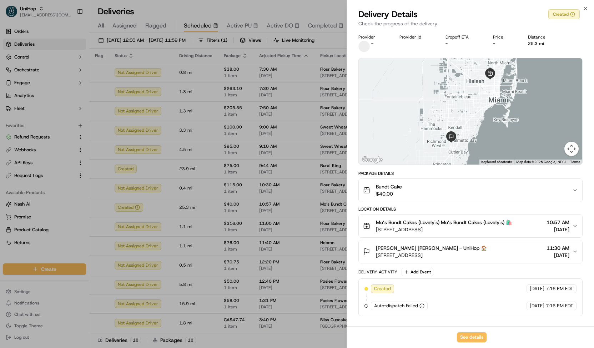
click at [403, 197] on button "Bundt Cake $40.00" at bounding box center [471, 190] width 224 height 23
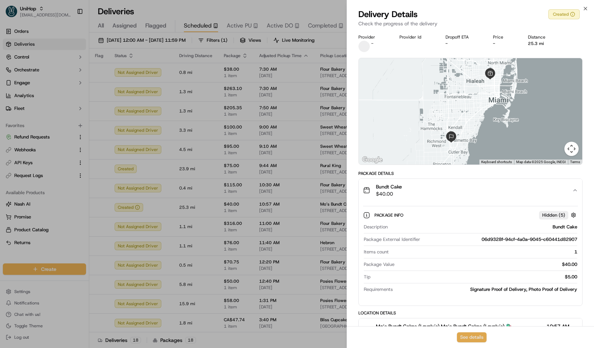
click at [471, 337] on button "See details" at bounding box center [472, 337] width 30 height 10
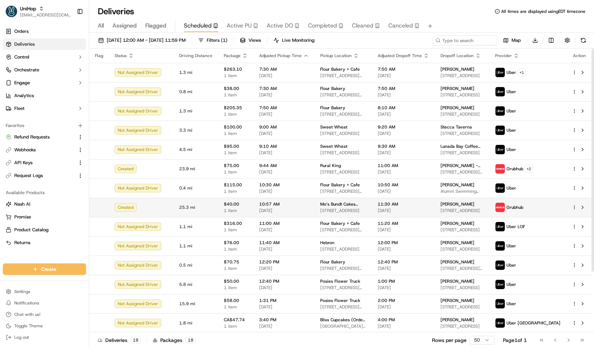
click at [366, 206] on span "Mo’s Bundt Cakes (Lovely's)" at bounding box center [343, 204] width 46 height 6
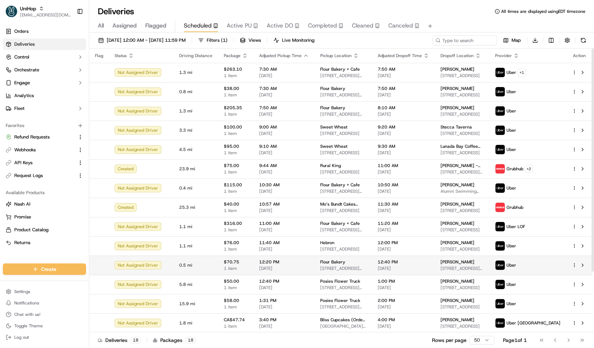
scroll to position [77, 0]
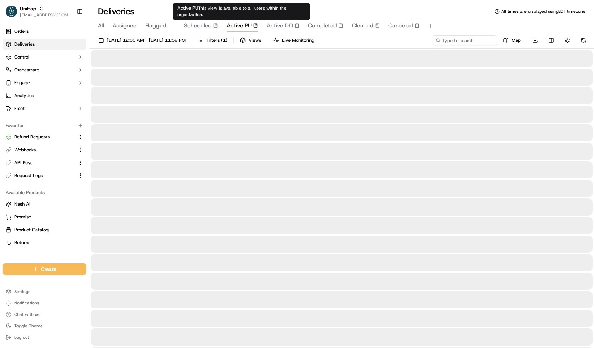
click at [234, 22] on span "Active PU" at bounding box center [239, 25] width 25 height 9
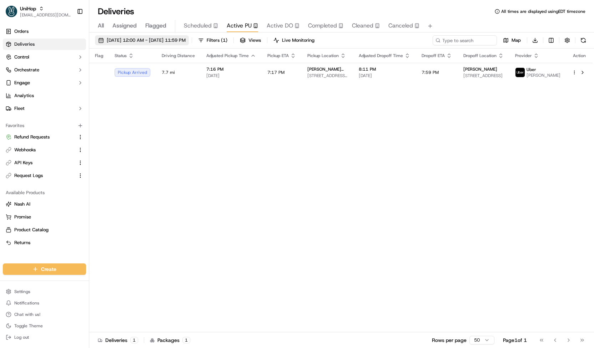
click at [186, 40] on span "Sep 22 2025 12:00 AM - Sep 22 2025 11:59 PM" at bounding box center [146, 40] width 79 height 6
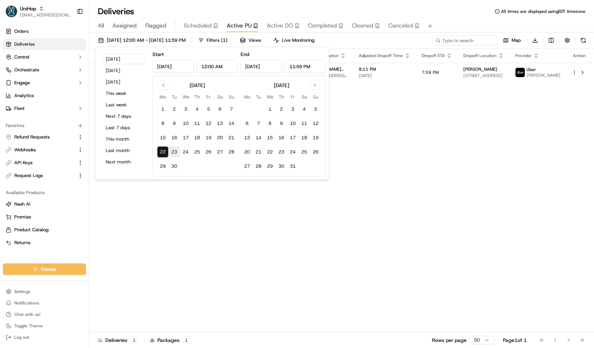
click at [176, 152] on button "23" at bounding box center [174, 151] width 11 height 11
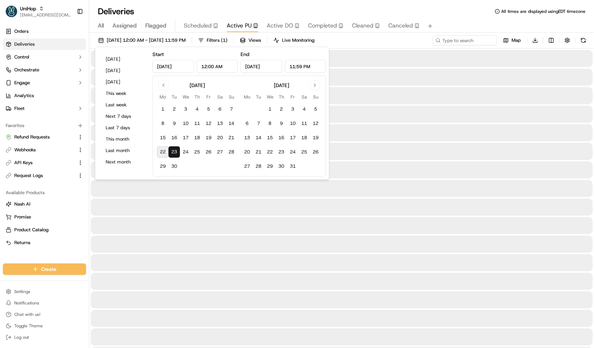
type input "Sep 23, 2025"
click at [176, 152] on button "23" at bounding box center [174, 151] width 11 height 11
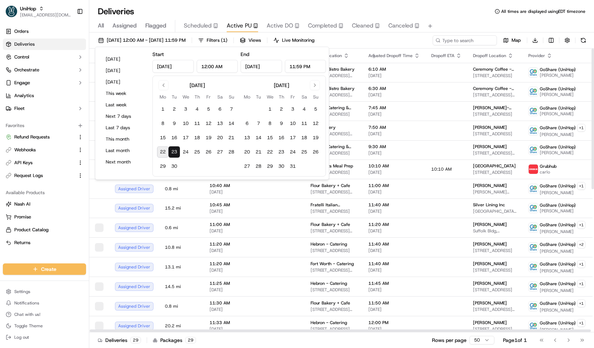
click at [362, 41] on div "Sep 23 2025 12:00 AM - Sep 23 2025 11:59 PM Filters ( 1 ) Views Live Monitoring…" at bounding box center [341, 41] width 505 height 13
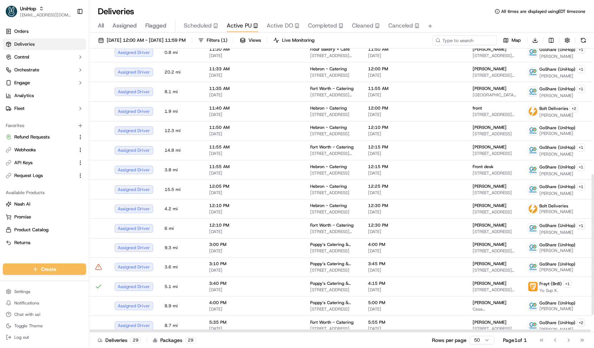
scroll to position [289, 0]
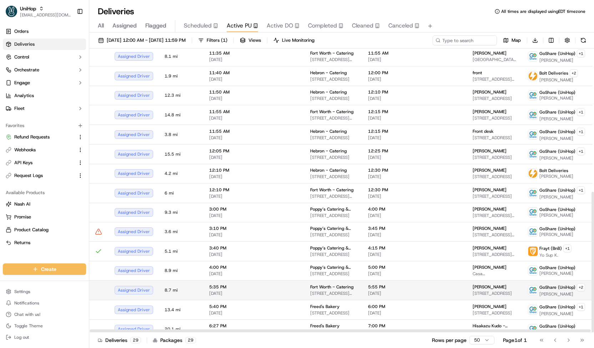
click at [341, 284] on span "Fort Worth - Catering" at bounding box center [331, 287] width 43 height 6
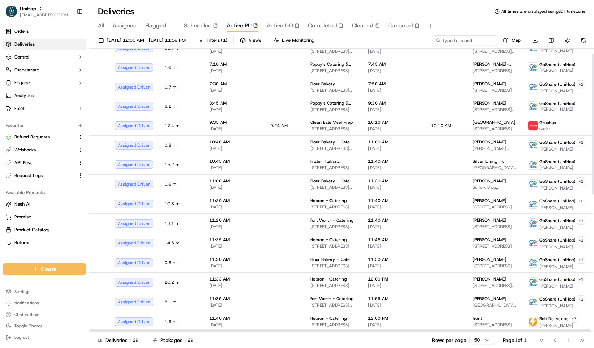
scroll to position [0, 0]
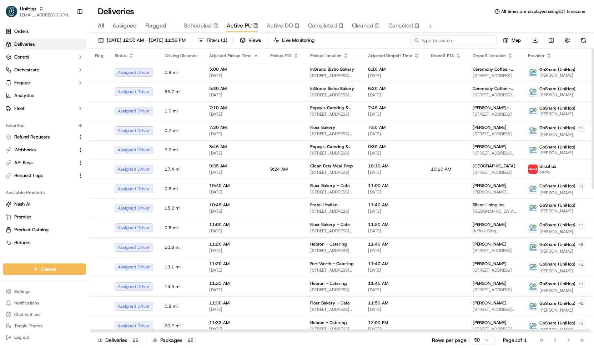
click at [450, 37] on input at bounding box center [454, 40] width 86 height 10
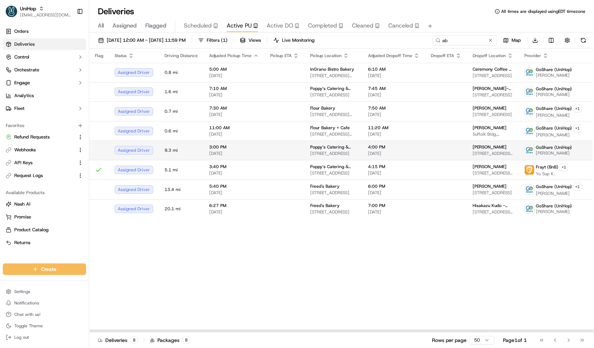
click at [377, 151] on span "Sep 23 2025" at bounding box center [393, 154] width 51 height 6
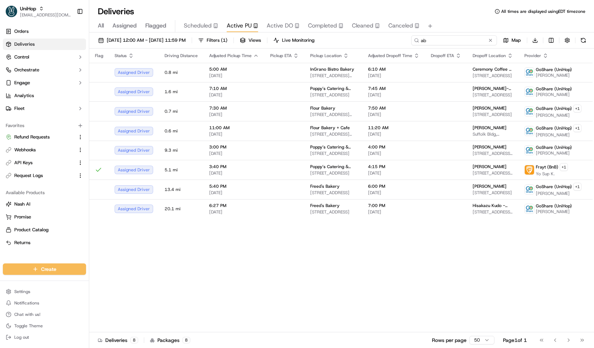
drag, startPoint x: 464, startPoint y: 37, endPoint x: 382, endPoint y: 39, distance: 81.8
click at [382, 39] on div "Sep 23 2025 12:00 AM - Sep 23 2025 11:59 PM Filters ( 1 ) Views Live Monitoring…" at bounding box center [341, 41] width 505 height 13
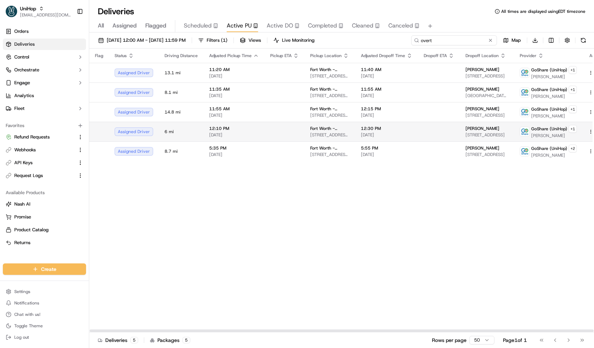
type input "overt"
click at [466, 132] on span "2800 S Cherry Ln, Benbrook, TX 76116, USA" at bounding box center [487, 135] width 43 height 6
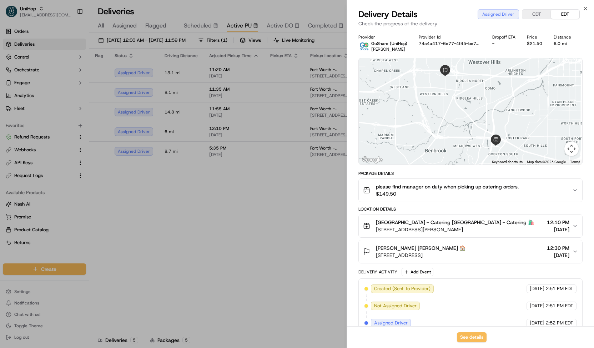
click at [411, 199] on button "please find manager on duty when picking up catering orders. $149.50" at bounding box center [471, 190] width 224 height 23
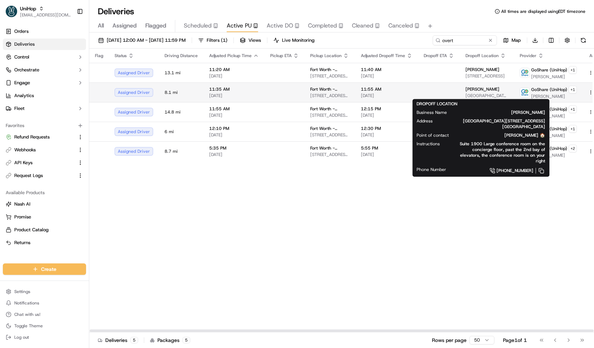
click at [479, 93] on span "777 Main, 777 Main St, Fort Worth, TX 76102, USA" at bounding box center [487, 96] width 43 height 6
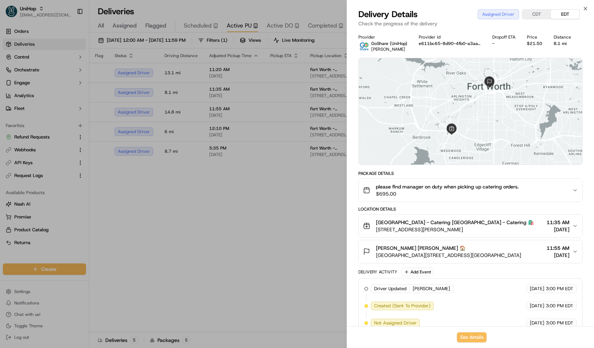
click at [461, 187] on span "please find manager on duty when picking up catering orders." at bounding box center [447, 186] width 143 height 7
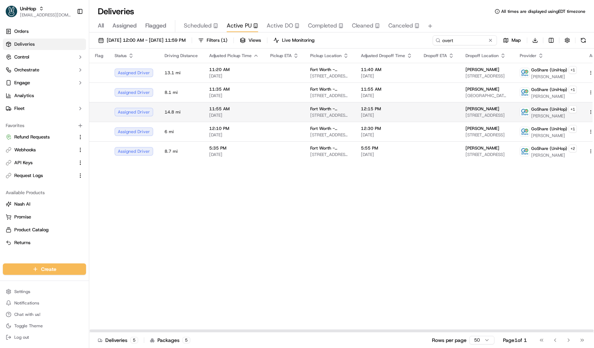
click at [346, 111] on td "Fort Worth - Catering 4972 Overton Ridge Blvd, Fort Worth, TX 76132, USA" at bounding box center [330, 112] width 51 height 20
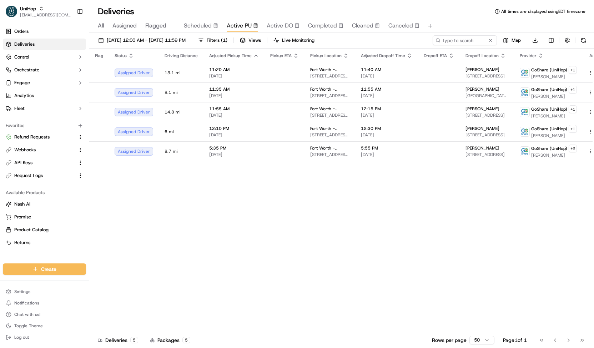
click at [204, 25] on span "Scheduled" at bounding box center [198, 25] width 28 height 9
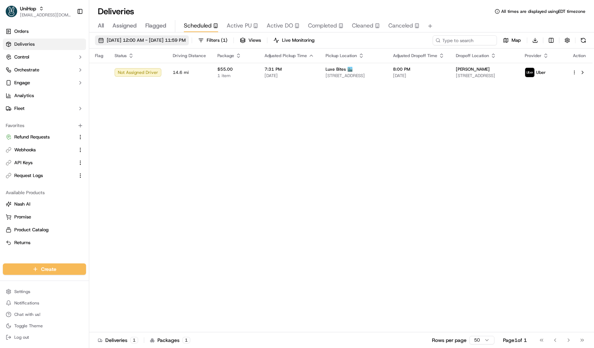
click at [186, 38] on span "Sep 22 2025 12:00 AM - Sep 22 2025 11:59 PM" at bounding box center [146, 40] width 79 height 6
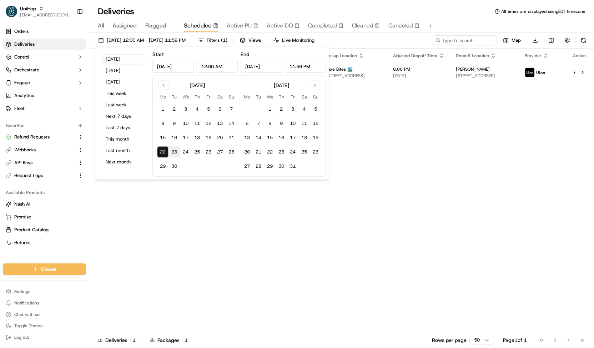
click at [174, 150] on button "23" at bounding box center [174, 151] width 11 height 11
type input "Sep 23, 2025"
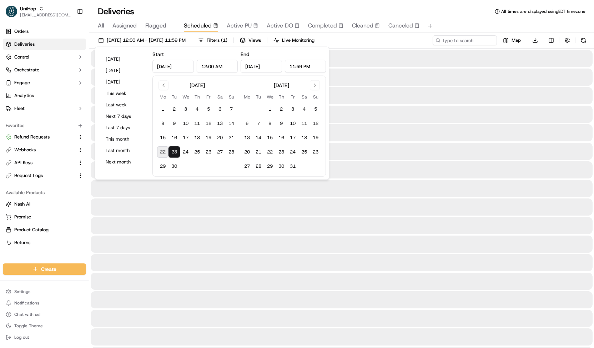
click at [174, 150] on button "23" at bounding box center [174, 151] width 11 height 11
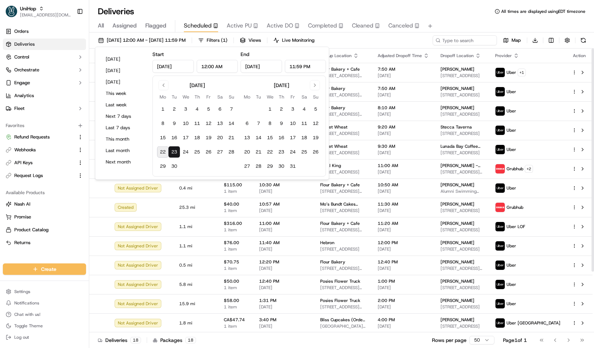
click at [355, 49] on th "Pickup Location" at bounding box center [343, 56] width 57 height 14
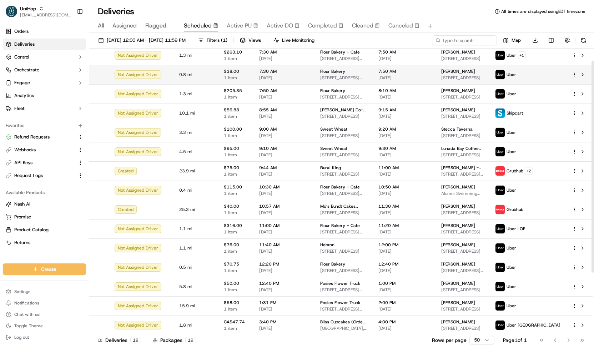
scroll to position [16, 0]
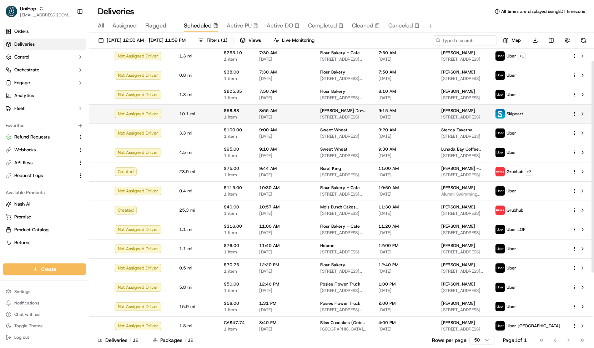
click at [229, 113] on div "$56.88 1 item" at bounding box center [236, 114] width 24 height 12
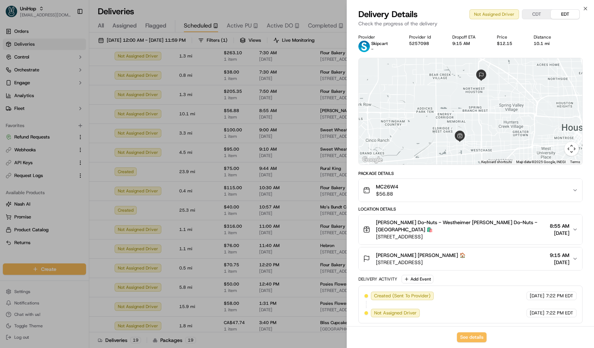
click at [431, 195] on div "MC26W4 $56.88" at bounding box center [467, 190] width 209 height 14
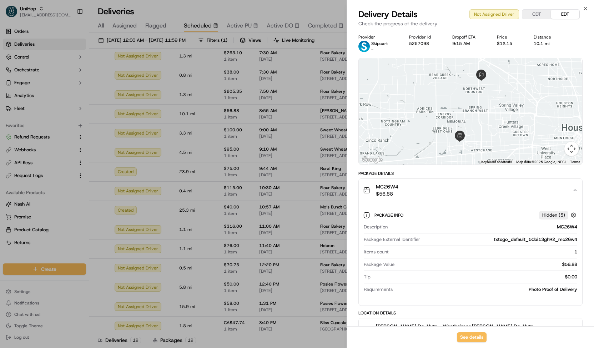
click at [431, 195] on div "MC26W4 $56.88" at bounding box center [467, 190] width 209 height 14
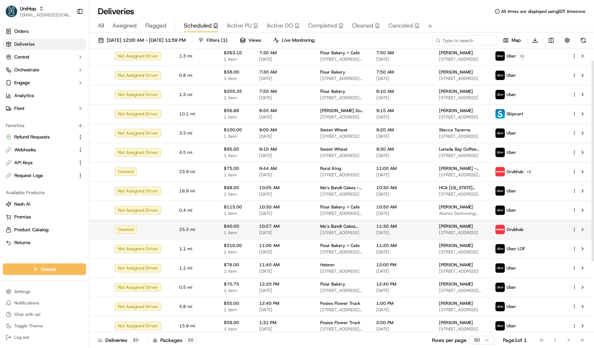
click at [254, 233] on td "10:57 AM Sep 23 2025" at bounding box center [284, 229] width 61 height 19
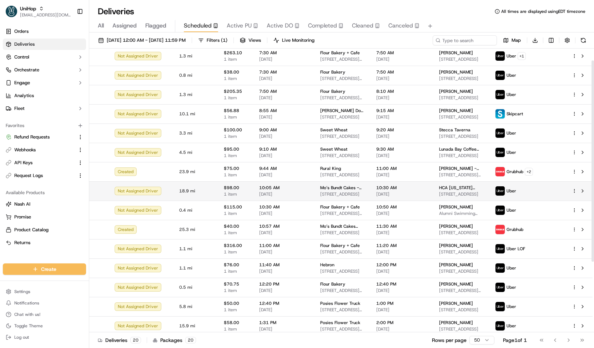
click at [279, 185] on span "10:05 AM" at bounding box center [284, 188] width 50 height 6
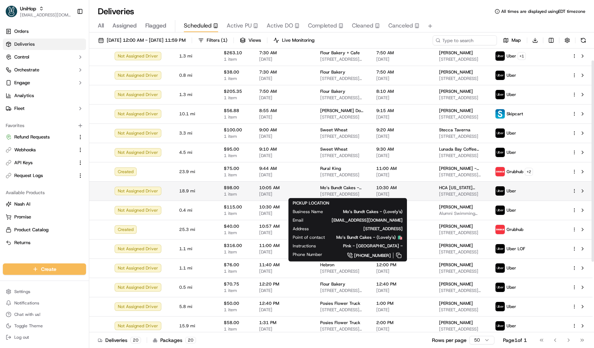
click at [331, 187] on span "Mo’s Bundt Cakes - (Lovely's)" at bounding box center [342, 188] width 45 height 6
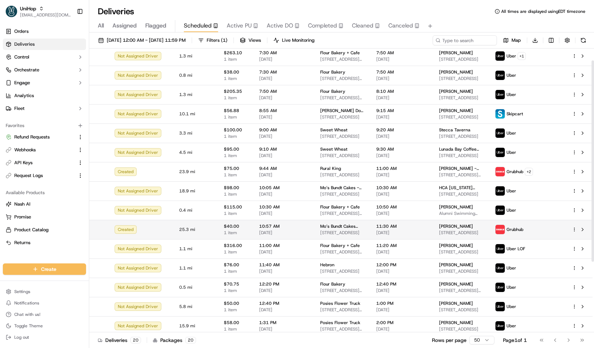
click at [359, 228] on span "Mo’s Bundt Cakes (Lovely's)" at bounding box center [342, 227] width 45 height 6
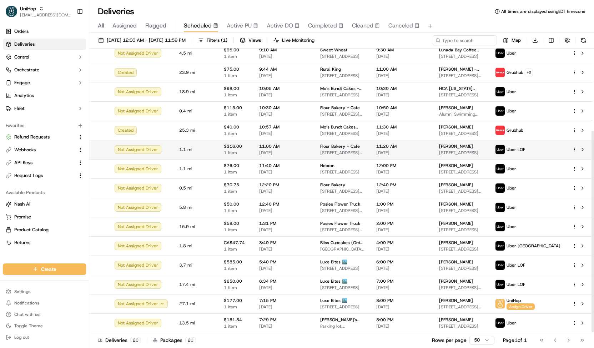
scroll to position [0, 0]
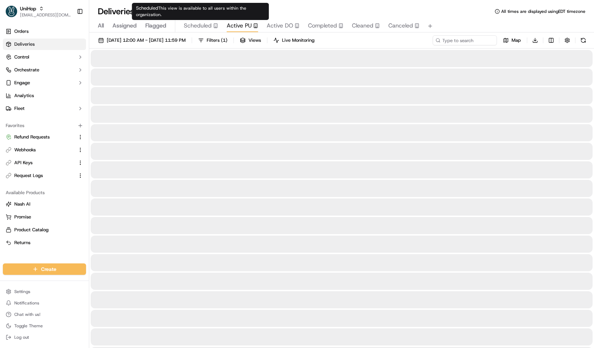
click at [231, 25] on span "Active PU" at bounding box center [239, 25] width 25 height 9
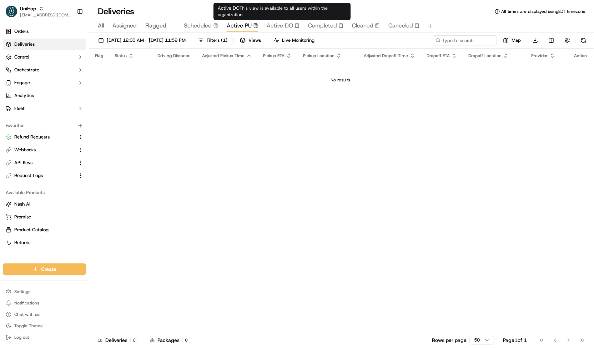
click at [273, 27] on span "Active DO" at bounding box center [280, 25] width 26 height 9
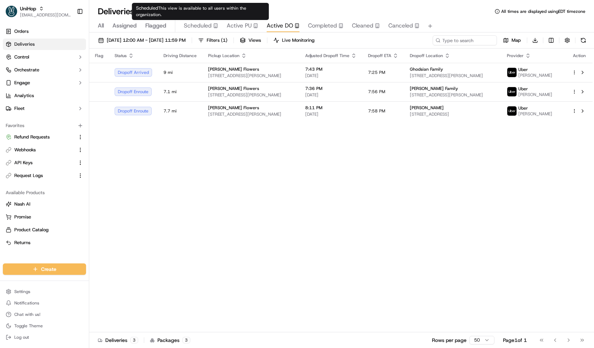
click at [203, 24] on span "Scheduled" at bounding box center [198, 25] width 28 height 9
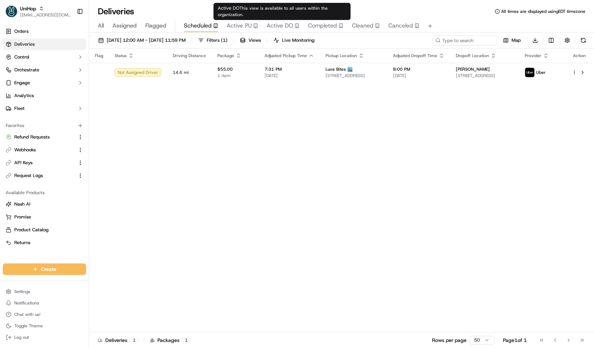
click at [269, 24] on span "Active DO" at bounding box center [280, 25] width 26 height 9
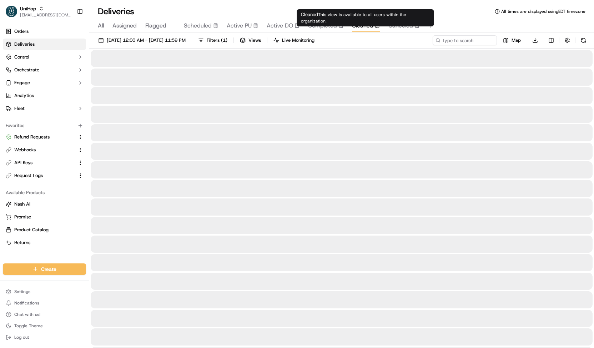
click at [362, 26] on span "Cleaned" at bounding box center [362, 25] width 21 height 9
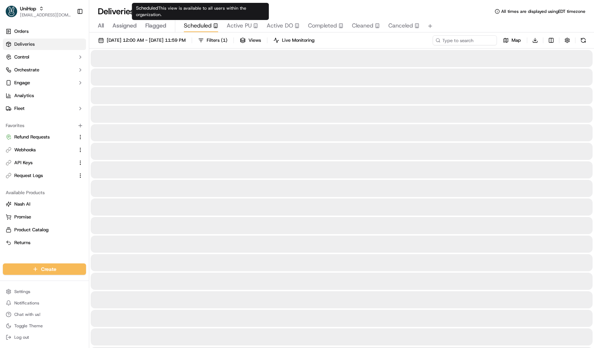
click at [199, 23] on span "Scheduled" at bounding box center [198, 25] width 28 height 9
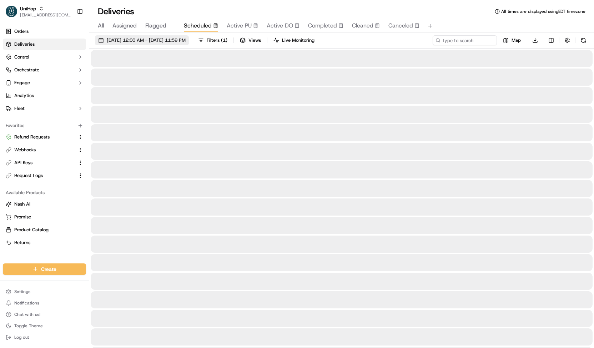
click at [178, 39] on span "Sep 22 2025 12:00 AM - Sep 22 2025 11:59 PM" at bounding box center [146, 40] width 79 height 6
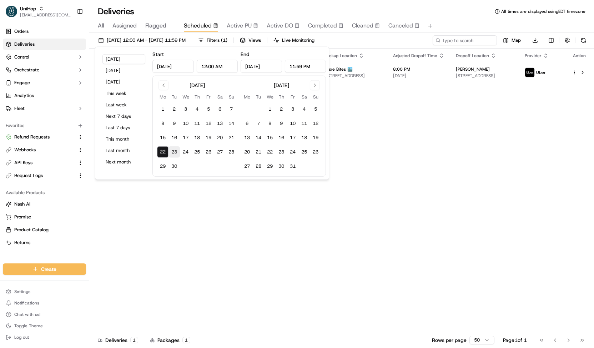
click at [171, 153] on button "23" at bounding box center [174, 151] width 11 height 11
type input "Sep 23, 2025"
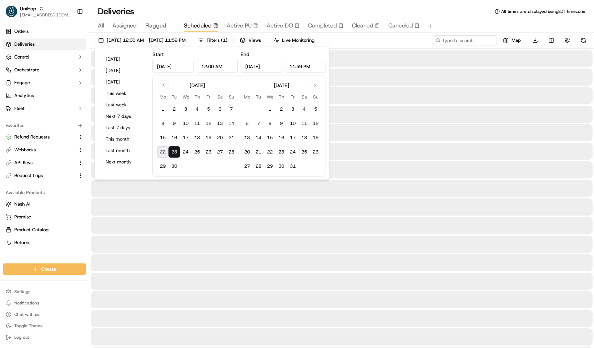
click at [171, 153] on button "23" at bounding box center [174, 151] width 11 height 11
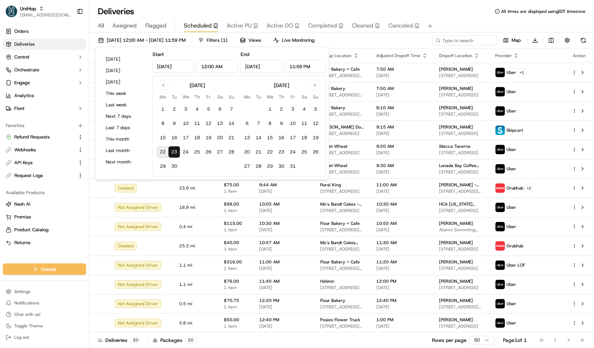
click at [385, 37] on div "Sep 23 2025 12:00 AM - Sep 23 2025 11:59 PM Filters ( 1 ) Views Live Monitoring…" at bounding box center [341, 41] width 505 height 13
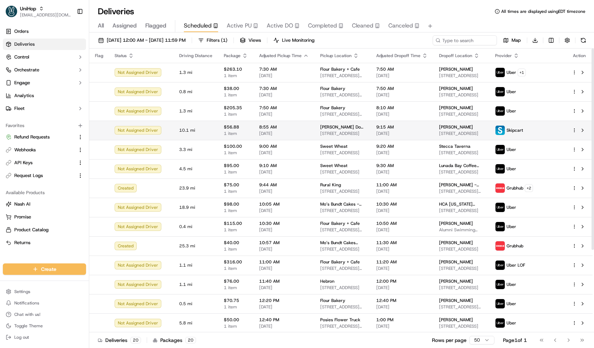
click at [321, 129] on span "Shipley Do-Nuts - Westheimer" at bounding box center [342, 127] width 45 height 6
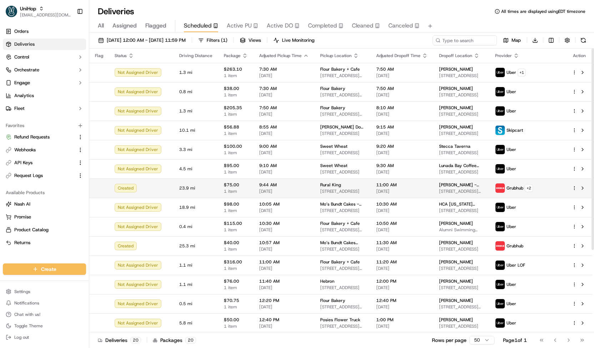
click at [344, 185] on div "Rural King" at bounding box center [342, 185] width 45 height 6
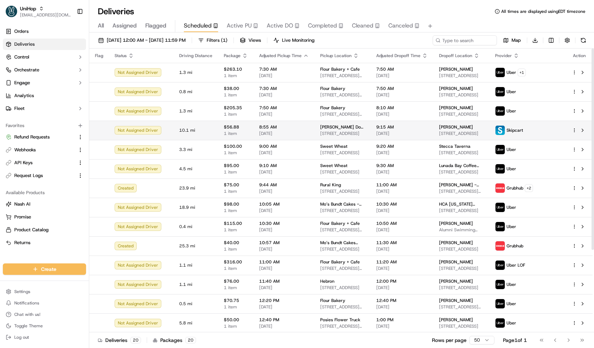
click at [332, 123] on td "Shipley Do-Nuts - Westheimer 12403 Westheimer Rd, Houston, TX 77077, United Sta…" at bounding box center [343, 130] width 56 height 19
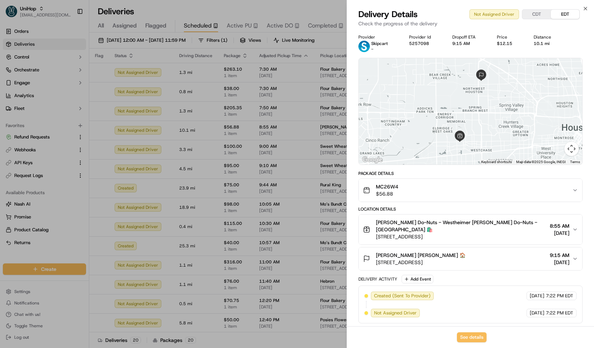
click at [403, 189] on div "MC26W4 $56.88" at bounding box center [467, 190] width 209 height 14
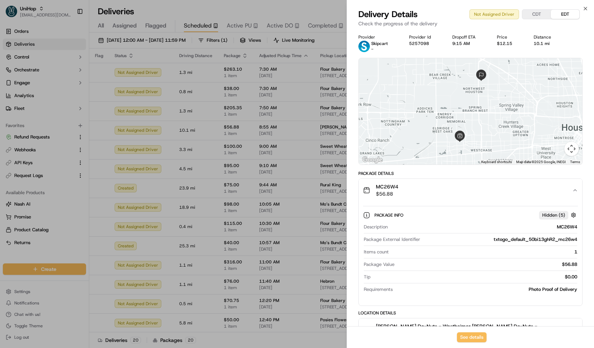
click at [403, 189] on div "MC26W4 $56.88" at bounding box center [467, 190] width 209 height 14
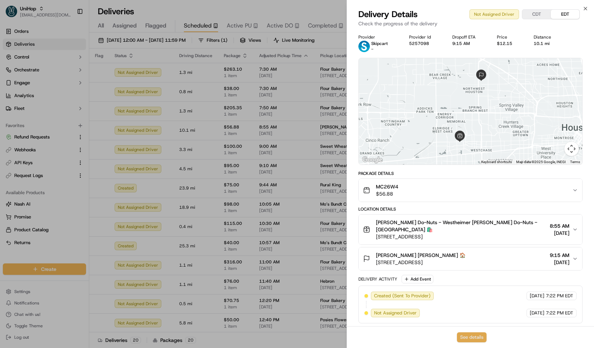
click at [463, 337] on button "See details" at bounding box center [472, 337] width 30 height 10
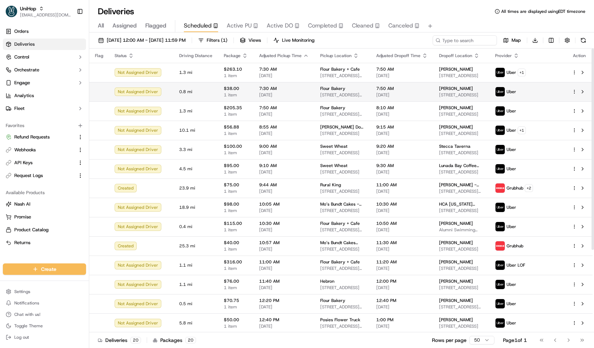
click at [218, 90] on td "$38.00 1 item" at bounding box center [235, 91] width 35 height 19
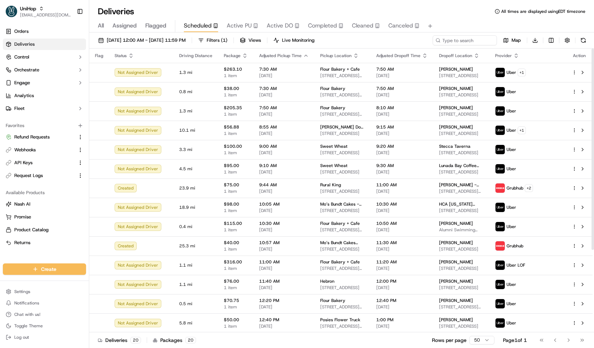
click at [182, 45] on div "Sep 23 2025 12:00 AM - Sep 23 2025 11:59 PM Filters ( 1 ) Views Live Monitoring…" at bounding box center [341, 41] width 505 height 13
click at [181, 42] on span "Sep 23 2025 12:00 AM - Sep 23 2025 11:59 PM" at bounding box center [146, 40] width 79 height 6
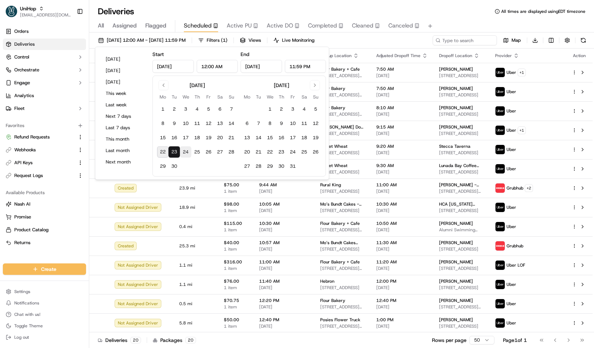
click at [188, 148] on button "24" at bounding box center [185, 151] width 11 height 11
type input "Sep 24, 2025"
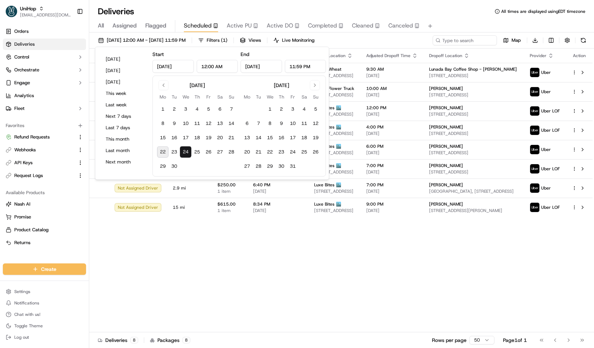
click at [358, 37] on div "Sep 24 2025 12:00 AM - Sep 24 2025 11:59 PM Filters ( 1 ) Views Live Monitoring…" at bounding box center [341, 41] width 505 height 13
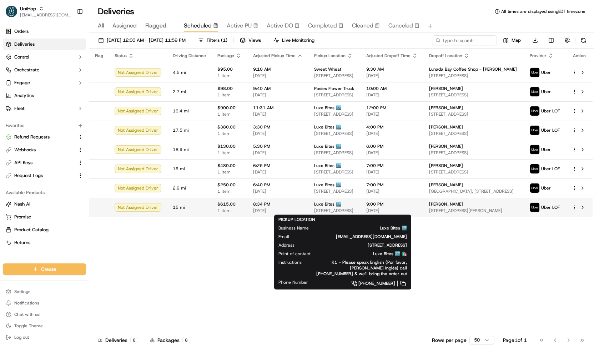
click at [314, 210] on span "3317 N Mission Rd k1, Los Angeles, CA 90031, USA" at bounding box center [334, 211] width 41 height 6
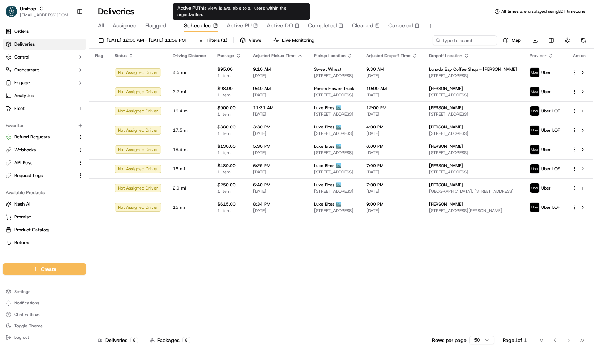
click at [254, 27] on rect "button" at bounding box center [255, 26] width 3 height 4
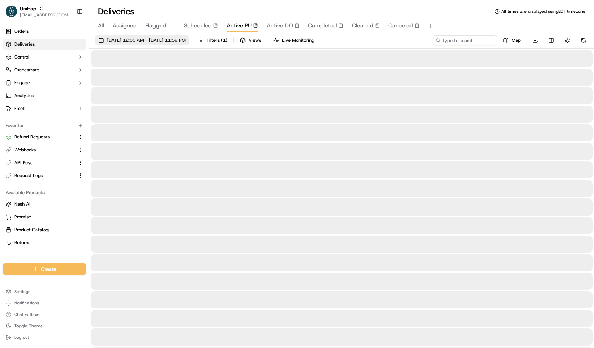
click at [189, 37] on button "Sep 22 2025 12:00 AM - Sep 22 2025 11:59 PM" at bounding box center [142, 40] width 94 height 10
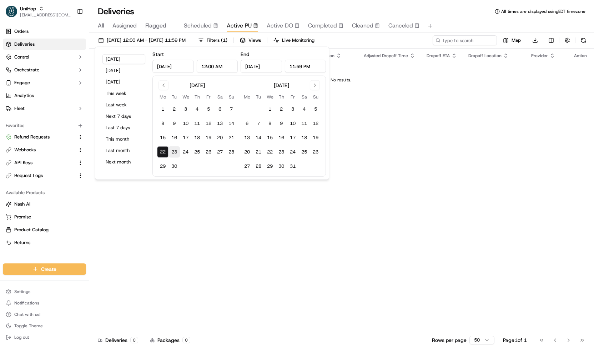
click at [176, 150] on button "23" at bounding box center [174, 151] width 11 height 11
type input "Sep 23, 2025"
click at [176, 150] on button "23" at bounding box center [174, 151] width 11 height 11
type input "Sep 23, 2025"
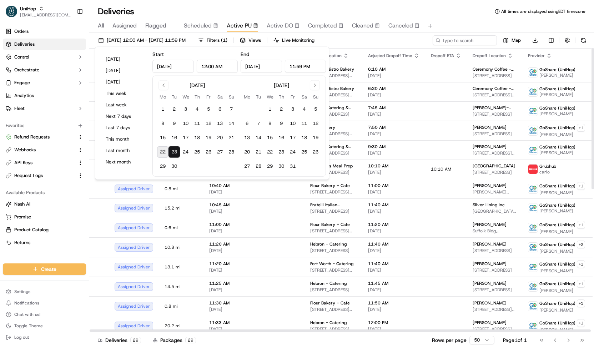
click at [364, 43] on div "Sep 23 2025 12:00 AM - Sep 23 2025 11:59 PM Filters ( 1 ) Views Live Monitoring…" at bounding box center [341, 41] width 505 height 13
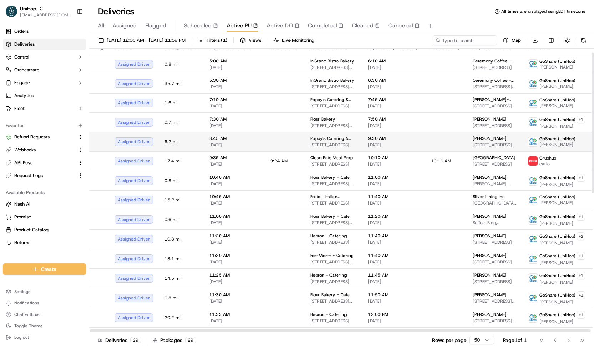
scroll to position [9, 0]
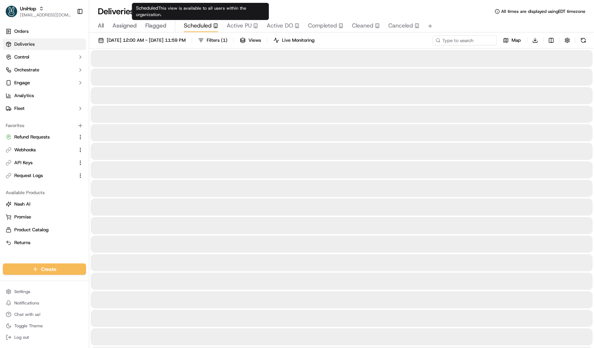
click at [206, 27] on span "Scheduled" at bounding box center [198, 25] width 28 height 9
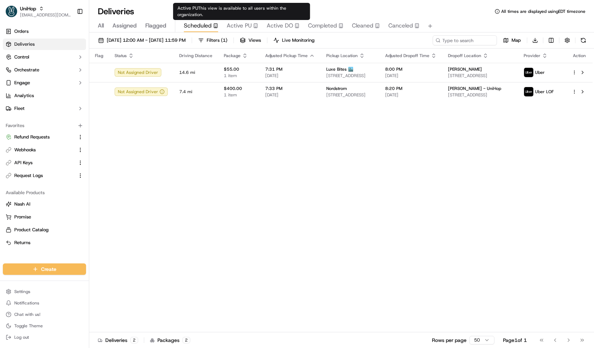
click at [232, 27] on span "Active PU" at bounding box center [239, 25] width 25 height 9
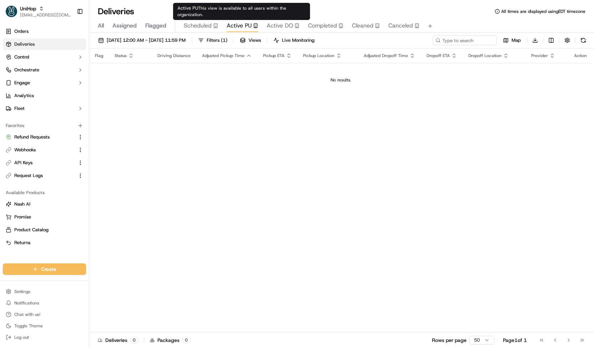
click at [211, 20] on div "Active PU This view is available to all users within the organization. Active P…" at bounding box center [241, 11] width 137 height 17
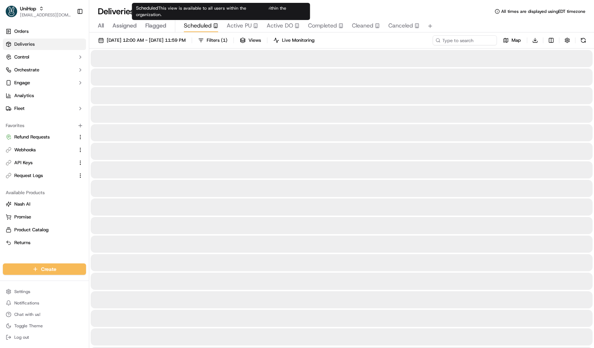
click at [209, 25] on span "Scheduled" at bounding box center [198, 25] width 28 height 9
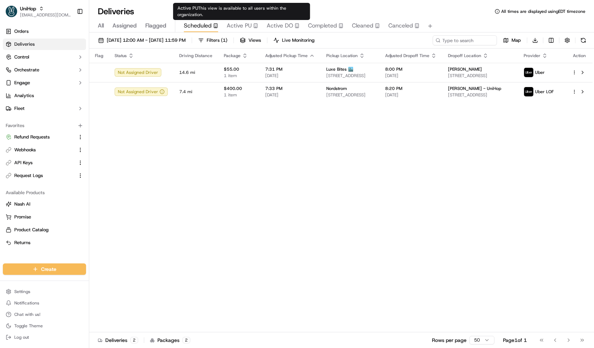
click at [237, 25] on span "Active PU" at bounding box center [239, 25] width 25 height 9
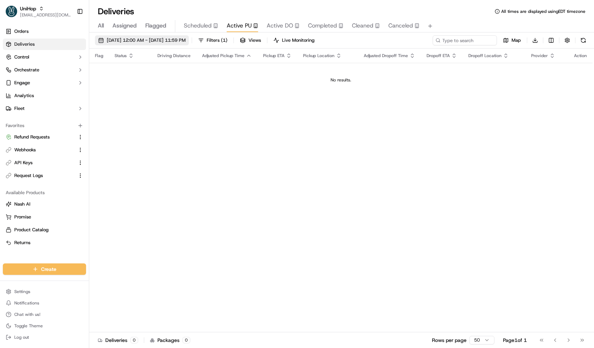
click at [186, 41] on span "Sep 22 2025 12:00 AM - Sep 22 2025 11:59 PM" at bounding box center [146, 40] width 79 height 6
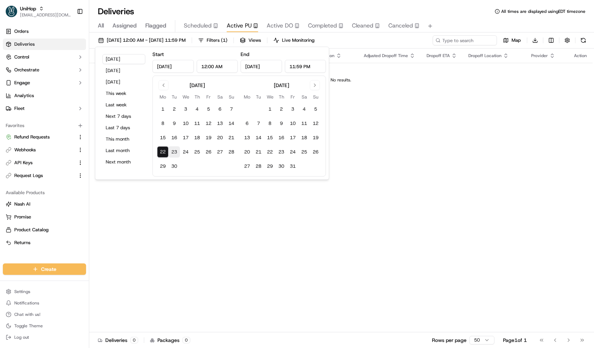
click at [171, 150] on button "23" at bounding box center [174, 151] width 11 height 11
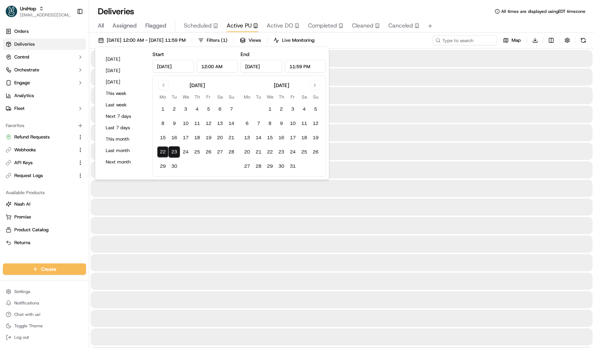
type input "Sep 23, 2025"
click at [171, 150] on button "23" at bounding box center [174, 151] width 11 height 11
type input "Sep 23, 2025"
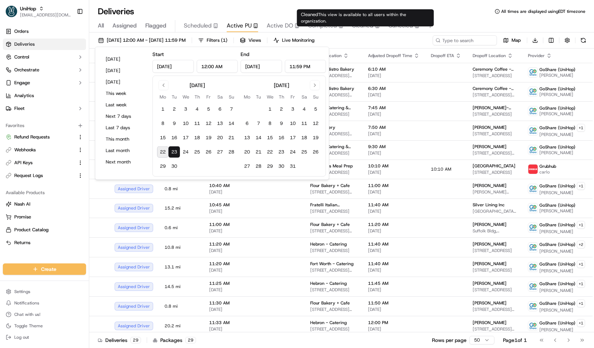
click at [366, 37] on div "Sep 23 2025 12:00 AM - Sep 23 2025 11:59 PM Filters ( 1 ) Views Live Monitoring…" at bounding box center [341, 41] width 505 height 13
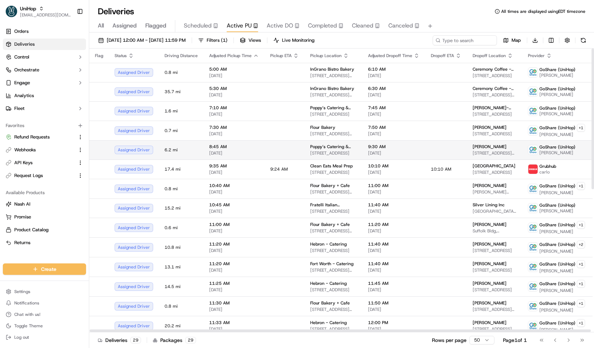
click at [311, 147] on span "Poppy’s Catering & Events (Columbia)" at bounding box center [333, 147] width 46 height 6
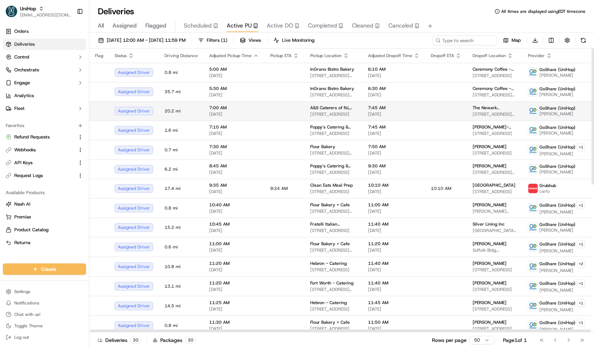
click at [294, 112] on td at bounding box center [285, 110] width 40 height 19
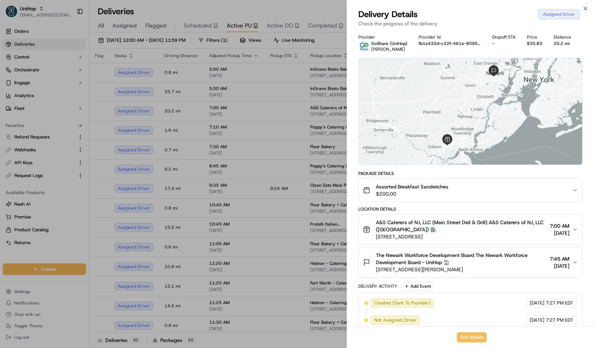
scroll to position [41, 0]
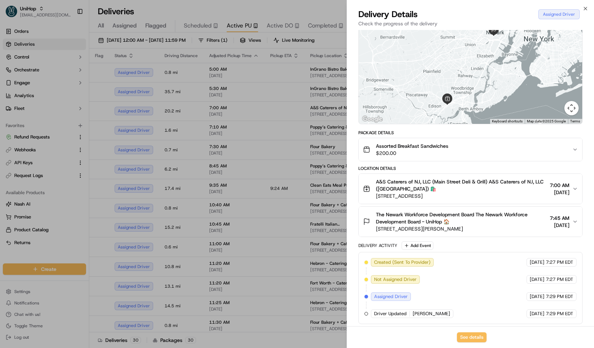
click at [430, 145] on span "Assorted Breakfast Sandwiches" at bounding box center [412, 145] width 72 height 7
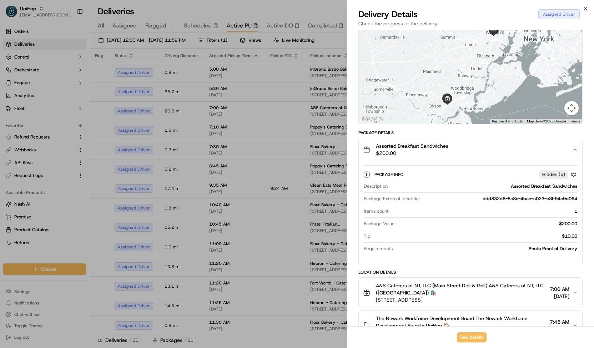
click at [430, 145] on span "Assorted Breakfast Sandwiches" at bounding box center [412, 145] width 72 height 7
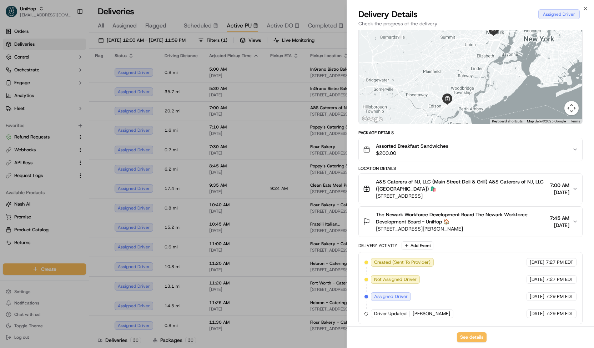
scroll to position [0, 0]
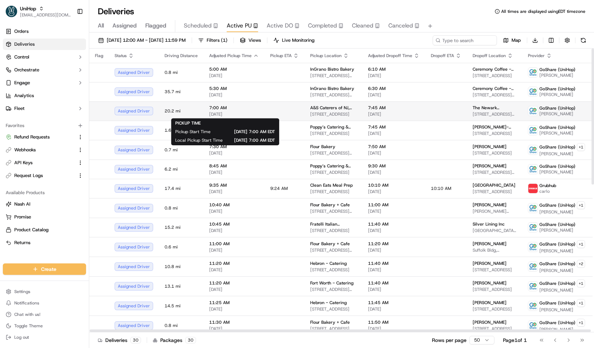
click at [211, 111] on span "Sep 23 2025" at bounding box center [234, 114] width 50 height 6
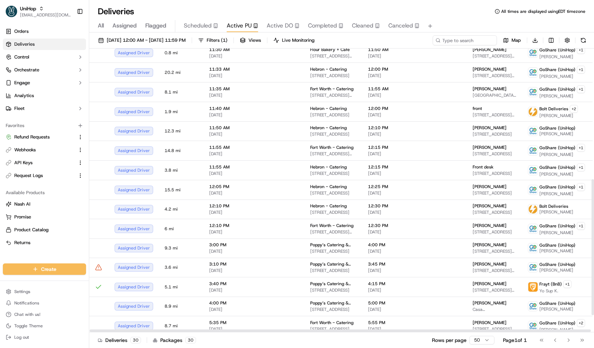
scroll to position [309, 0]
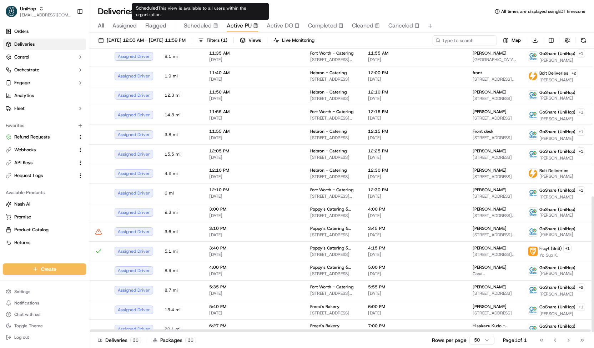
click at [203, 28] on span "Scheduled" at bounding box center [198, 25] width 28 height 9
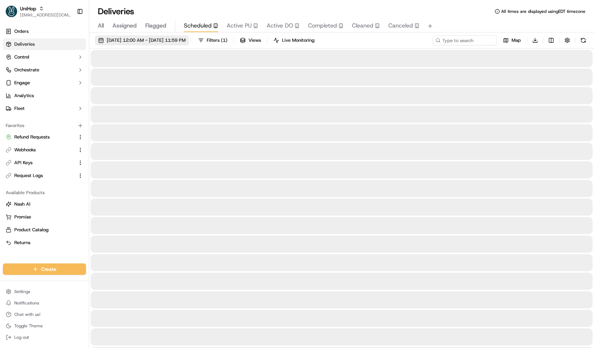
click at [186, 42] on span "Sep 22 2025 12:00 AM - Sep 22 2025 11:59 PM" at bounding box center [146, 40] width 79 height 6
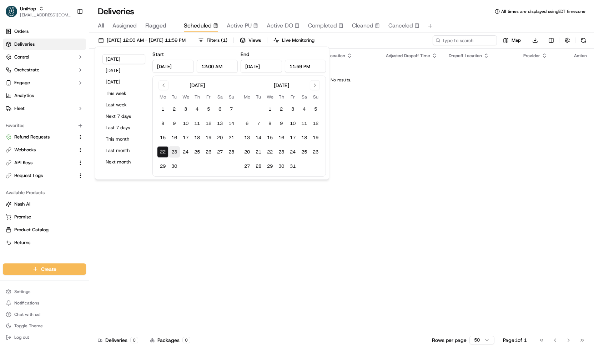
click at [174, 151] on button "23" at bounding box center [174, 151] width 11 height 11
type input "Sep 23, 2025"
click at [174, 151] on button "23" at bounding box center [174, 151] width 11 height 11
type input "Sep 23, 2025"
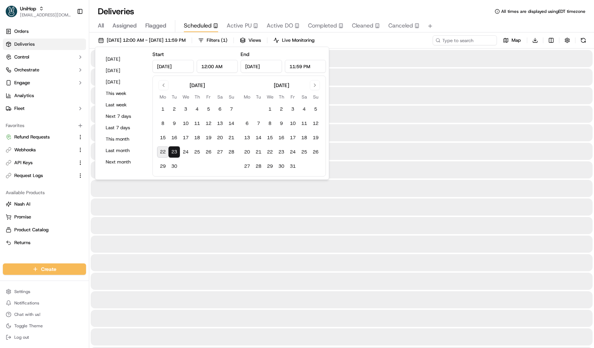
click at [361, 39] on div "Sep 23 2025 12:00 AM - Sep 23 2025 11:59 PM Filters ( 1 ) Views Live Monitoring…" at bounding box center [341, 41] width 505 height 13
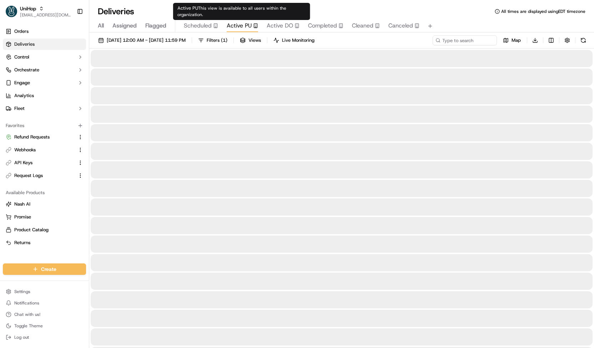
click at [238, 25] on span "Active PU" at bounding box center [239, 25] width 25 height 9
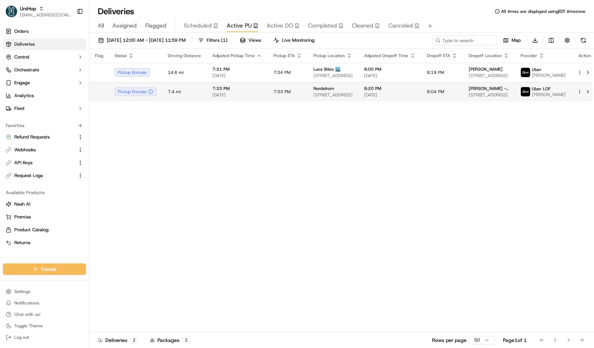
click at [281, 87] on td "7:33 PM" at bounding box center [288, 91] width 40 height 19
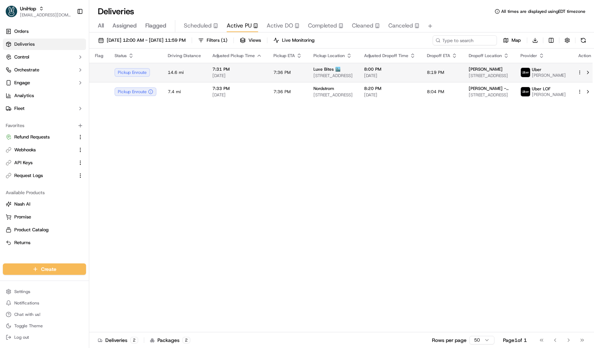
click at [239, 71] on span "7:31 PM" at bounding box center [237, 69] width 50 height 6
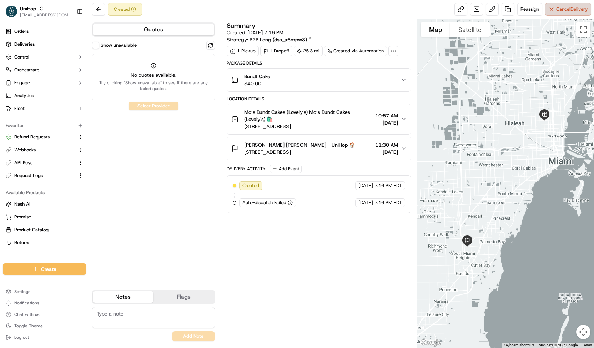
click at [582, 9] on span "Cancel Delivery" at bounding box center [572, 9] width 32 height 6
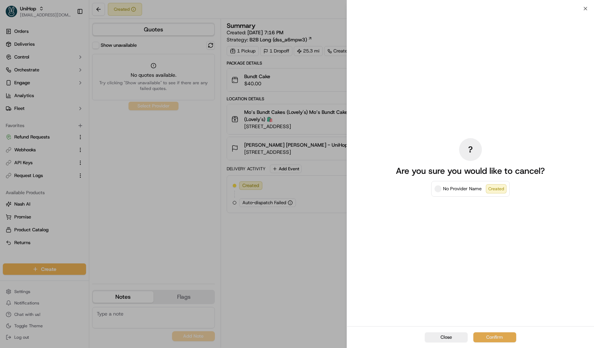
click at [496, 337] on button "Confirm" at bounding box center [495, 337] width 43 height 10
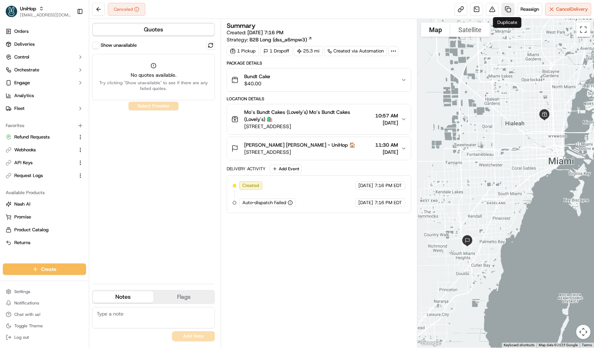
click at [511, 9] on link at bounding box center [508, 9] width 13 height 13
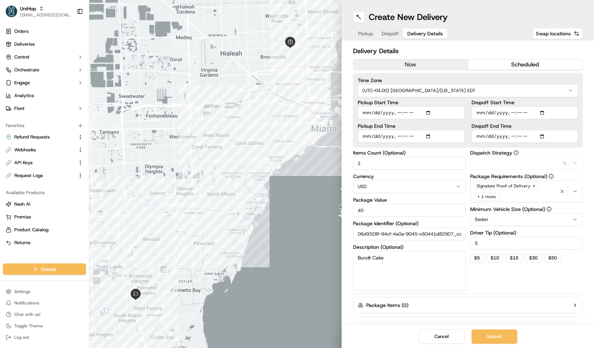
click at [437, 37] on button "Delivery Details" at bounding box center [425, 34] width 44 height 10
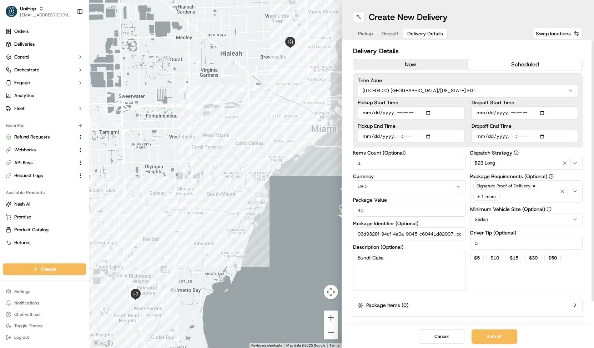
click at [533, 186] on icon "button" at bounding box center [534, 186] width 2 height 2
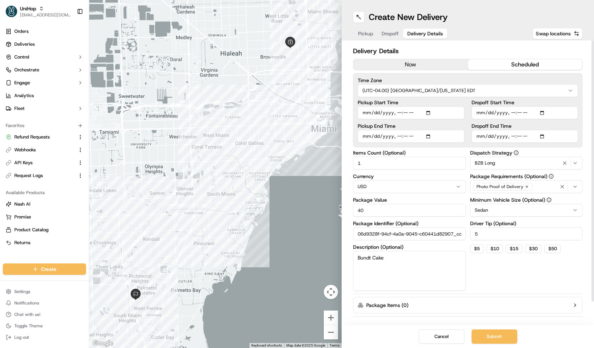
click at [533, 185] on div "Photo Proof of Delivery" at bounding box center [526, 186] width 109 height 11
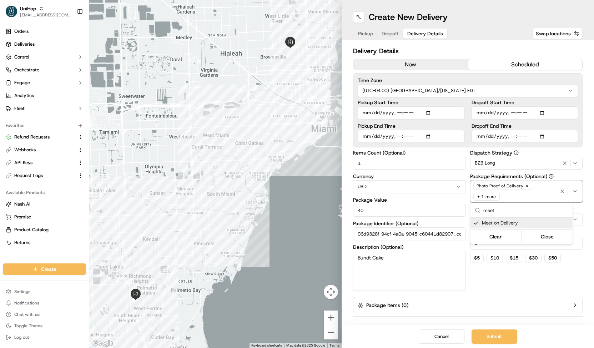
type input "meet"
click at [522, 276] on html "UniHop contact@unihop.app Toggle Sidebar Orders Deliveries Control Orchestrate …" at bounding box center [297, 174] width 594 height 348
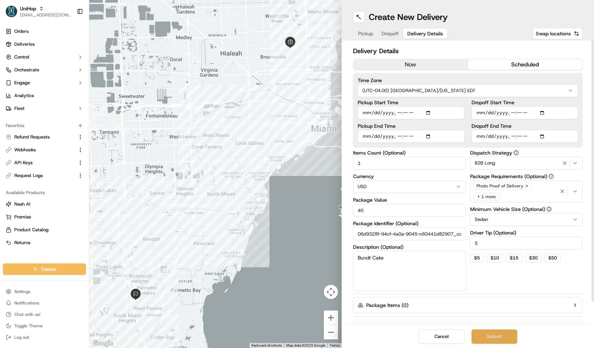
click at [497, 334] on button "Submit" at bounding box center [495, 337] width 46 height 14
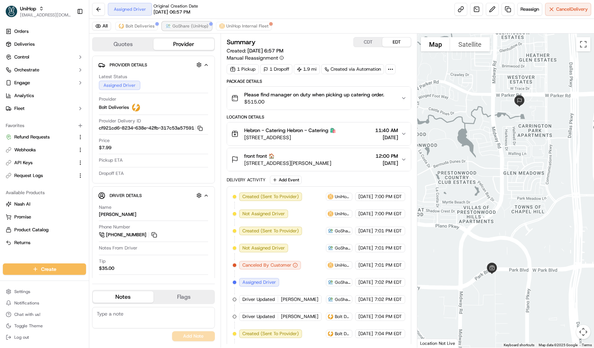
click at [181, 24] on span "GoShare (UniHop)" at bounding box center [190, 26] width 36 height 6
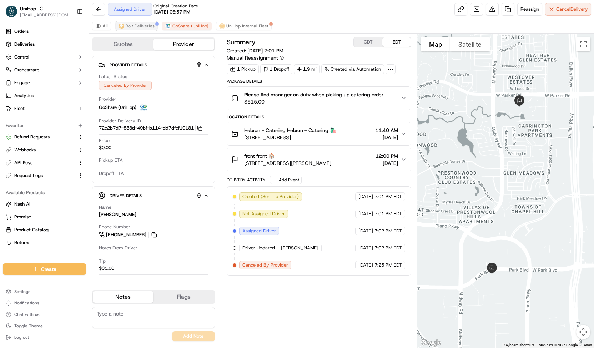
click at [147, 22] on button "Bolt Deliveries" at bounding box center [136, 26] width 42 height 9
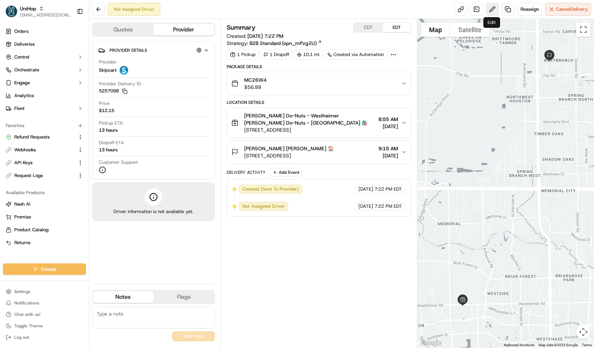
click at [492, 7] on button at bounding box center [492, 9] width 13 height 13
click at [536, 8] on span "Reassign" at bounding box center [530, 9] width 19 height 6
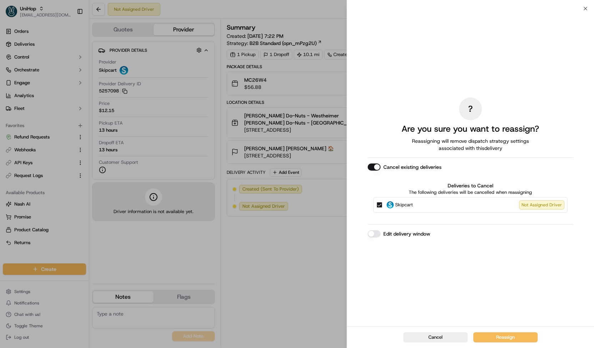
click at [405, 206] on span "Skipcart" at bounding box center [404, 204] width 18 height 7
click at [382, 206] on button "Skipcart Not Assigned Driver" at bounding box center [380, 205] width 6 height 6
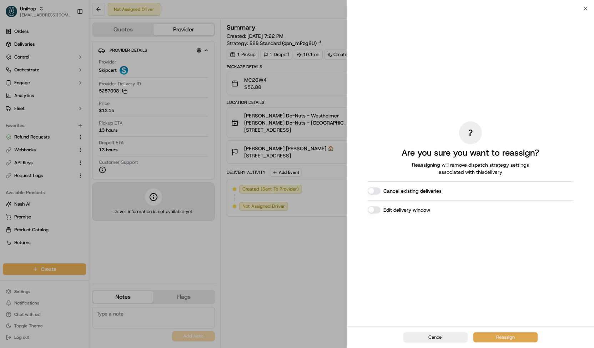
click at [477, 335] on button "Reassign" at bounding box center [506, 337] width 64 height 10
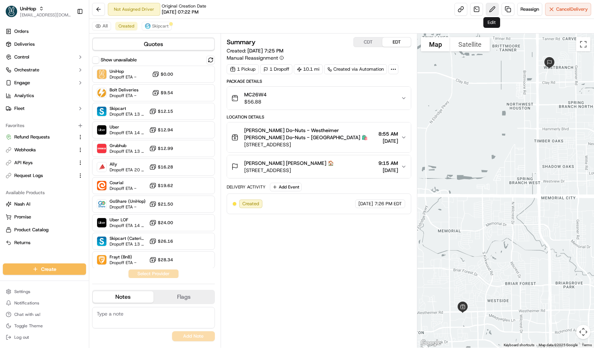
click at [494, 10] on button at bounding box center [492, 9] width 13 height 13
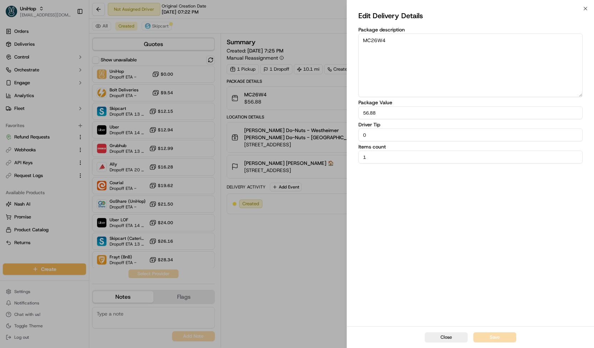
drag, startPoint x: 387, startPoint y: 134, endPoint x: 341, endPoint y: 137, distance: 46.2
click at [341, 137] on body "UniHop contact@unihop.app Toggle Sidebar Orders Deliveries Control Orchestrate …" at bounding box center [297, 174] width 594 height 348
type input "0"
type input "10"
click at [505, 339] on button "Save" at bounding box center [495, 337] width 43 height 10
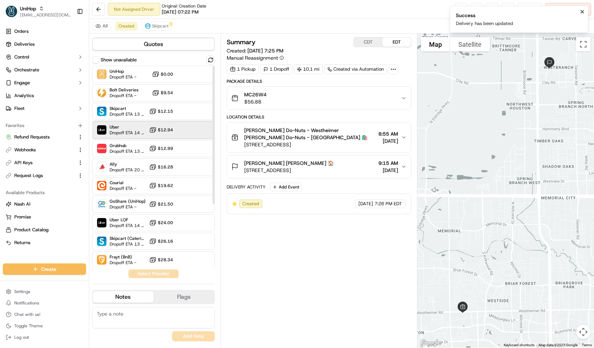
click at [189, 129] on div at bounding box center [193, 130] width 9 height 9
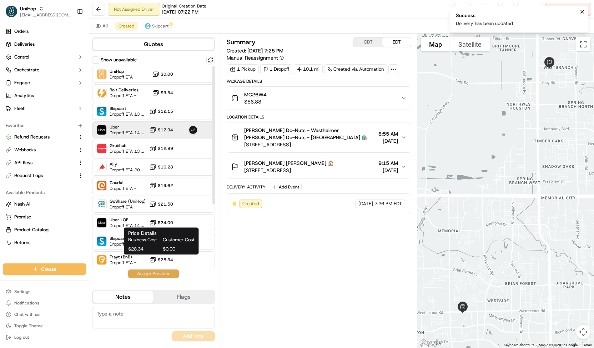
click at [153, 277] on button "Assign Provider" at bounding box center [153, 274] width 51 height 9
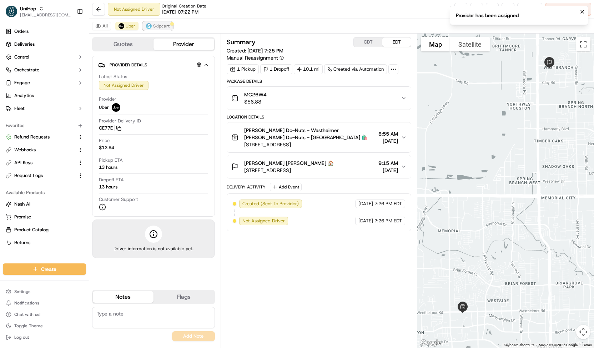
click at [168, 26] on span "Skipcart" at bounding box center [161, 26] width 16 height 6
click at [582, 10] on icon "Notifications (F8)" at bounding box center [583, 12] width 6 height 6
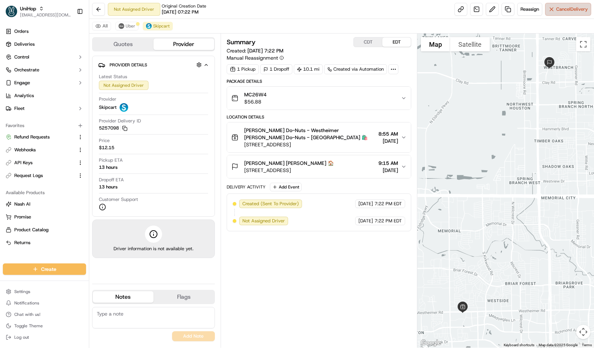
click at [574, 10] on span "Cancel Delivery" at bounding box center [572, 9] width 32 height 6
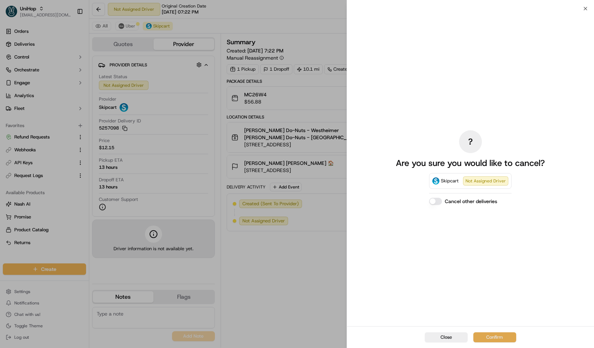
click at [486, 337] on button "Confirm" at bounding box center [495, 337] width 43 height 10
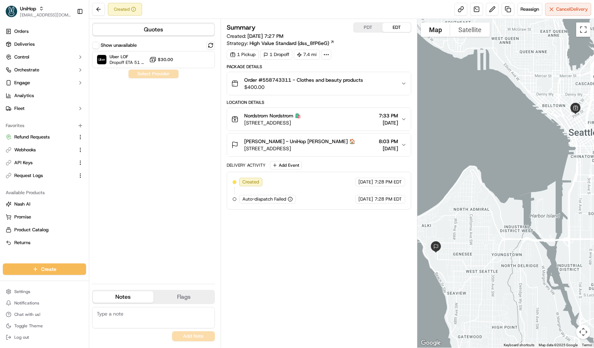
click at [300, 84] on span "$400.00" at bounding box center [303, 87] width 119 height 7
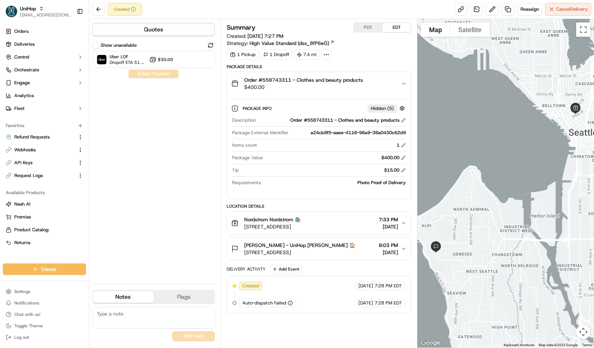
click at [300, 84] on span "$400.00" at bounding box center [303, 87] width 119 height 7
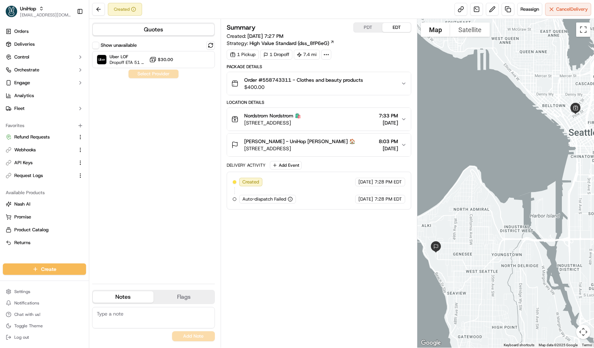
click at [281, 82] on span "Order #558743311 - Clothes and beauty products" at bounding box center [303, 79] width 119 height 7
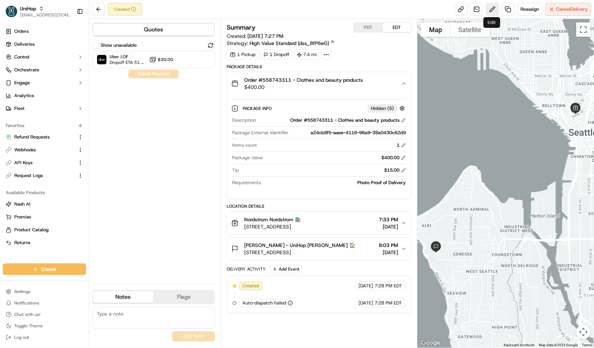
click at [489, 10] on button at bounding box center [492, 9] width 13 height 13
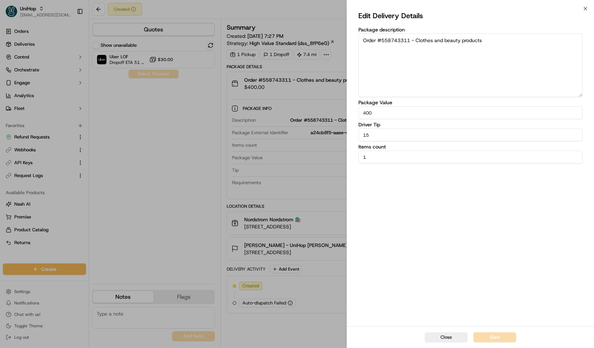
drag, startPoint x: 404, startPoint y: 134, endPoint x: 314, endPoint y: 136, distance: 90.0
click at [314, 136] on body "UniHop [EMAIL_ADDRESS][DOMAIN_NAME] Toggle Sidebar Orders Deliveries Control Or…" at bounding box center [297, 174] width 594 height 348
type input "0"
click at [491, 340] on button "Save" at bounding box center [495, 337] width 43 height 10
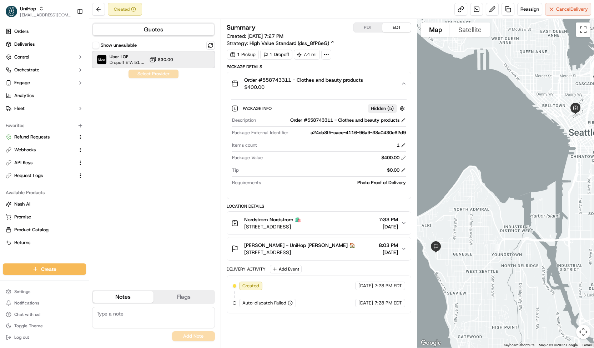
click at [191, 57] on div at bounding box center [193, 59] width 9 height 9
click at [174, 77] on button "Assign Provider" at bounding box center [153, 74] width 51 height 9
